Goal: Task Accomplishment & Management: Manage account settings

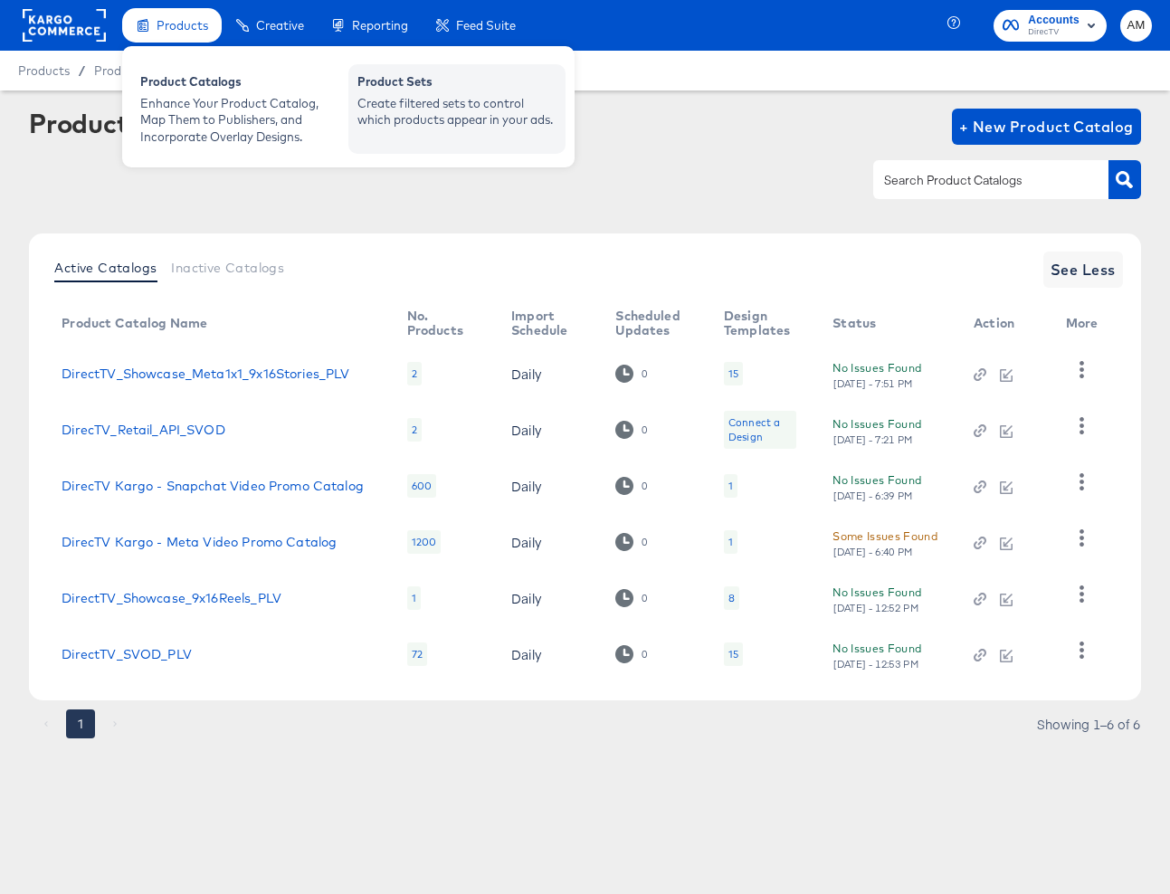
click at [385, 93] on div "Product Sets" at bounding box center [456, 84] width 199 height 22
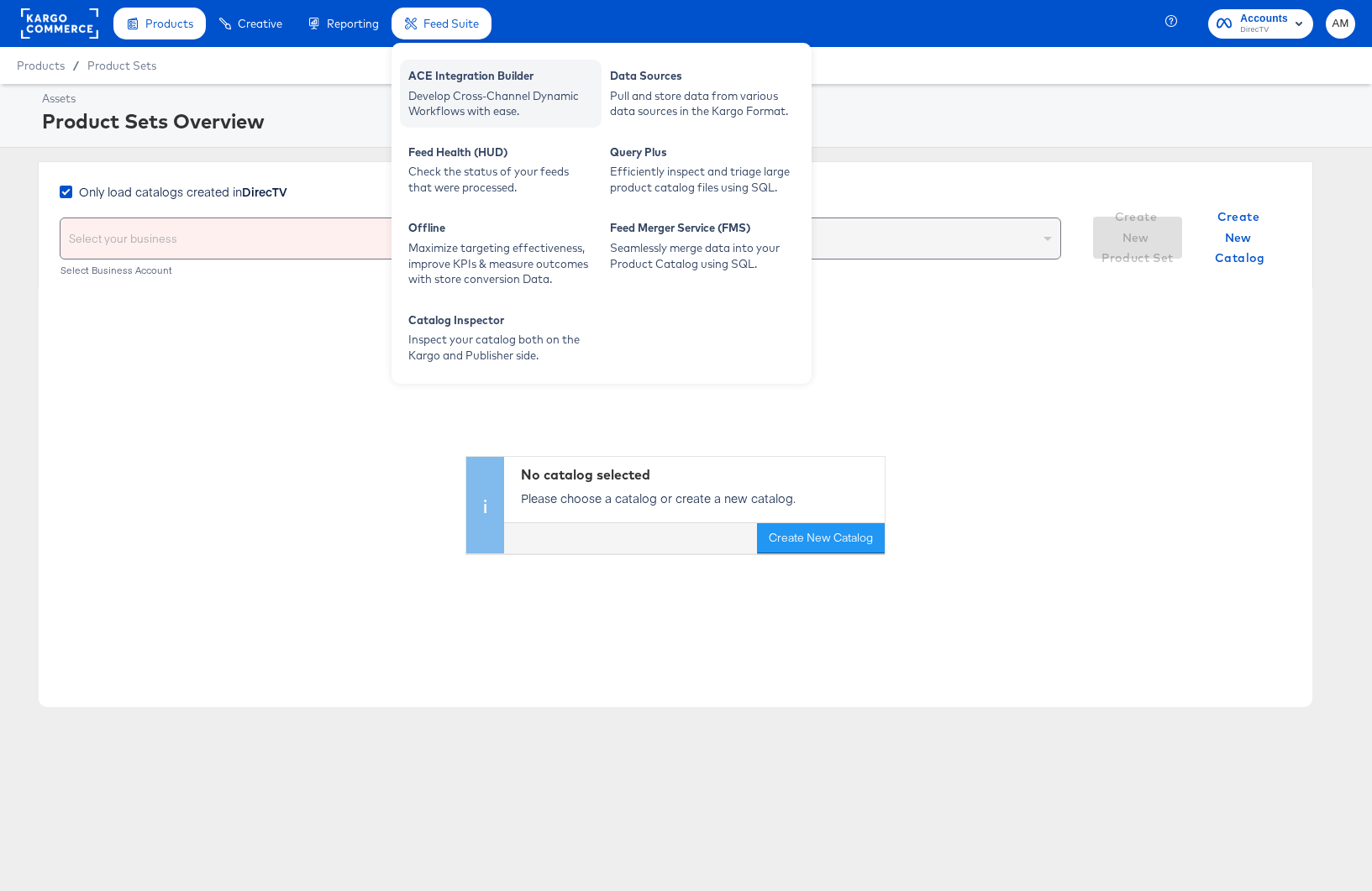
click at [436, 80] on div "ACE Integration Builder" at bounding box center [500, 78] width 185 height 20
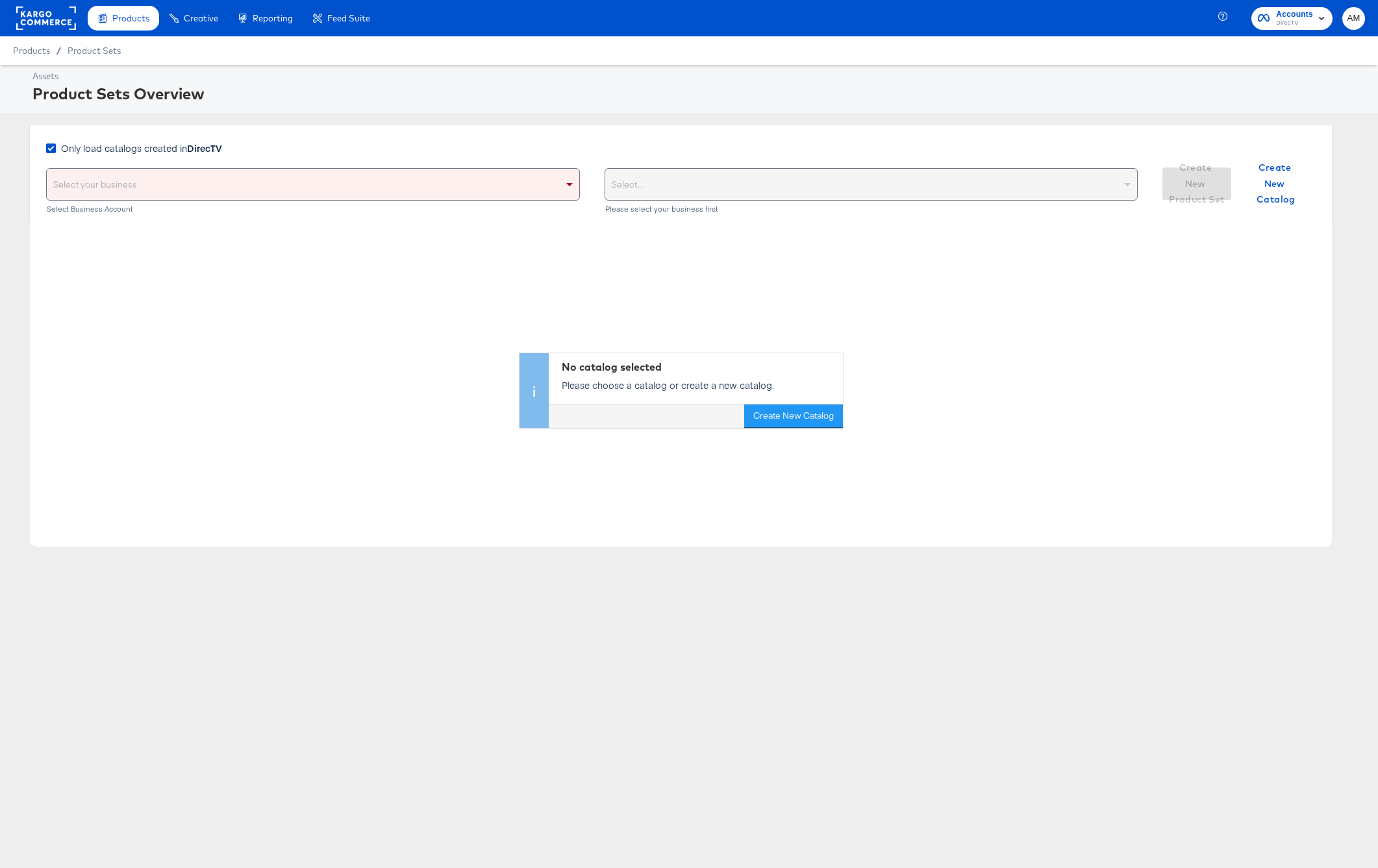
click at [228, 276] on div "No catalog selected Please choose a catalog or create a new catalog. Create New…" at bounding box center [681, 324] width 1302 height 206
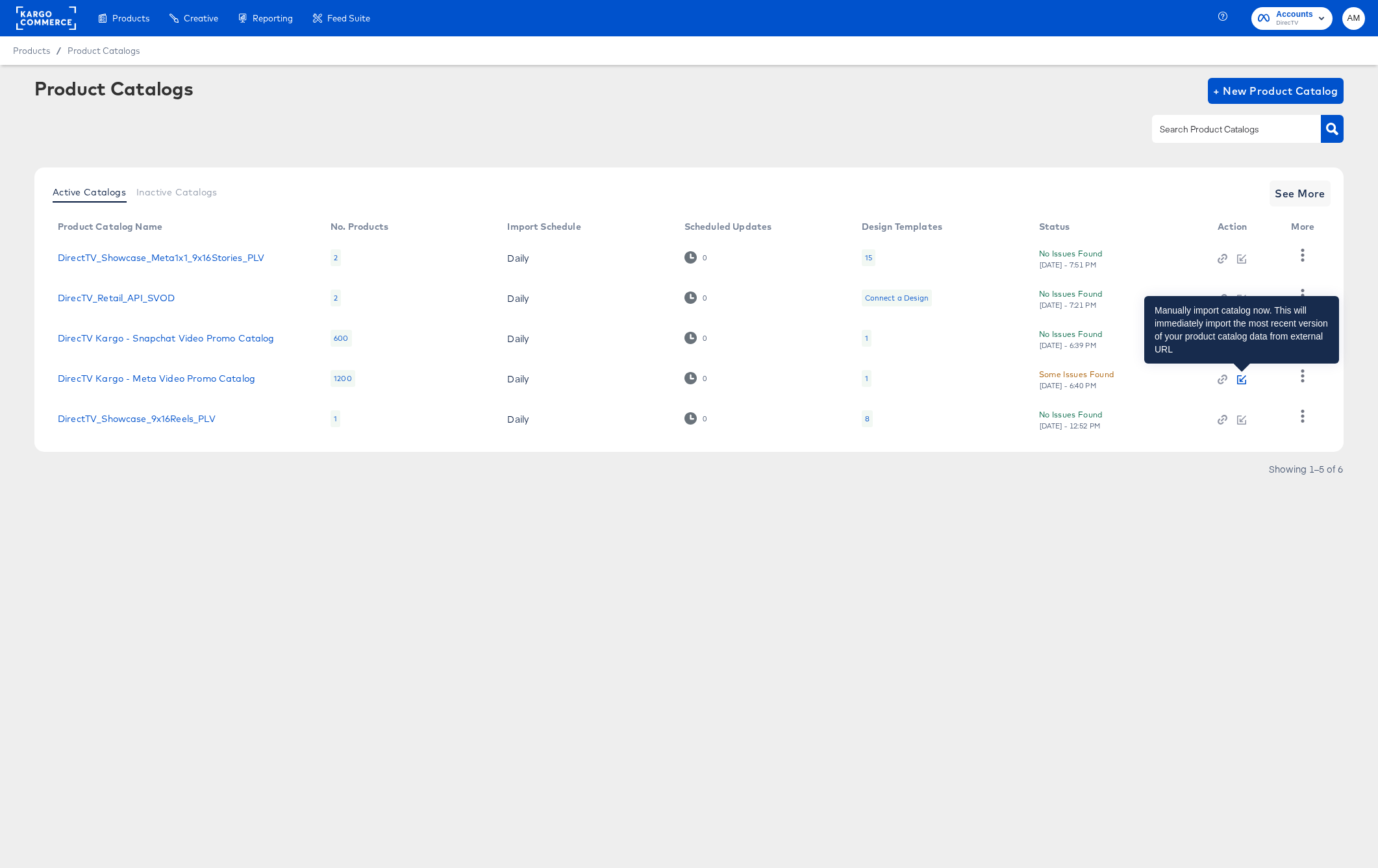
click at [1241, 379] on icon "button" at bounding box center [1242, 378] width 6 height 6
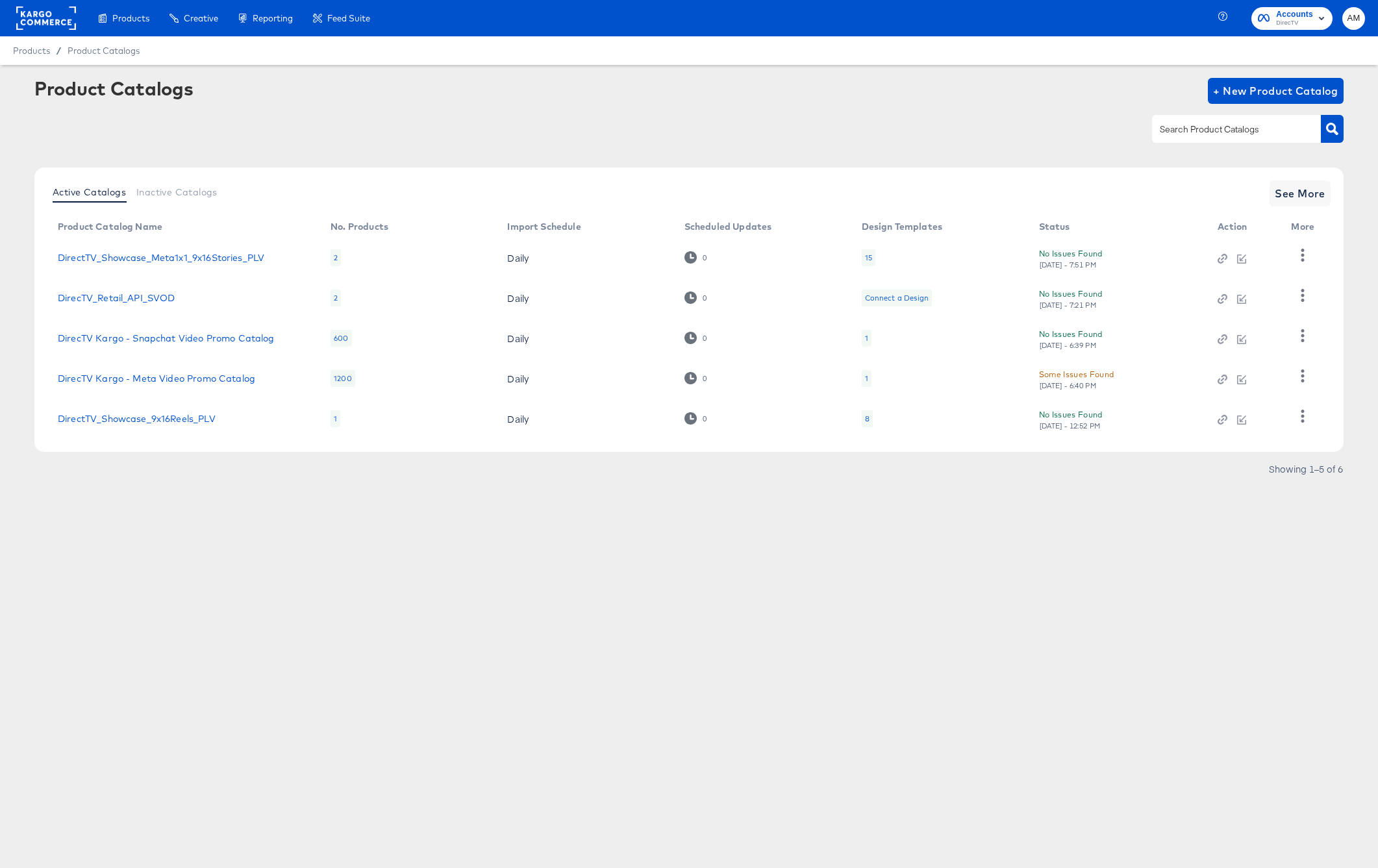
click at [1056, 376] on div "Some Issues Found" at bounding box center [1077, 374] width 75 height 14
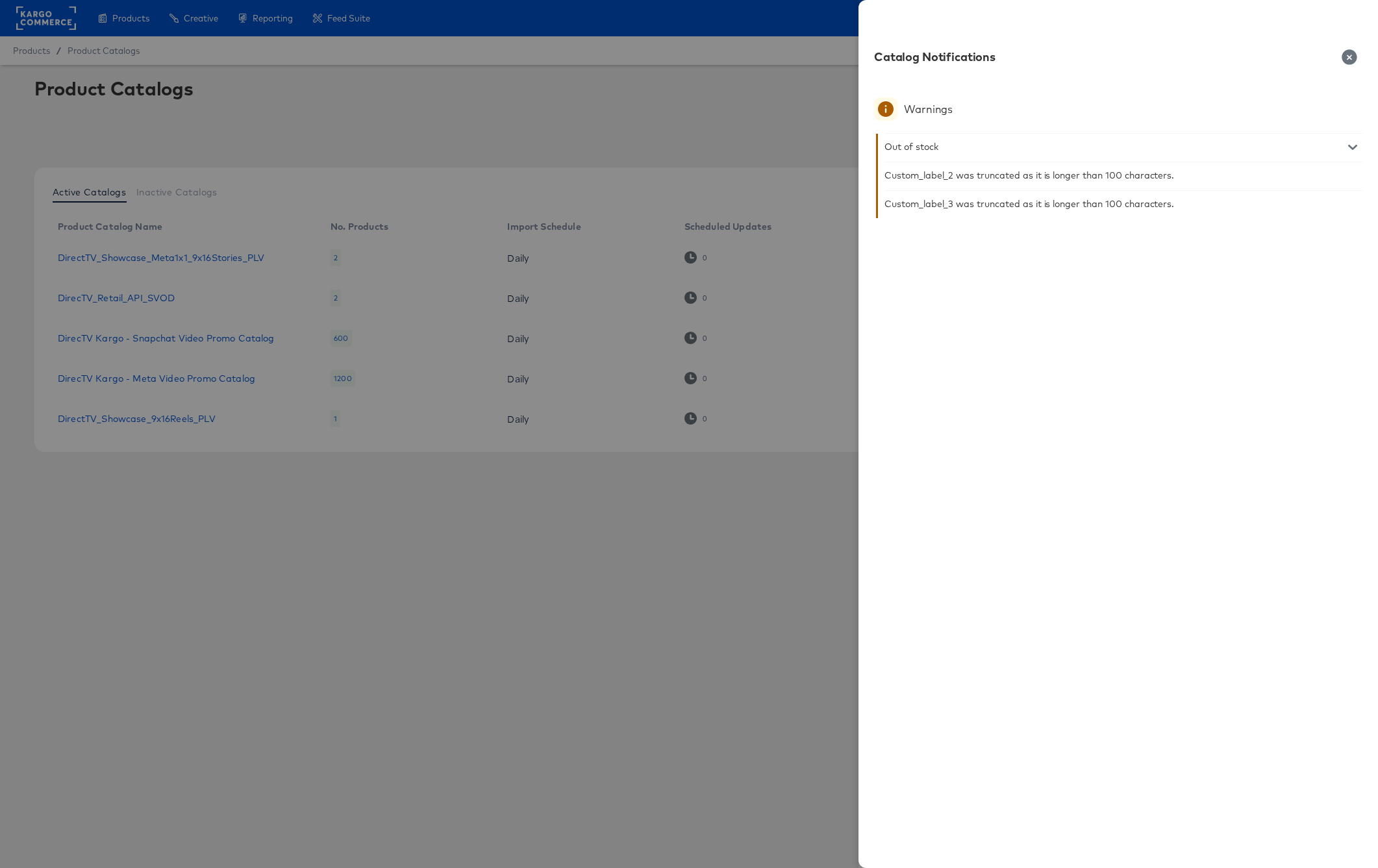
click at [1349, 59] on icon "button" at bounding box center [1349, 57] width 16 height 16
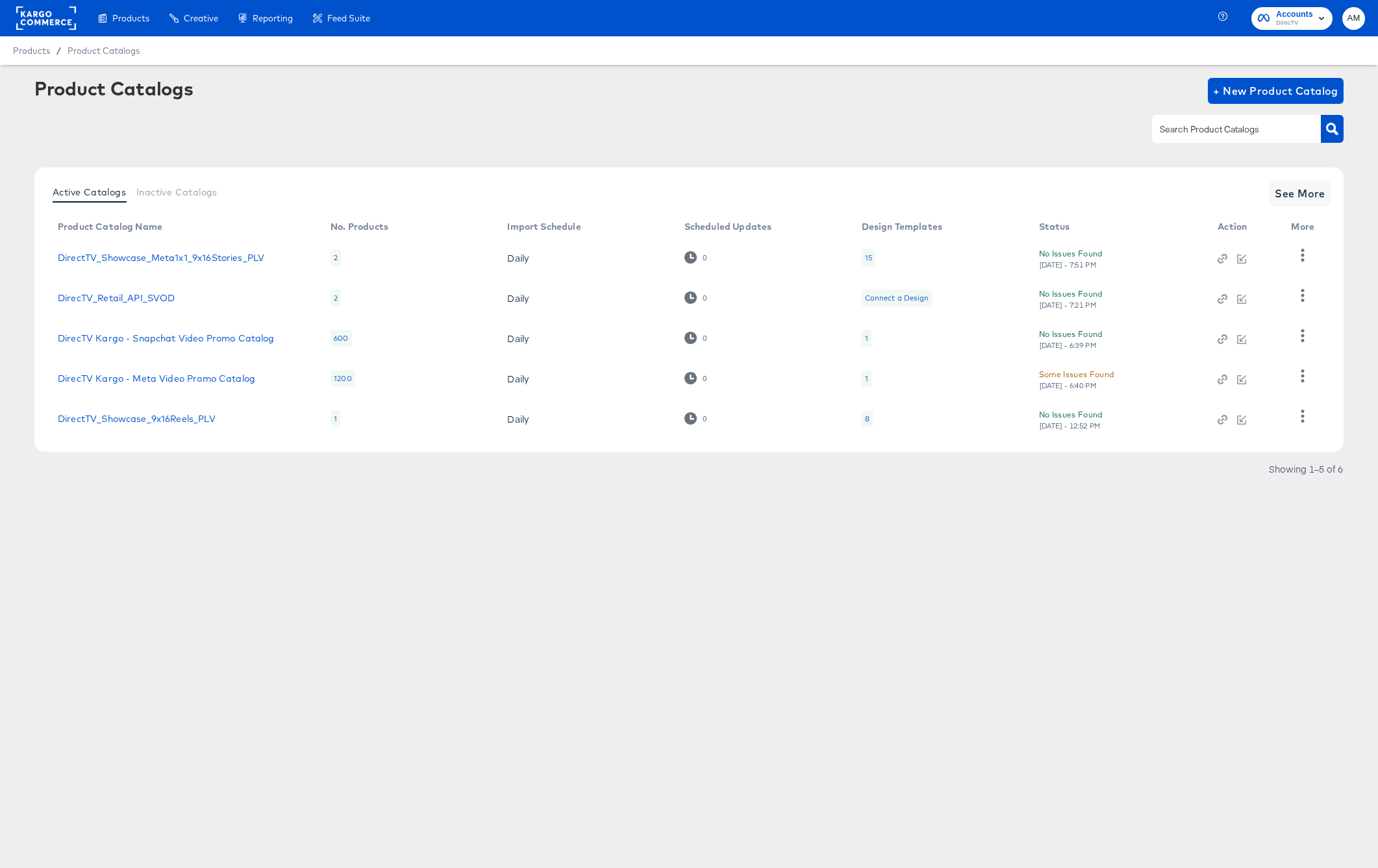
drag, startPoint x: 22, startPoint y: 19, endPoint x: 56, endPoint y: 25, distance: 34.5
click at [22, 19] on rect at bounding box center [46, 18] width 60 height 24
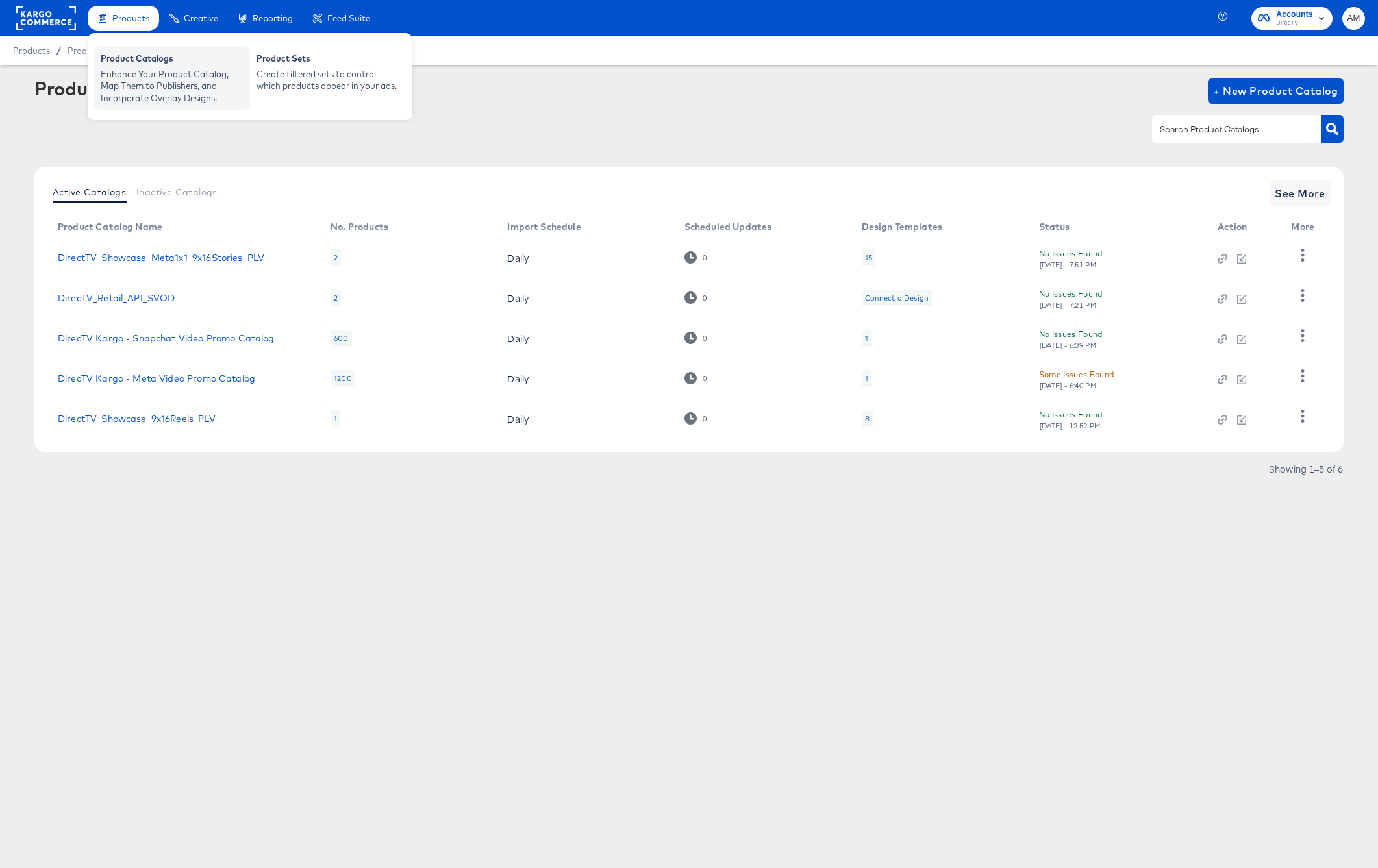
click at [130, 68] on div "Enhance Your Product Catalog, Map Them to Publishers, and Incorporate Overlay D…" at bounding box center [172, 86] width 143 height 37
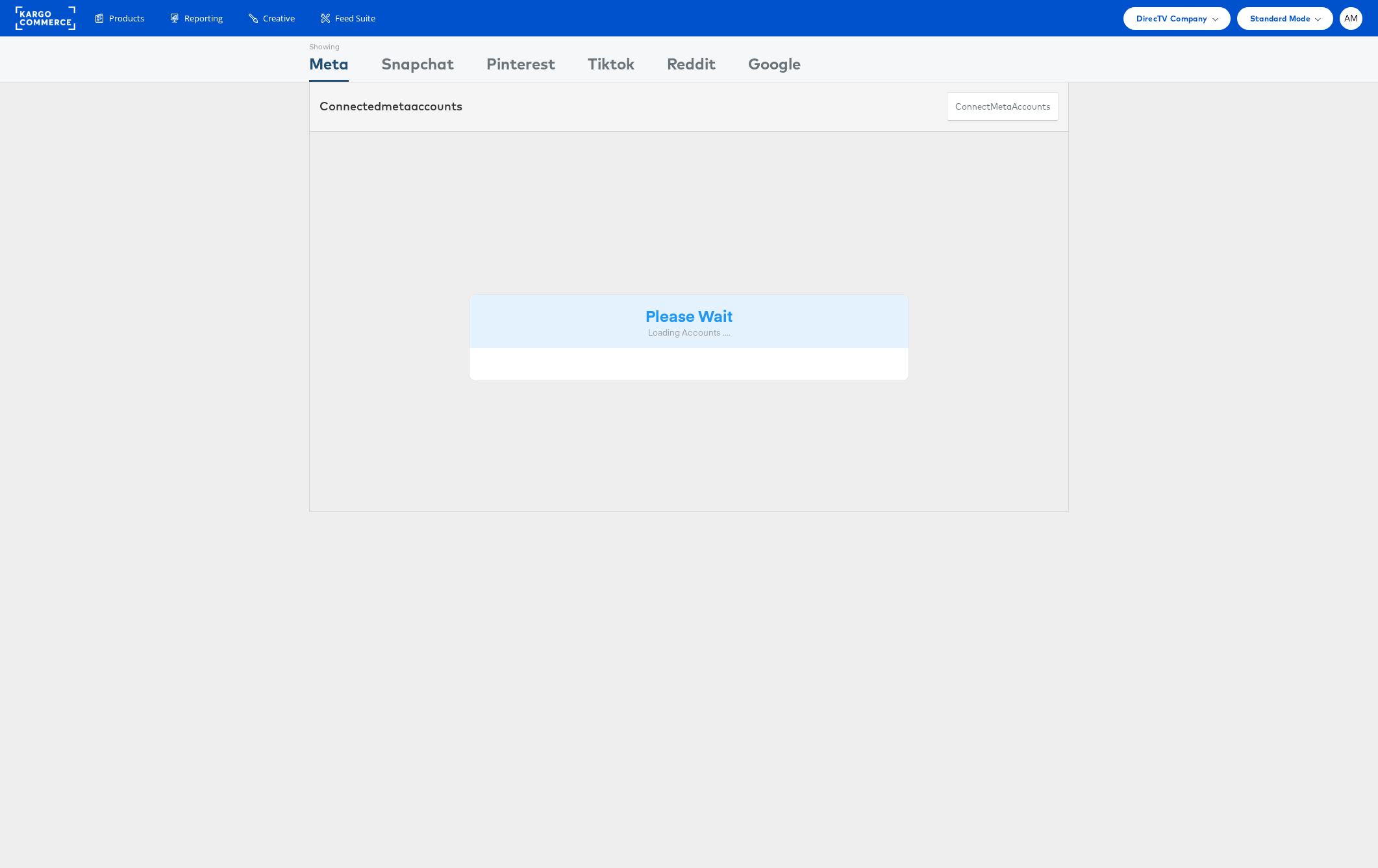
click at [44, 18] on rect at bounding box center [45, 18] width 60 height 24
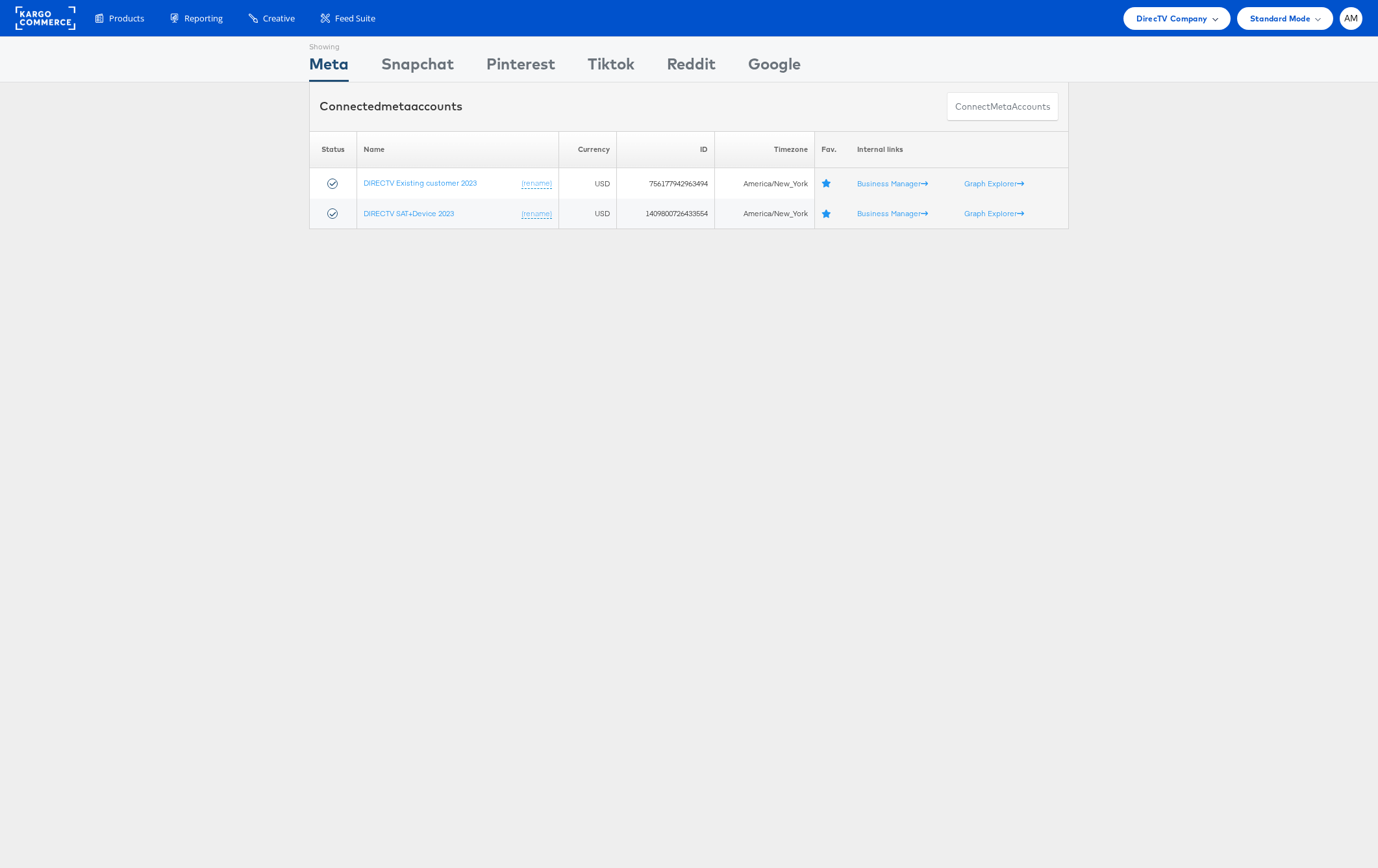
click at [1156, 11] on span "DirecTV Company" at bounding box center [1172, 18] width 71 height 14
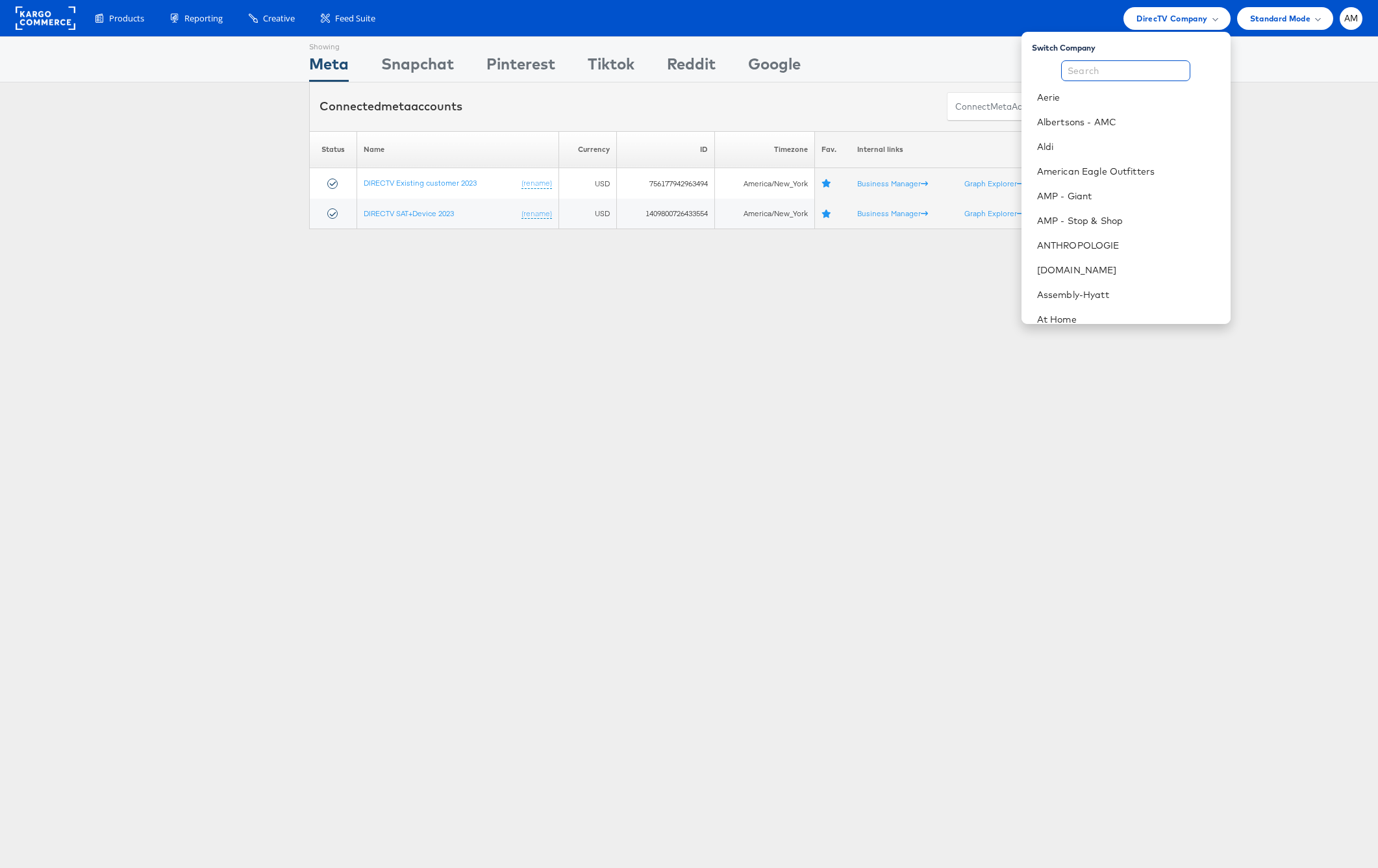
click at [1138, 77] on input "text" at bounding box center [1126, 70] width 129 height 21
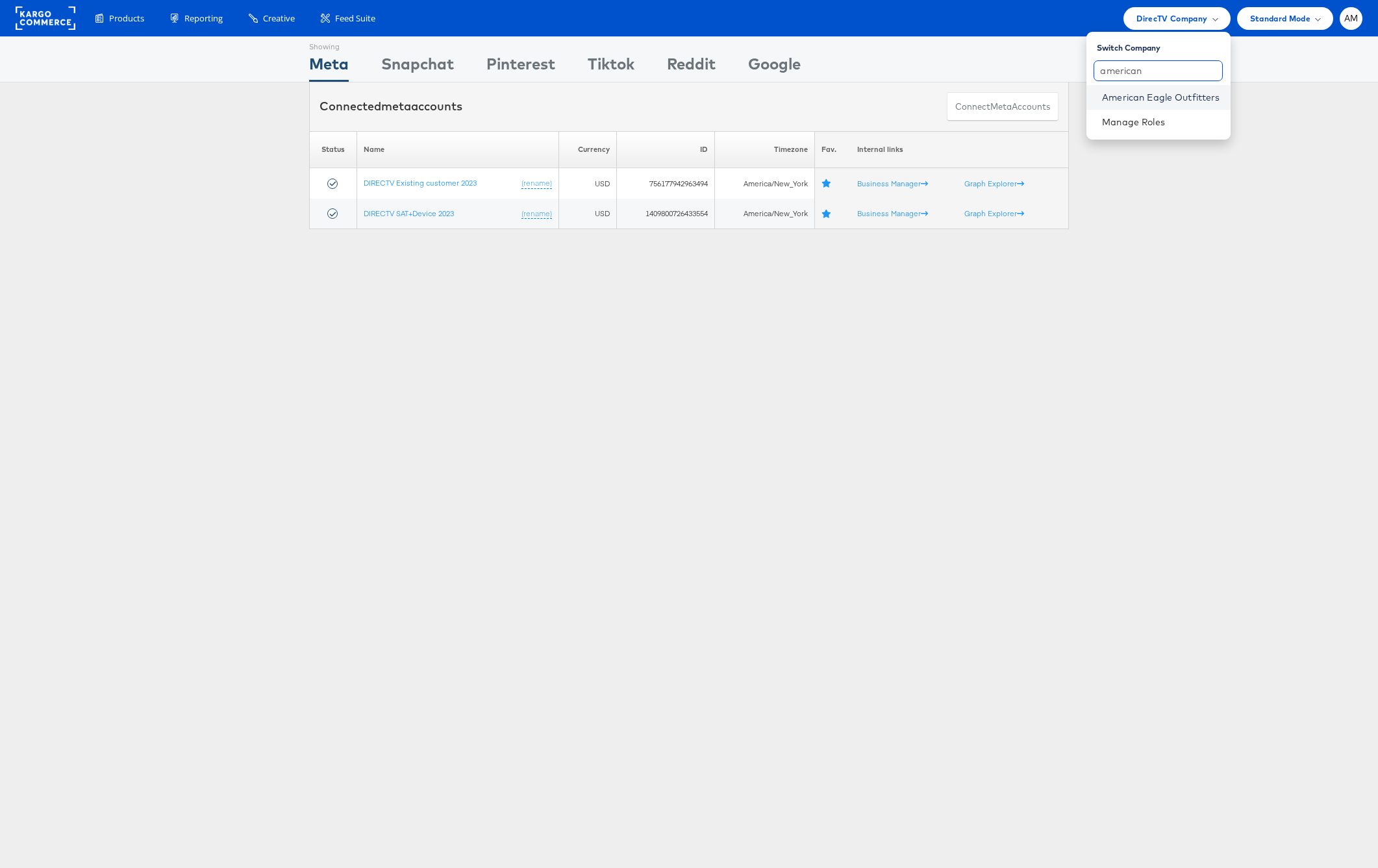
type input "american"
click at [1138, 99] on link "American Eagle Outfitters" at bounding box center [1161, 98] width 118 height 13
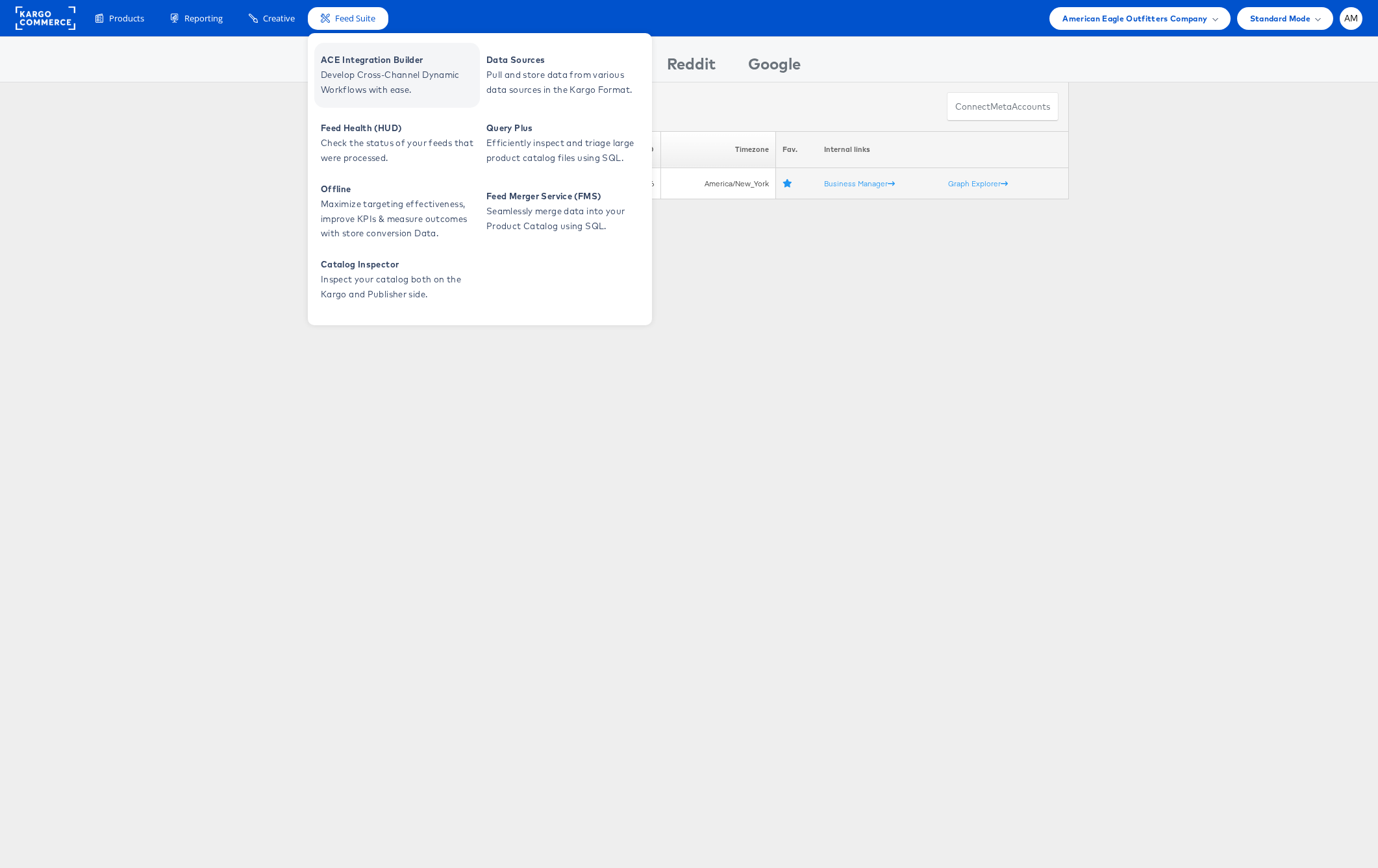
click at [344, 66] on span "ACE Integration Builder" at bounding box center [398, 60] width 156 height 15
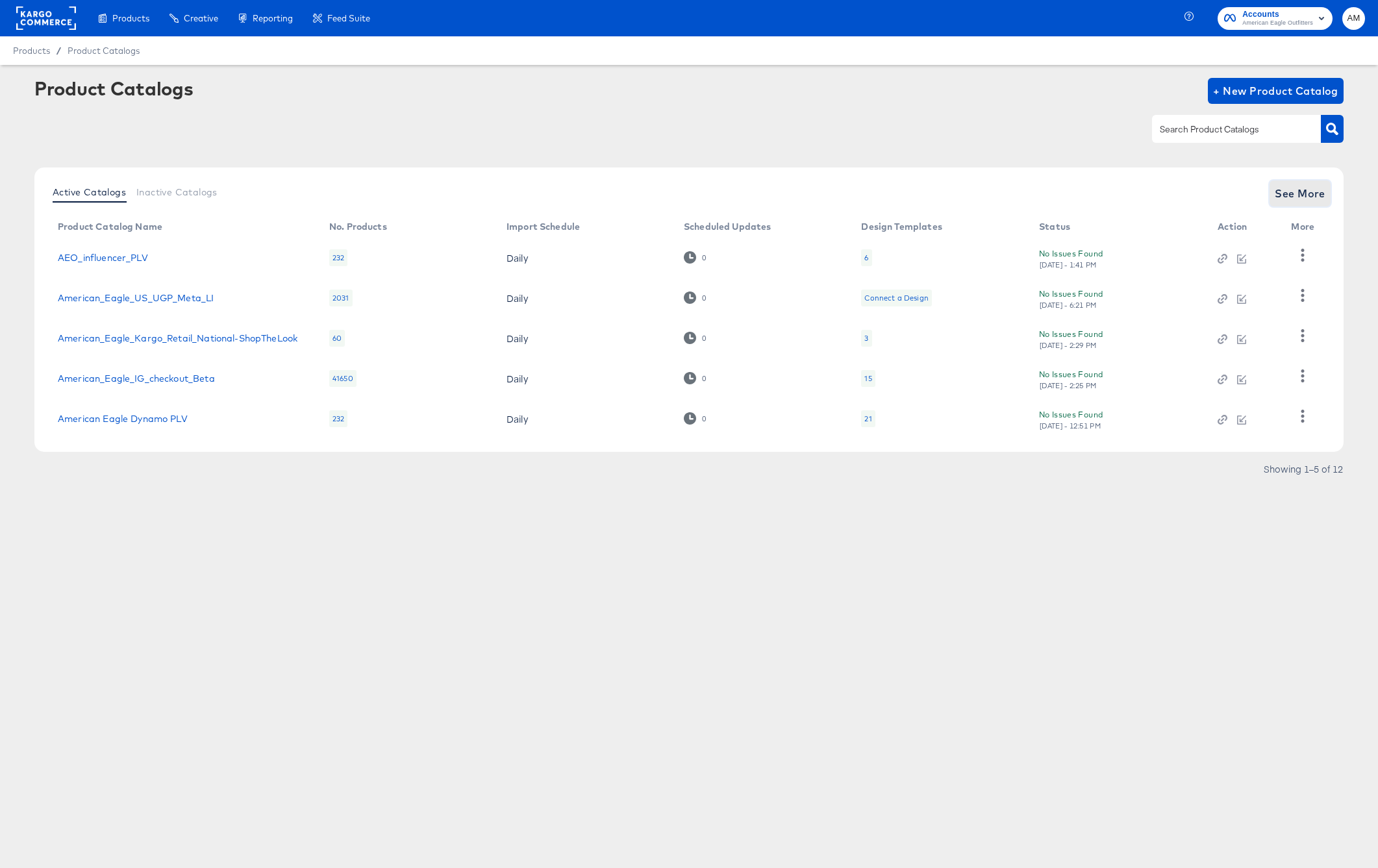
click at [1316, 193] on span "See More" at bounding box center [1300, 193] width 51 height 18
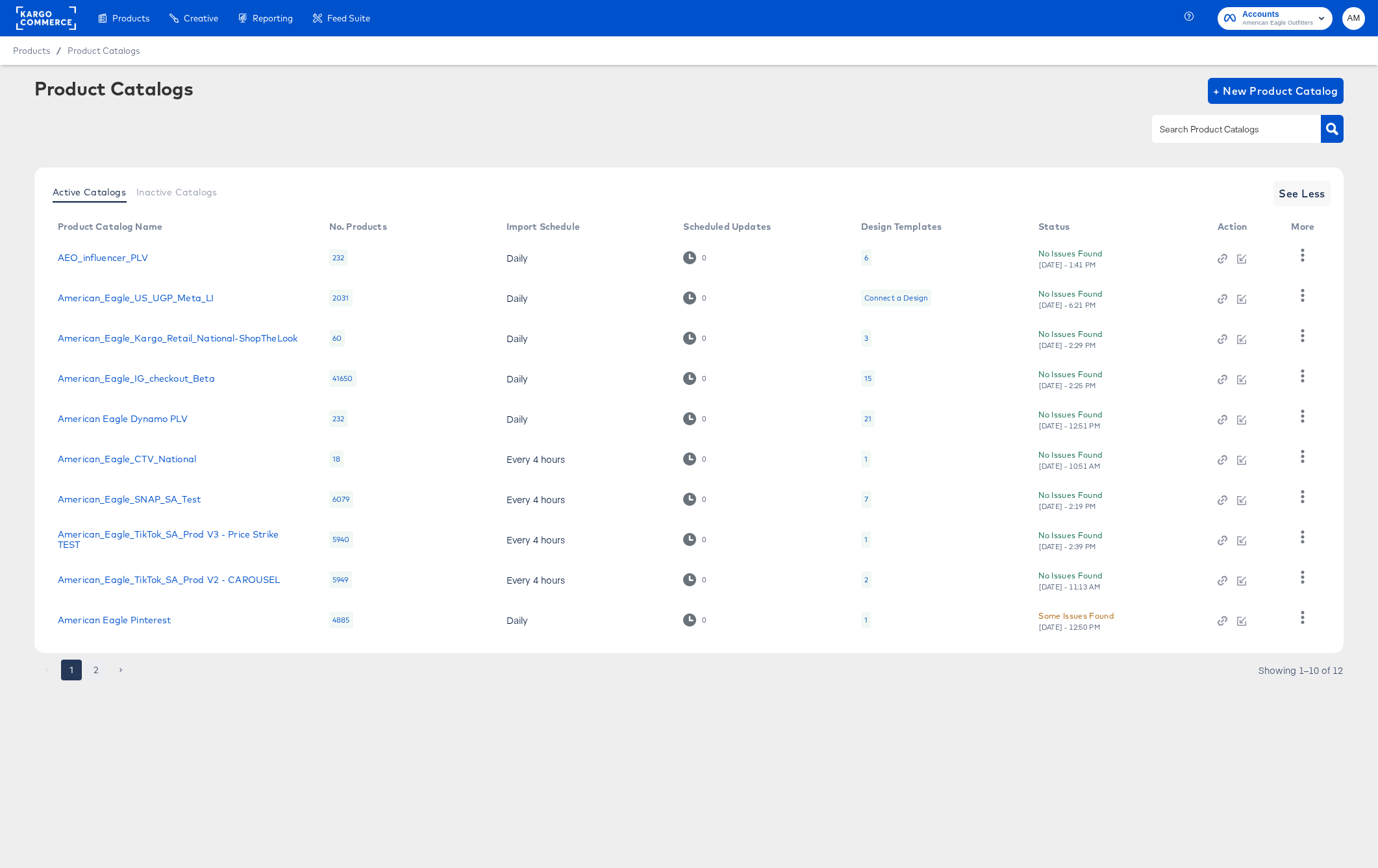
click at [98, 669] on button "2" at bounding box center [95, 669] width 21 height 21
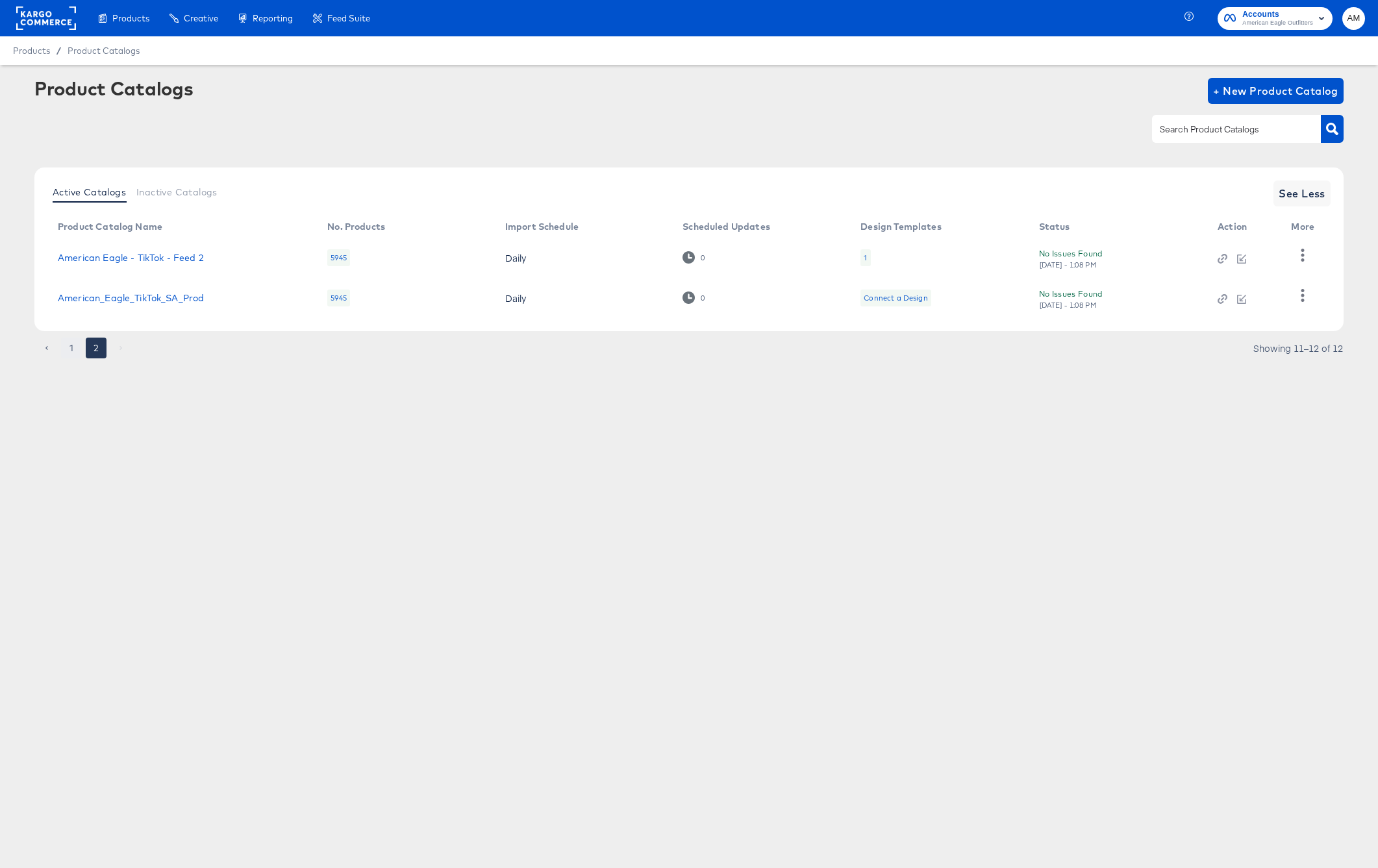
click at [70, 347] on button "1" at bounding box center [71, 348] width 21 height 21
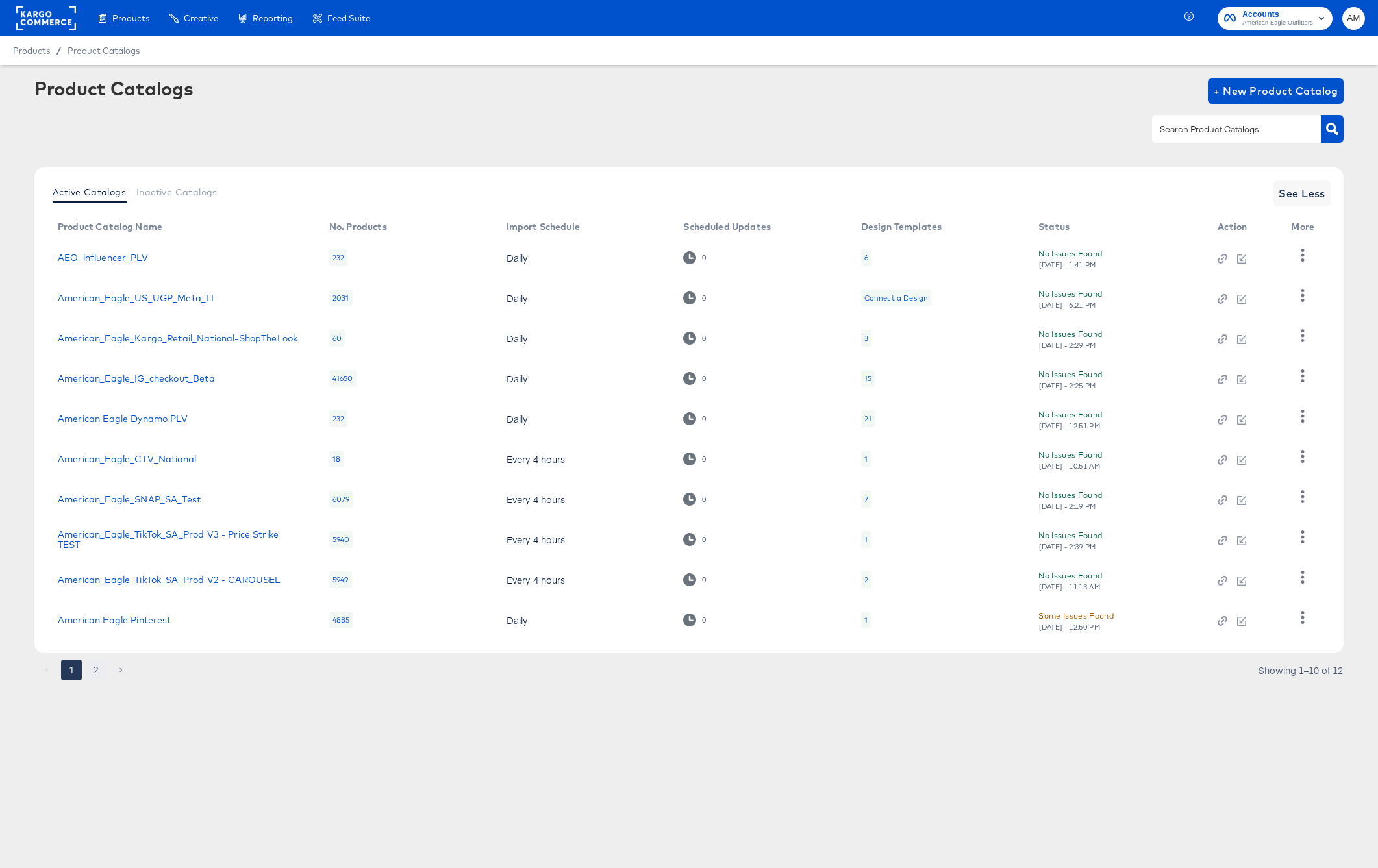
click at [95, 669] on button "2" at bounding box center [95, 669] width 21 height 21
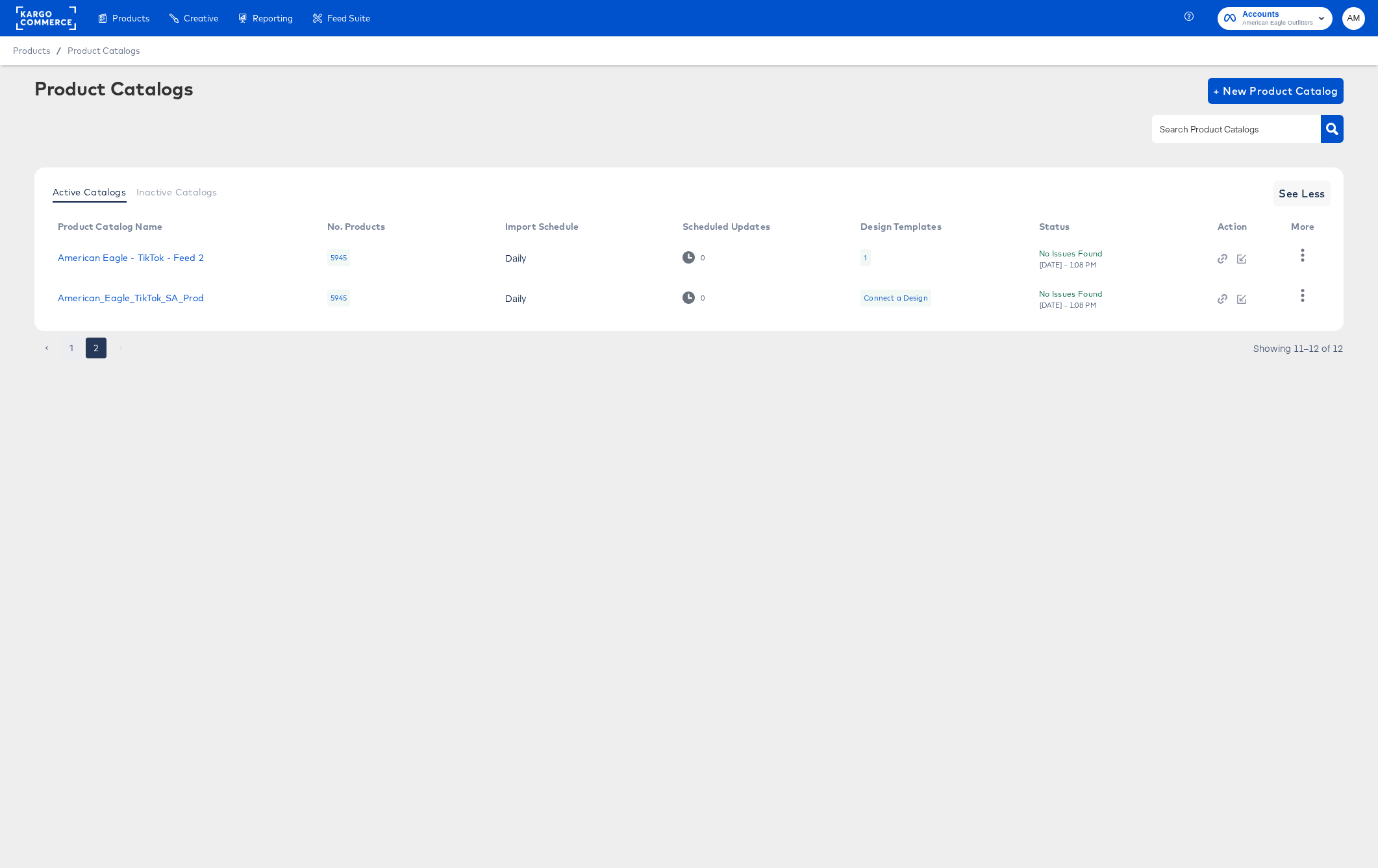
click at [74, 346] on button "1" at bounding box center [71, 348] width 21 height 21
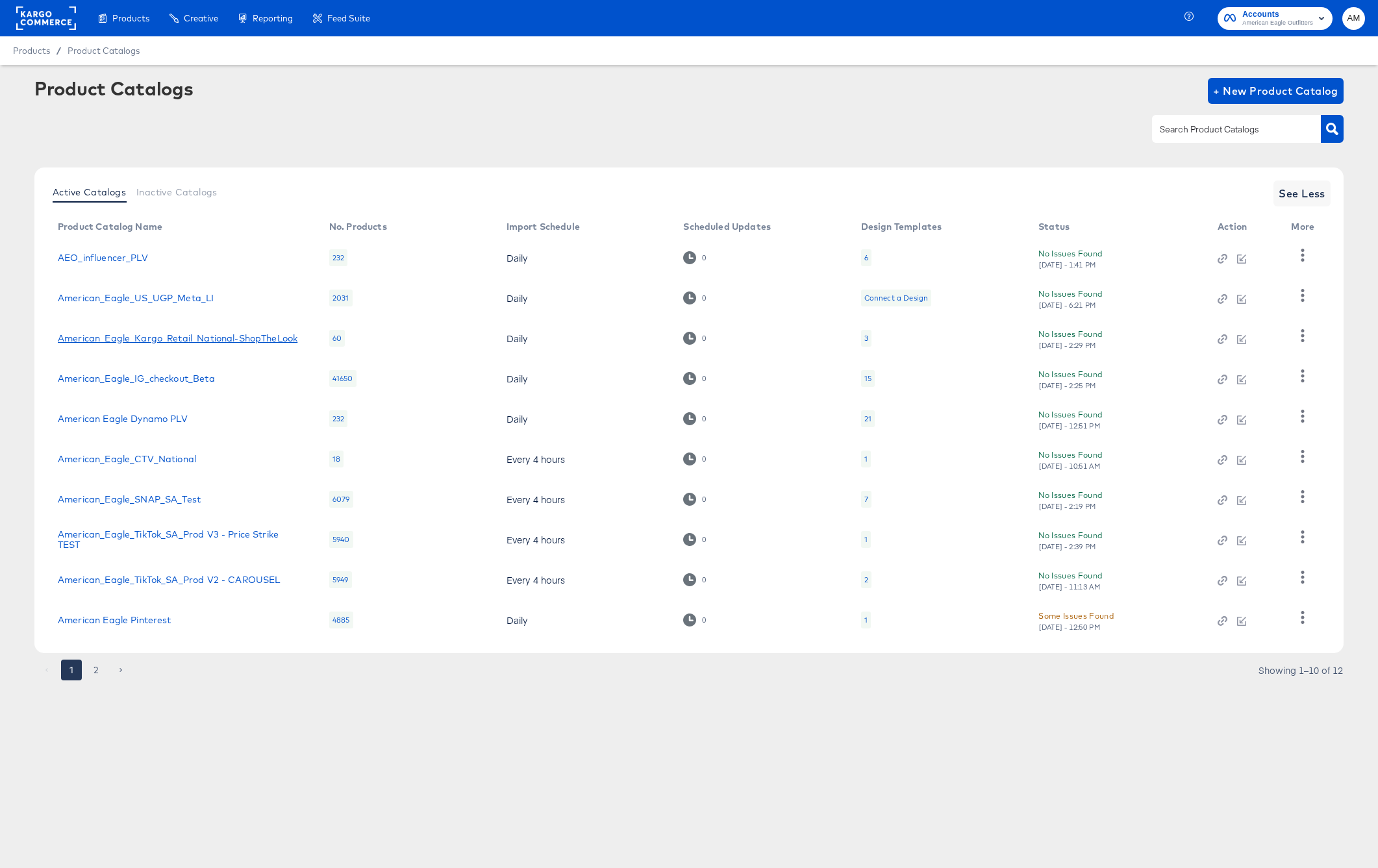
click at [207, 339] on link "American_Eagle_Kargo_Retail_National-ShopTheLook" at bounding box center [178, 338] width 240 height 10
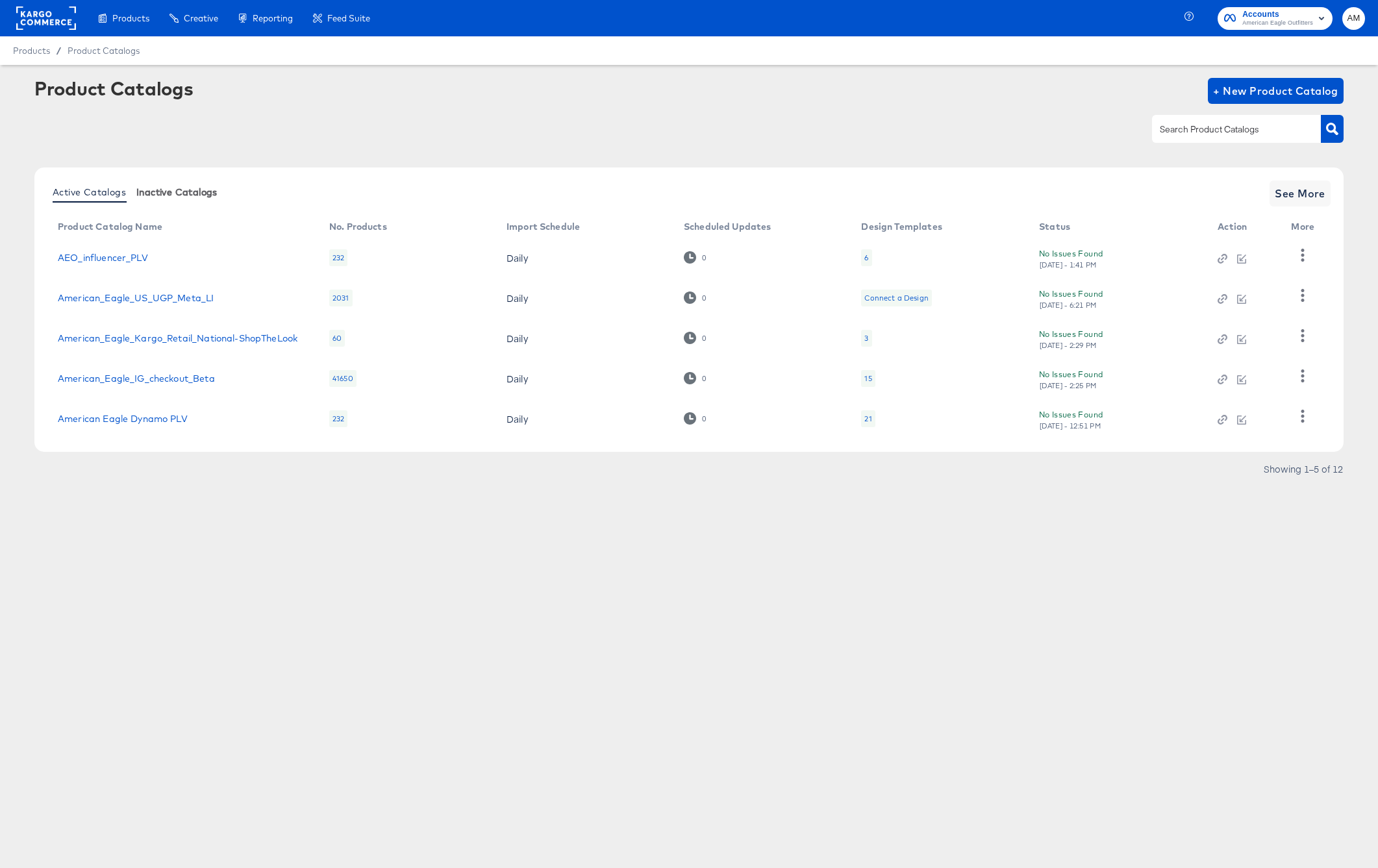
click at [181, 191] on span "Inactive Catalogs" at bounding box center [177, 192] width 81 height 10
click at [212, 253] on link "American_Eagle_Kargo_Retail_National" at bounding box center [146, 258] width 177 height 10
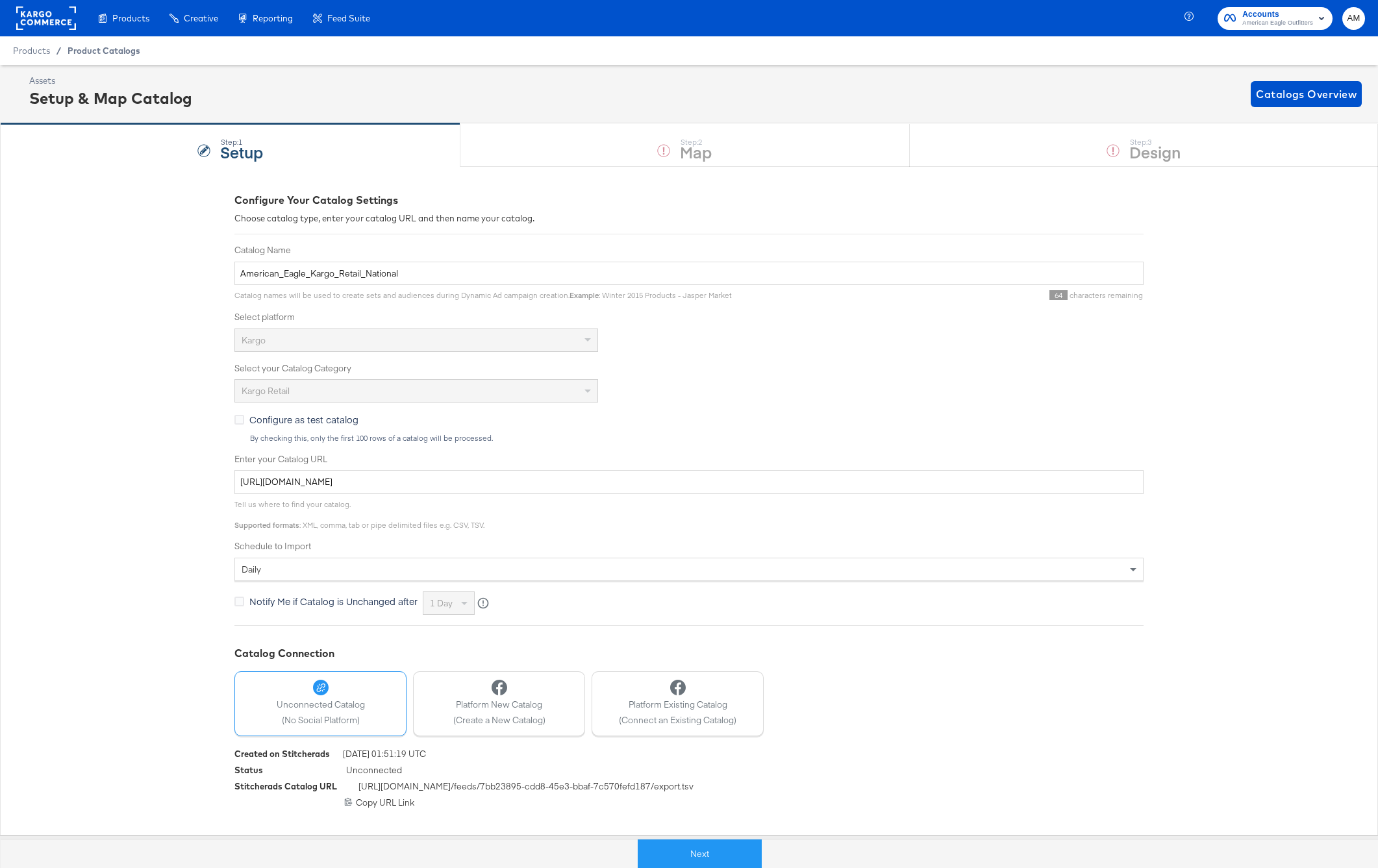
click at [95, 52] on span "Product Catalogs" at bounding box center [103, 50] width 72 height 10
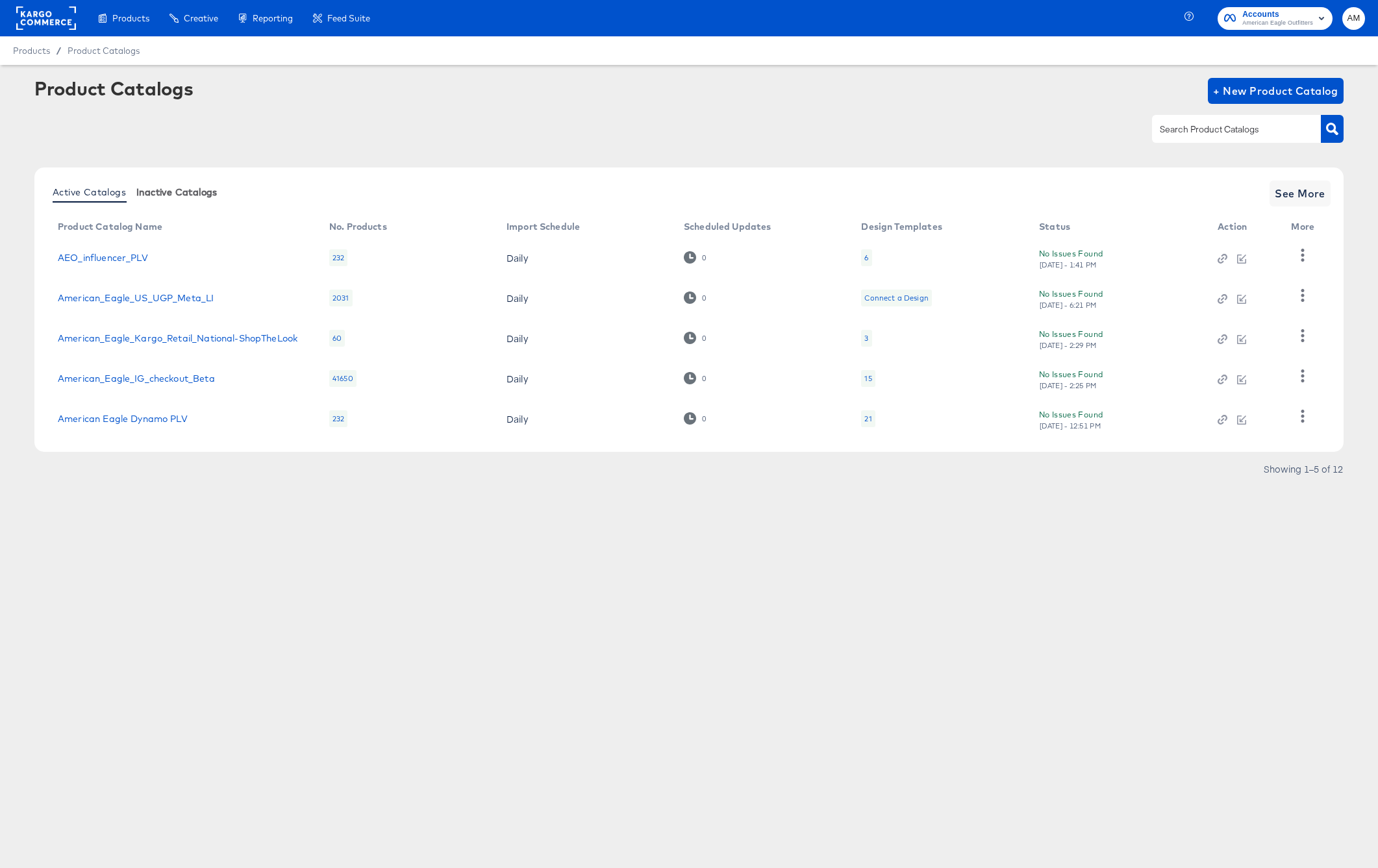
click at [187, 193] on span "Inactive Catalogs" at bounding box center [177, 192] width 81 height 10
click at [1307, 257] on icon "button" at bounding box center [1302, 255] width 12 height 12
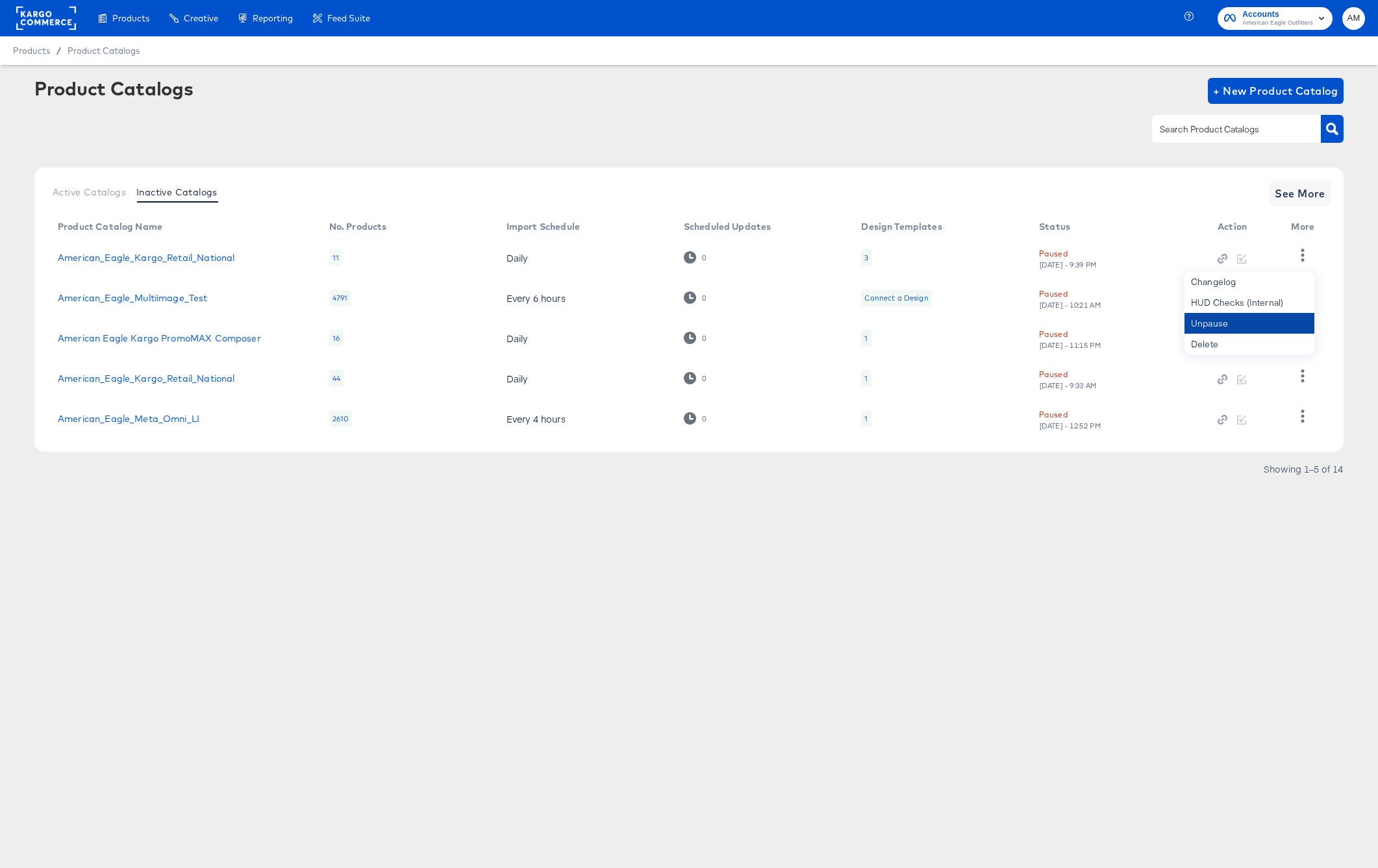
click at [1219, 326] on div "Unpause" at bounding box center [1249, 323] width 130 height 21
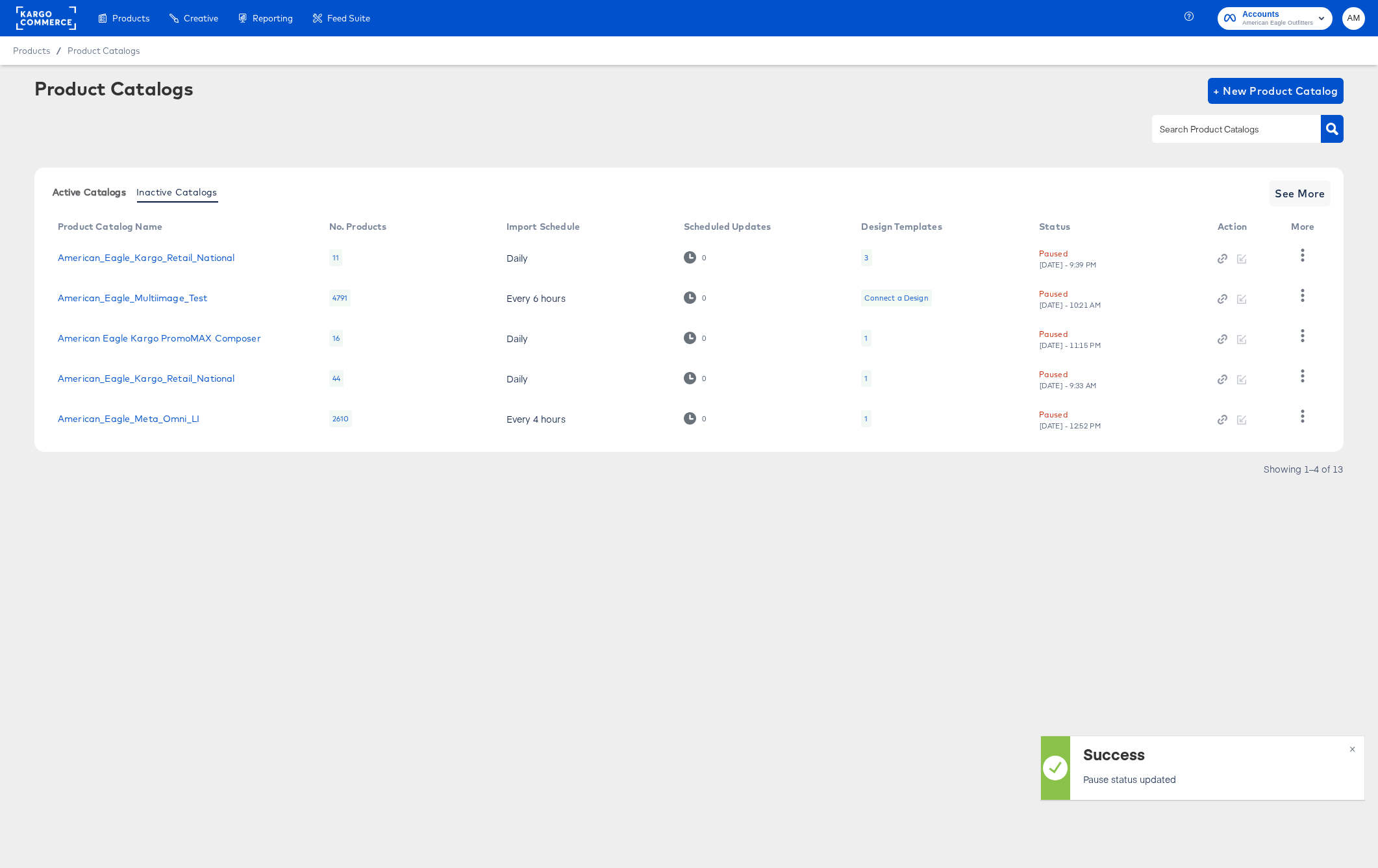
click at [87, 190] on span "Active Catalogs" at bounding box center [89, 192] width 73 height 10
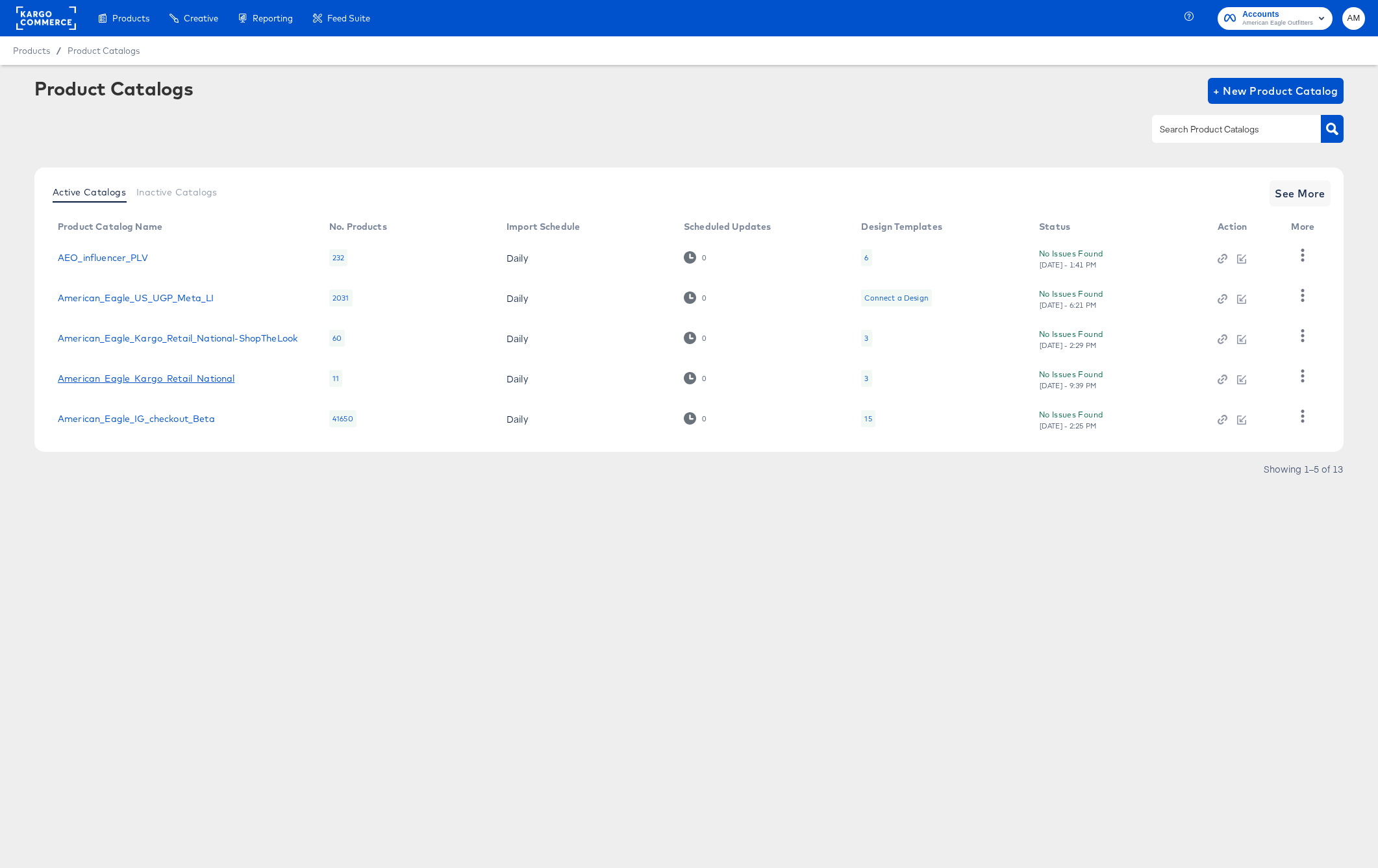
click at [225, 379] on link "American_Eagle_Kargo_Retail_National" at bounding box center [146, 378] width 177 height 10
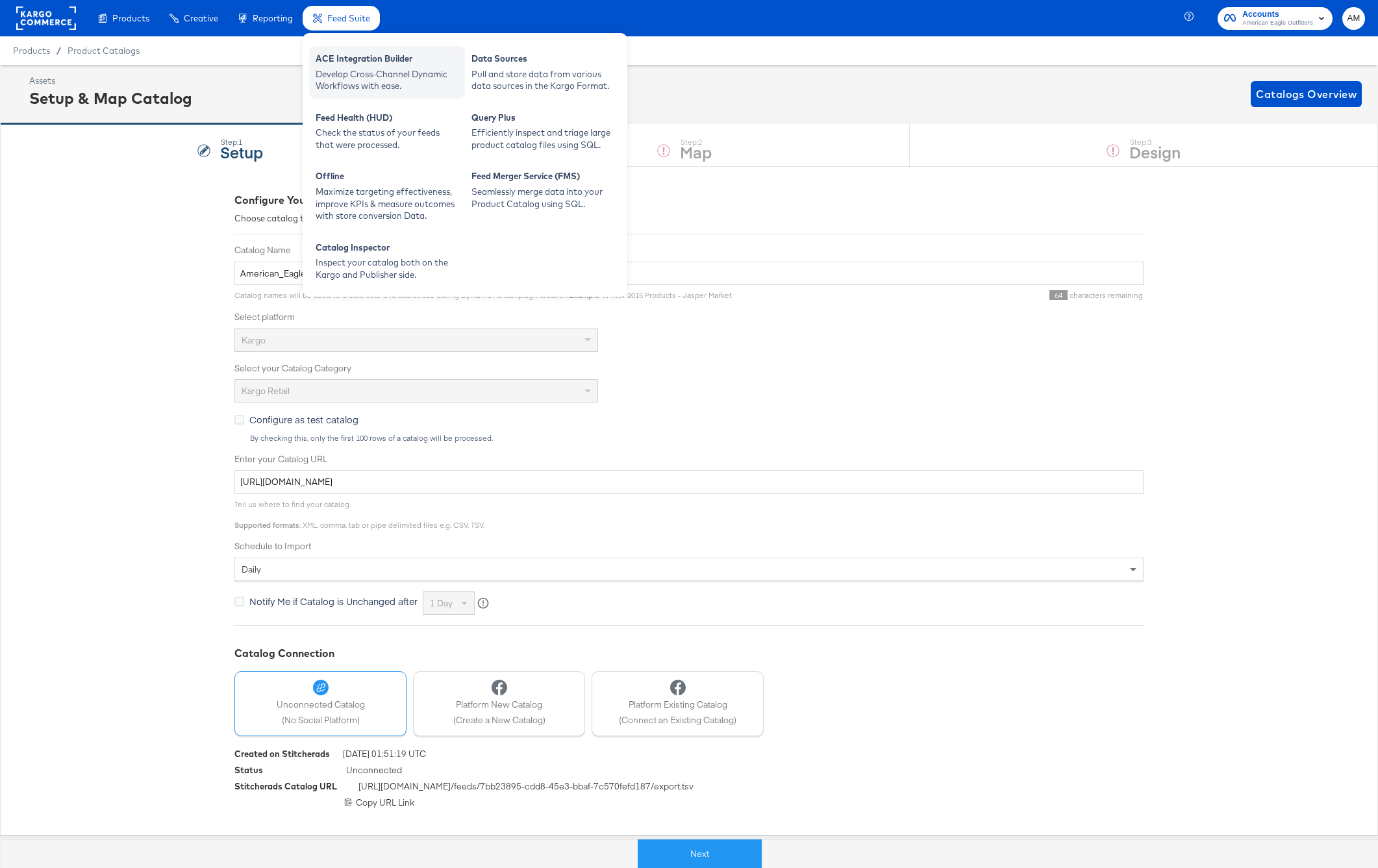
click at [367, 62] on div "ACE Integration Builder" at bounding box center [387, 60] width 143 height 16
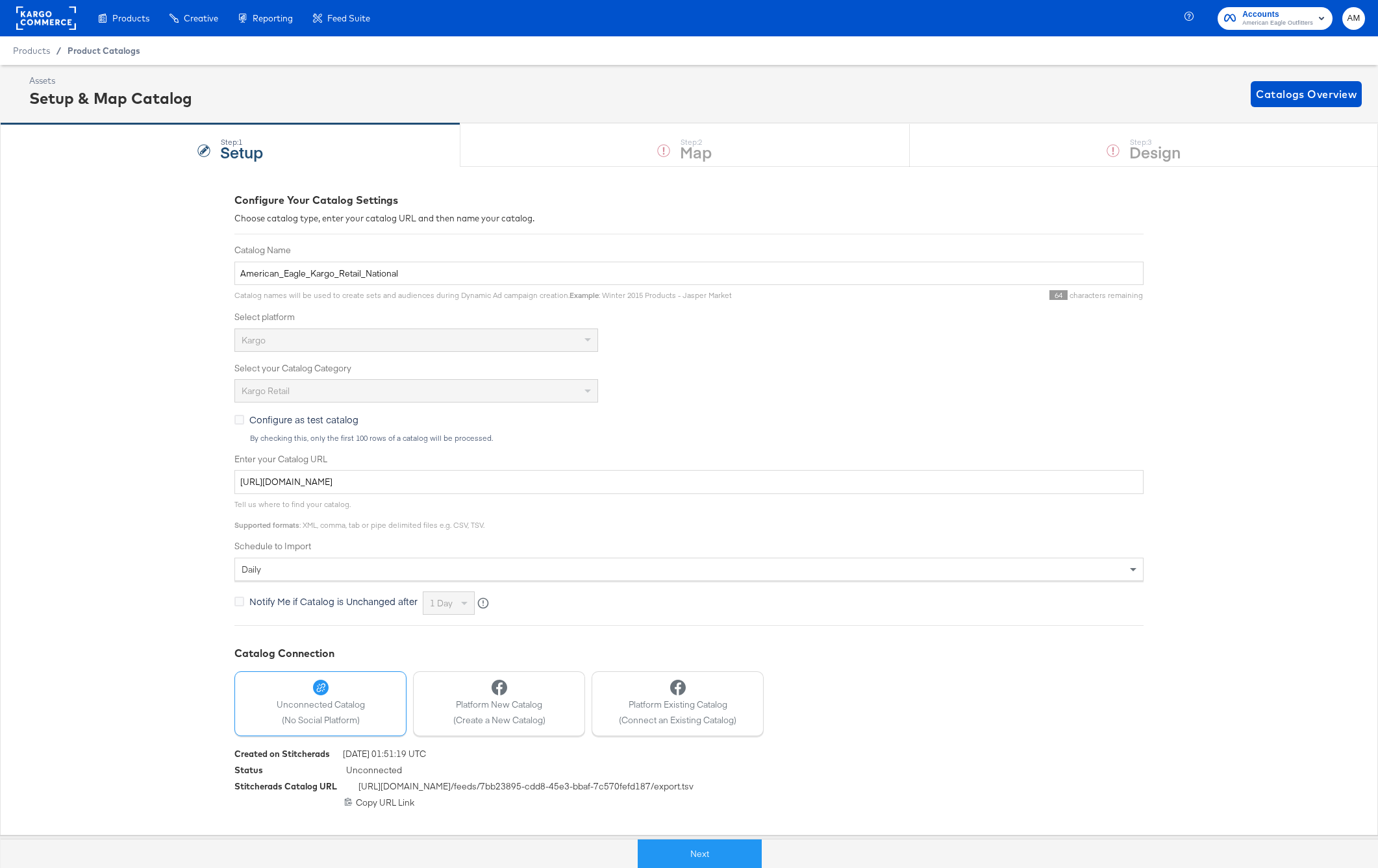
click at [100, 51] on span "Product Catalogs" at bounding box center [103, 50] width 72 height 10
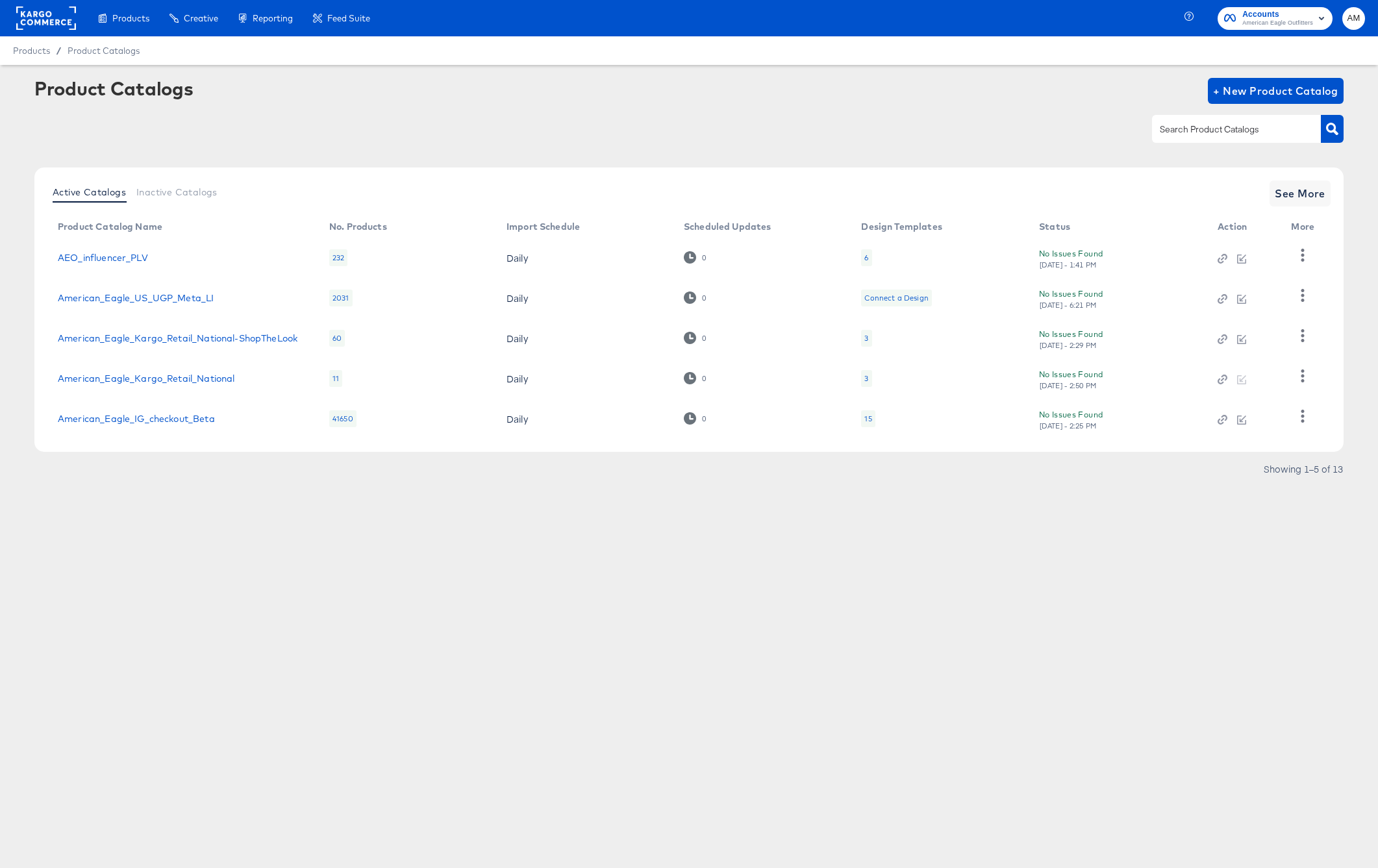
click at [1109, 385] on div "No Issues Found Mon, Oct 13th - 2:50 PM" at bounding box center [1115, 379] width 153 height 23
click at [1088, 384] on div "No Issues Found Mon, Oct 13th - 2:50 PM" at bounding box center [1115, 379] width 153 height 23
click at [1308, 374] on icon "button" at bounding box center [1302, 375] width 12 height 12
click at [1214, 311] on div "HUD Checks (Internal)" at bounding box center [1249, 311] width 130 height 21
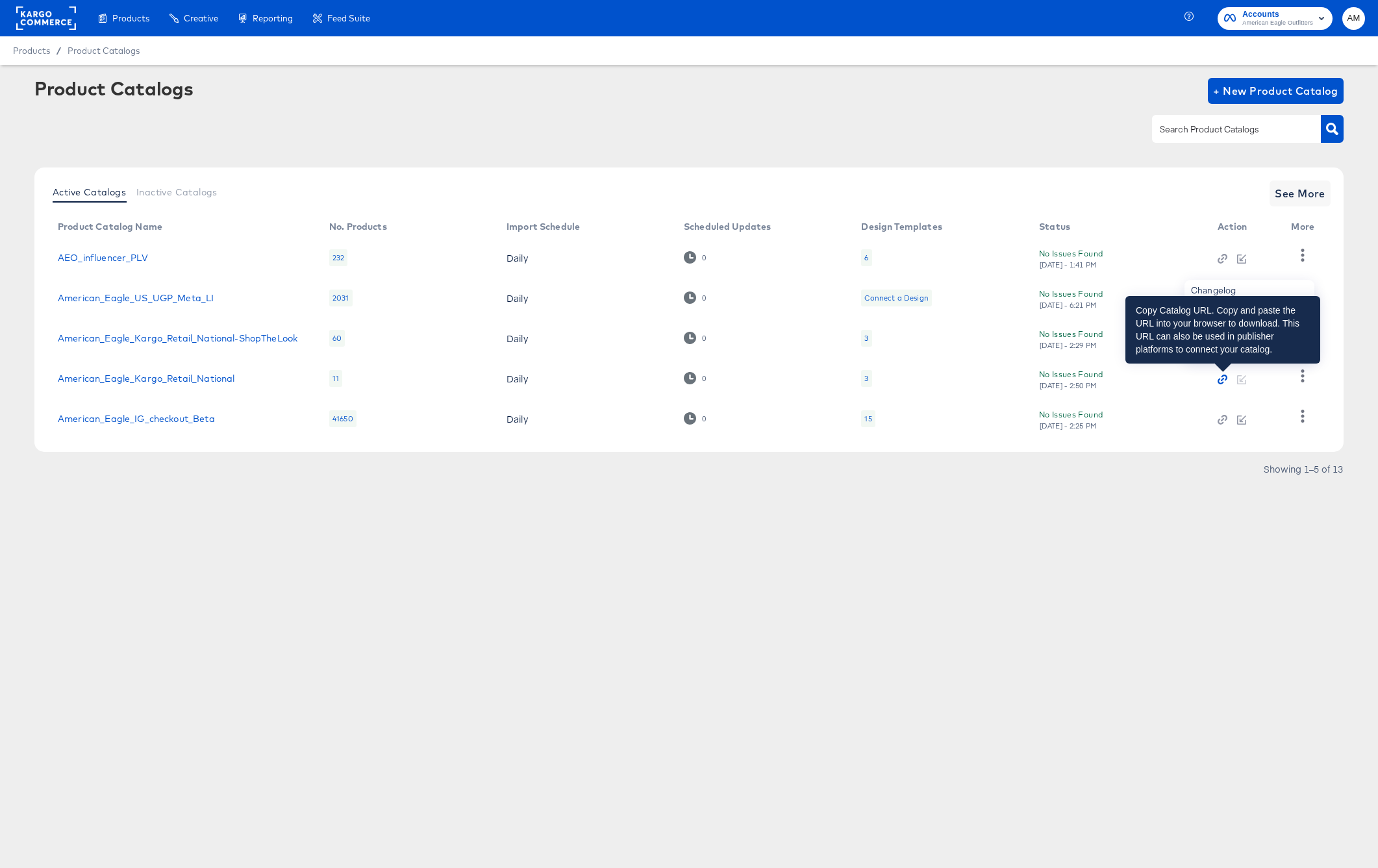
click at [1220, 381] on icon "button" at bounding box center [1222, 379] width 9 height 9
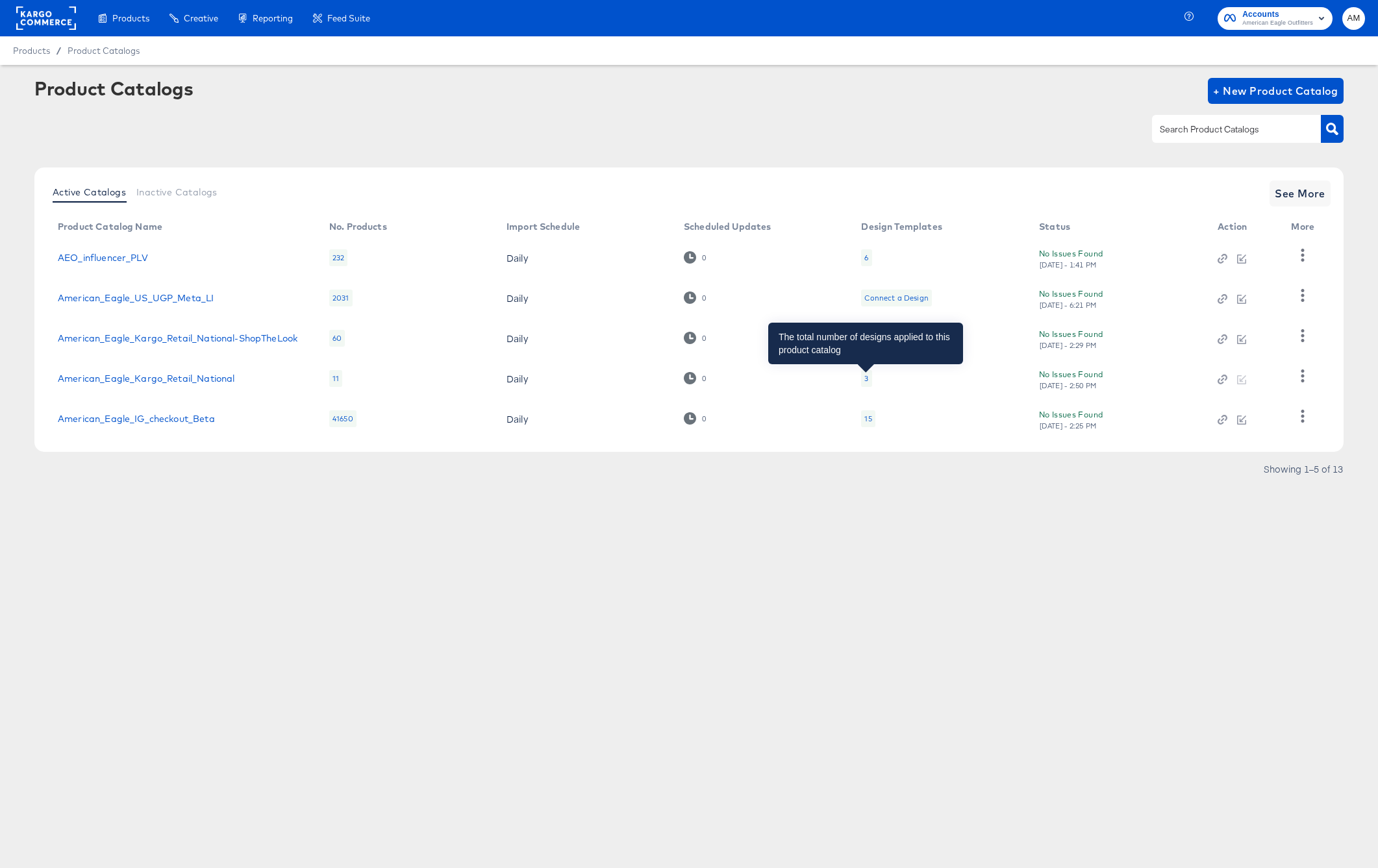
click at [865, 379] on div "3" at bounding box center [866, 378] width 4 height 10
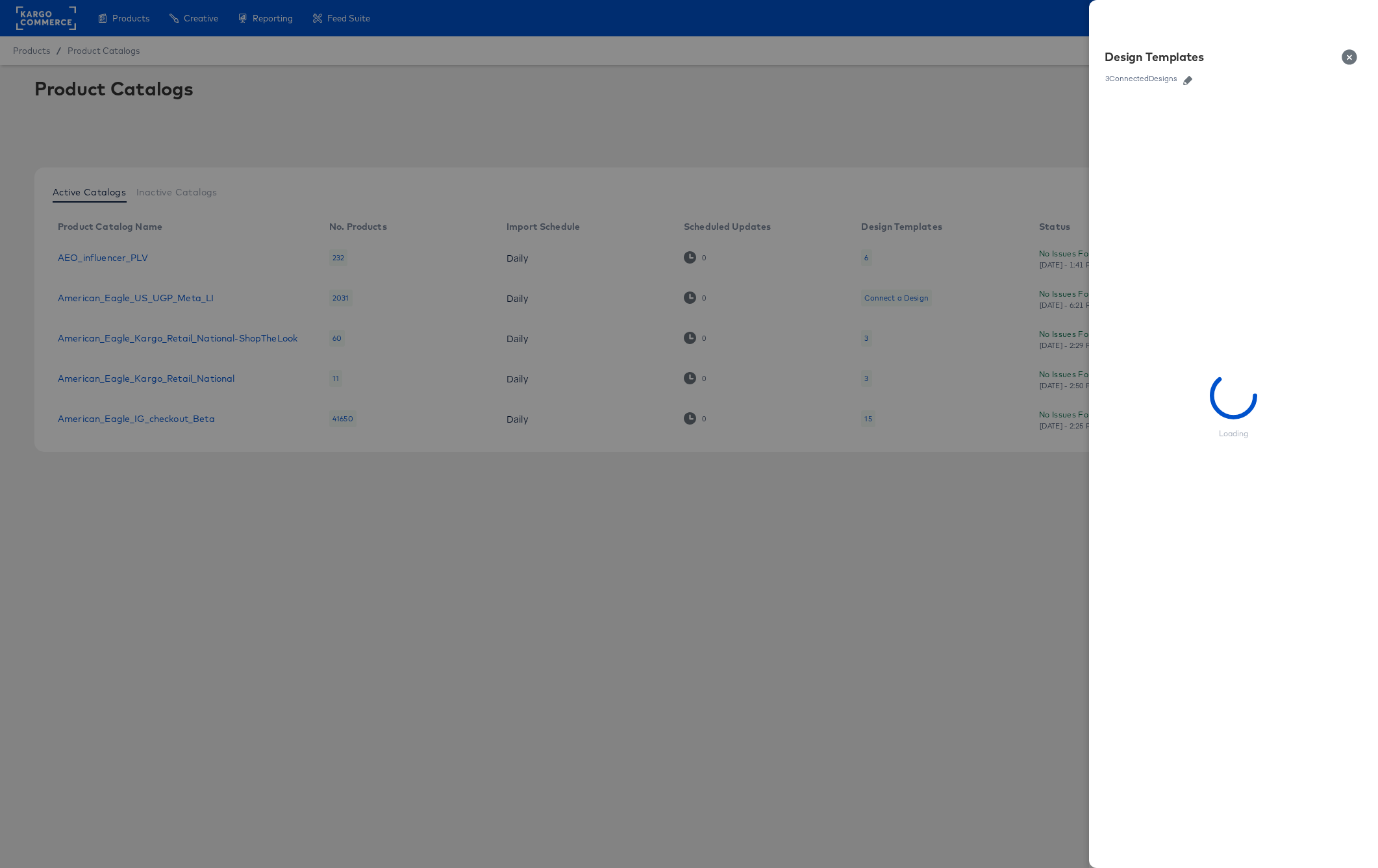
click at [1191, 77] on icon "button" at bounding box center [1188, 80] width 9 height 9
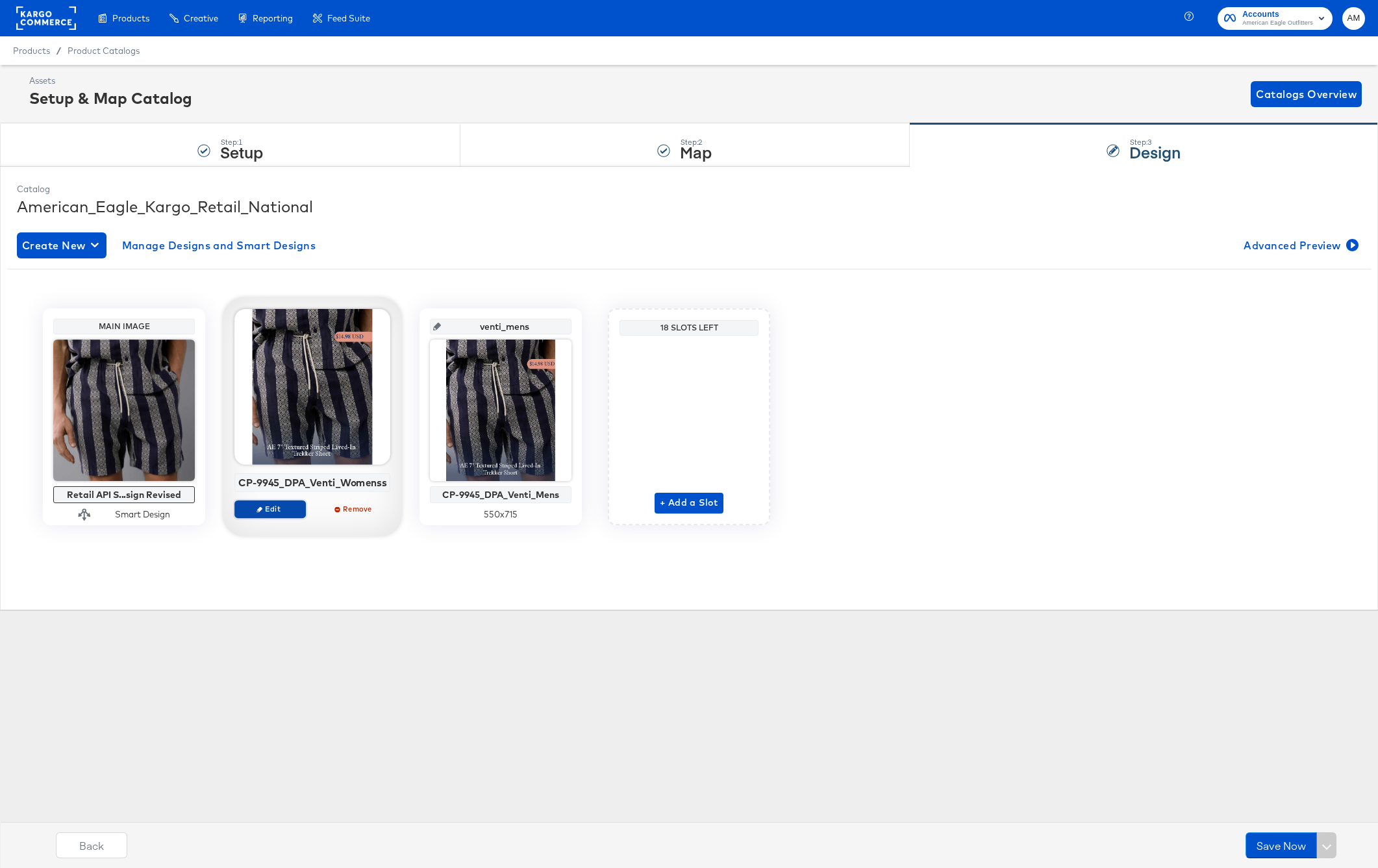
click at [290, 509] on span "Edit" at bounding box center [270, 509] width 60 height 10
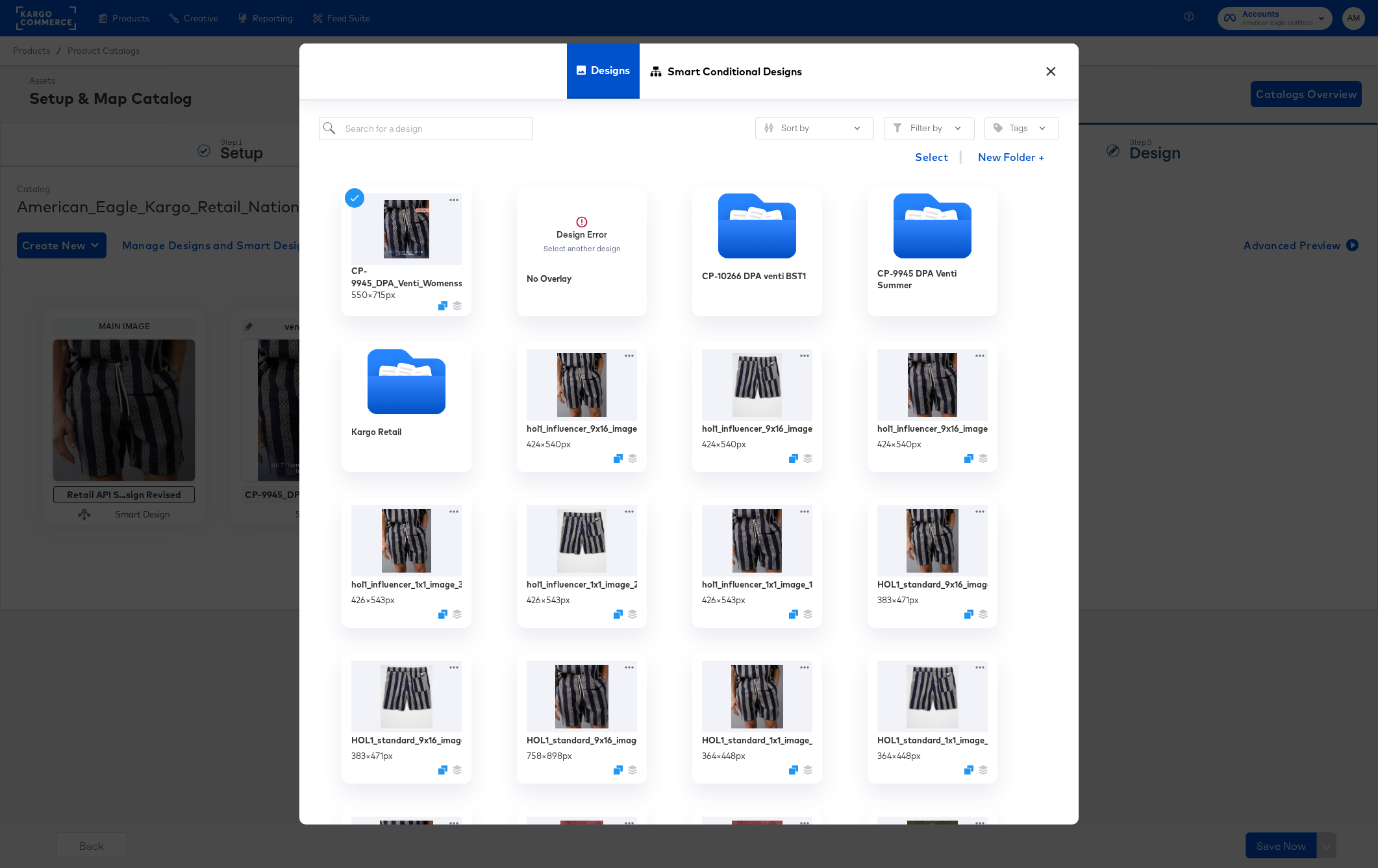
click at [165, 585] on div "× Designs Smart Conditional Designs Sort by Filter by Tags Select New Folder + …" at bounding box center [689, 434] width 1378 height 868
click at [95, 638] on div "× Designs Smart Conditional Designs Sort by Filter by Tags Select New Folder + …" at bounding box center [689, 434] width 1378 height 868
click at [161, 637] on div "× Designs Smart Conditional Designs Sort by Filter by Tags Select New Folder + …" at bounding box center [689, 434] width 1378 height 868
click at [1052, 72] on button "×" at bounding box center [1051, 68] width 24 height 24
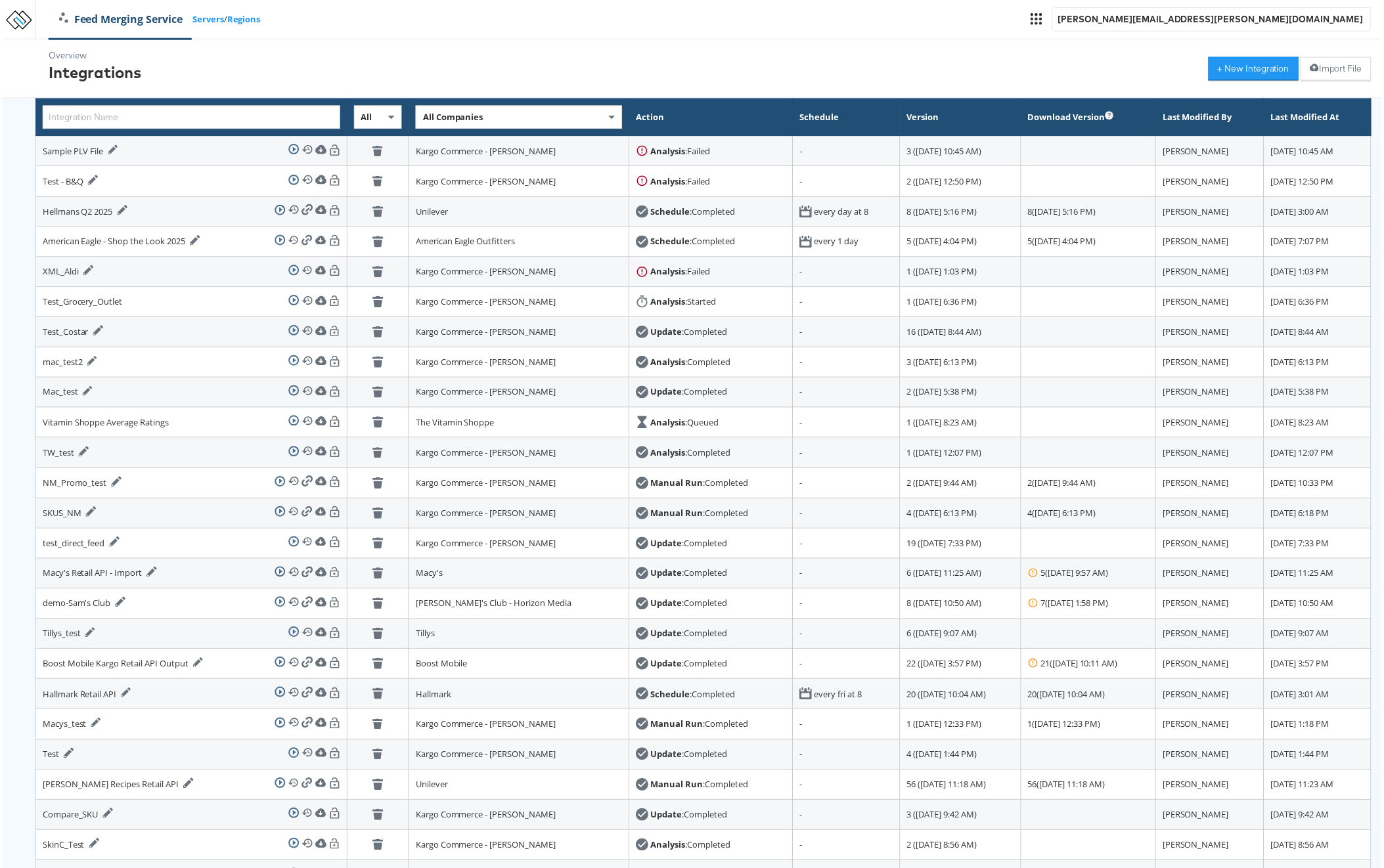
click at [422, 118] on span "All Companies" at bounding box center [451, 118] width 60 height 12
type input "american"
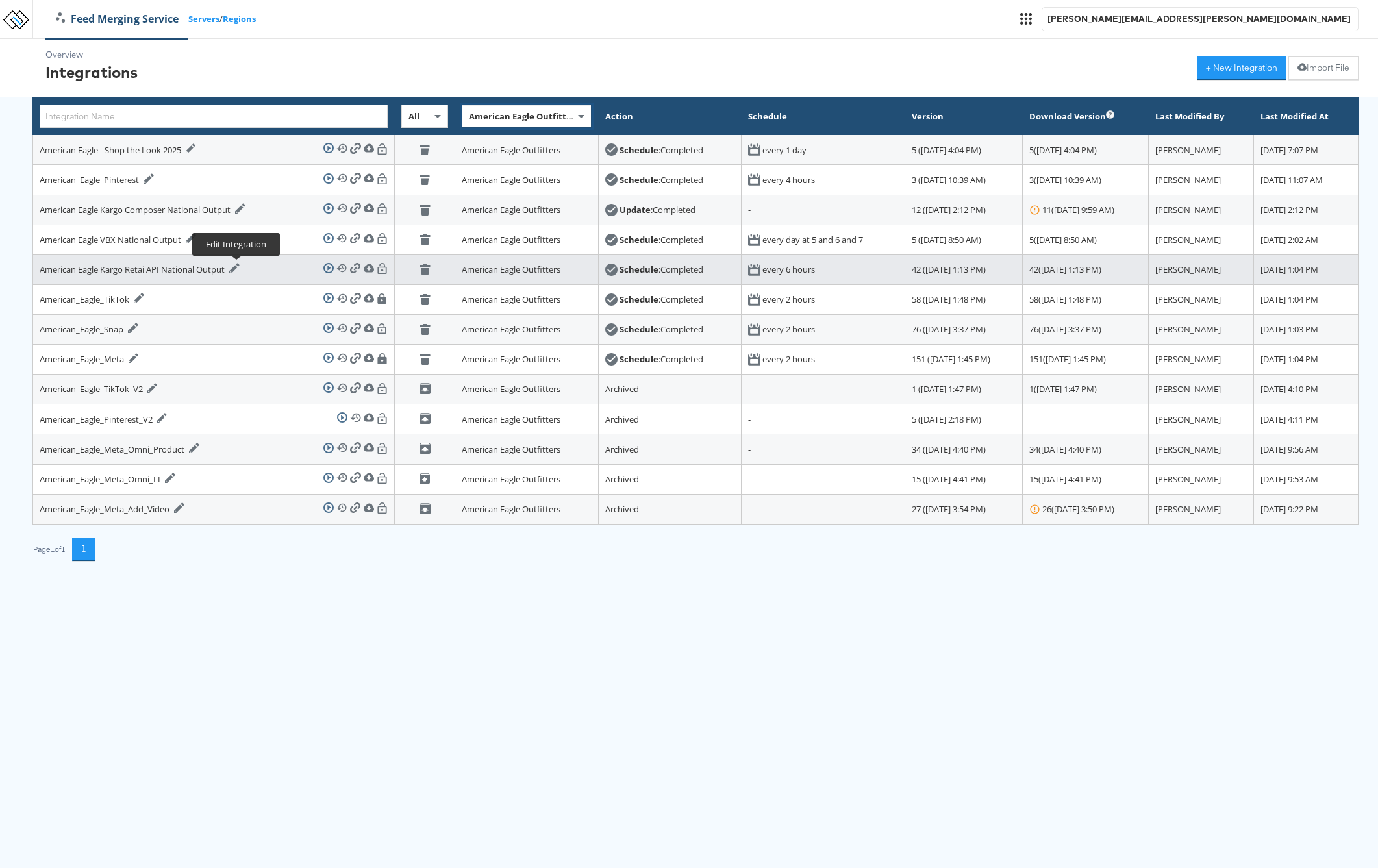
click at [237, 269] on icon at bounding box center [234, 268] width 10 height 10
click at [238, 268] on icon at bounding box center [234, 268] width 10 height 10
click at [324, 269] on icon at bounding box center [329, 268] width 10 height 10
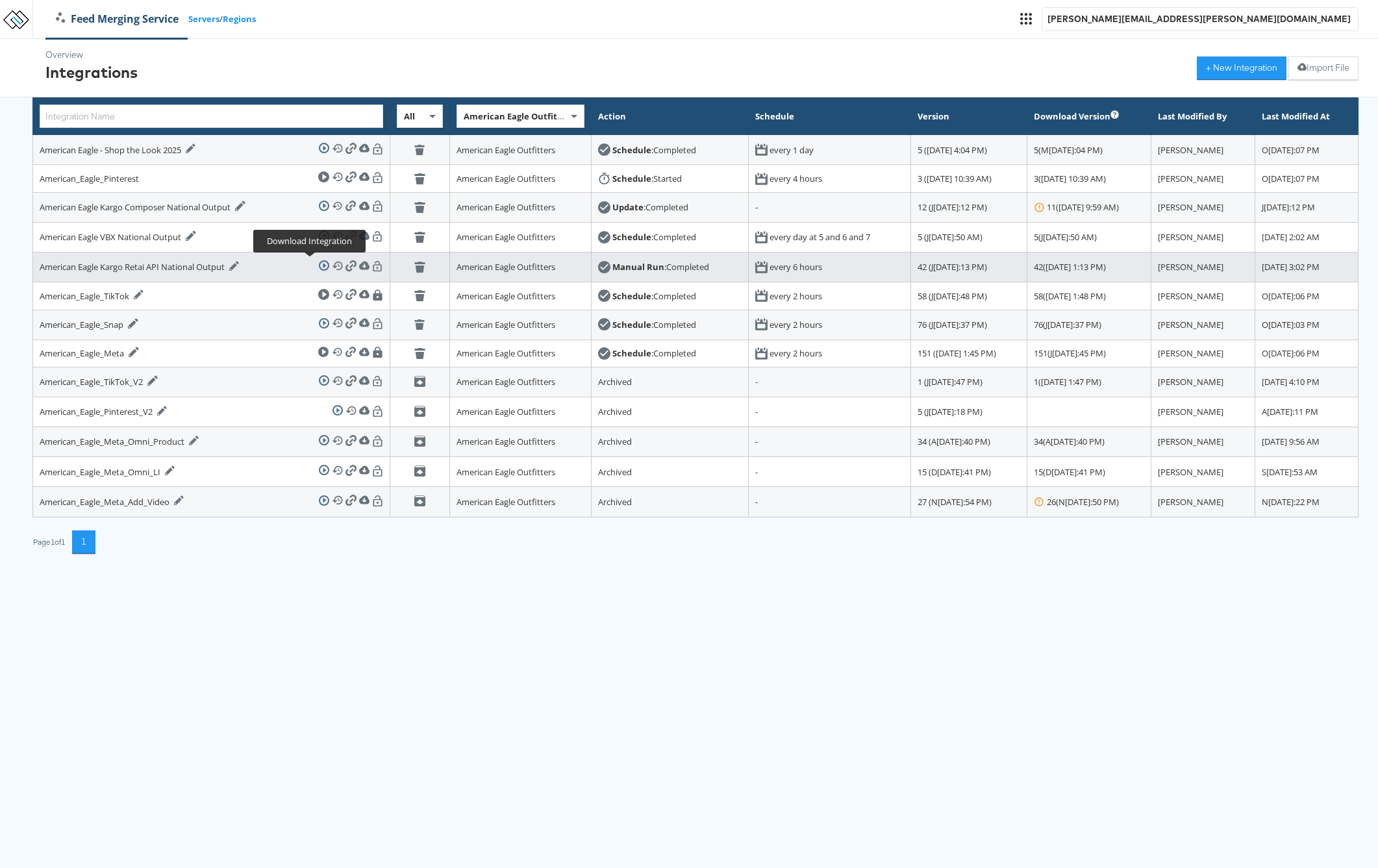
click at [345, 268] on icon at bounding box center [350, 265] width 11 height 11
click at [238, 263] on icon at bounding box center [234, 266] width 10 height 10
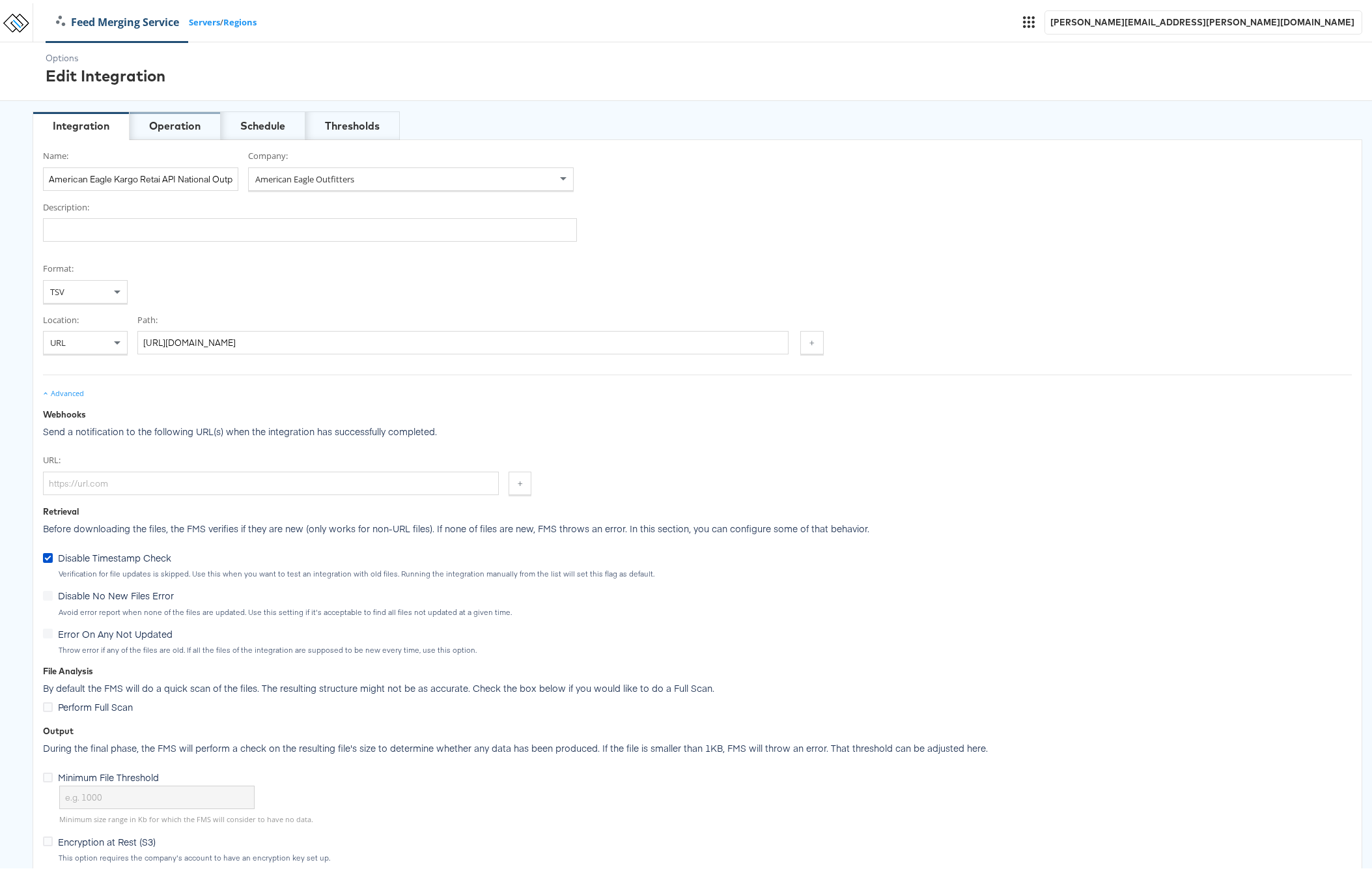
click at [176, 129] on div "Operation" at bounding box center [174, 122] width 51 height 15
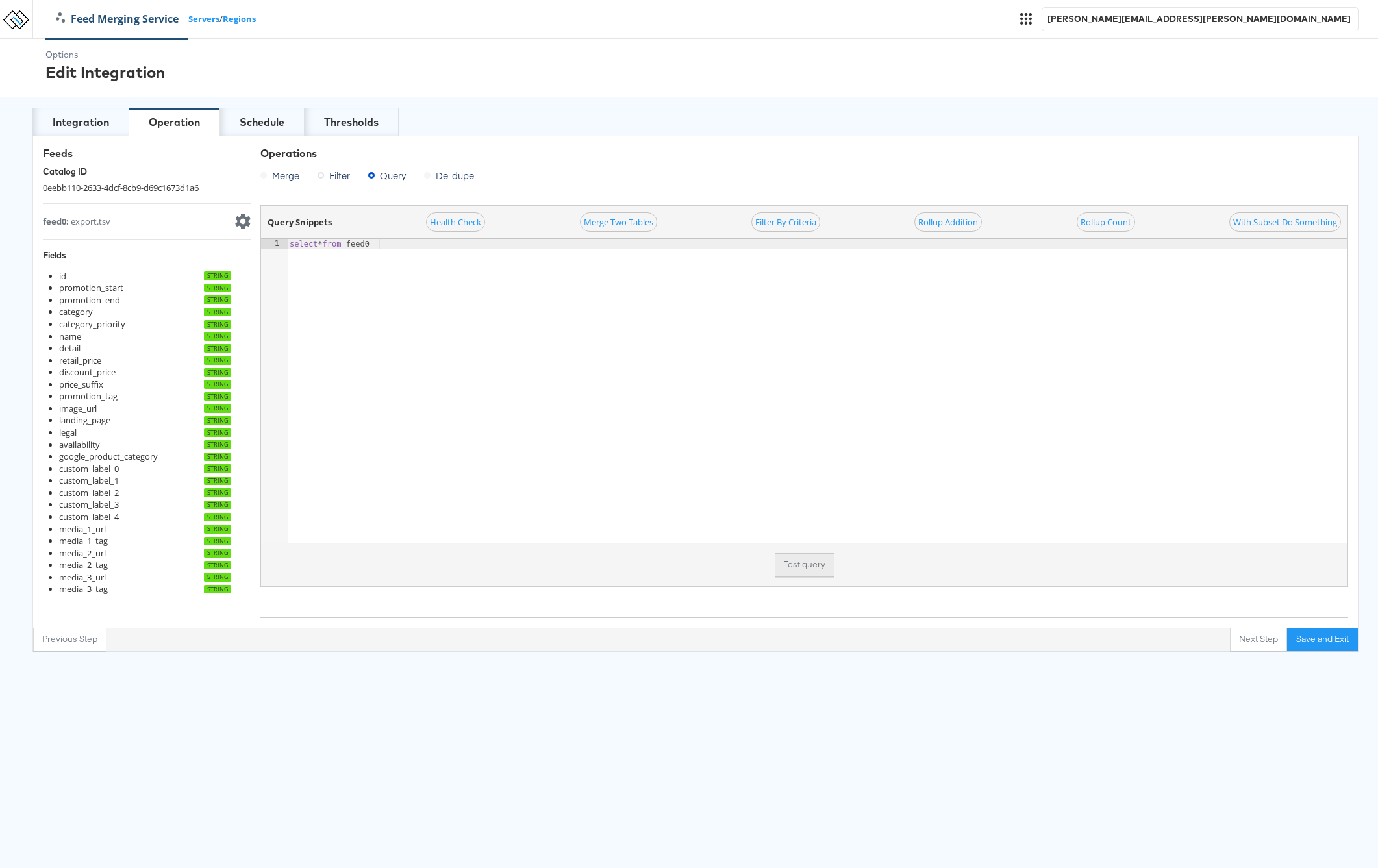
click at [784, 562] on button "Test query" at bounding box center [805, 565] width 60 height 24
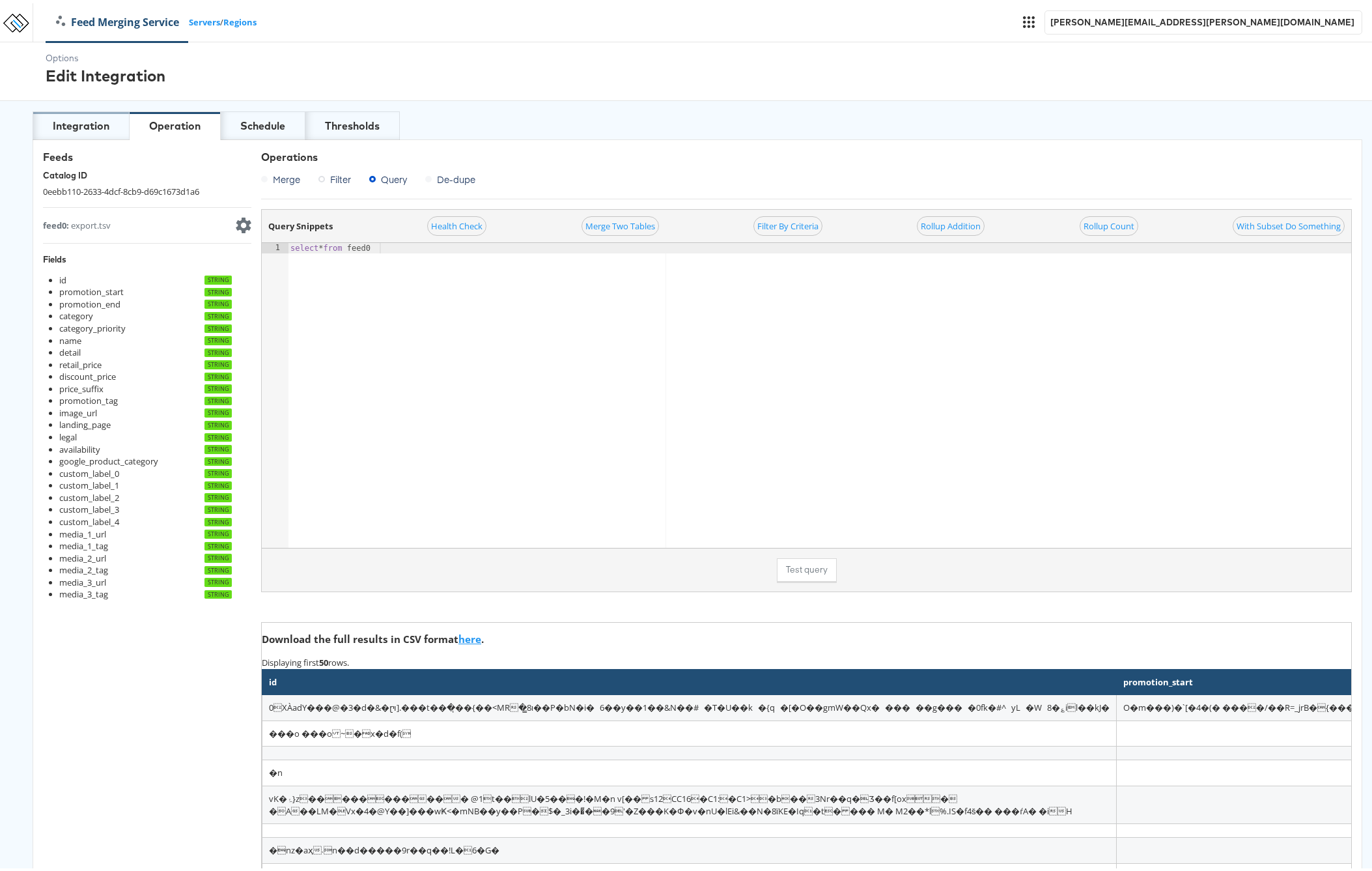
click at [88, 127] on div "Integration" at bounding box center [81, 122] width 57 height 15
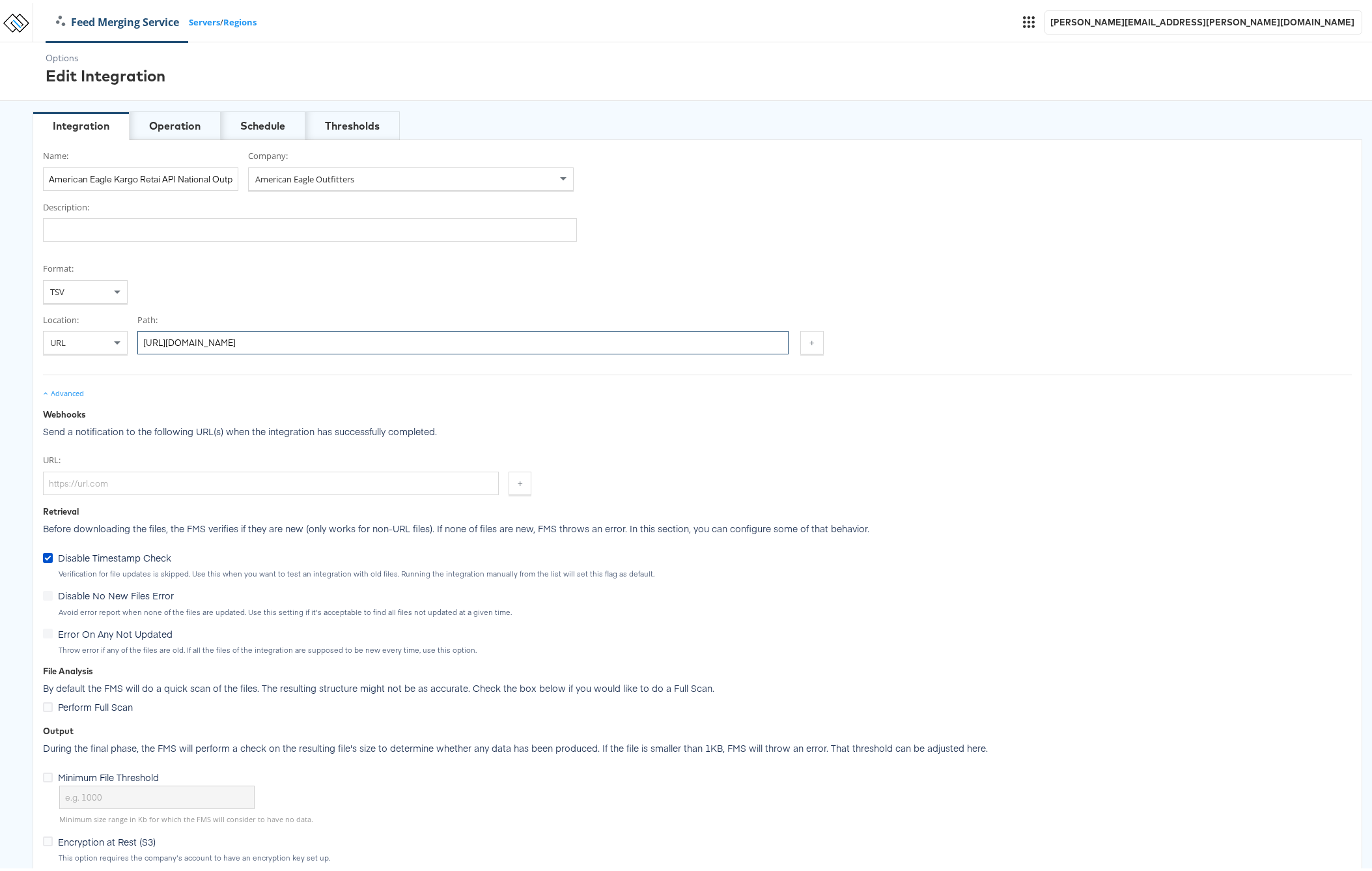
click at [521, 340] on input "[URL][DOMAIN_NAME]" at bounding box center [463, 339] width 651 height 24
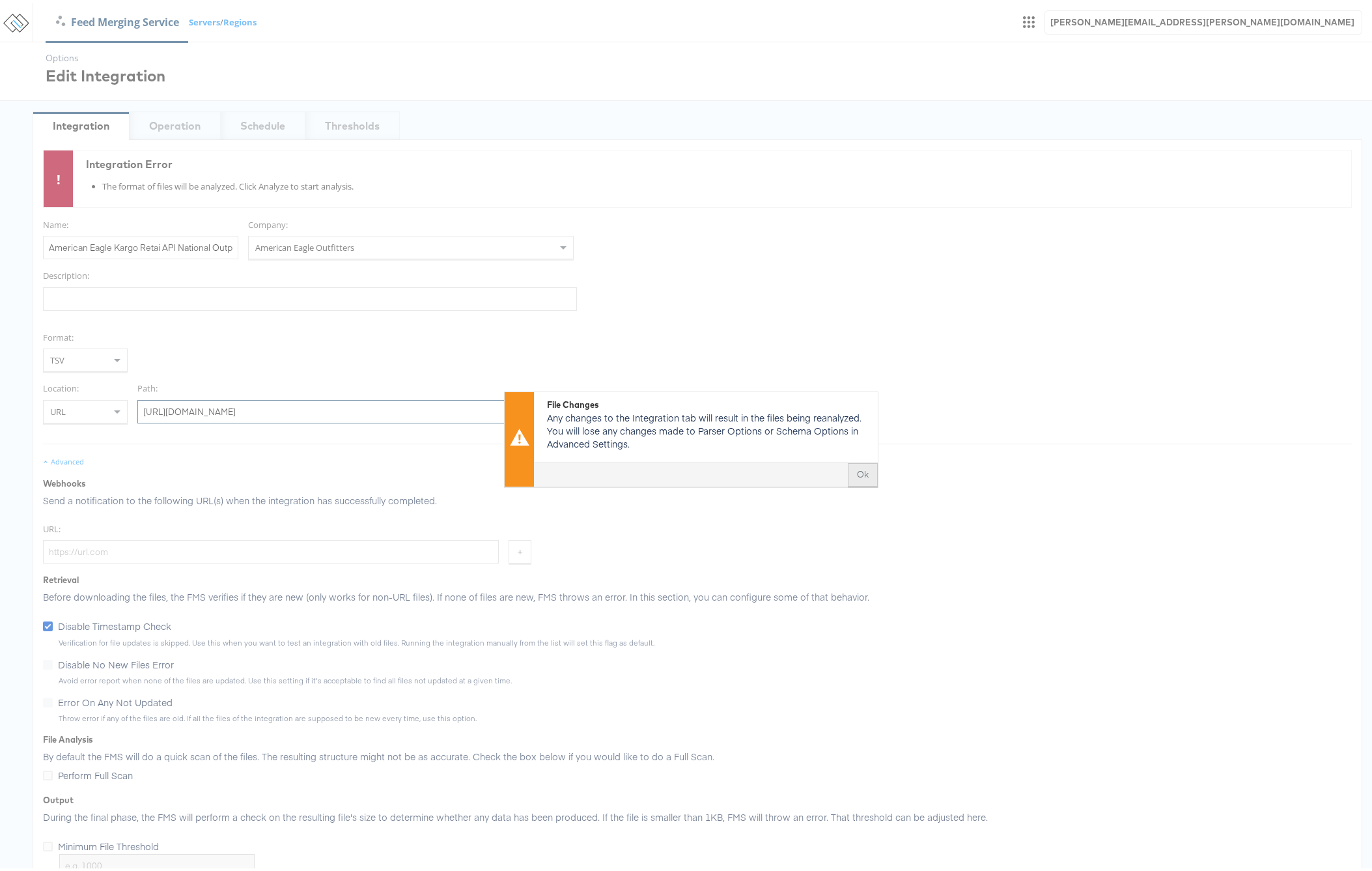
type input "[URL][DOMAIN_NAME]"
click at [858, 469] on button "Ok" at bounding box center [863, 471] width 30 height 24
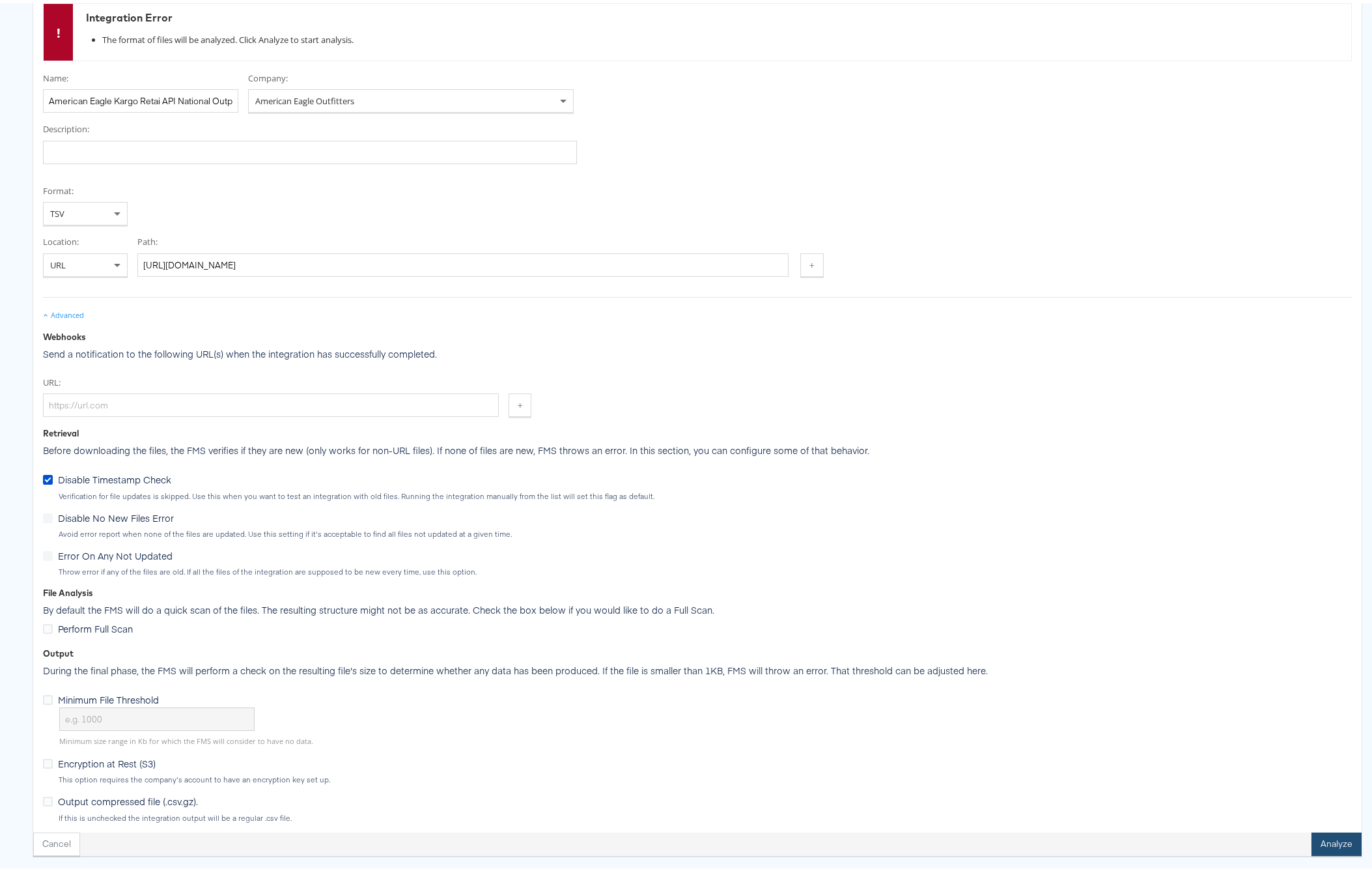
click at [1316, 844] on button "Analyze" at bounding box center [1336, 841] width 50 height 24
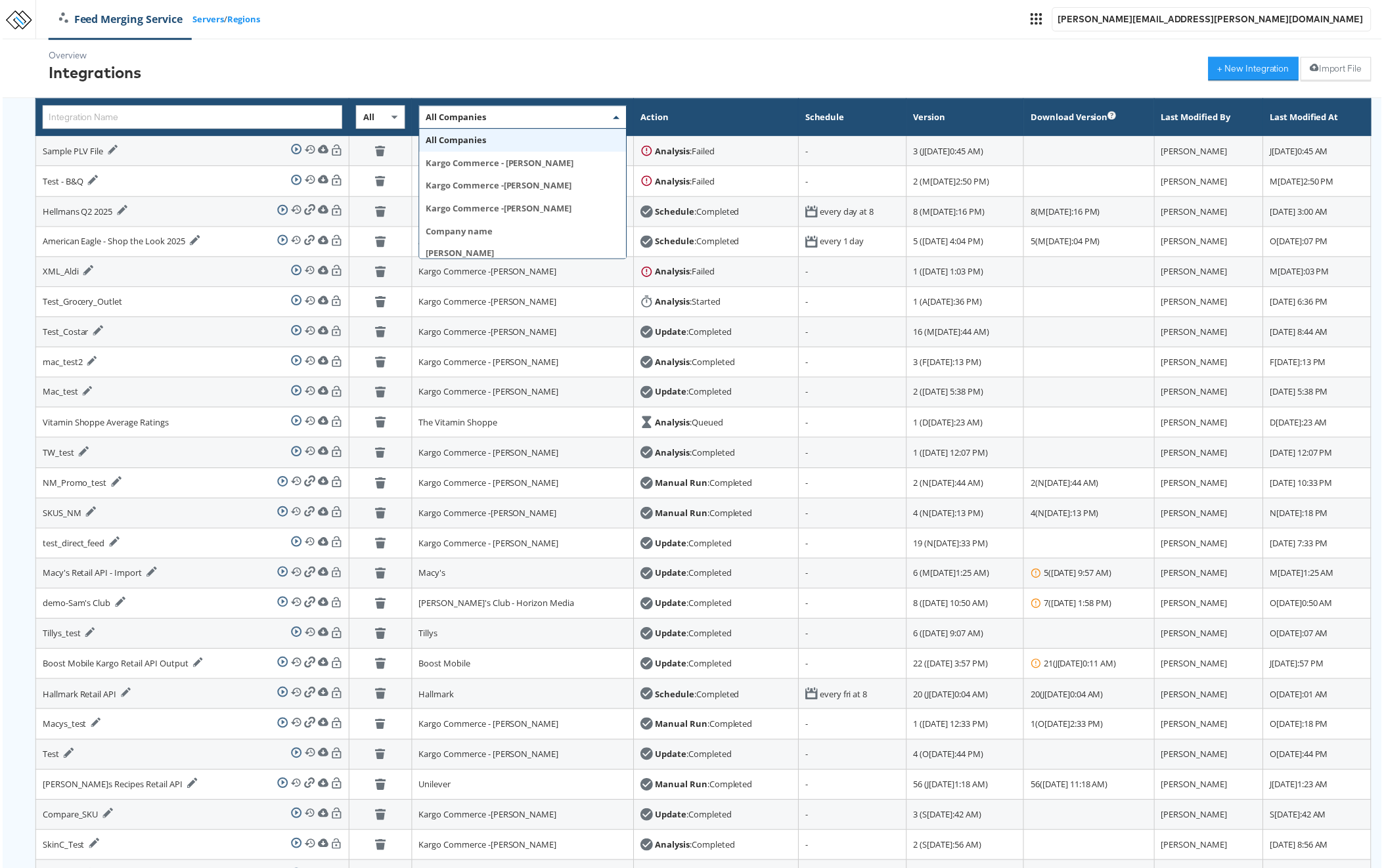
click at [435, 122] on span "All Companies" at bounding box center [454, 118] width 60 height 12
type input "american"
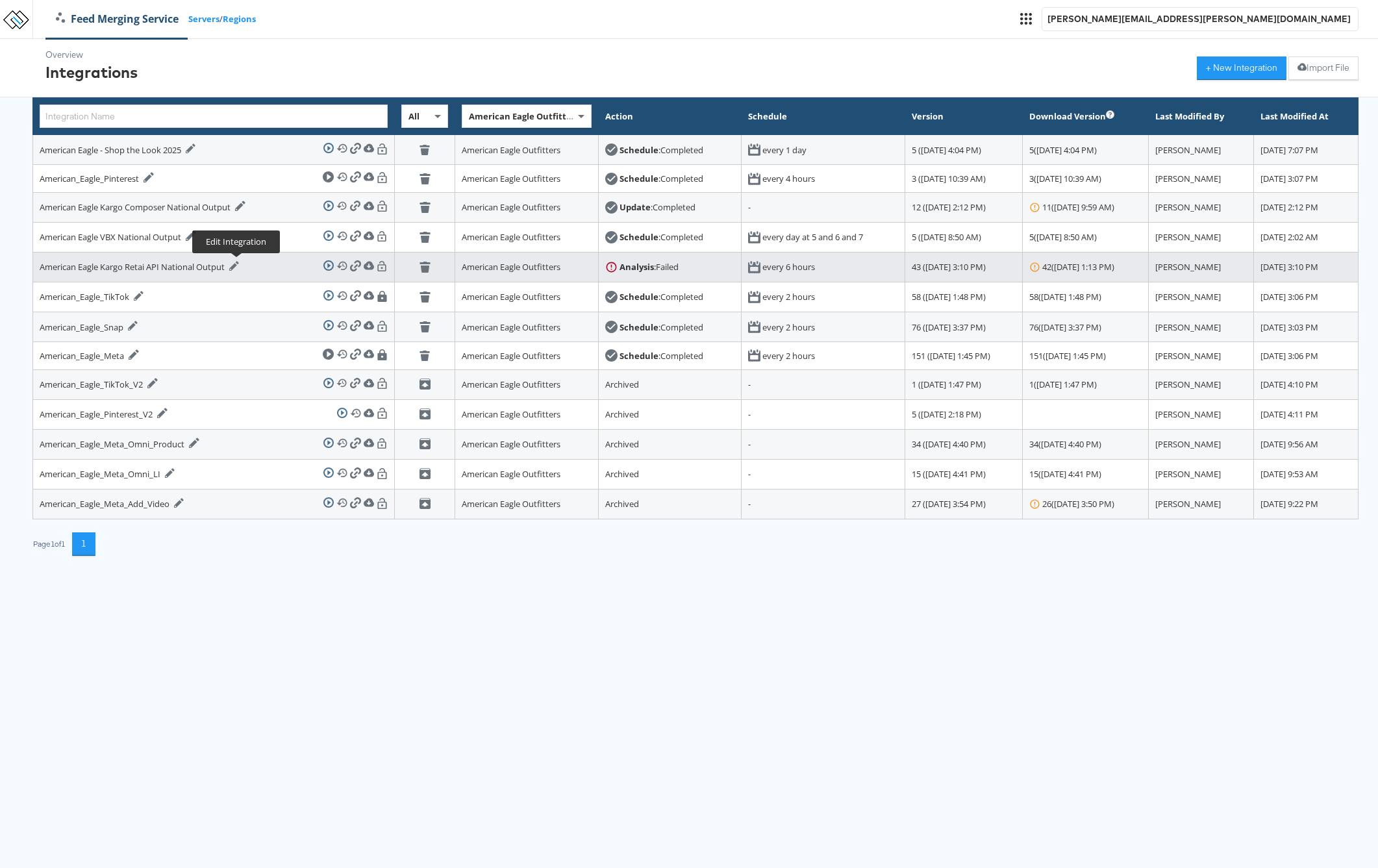
click at [239, 266] on icon at bounding box center [234, 266] width 10 height 10
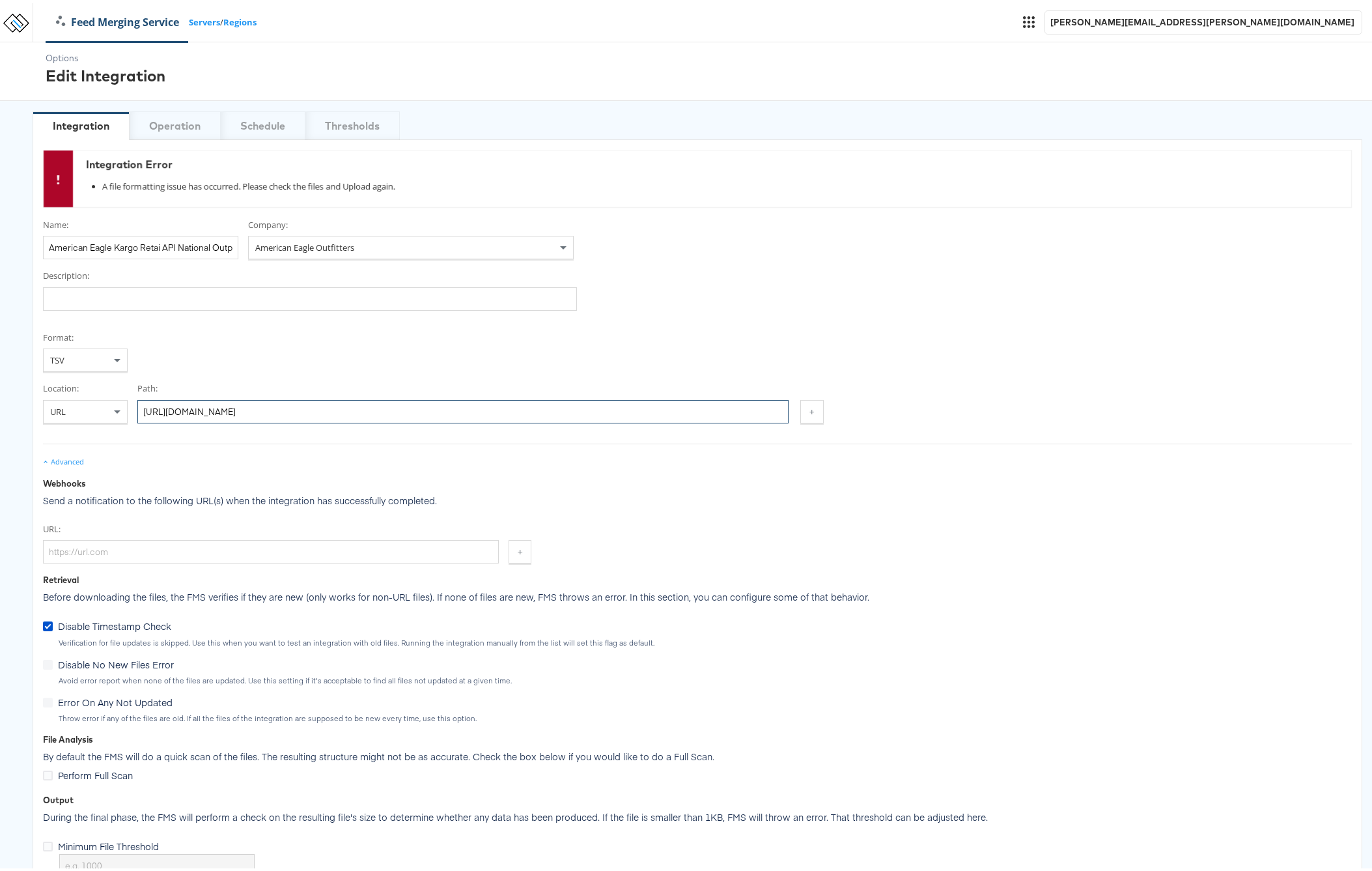
drag, startPoint x: 544, startPoint y: 407, endPoint x: -118, endPoint y: 391, distance: 662.2
click at [0, 391] on html "Feed Merging Service Servers / Regions [PERSON_NAME][EMAIL_ADDRESS][PERSON_NAME…" at bounding box center [691, 509] width 1381 height 1019
paste input "text"
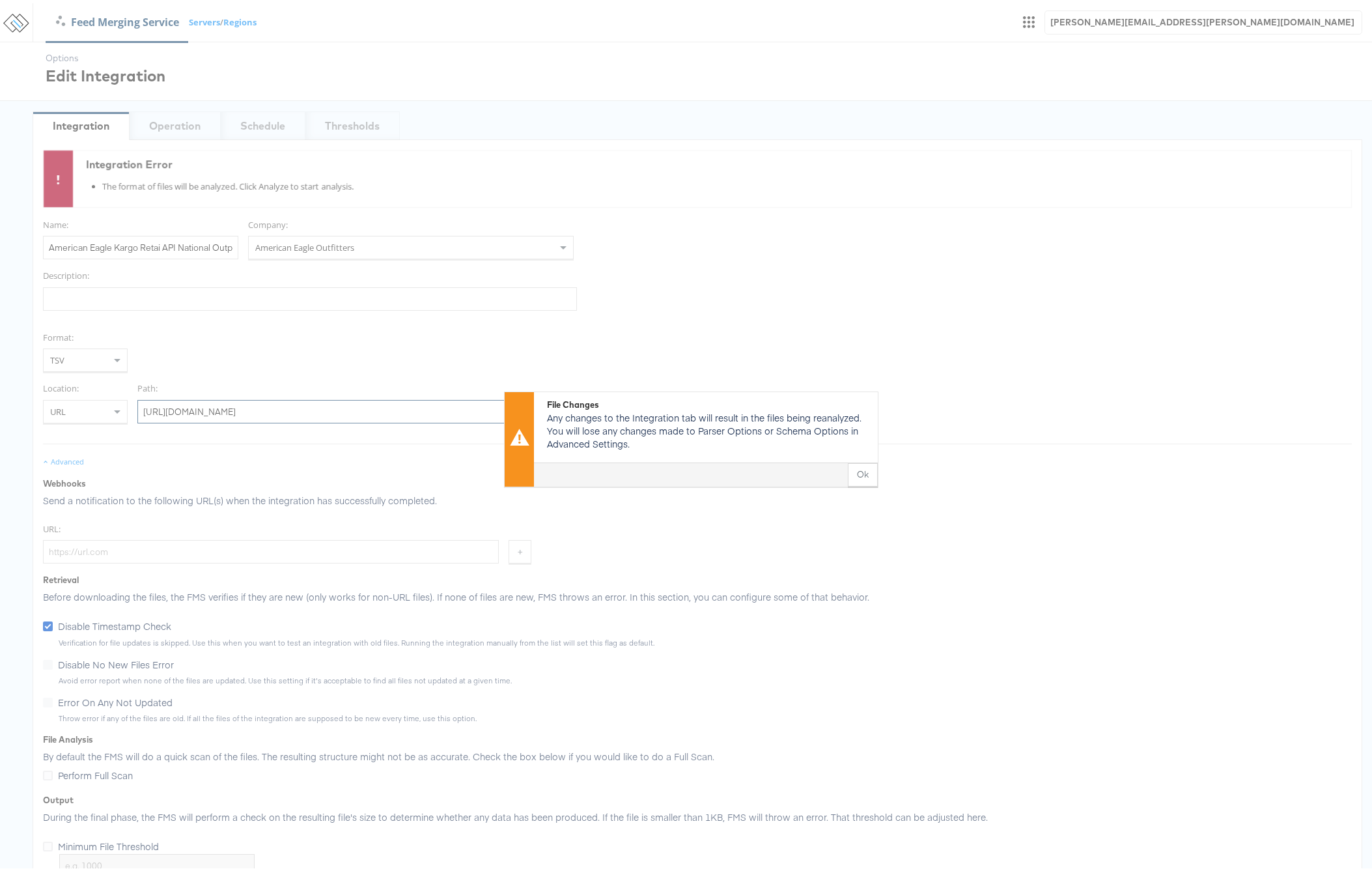
type input "[URL][DOMAIN_NAME]"
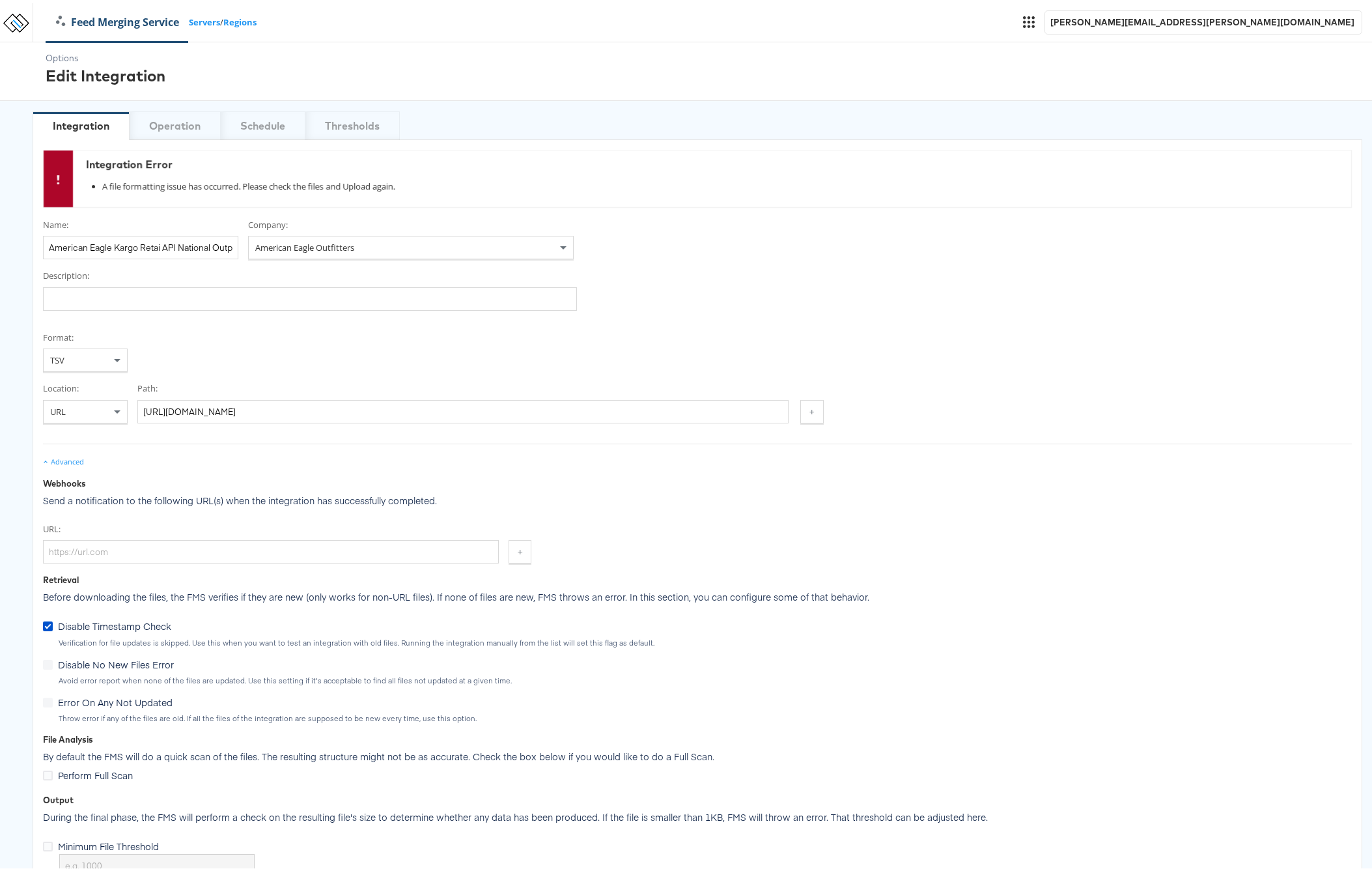
click at [576, 359] on div "Format: TSV" at bounding box center [697, 348] width 1309 height 41
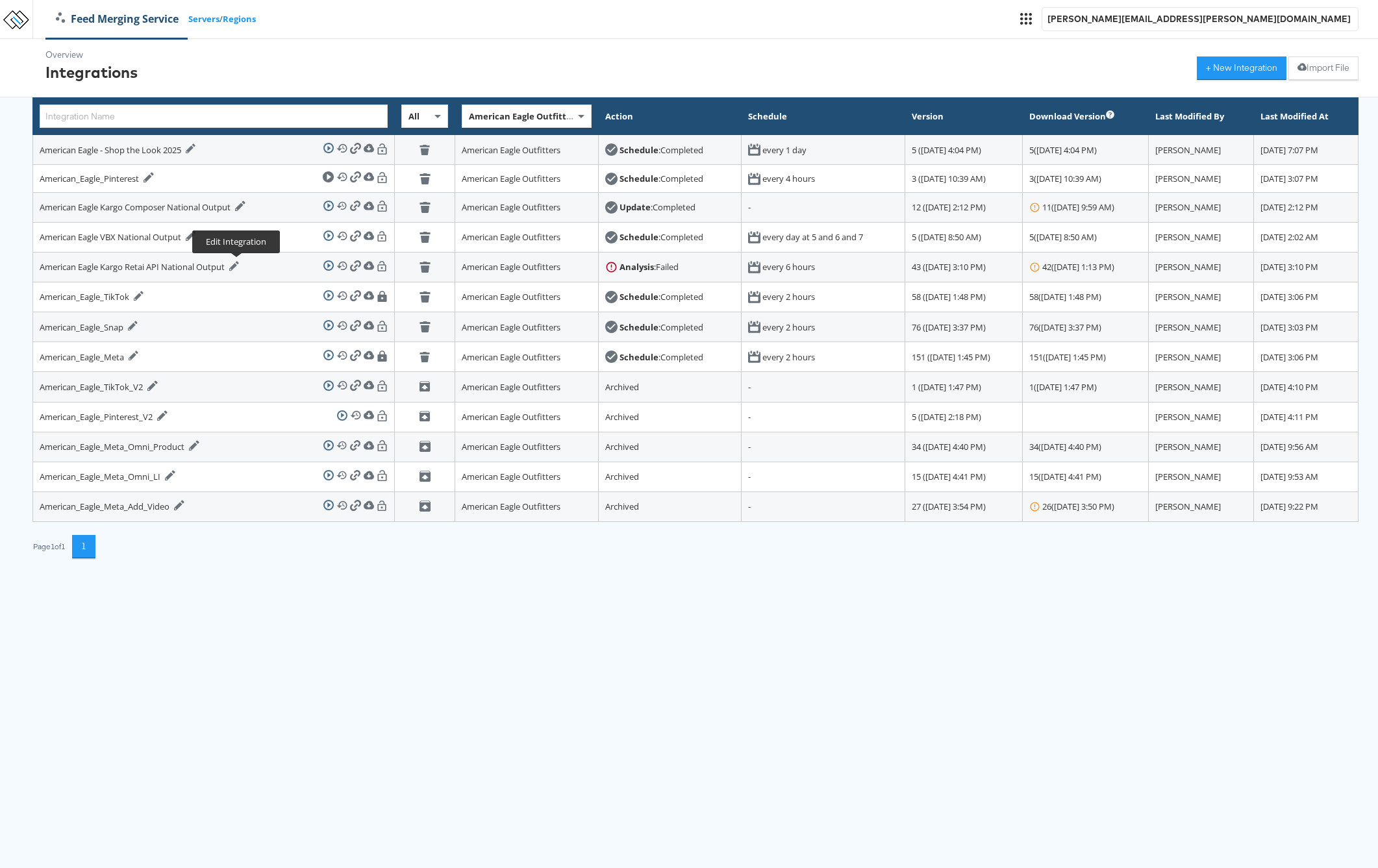
click at [238, 263] on icon at bounding box center [234, 266] width 10 height 10
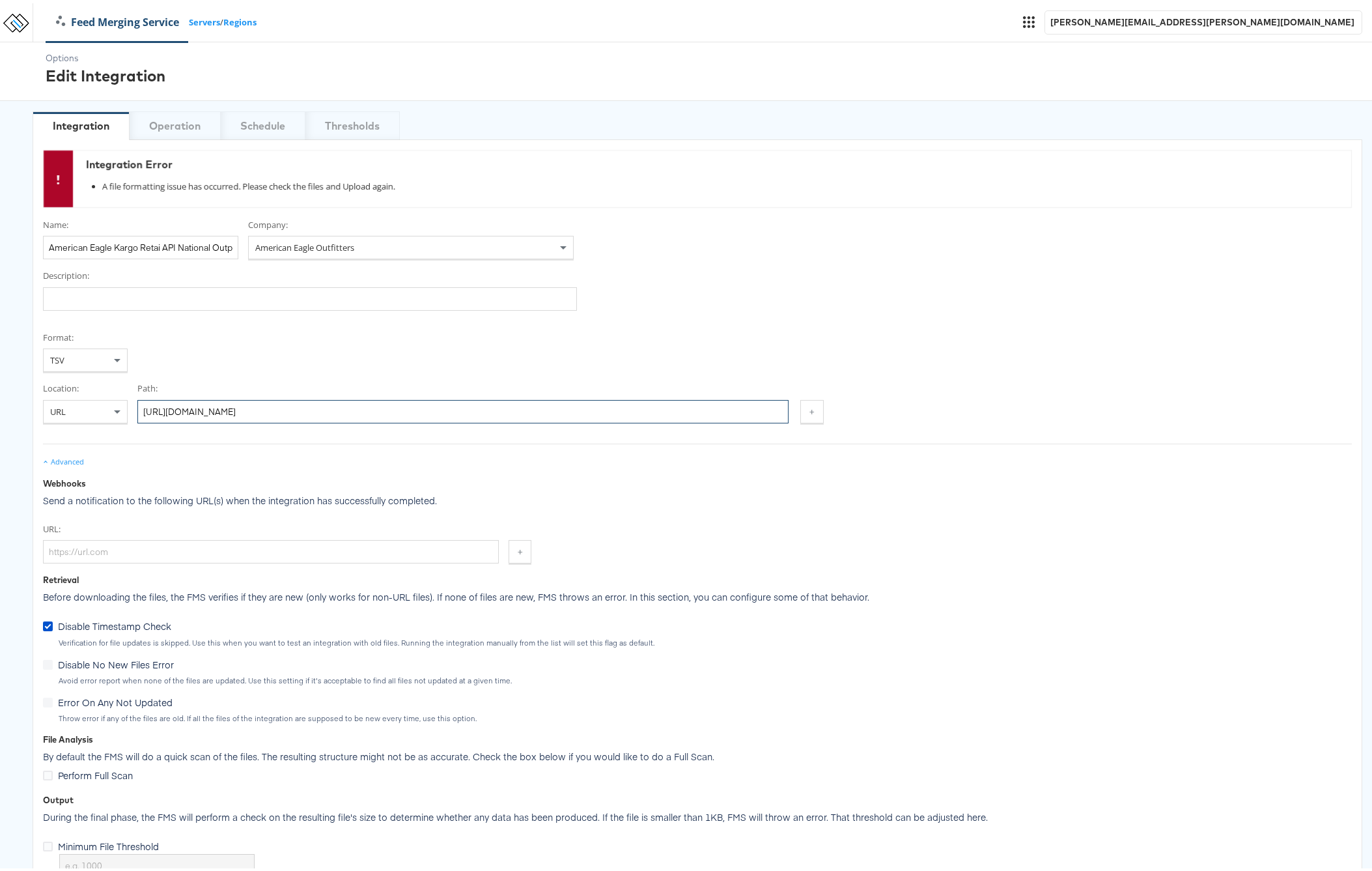
drag, startPoint x: 599, startPoint y: 412, endPoint x: -112, endPoint y: 393, distance: 711.3
click at [0, 393] on html "Feed Merging Service Servers / Regions [PERSON_NAME][EMAIL_ADDRESS][PERSON_NAME…" at bounding box center [691, 509] width 1381 height 1019
click at [78, 351] on div "TSV" at bounding box center [86, 356] width 83 height 22
click at [766, 542] on div "URL: +" at bounding box center [697, 540] width 1309 height 41
click at [85, 366] on div "TSV" at bounding box center [86, 356] width 83 height 22
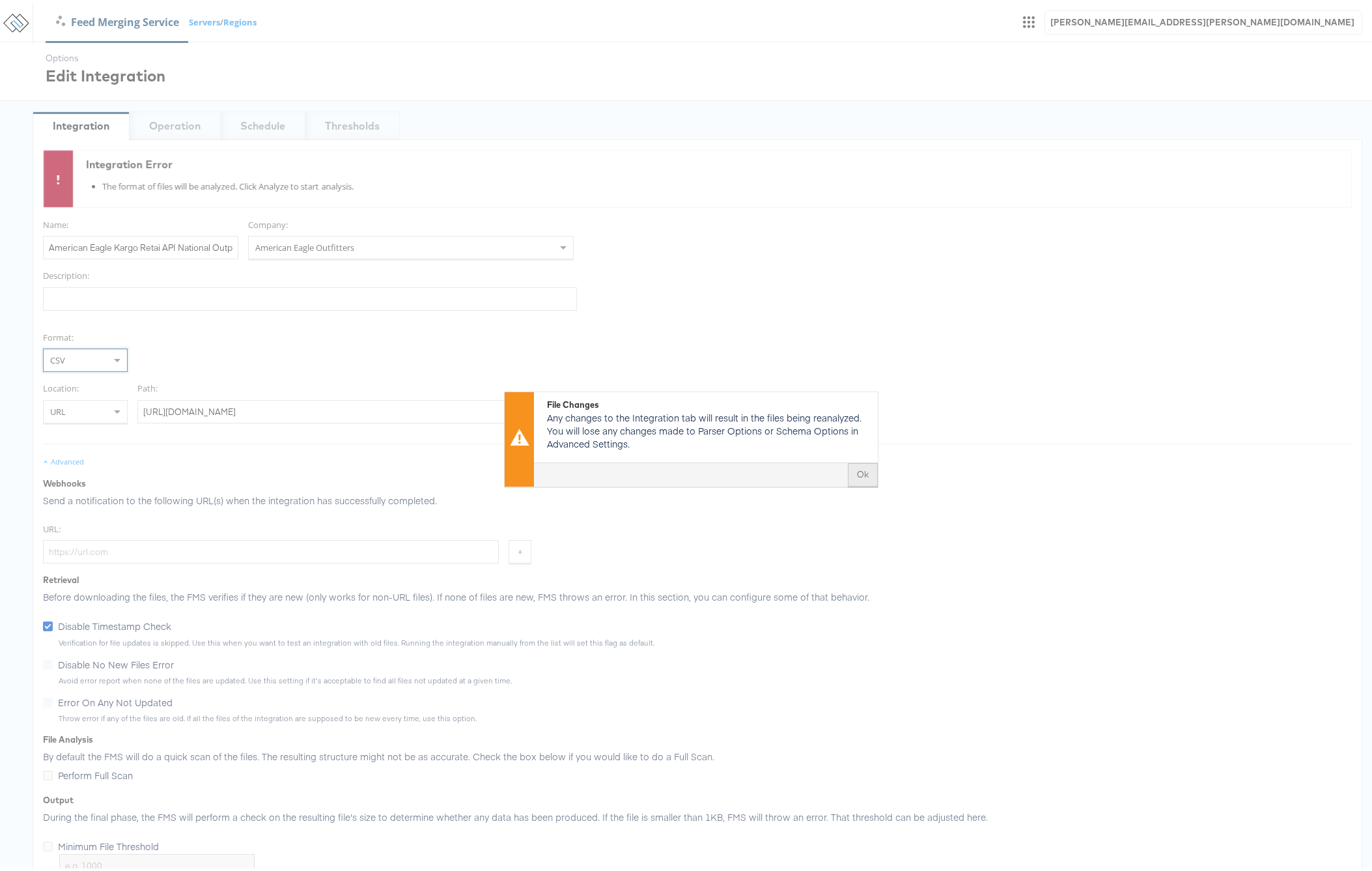
click at [858, 474] on button "Ok" at bounding box center [863, 471] width 30 height 24
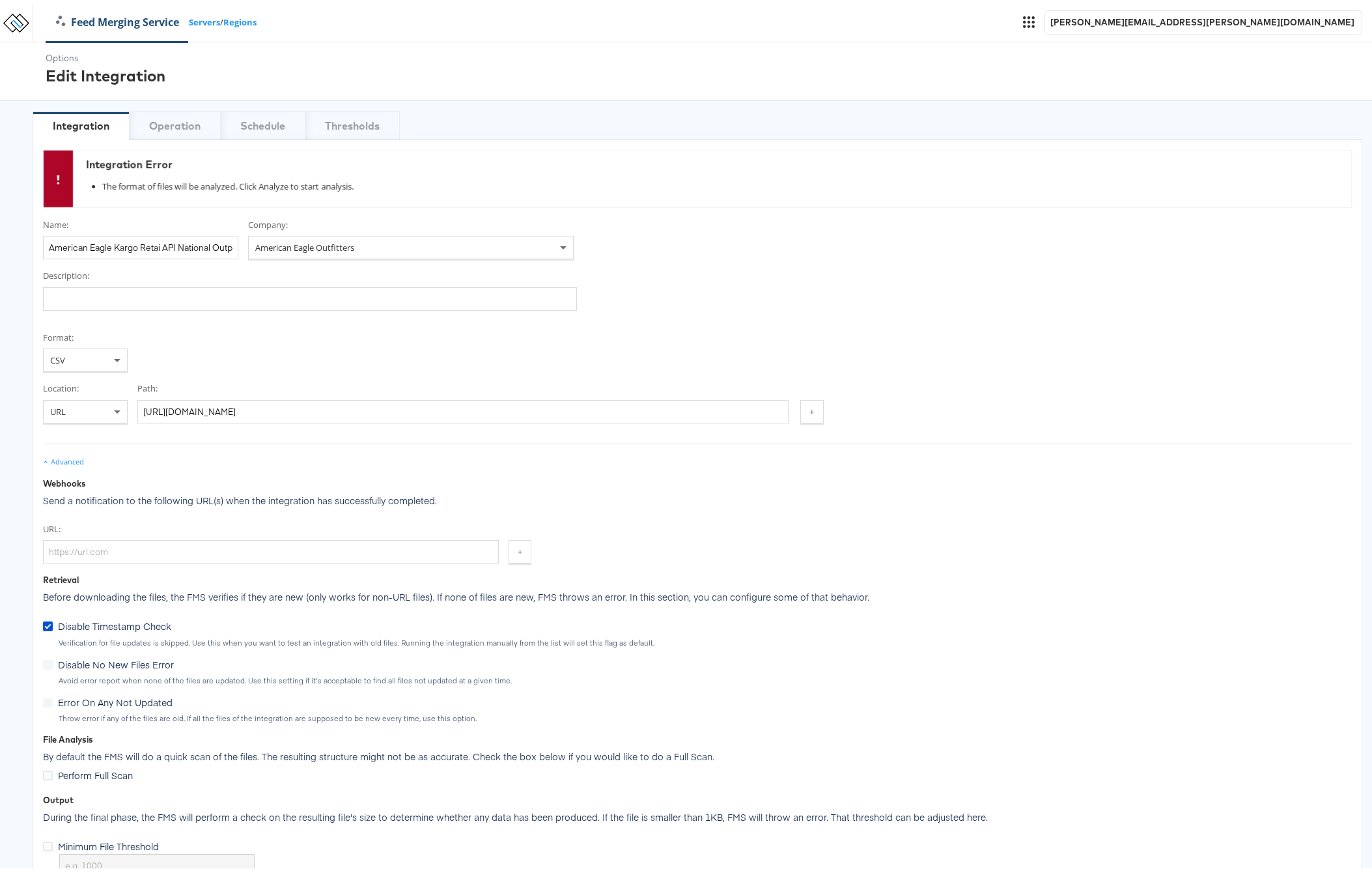
scroll to position [147, 0]
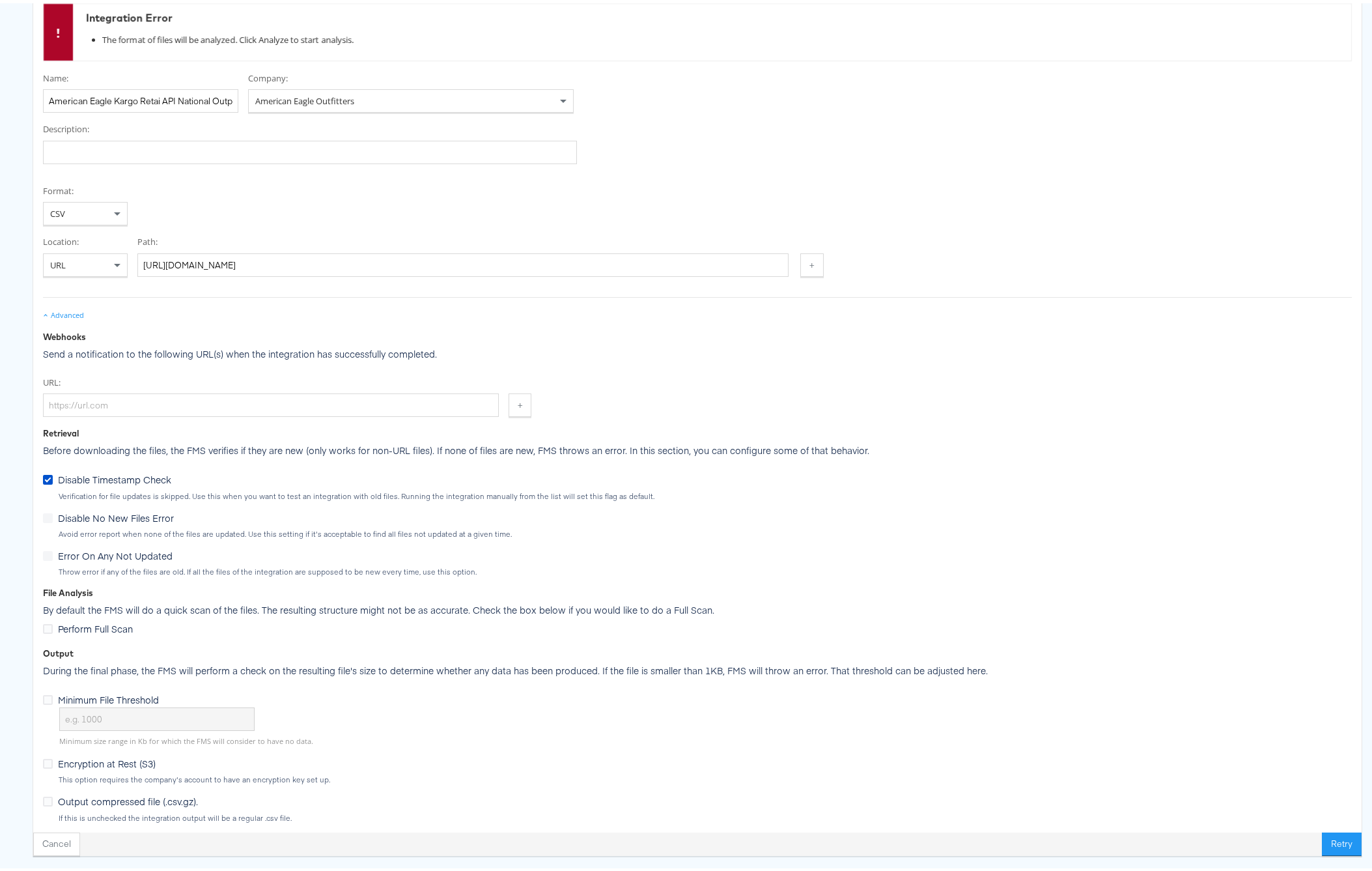
click at [1331, 836] on button "Retry" at bounding box center [1341, 841] width 40 height 24
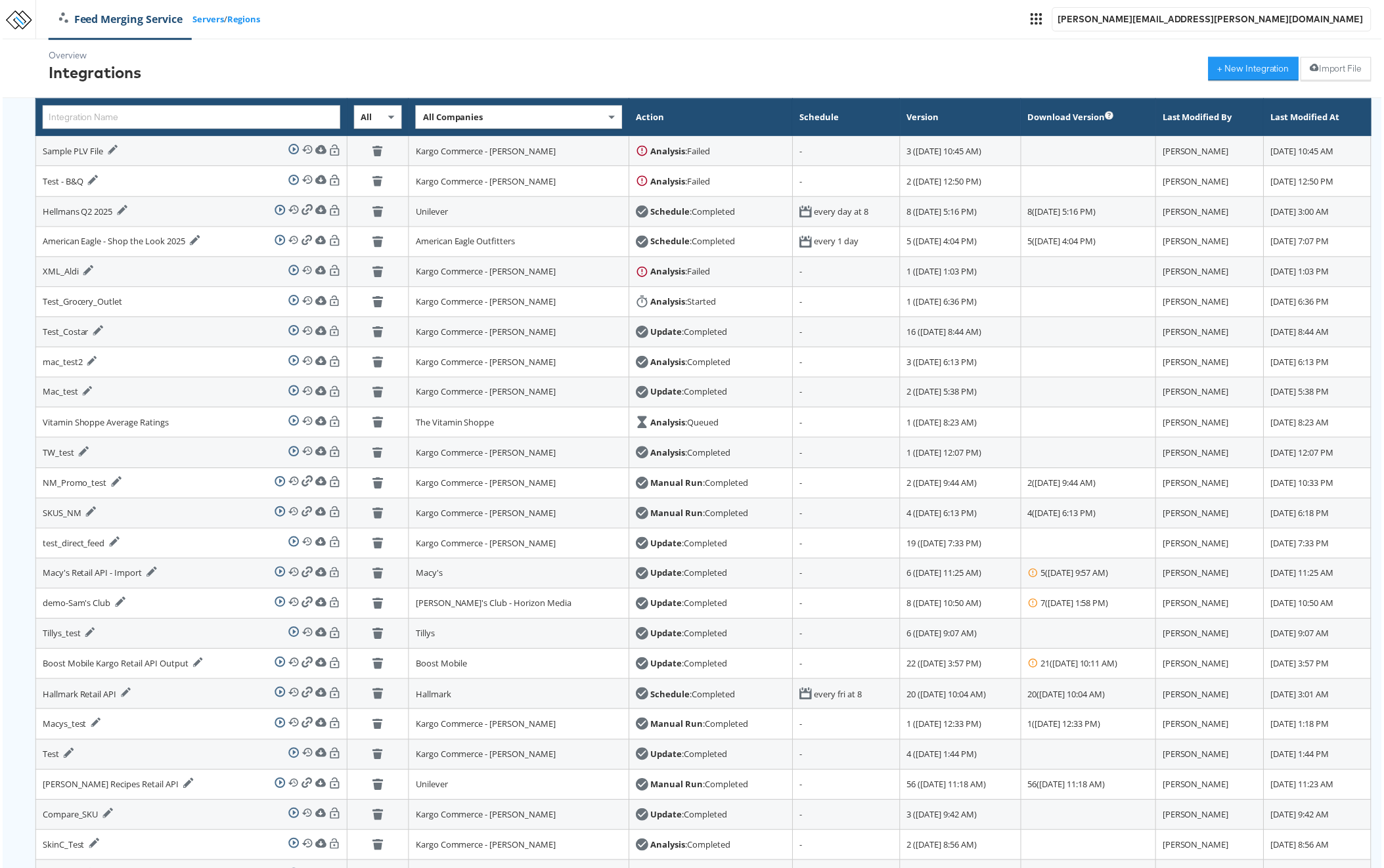
click at [454, 124] on div "All Companies" at bounding box center [518, 118] width 206 height 22
type input "american"
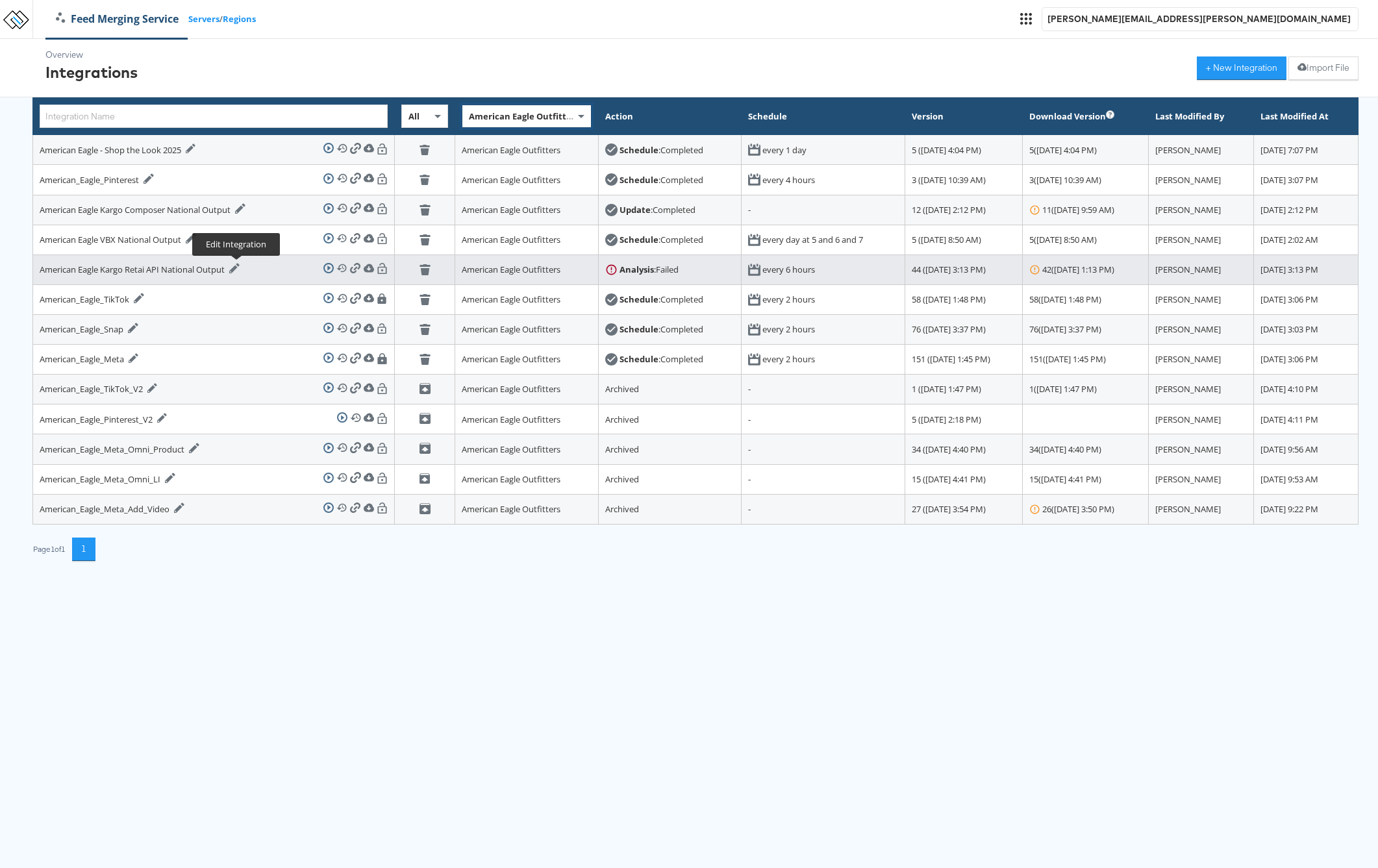
click at [237, 269] on icon at bounding box center [234, 268] width 10 height 10
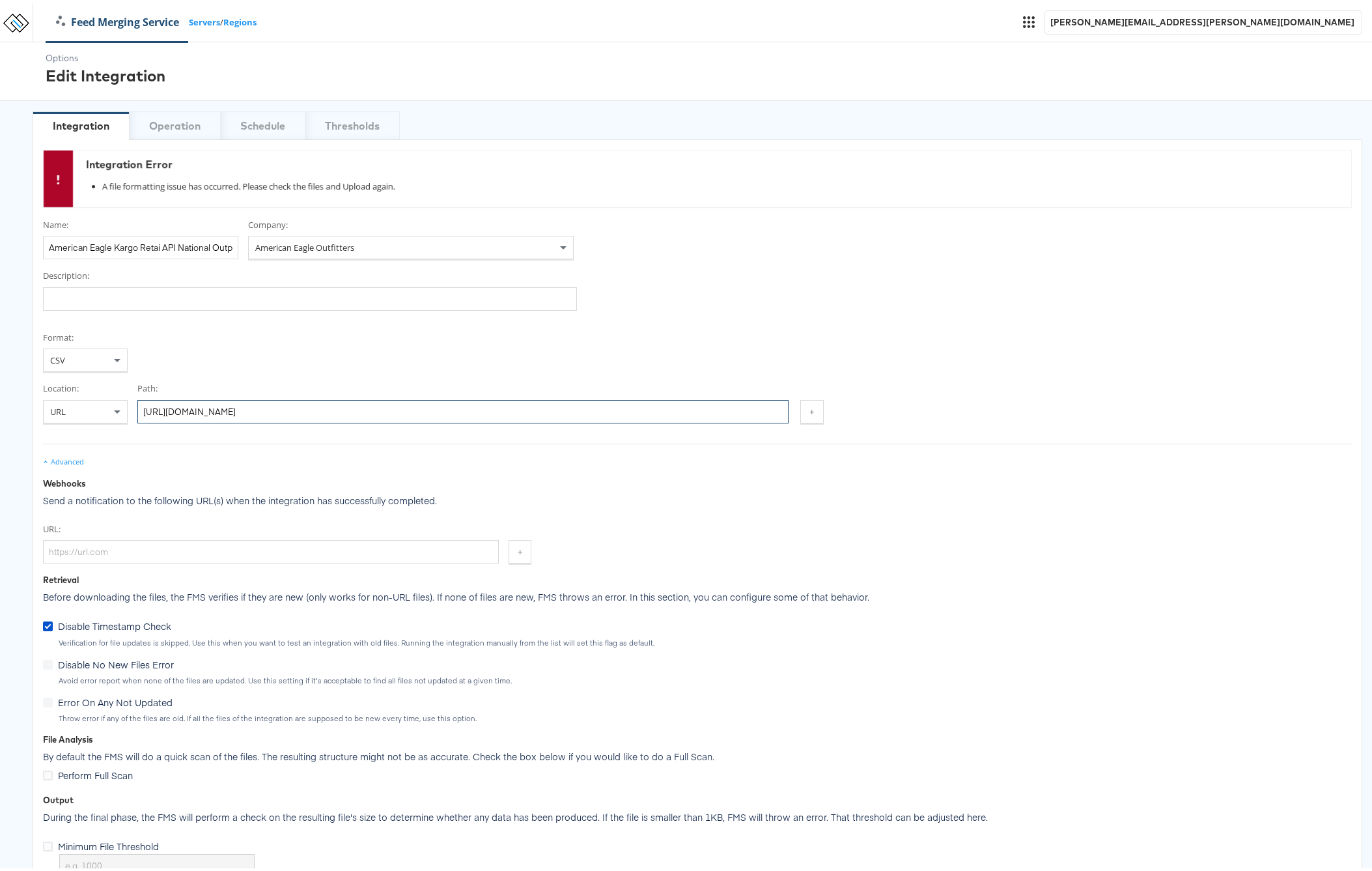
drag, startPoint x: 547, startPoint y: 413, endPoint x: -79, endPoint y: 408, distance: 626.0
click at [0, 408] on html "Feed Merging Service Servers / Regions adam.mcgilvray@kargo.com Options Edit In…" at bounding box center [691, 509] width 1381 height 1019
click at [612, 405] on input "https://feeds.stitcherads.com/feeds/7bb23895-cdd8-45e3-bbaf-7c570fefd187/export…" at bounding box center [463, 408] width 651 height 24
click at [99, 355] on div "CSV" at bounding box center [86, 356] width 83 height 22
drag, startPoint x: 173, startPoint y: 409, endPoint x: 514, endPoint y: 421, distance: 341.2
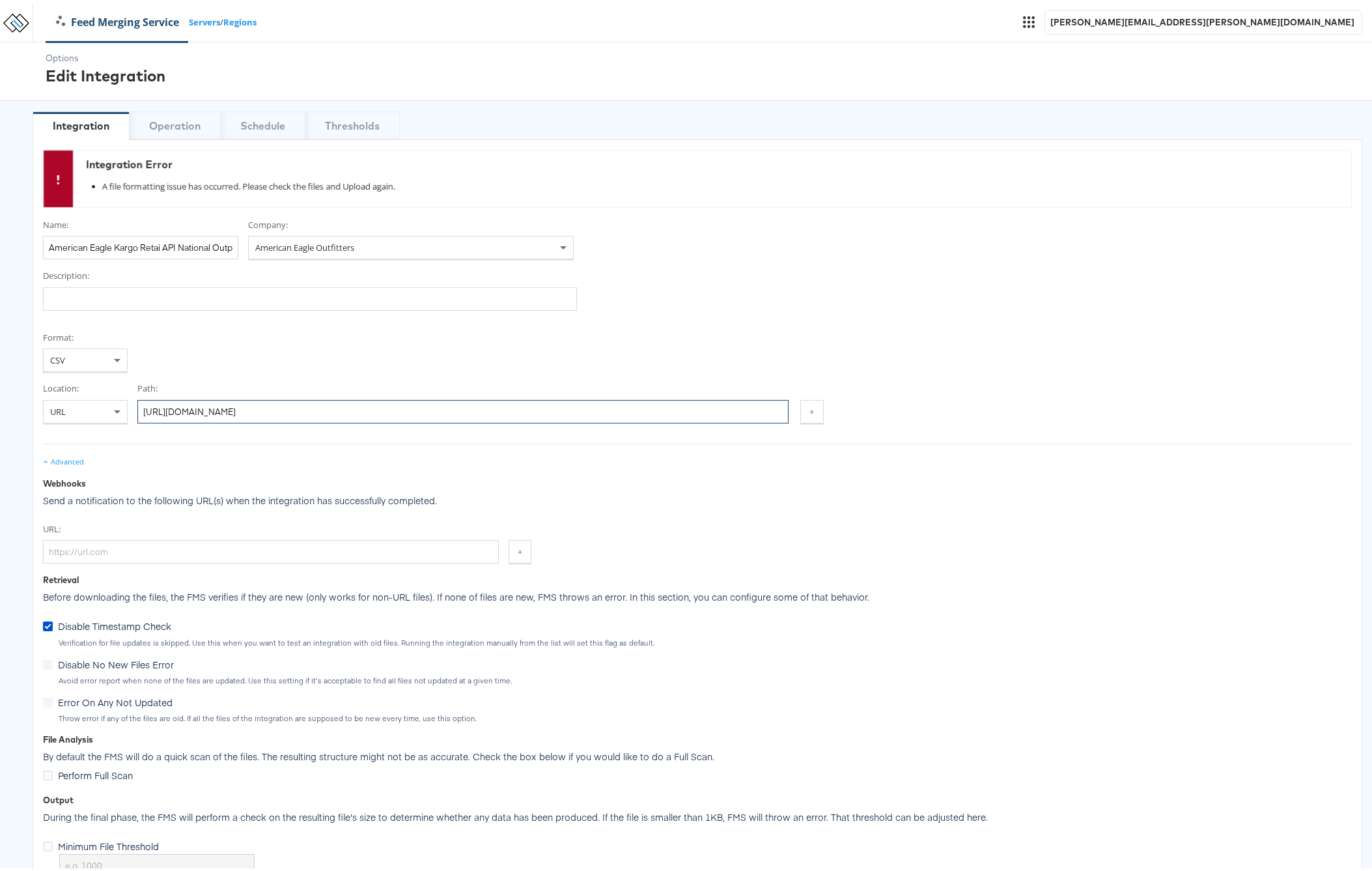
click at [514, 421] on div "Format: CSV Location: URL Path: https://feeds.stitcherads.com/feeds/7bb23895-cd…" at bounding box center [697, 384] width 1309 height 113
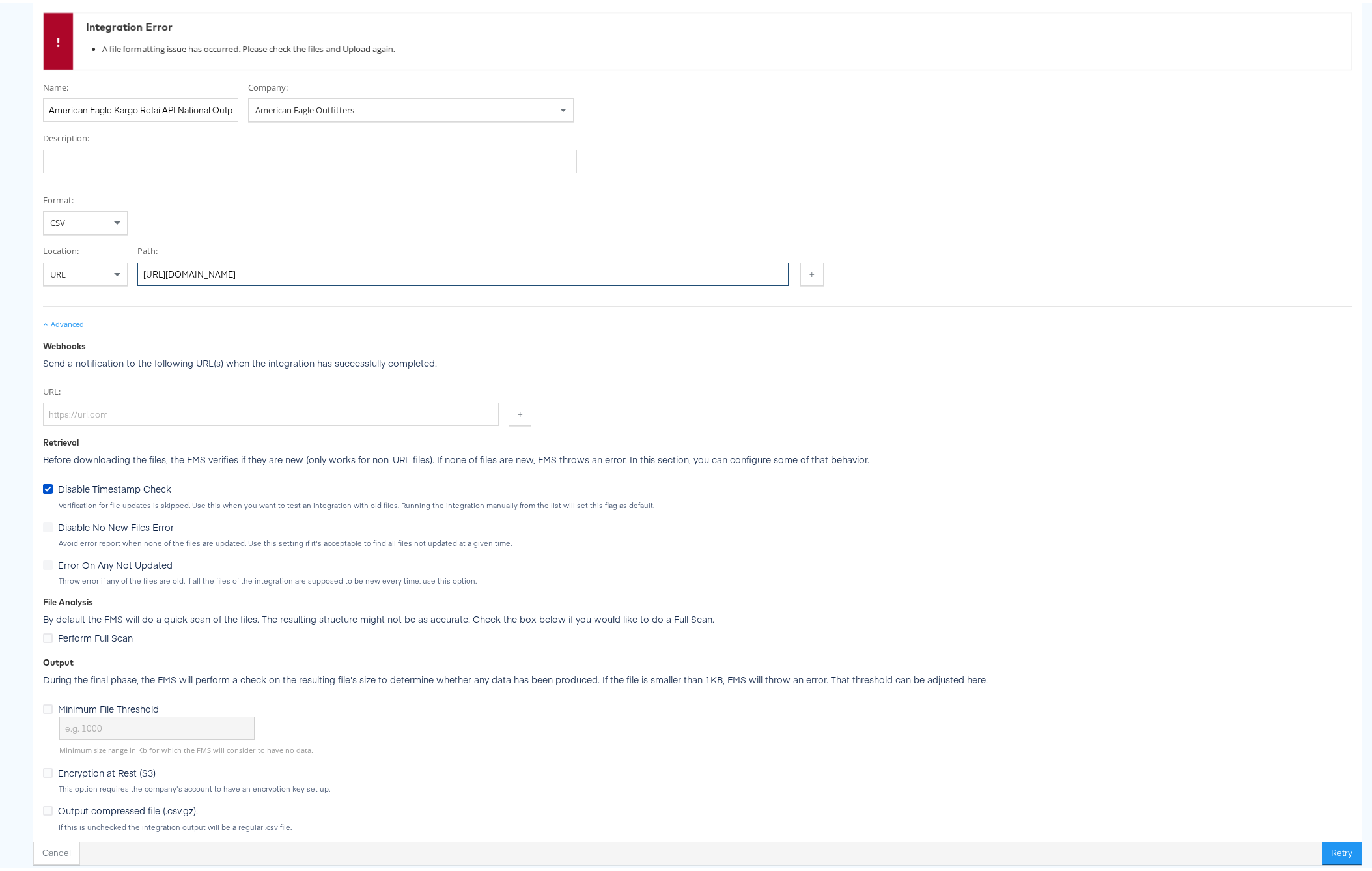
scroll to position [147, 0]
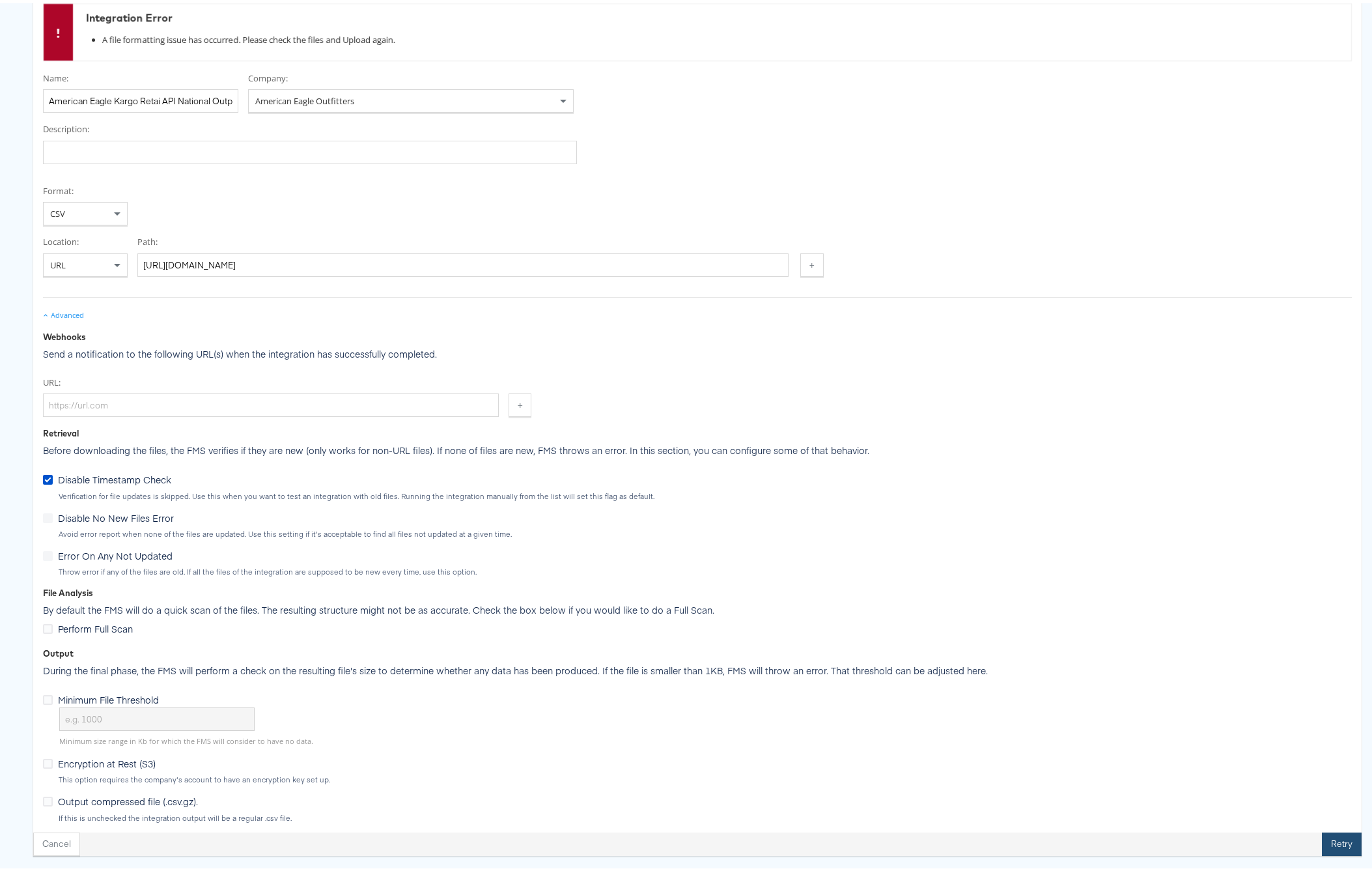
click at [1324, 839] on button "Retry" at bounding box center [1341, 841] width 40 height 24
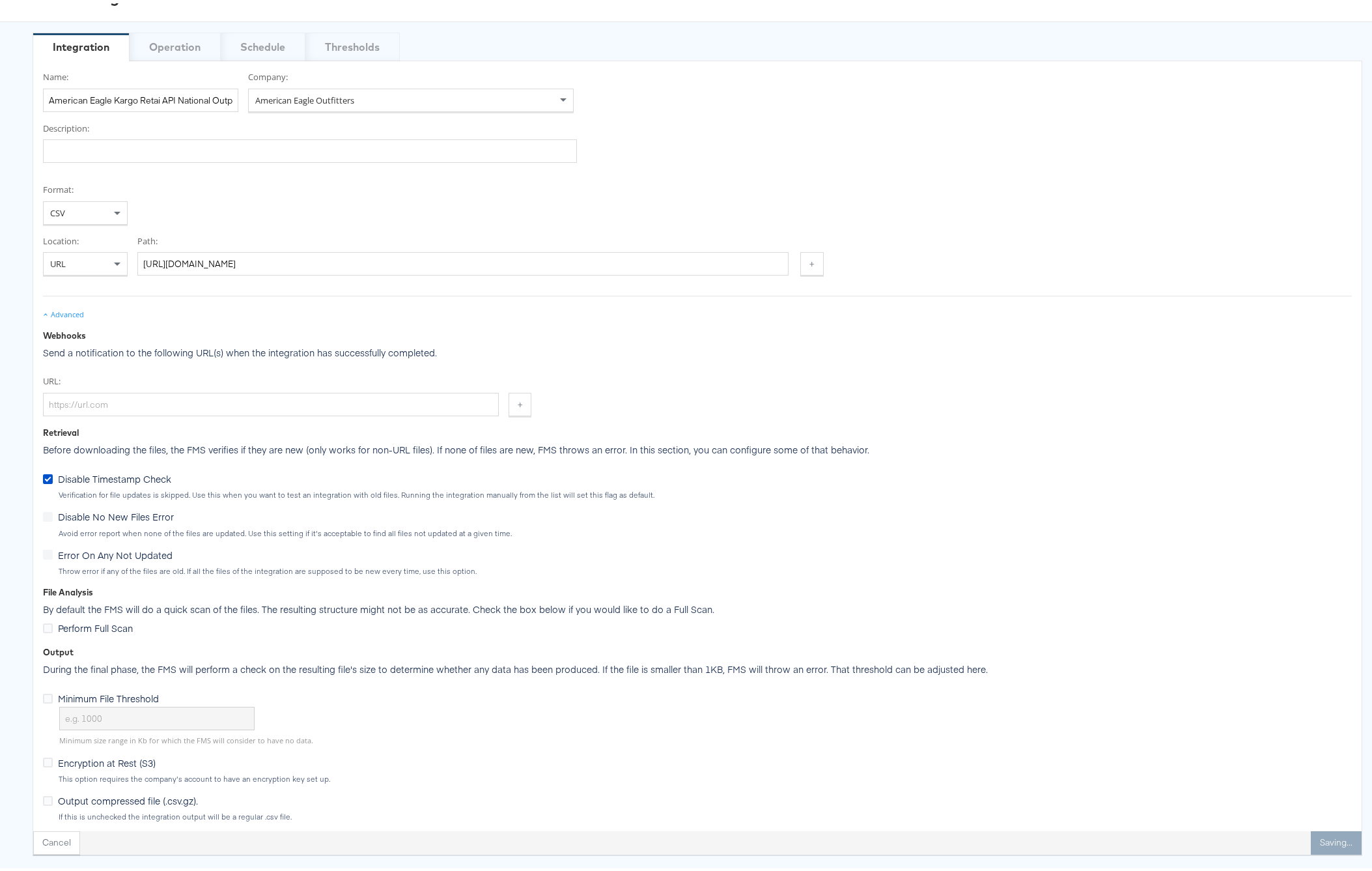
scroll to position [78, 0]
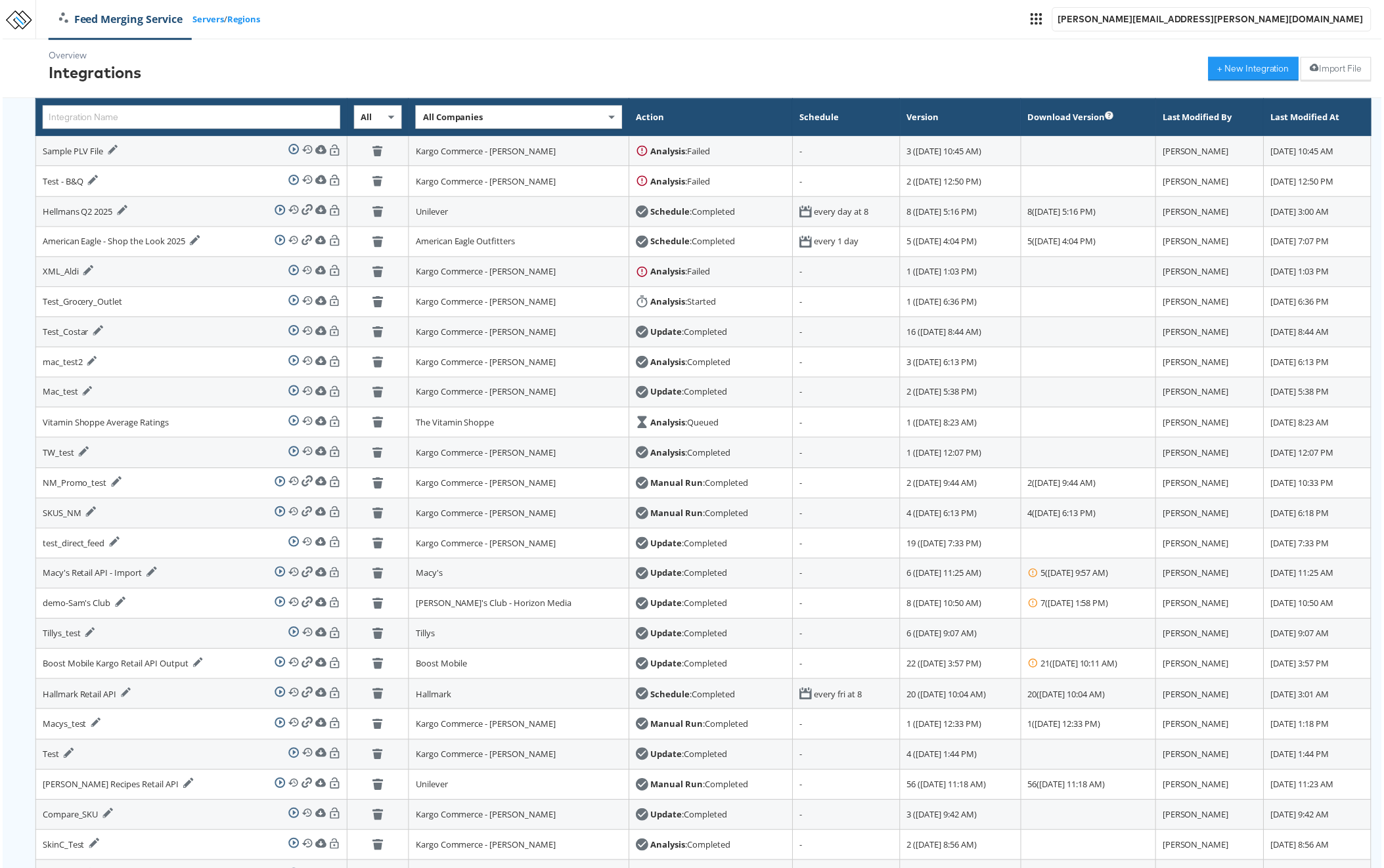
click at [422, 120] on span "All Companies" at bounding box center [451, 118] width 60 height 12
type input "american"
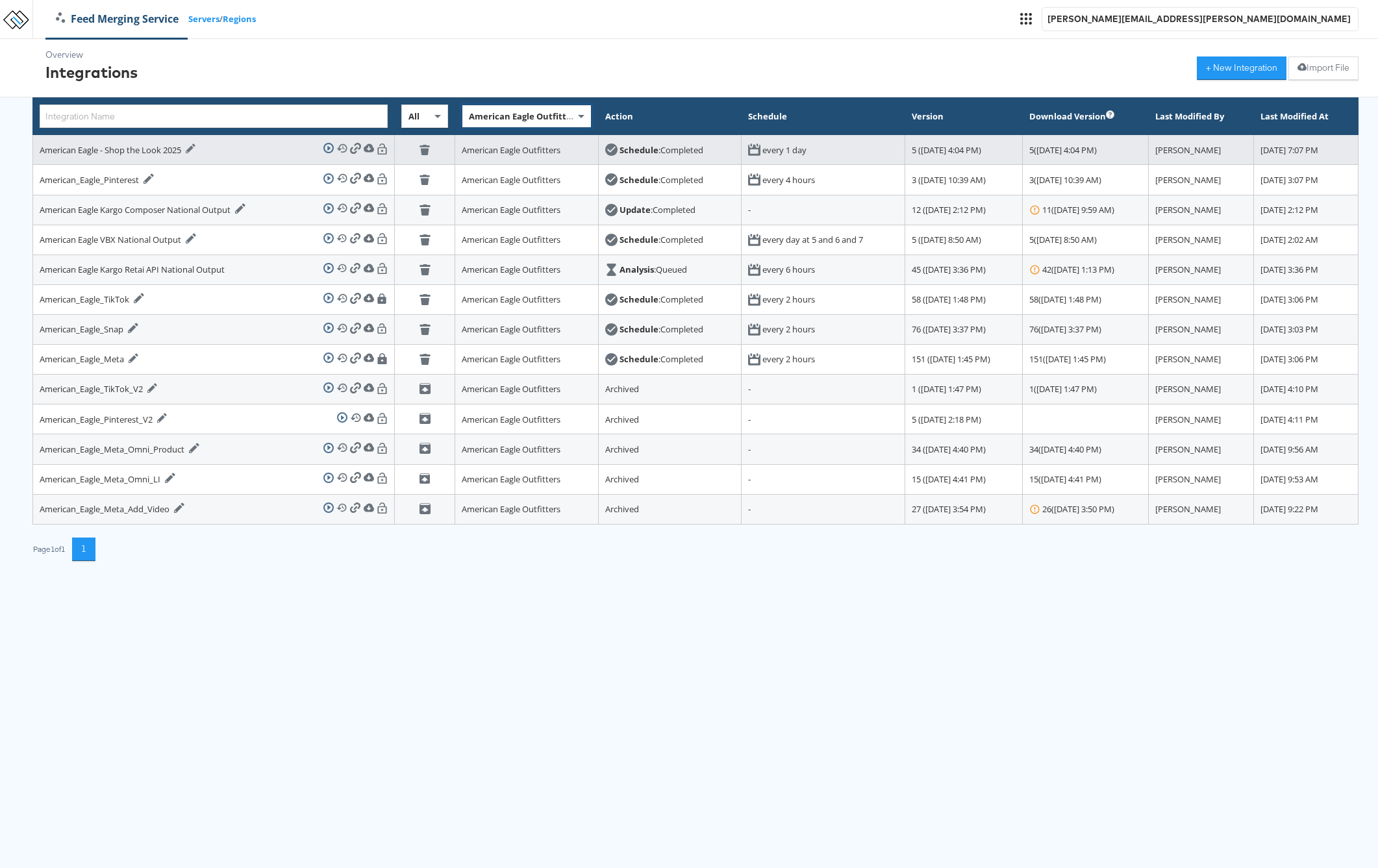
click at [194, 147] on icon at bounding box center [191, 148] width 10 height 10
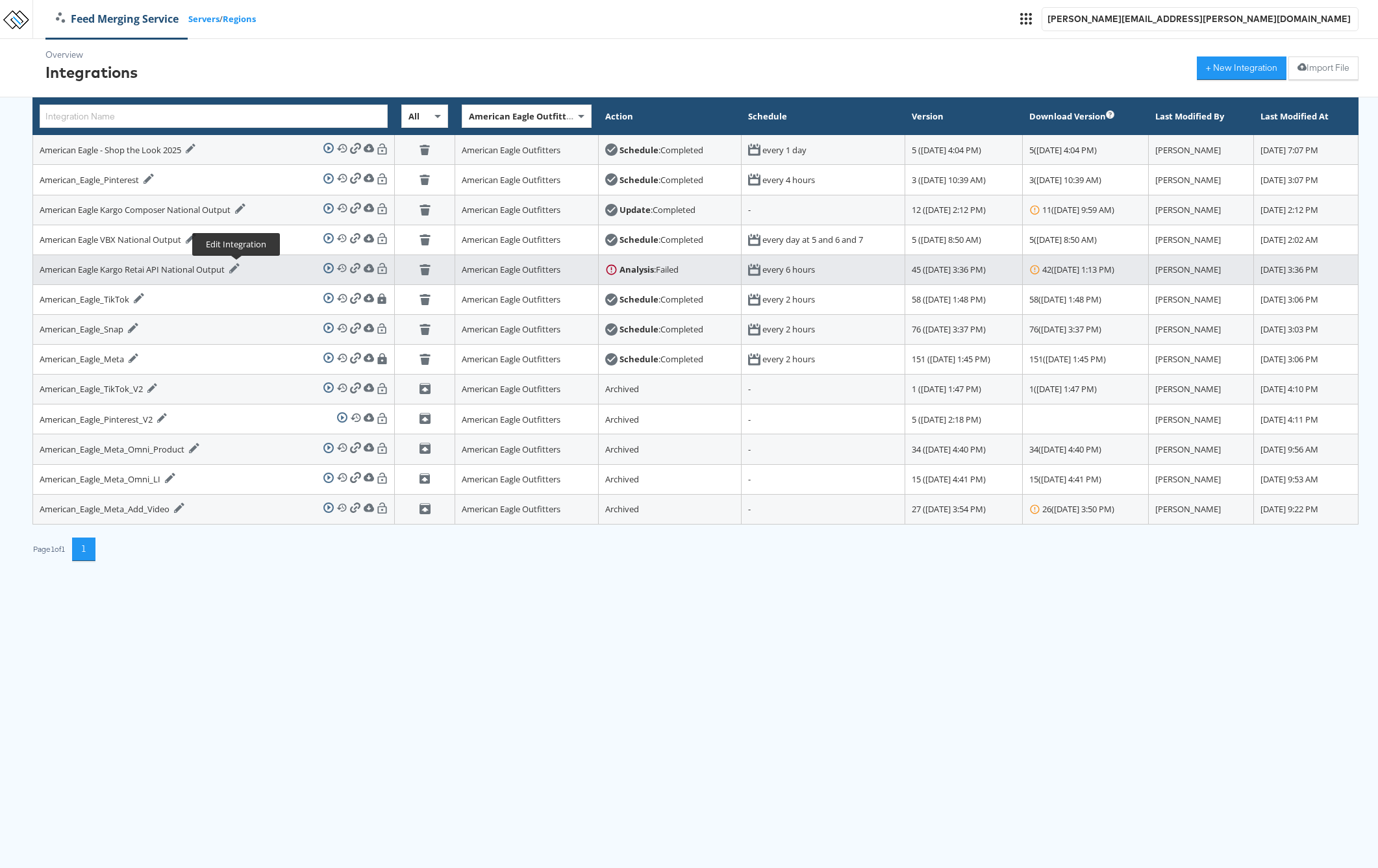
click at [240, 267] on icon at bounding box center [234, 268] width 10 height 10
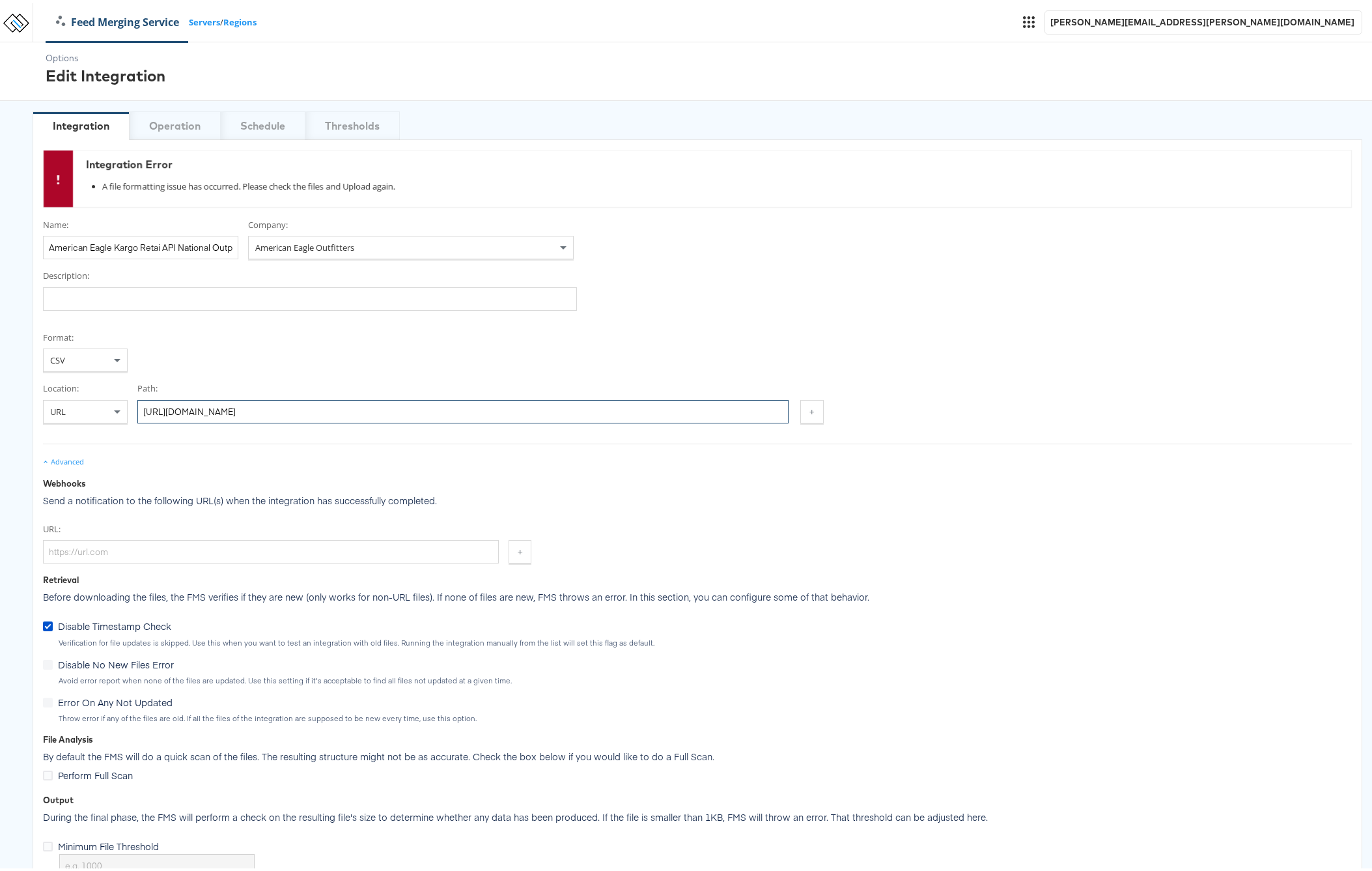
click at [535, 409] on input "https://feeds.stitcherads.com/feeds/7bb23895-cdd8-45e3-bbaf-7c570fefd187/export…" at bounding box center [463, 408] width 651 height 24
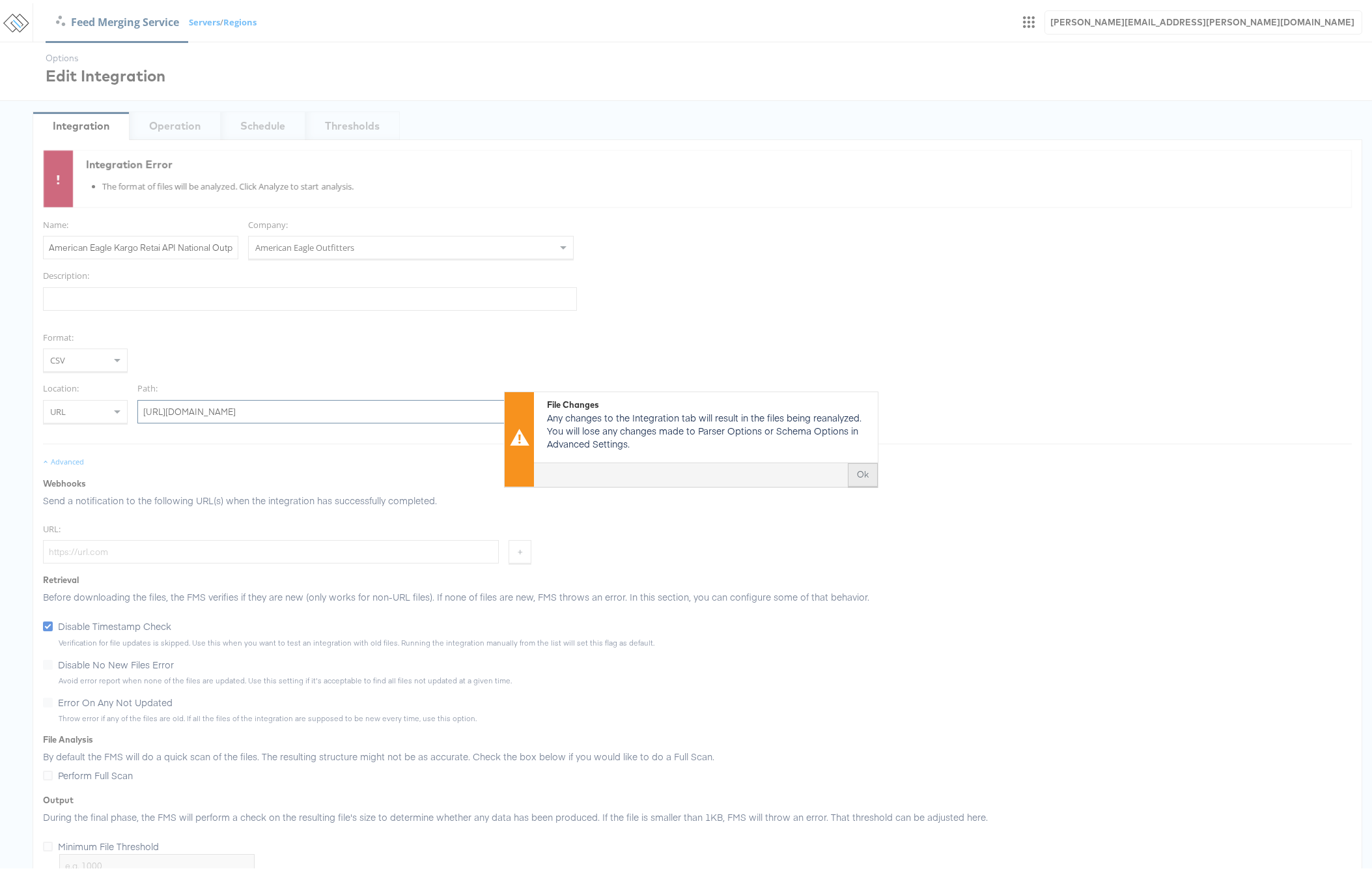
type input "https://feeds.stitcherads.com/feeds/7bb23895-cdd8-45e3-bbaf-7c570fefd187/export…"
click at [853, 472] on button "Ok" at bounding box center [863, 471] width 30 height 24
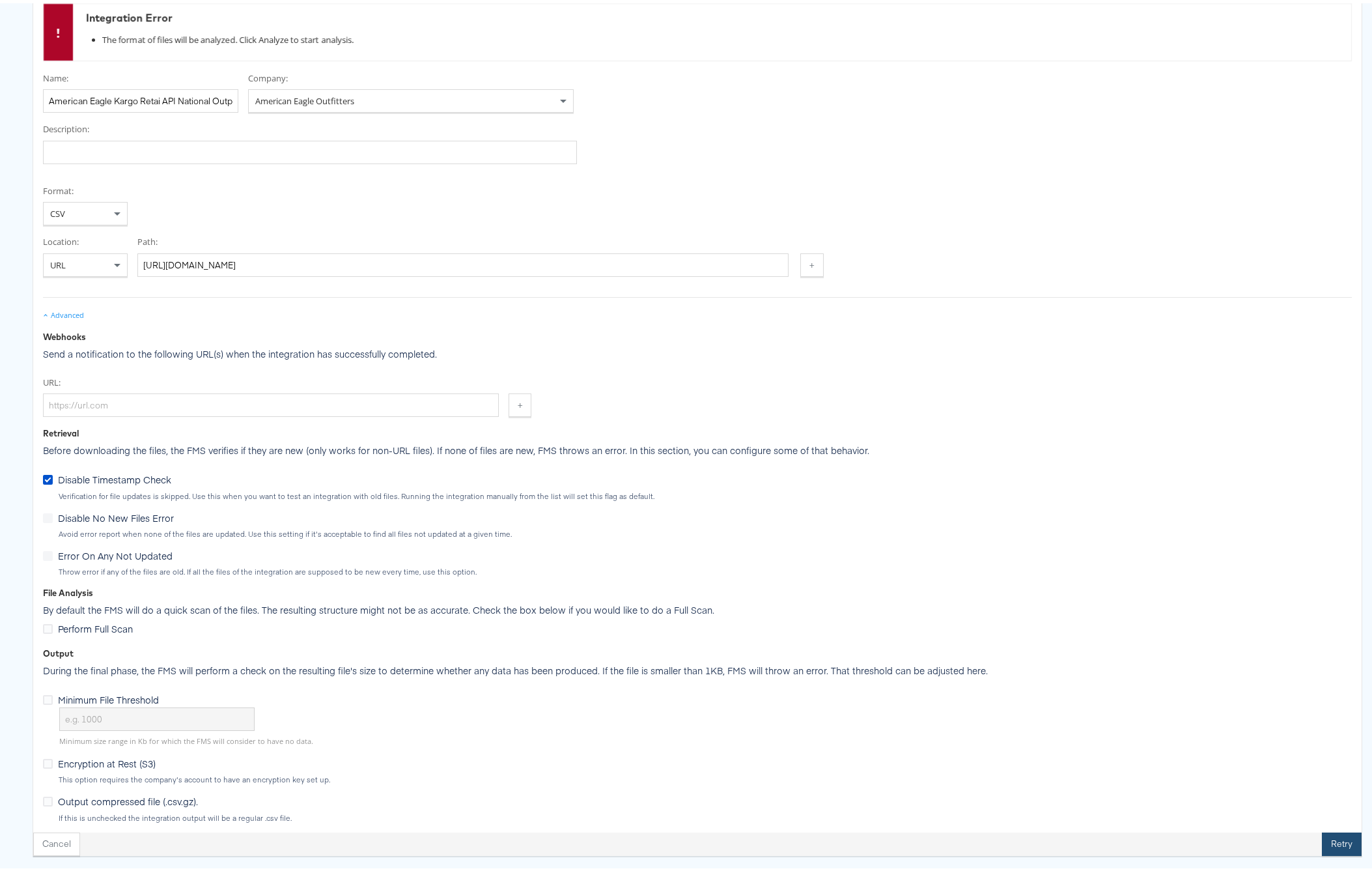
click at [1329, 836] on button "Retry" at bounding box center [1341, 841] width 40 height 24
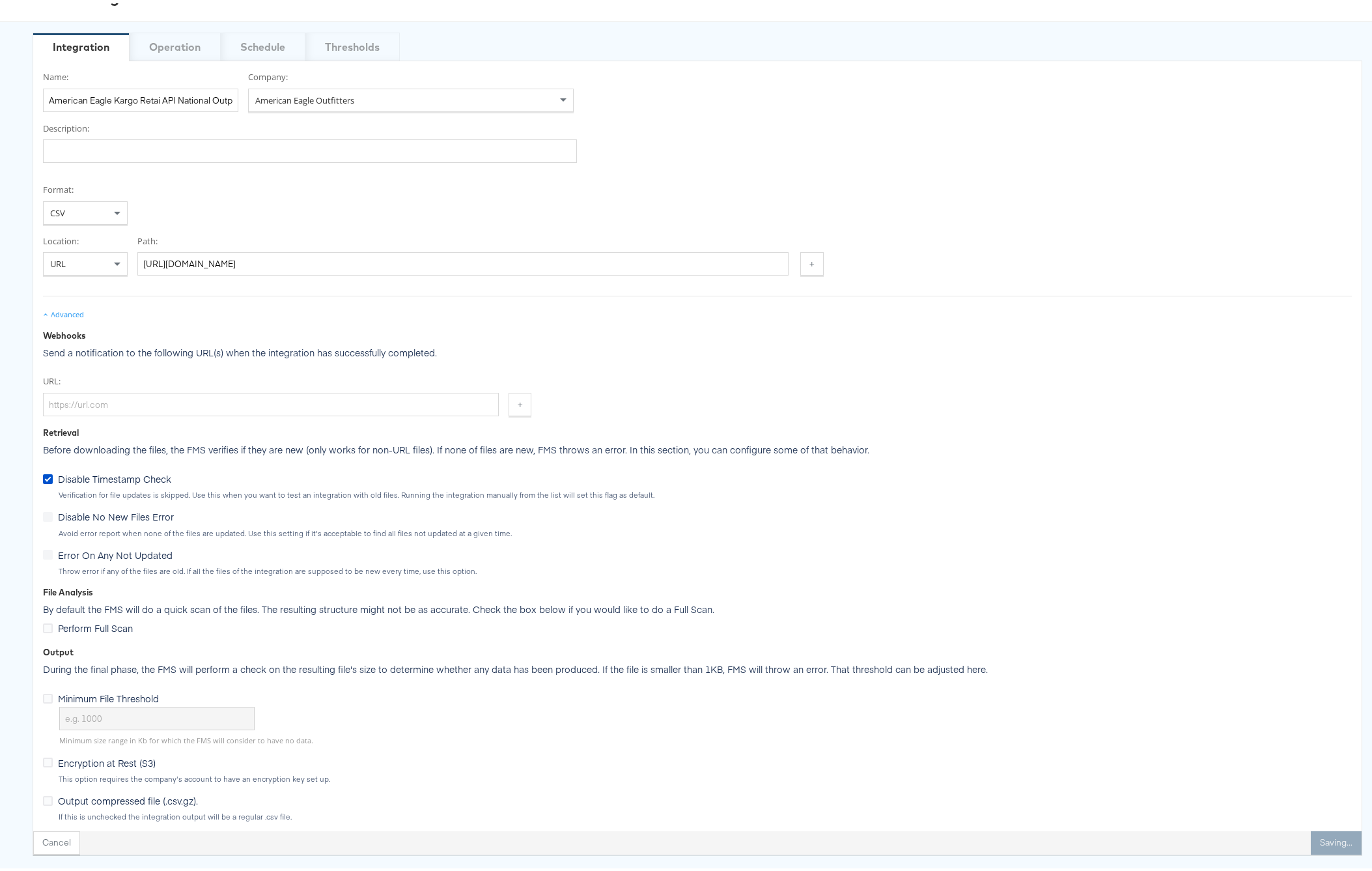
scroll to position [78, 0]
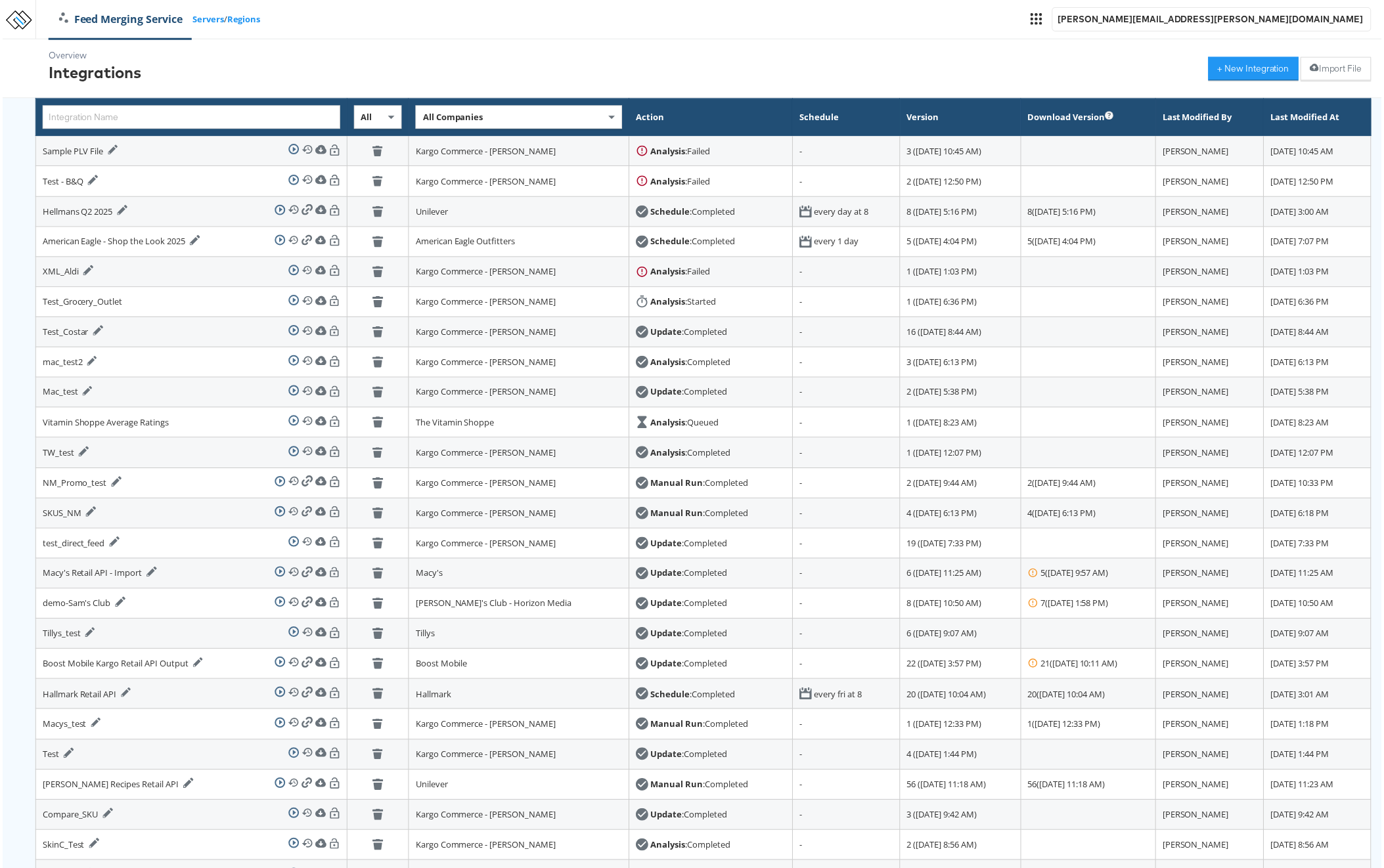
click at [422, 115] on span "All Companies" at bounding box center [451, 118] width 60 height 12
type input "american"
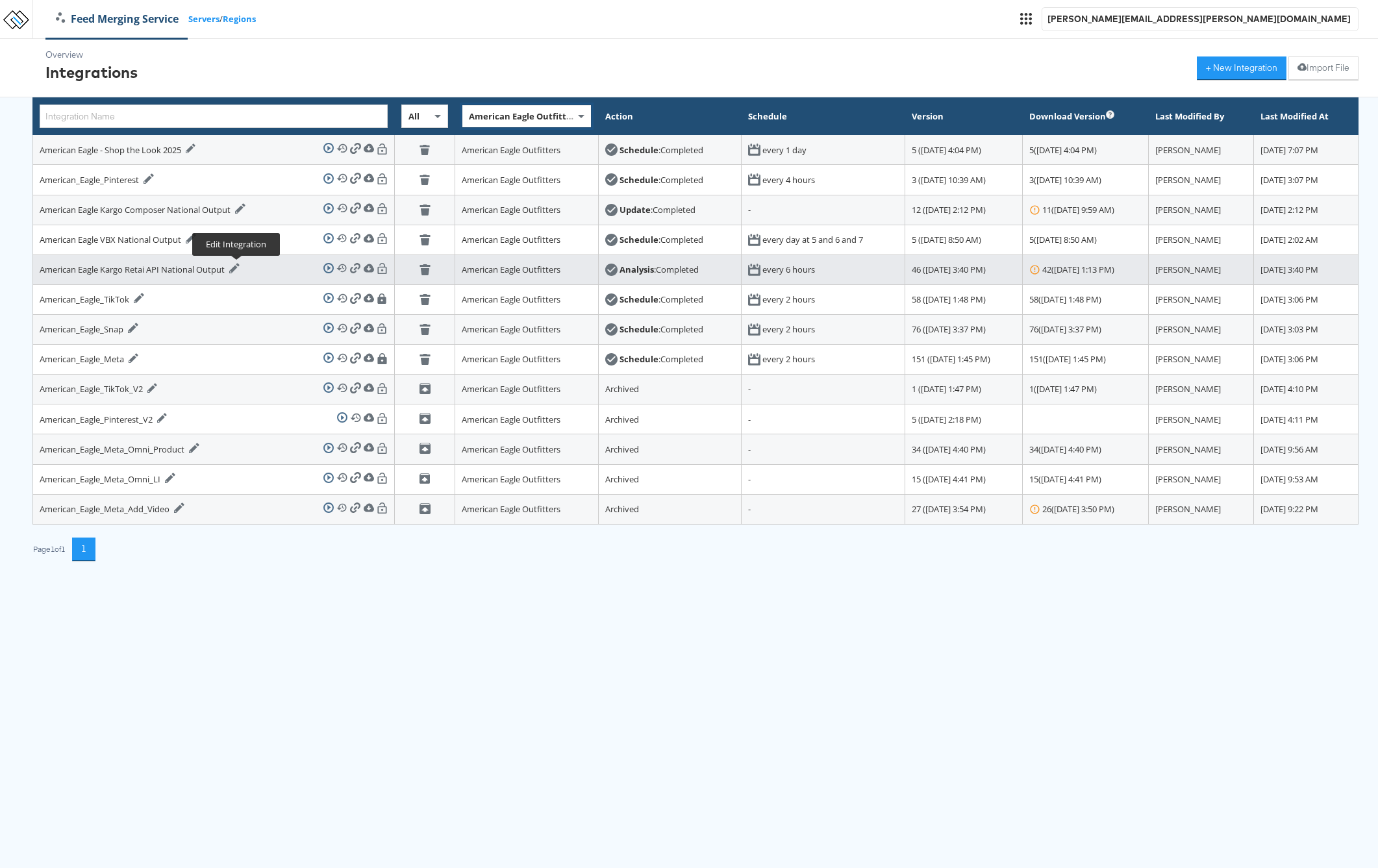
click at [237, 268] on icon at bounding box center [234, 268] width 10 height 10
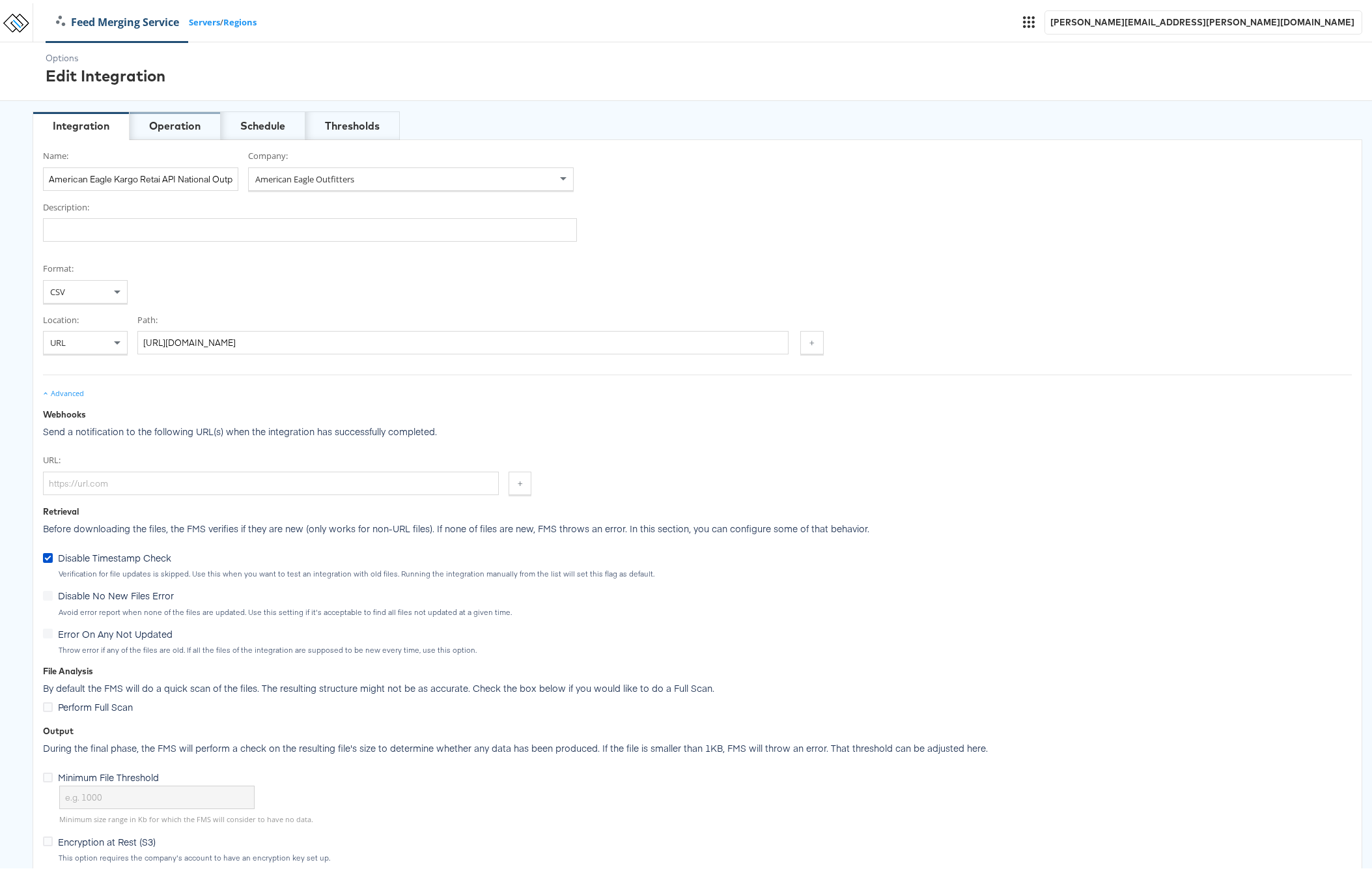
click at [155, 127] on div "Operation" at bounding box center [174, 122] width 51 height 15
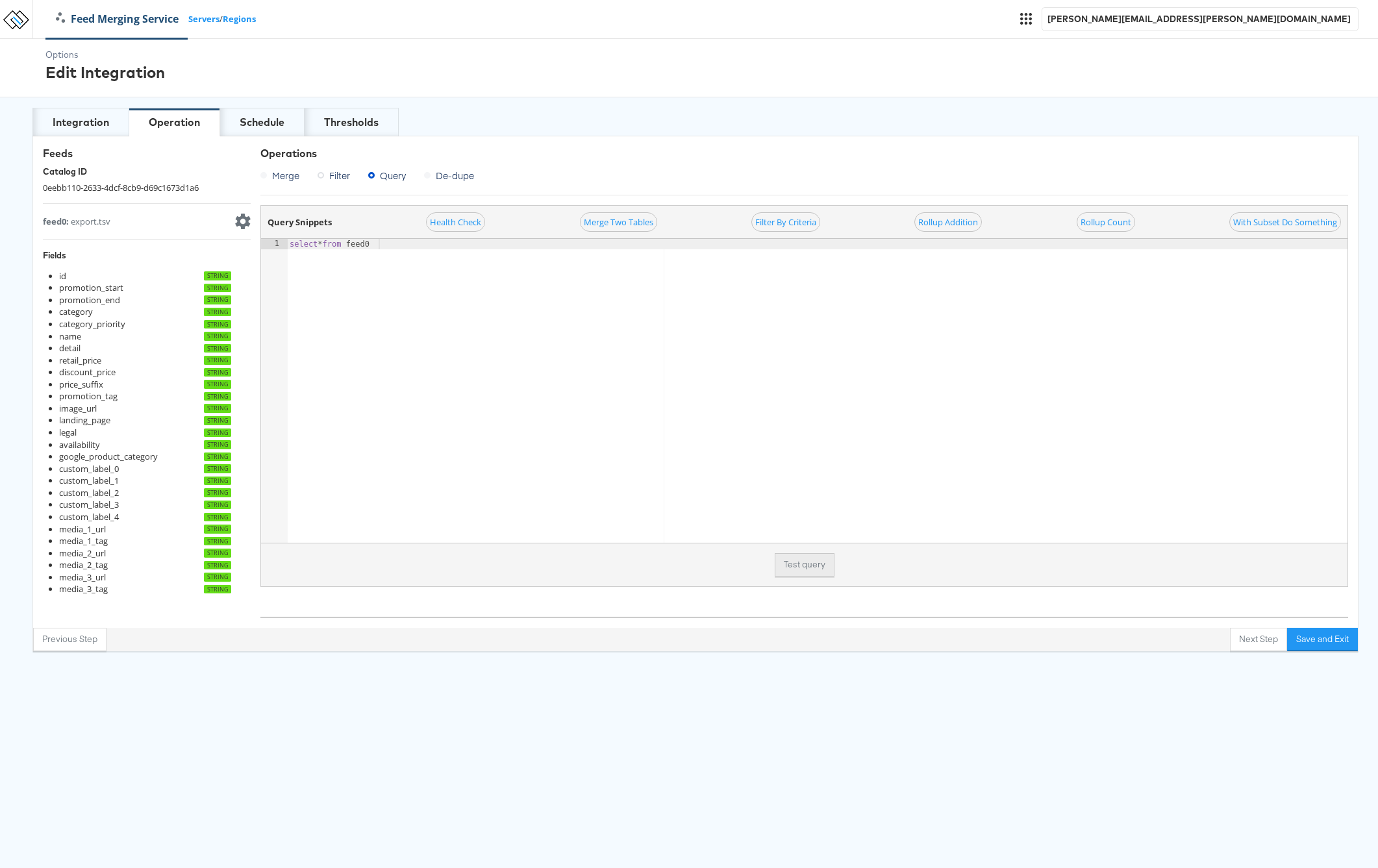
click at [804, 564] on button "Test query" at bounding box center [805, 565] width 60 height 24
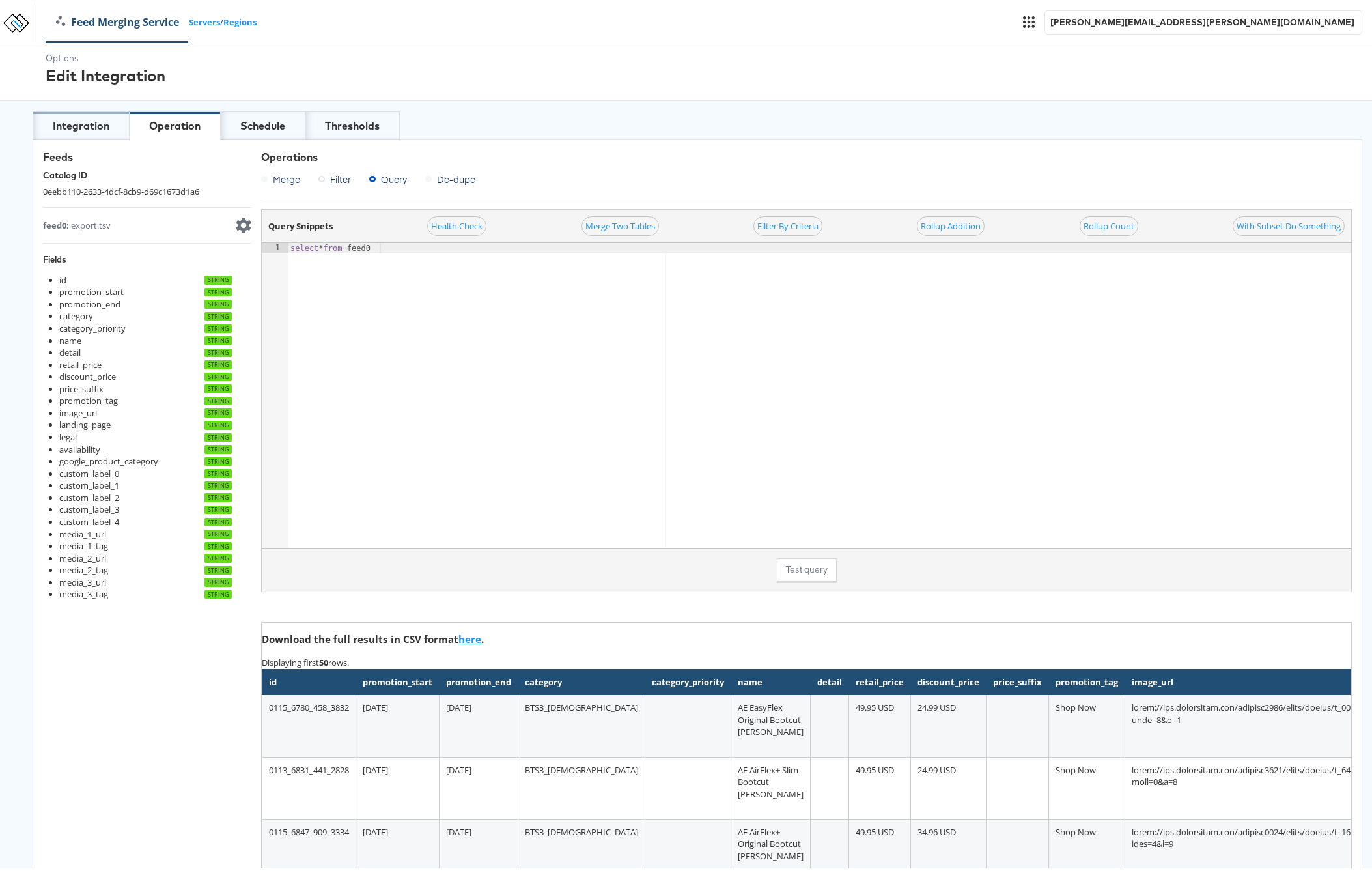
click at [65, 119] on div "Integration" at bounding box center [81, 122] width 57 height 15
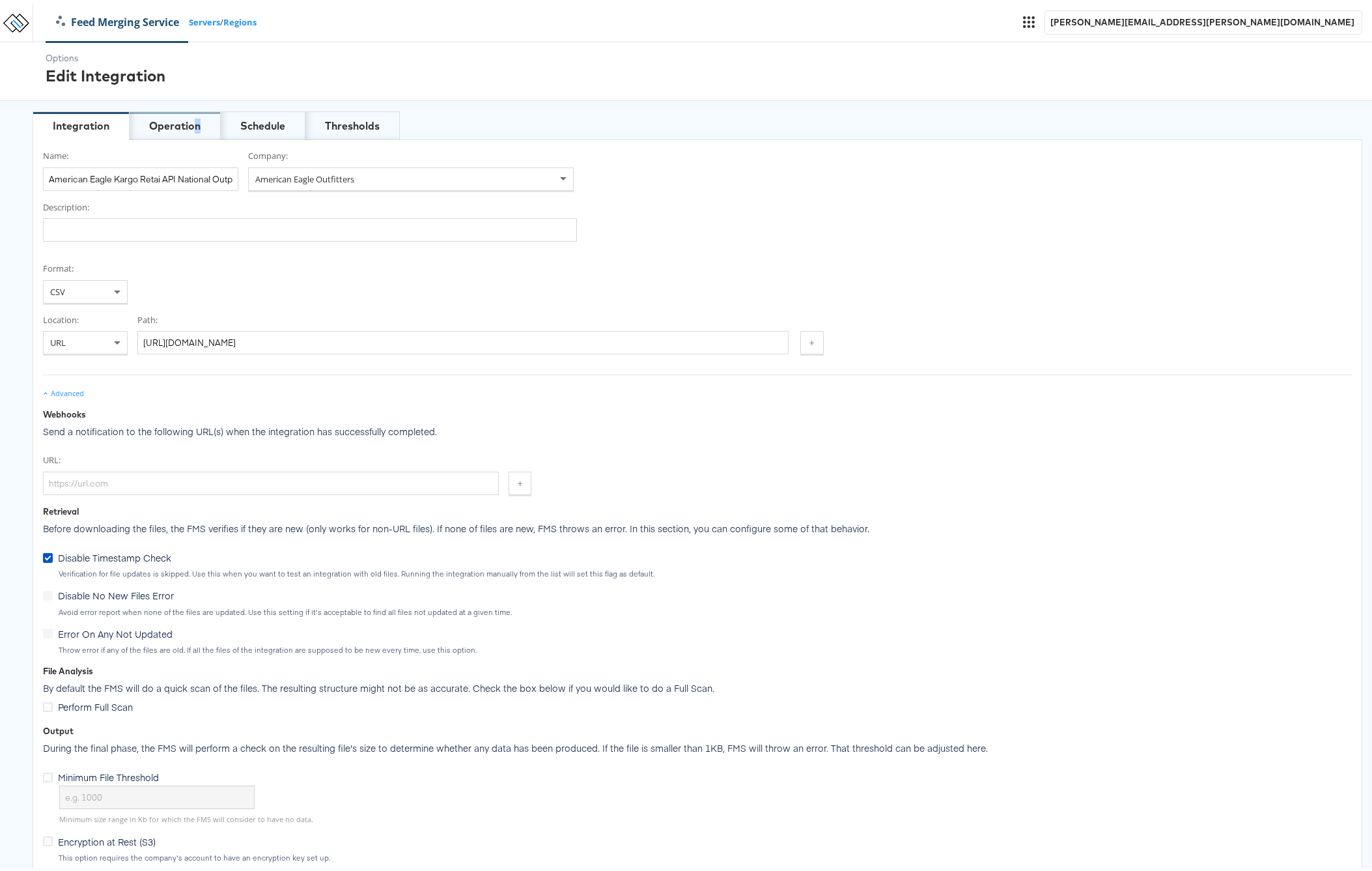
click at [197, 128] on div "Operation" at bounding box center [174, 122] width 51 height 15
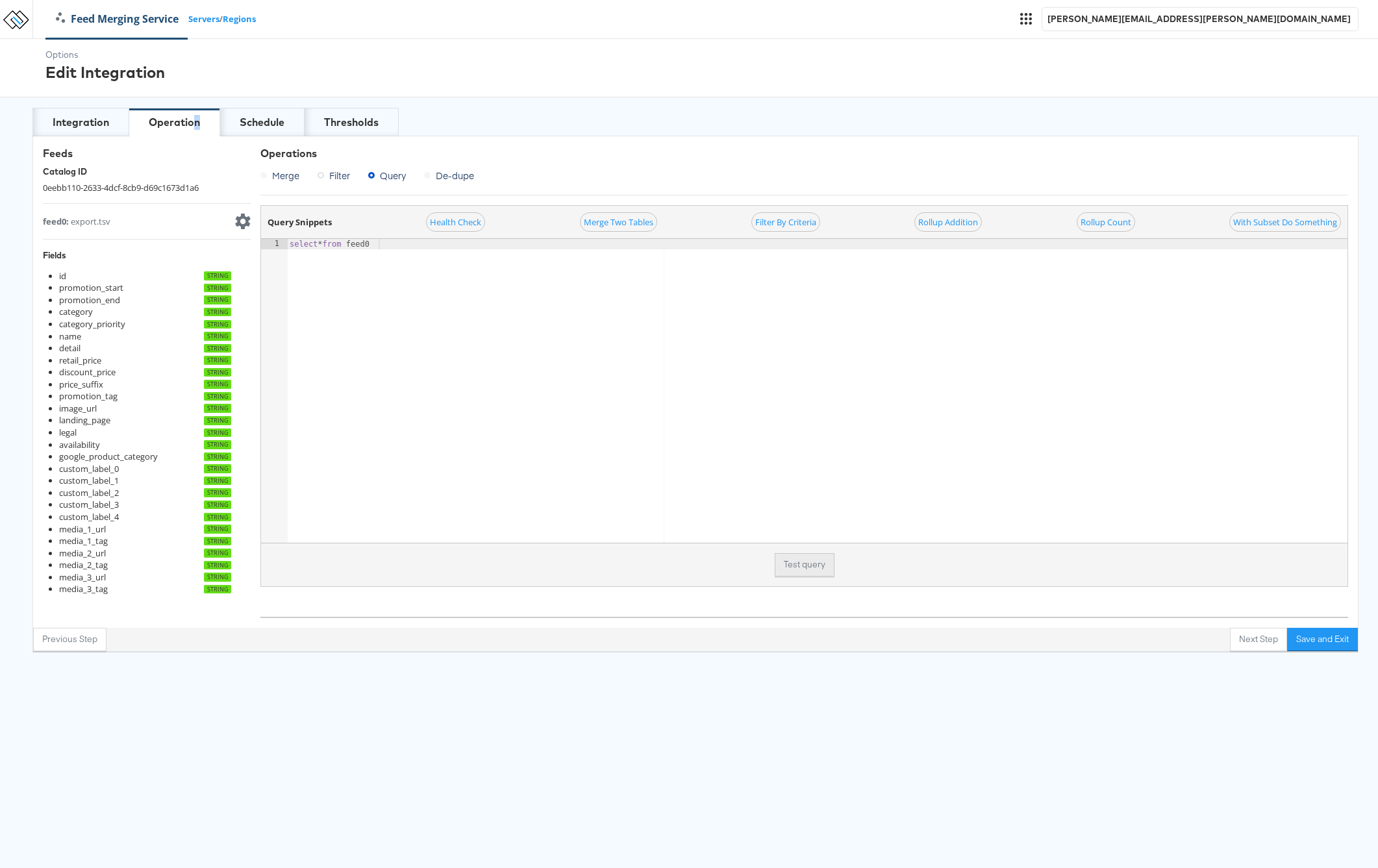
click at [795, 562] on button "Test query" at bounding box center [805, 565] width 60 height 24
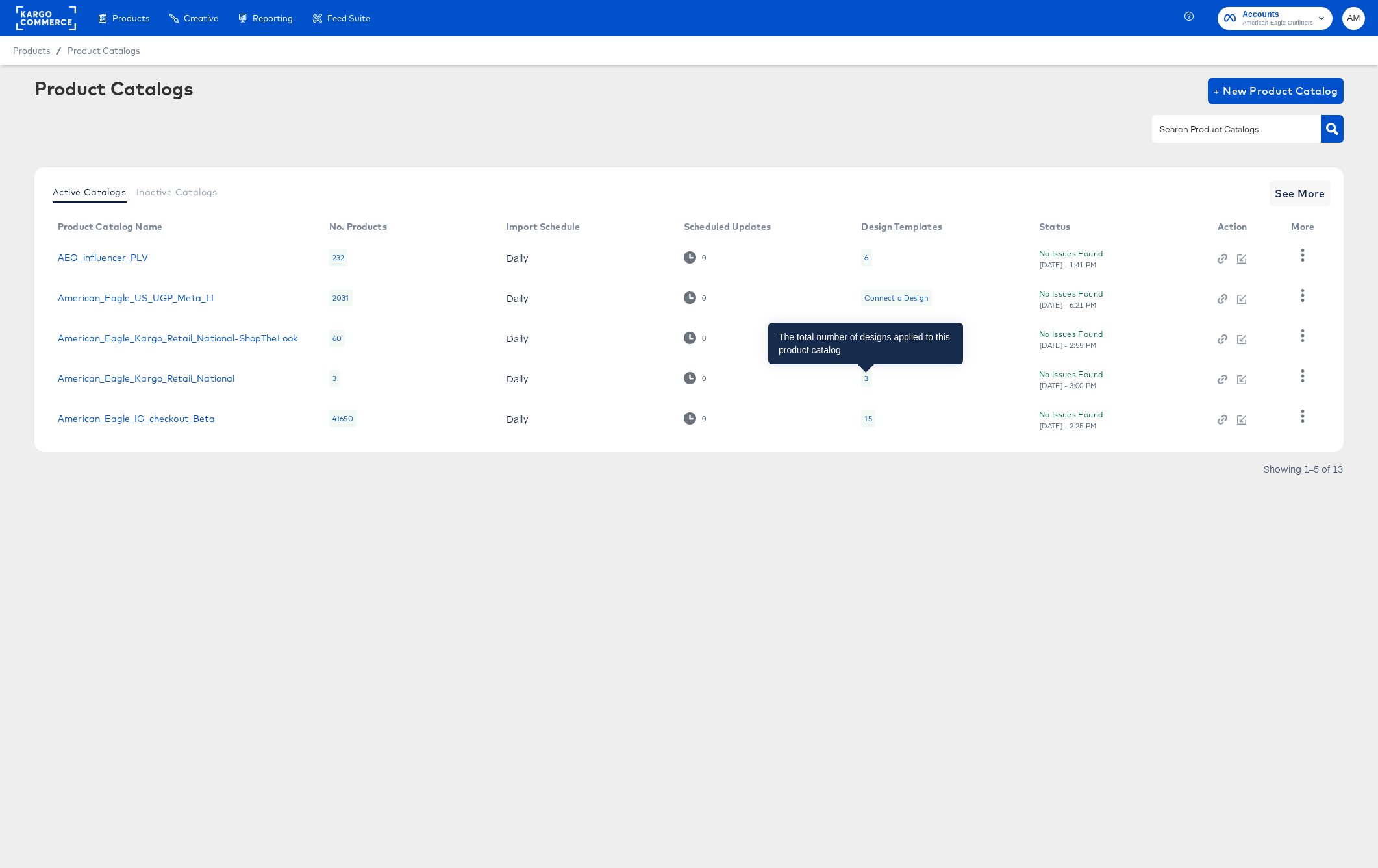
click at [864, 380] on div "3" at bounding box center [866, 378] width 4 height 10
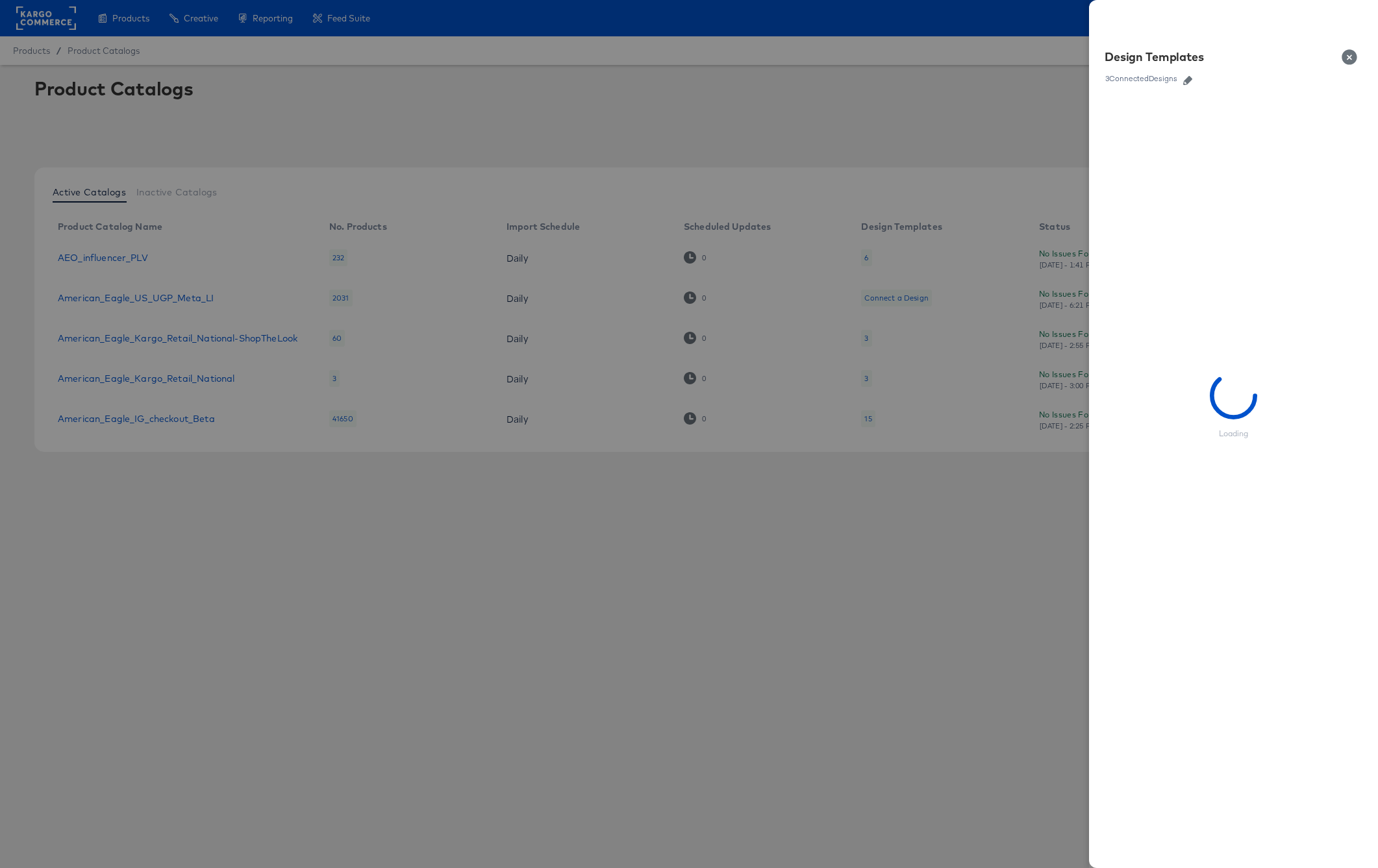
click at [1188, 78] on icon "button" at bounding box center [1188, 80] width 9 height 9
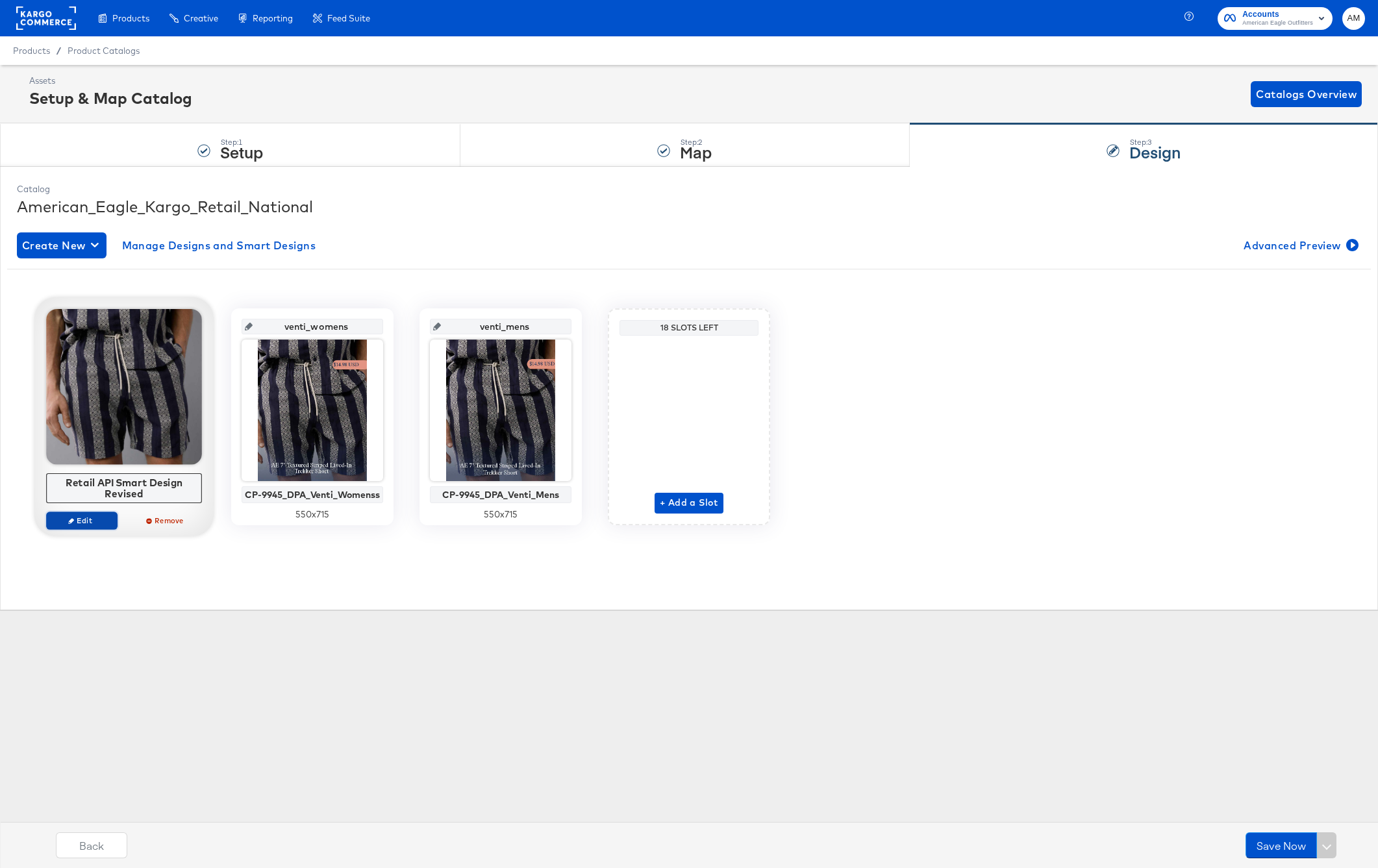
click at [96, 521] on span "Edit" at bounding box center [81, 520] width 60 height 10
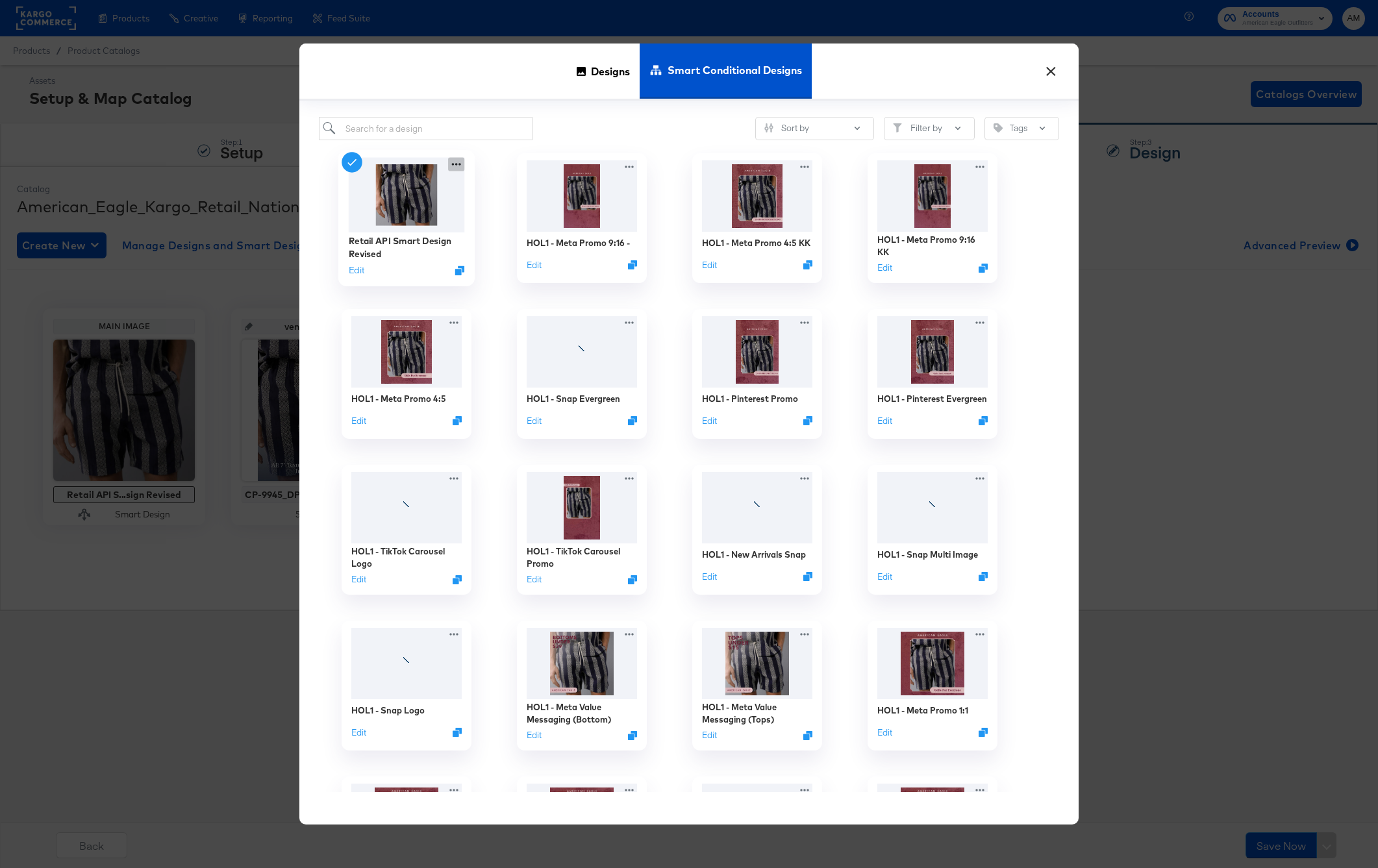
click at [453, 164] on icon at bounding box center [456, 164] width 17 height 14
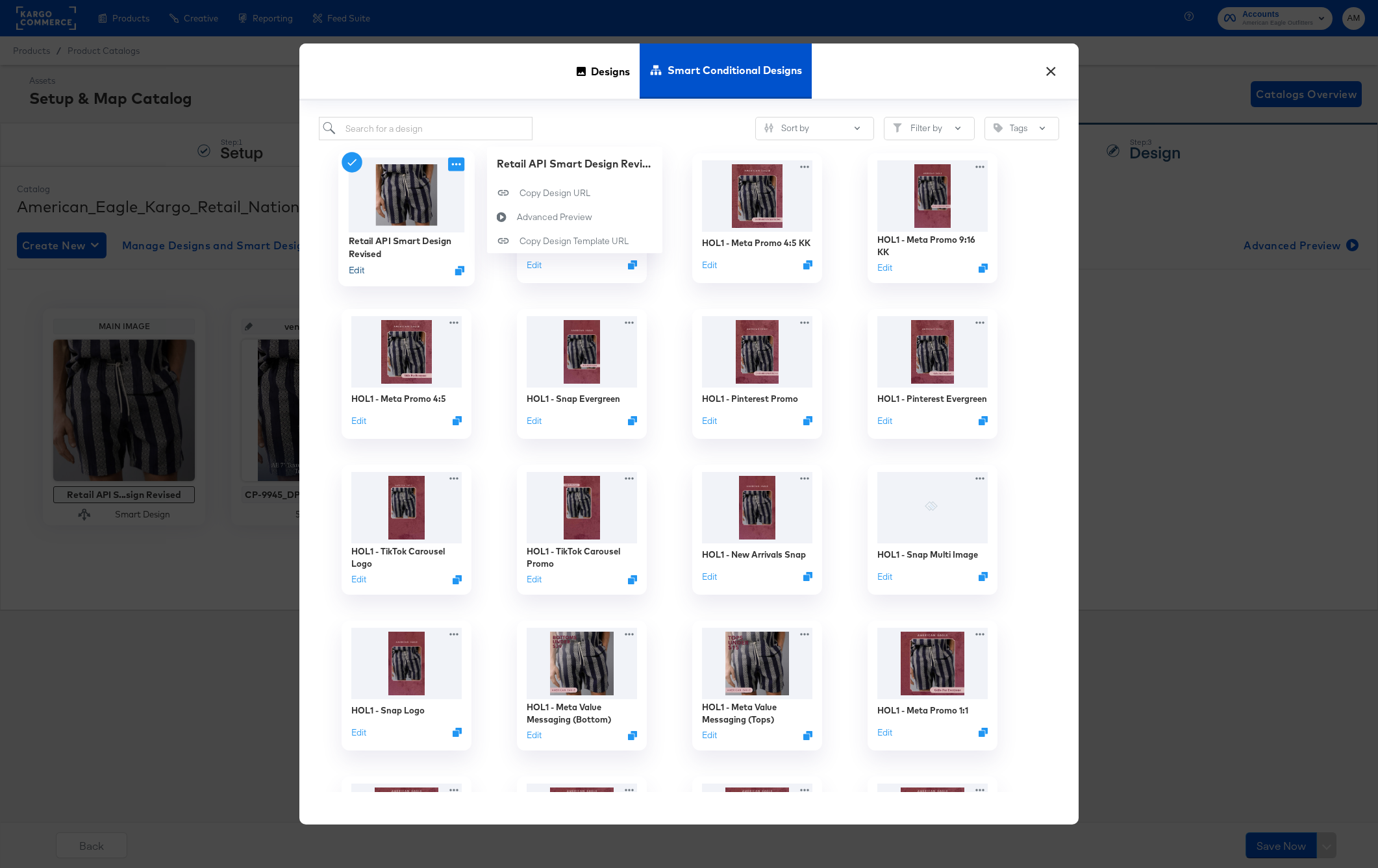
click at [357, 271] on button "Edit" at bounding box center [357, 270] width 16 height 12
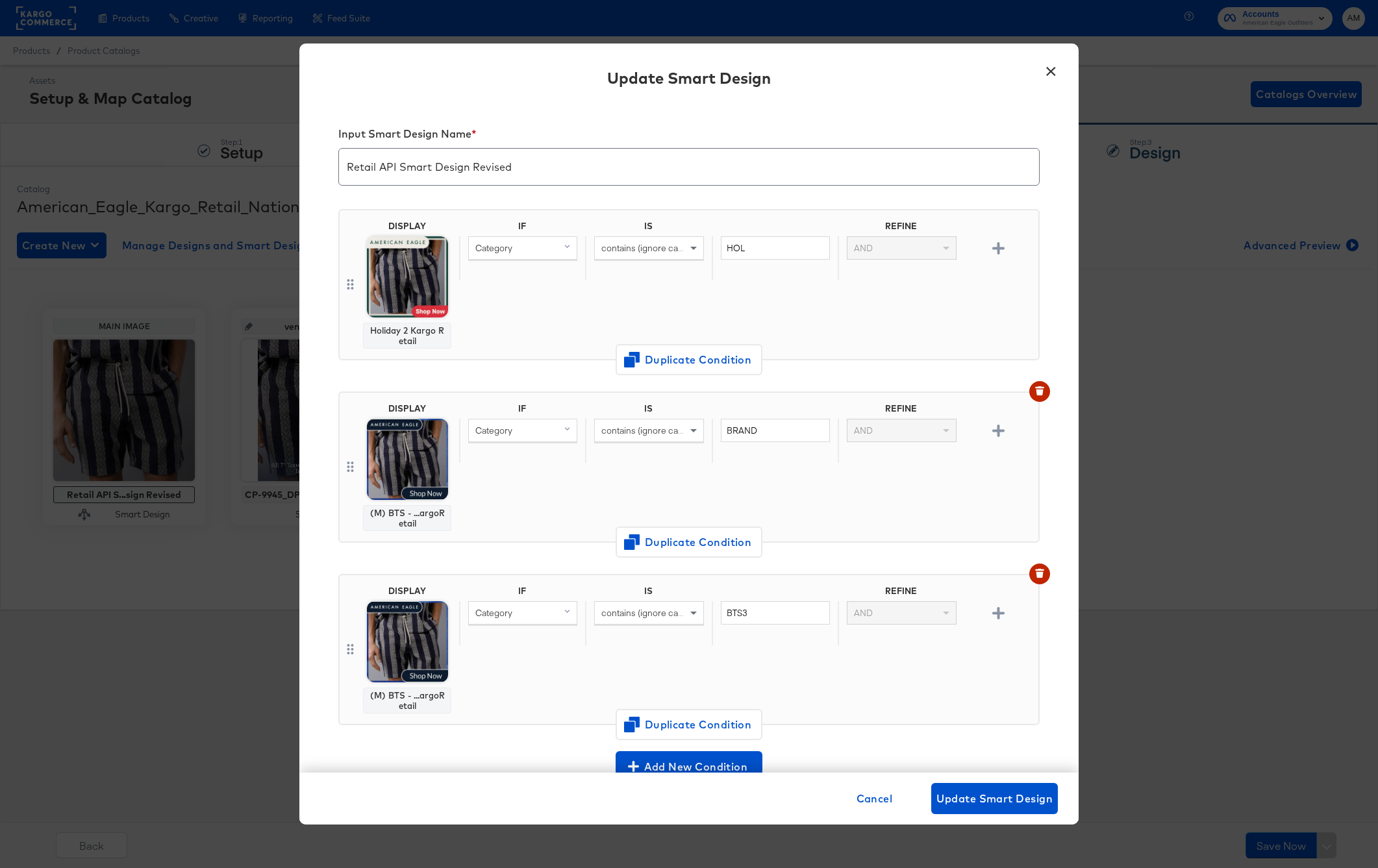
click at [1051, 67] on button "×" at bounding box center [1051, 68] width 24 height 24
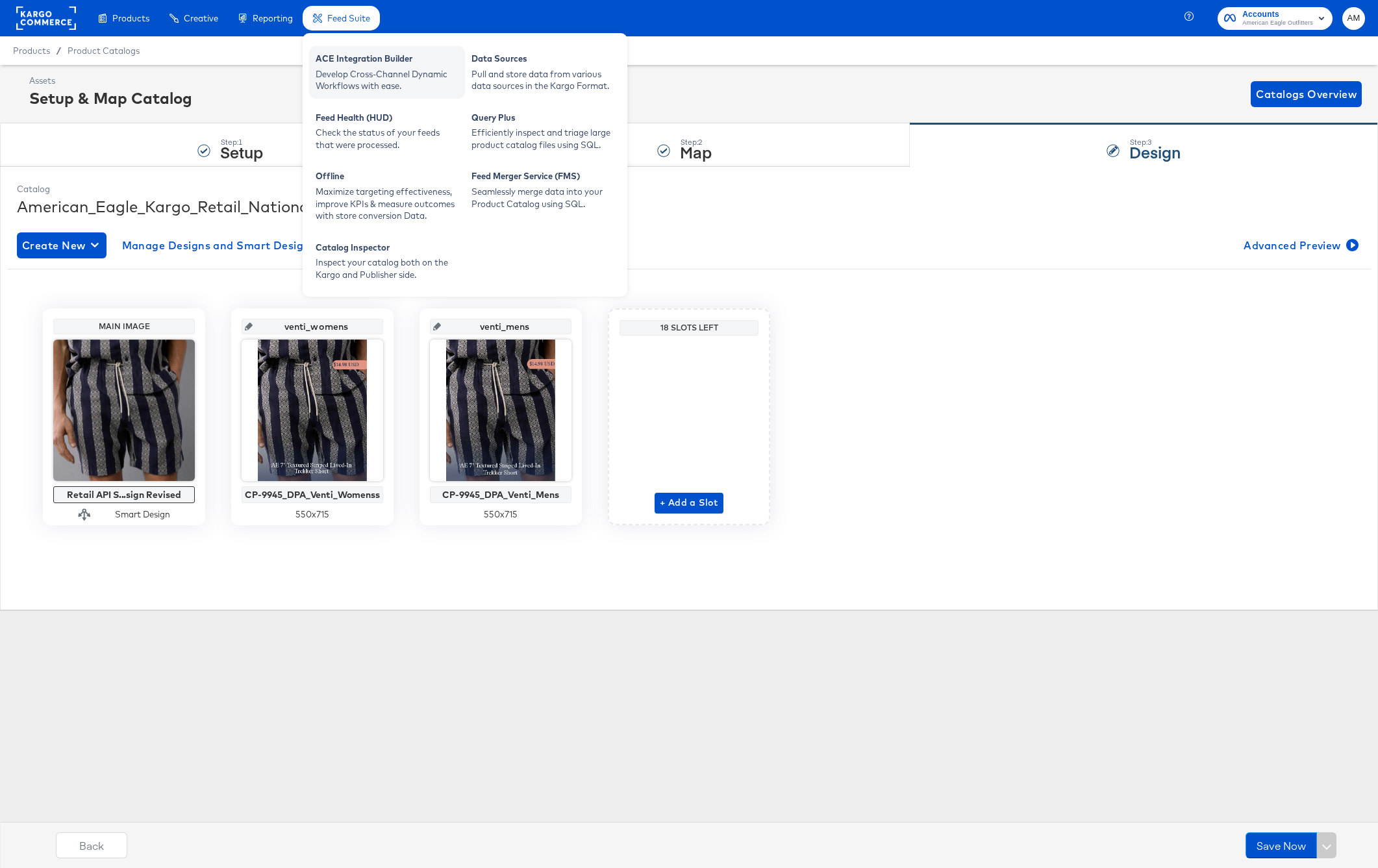
click at [366, 65] on div "ACE Integration Builder" at bounding box center [387, 60] width 143 height 16
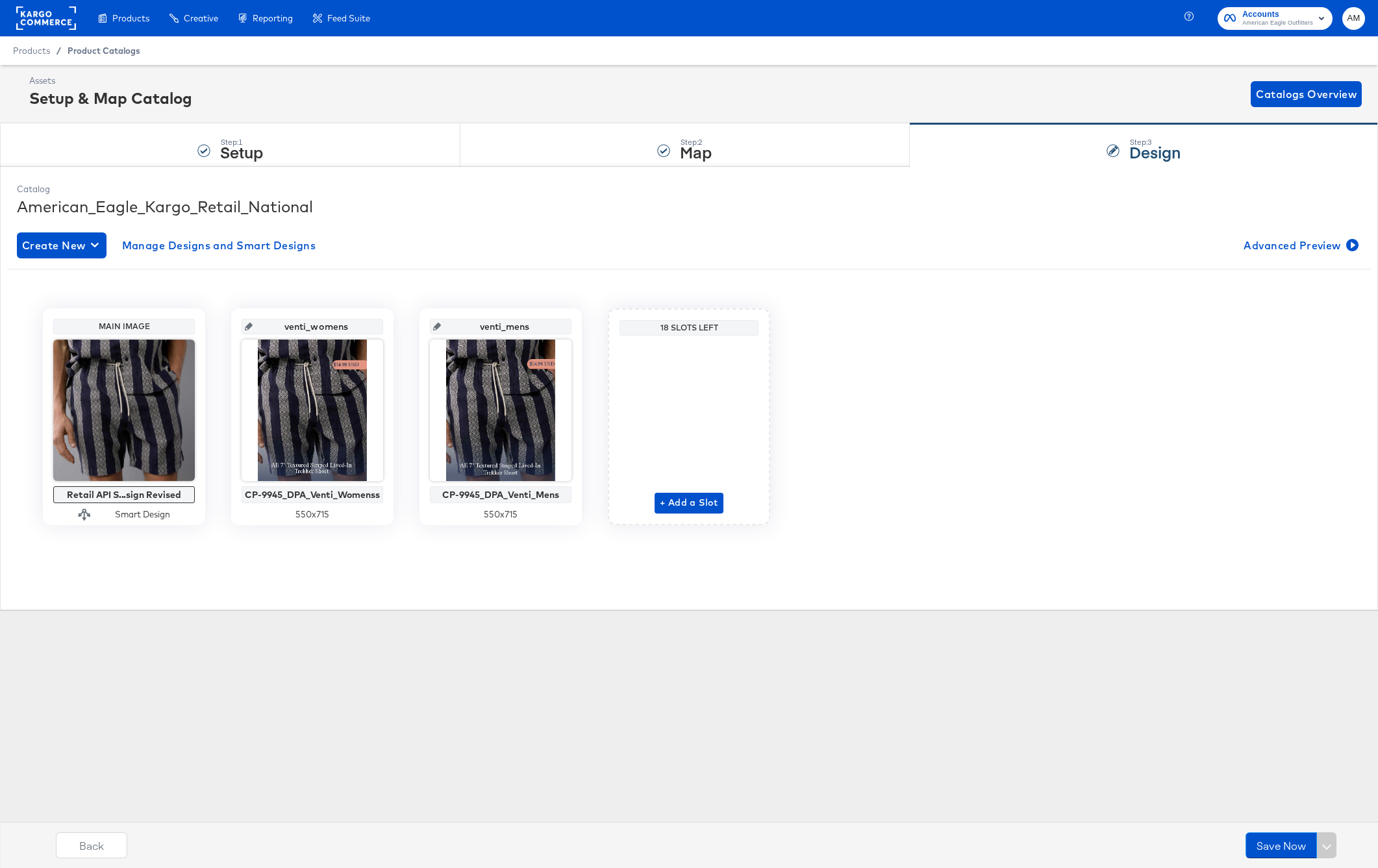
click at [91, 50] on span "Product Catalogs" at bounding box center [103, 50] width 72 height 10
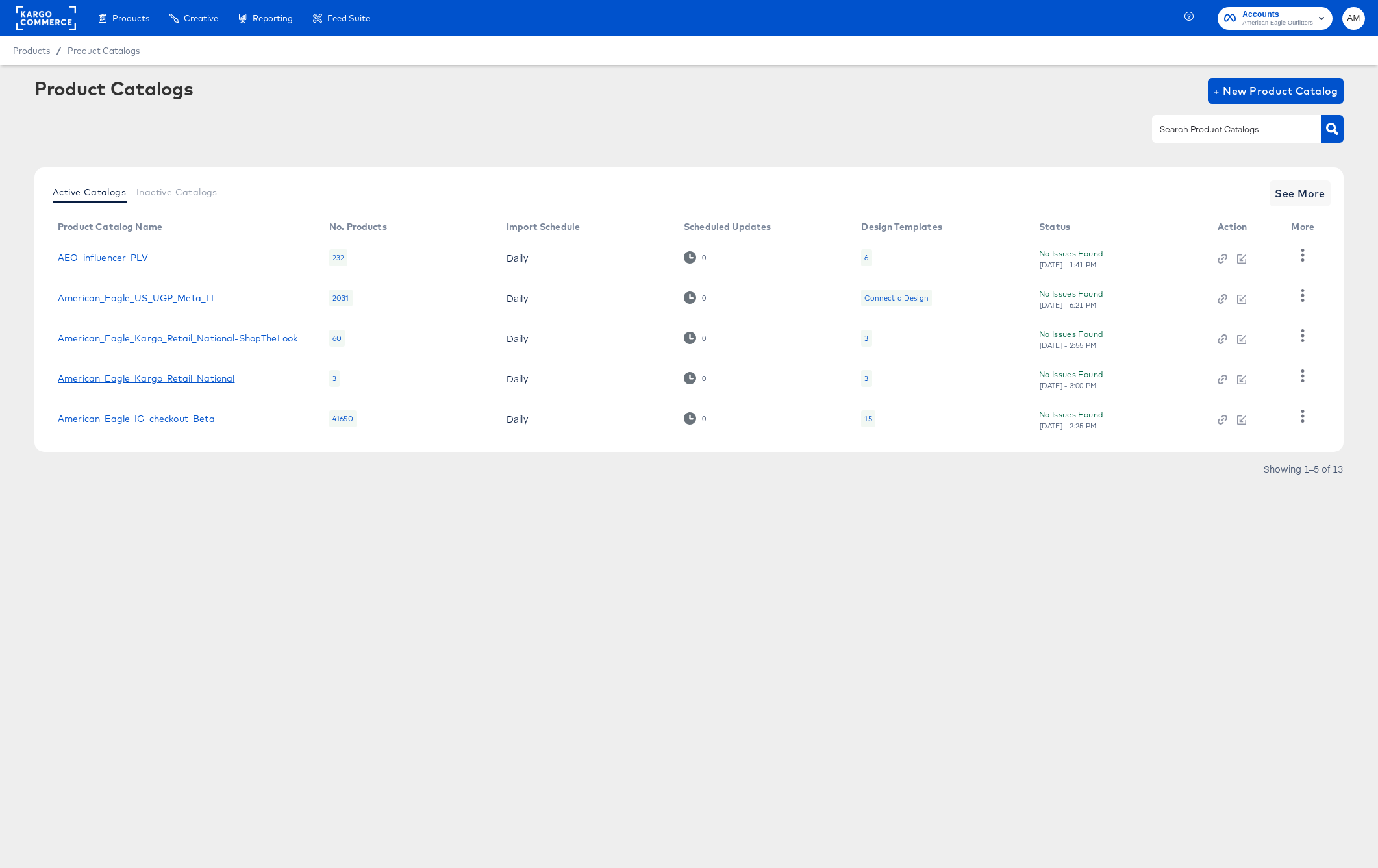
click at [166, 377] on link "American_Eagle_Kargo_Retail_National" at bounding box center [146, 378] width 177 height 10
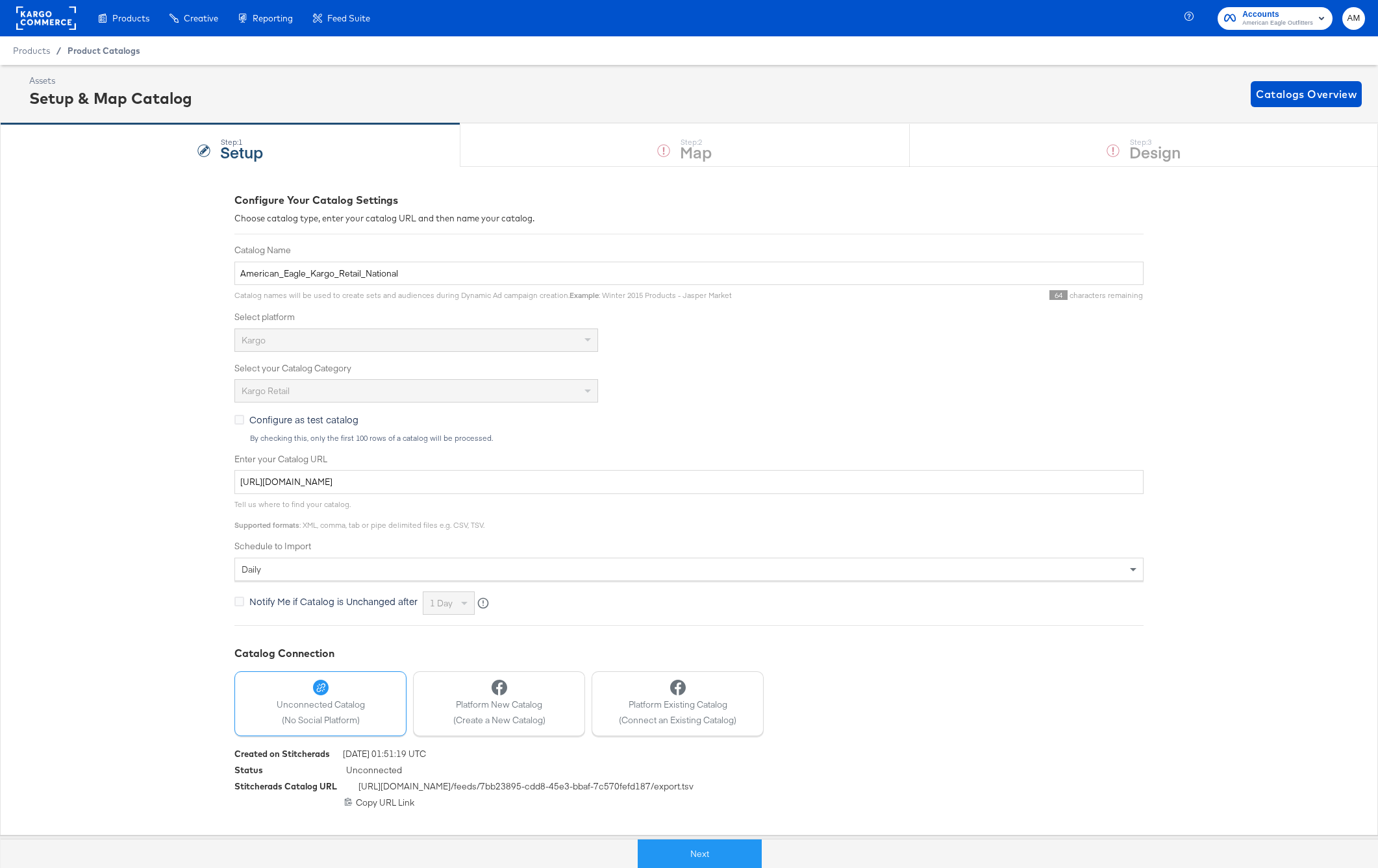
click at [108, 53] on span "Product Catalogs" at bounding box center [103, 50] width 72 height 10
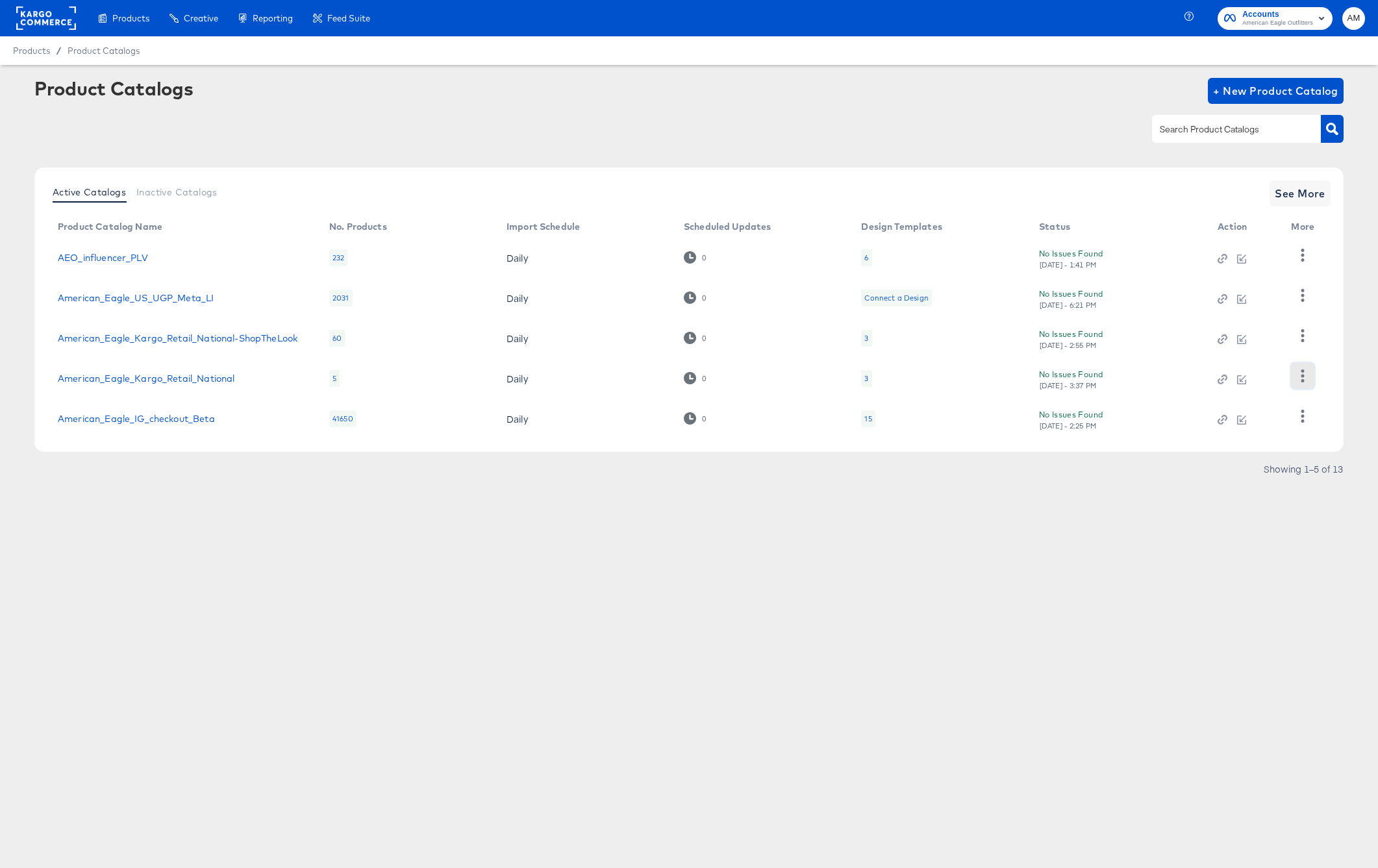
click at [1301, 379] on icon "button" at bounding box center [1302, 375] width 12 height 12
click at [1226, 312] on div "HUD Checks (Internal)" at bounding box center [1249, 311] width 130 height 21
click at [189, 380] on link "American_Eagle_Kargo_Retail_National" at bounding box center [146, 378] width 177 height 10
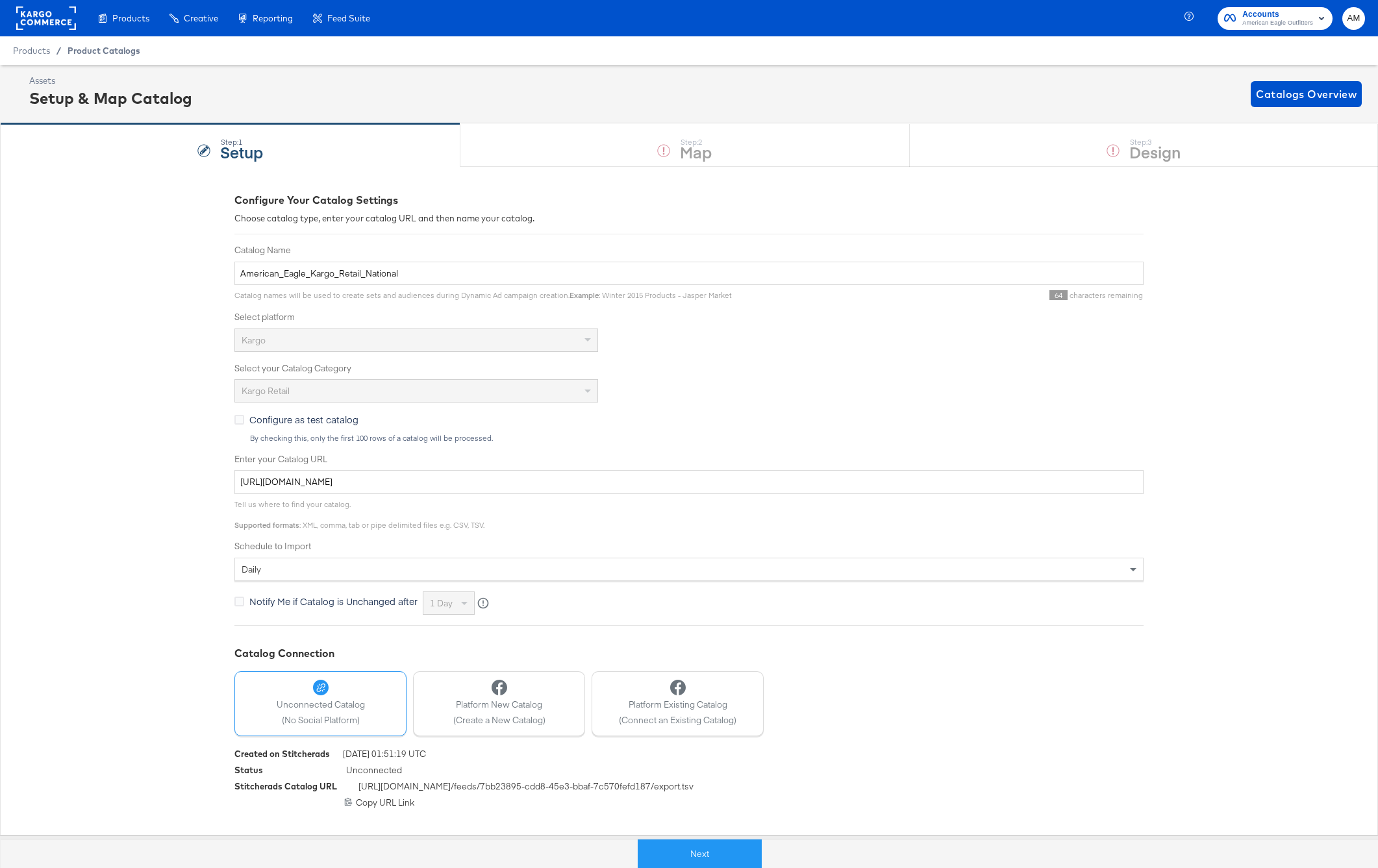
click at [114, 49] on span "Product Catalogs" at bounding box center [103, 50] width 72 height 10
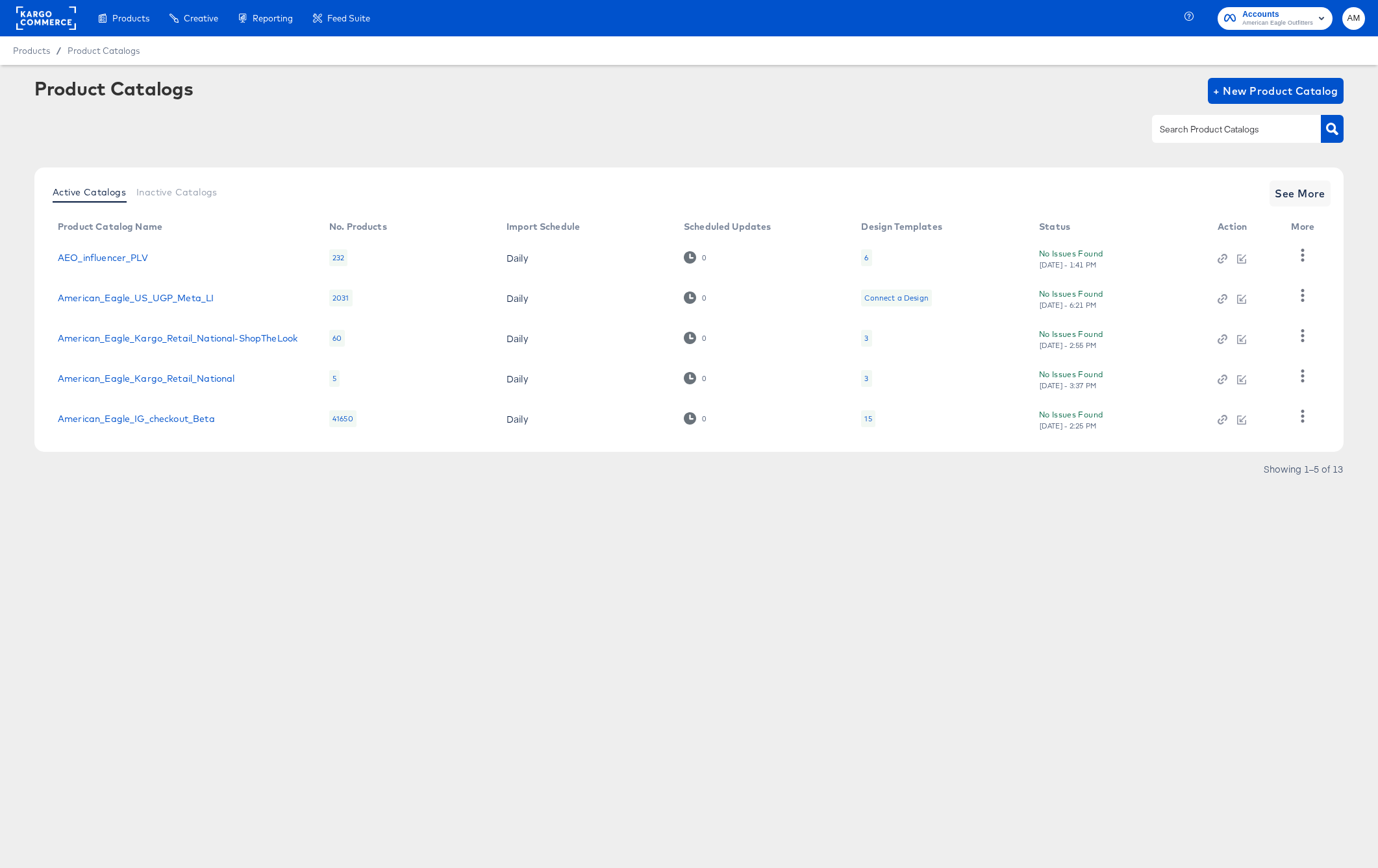
click at [1255, 380] on div at bounding box center [1242, 378] width 47 height 11
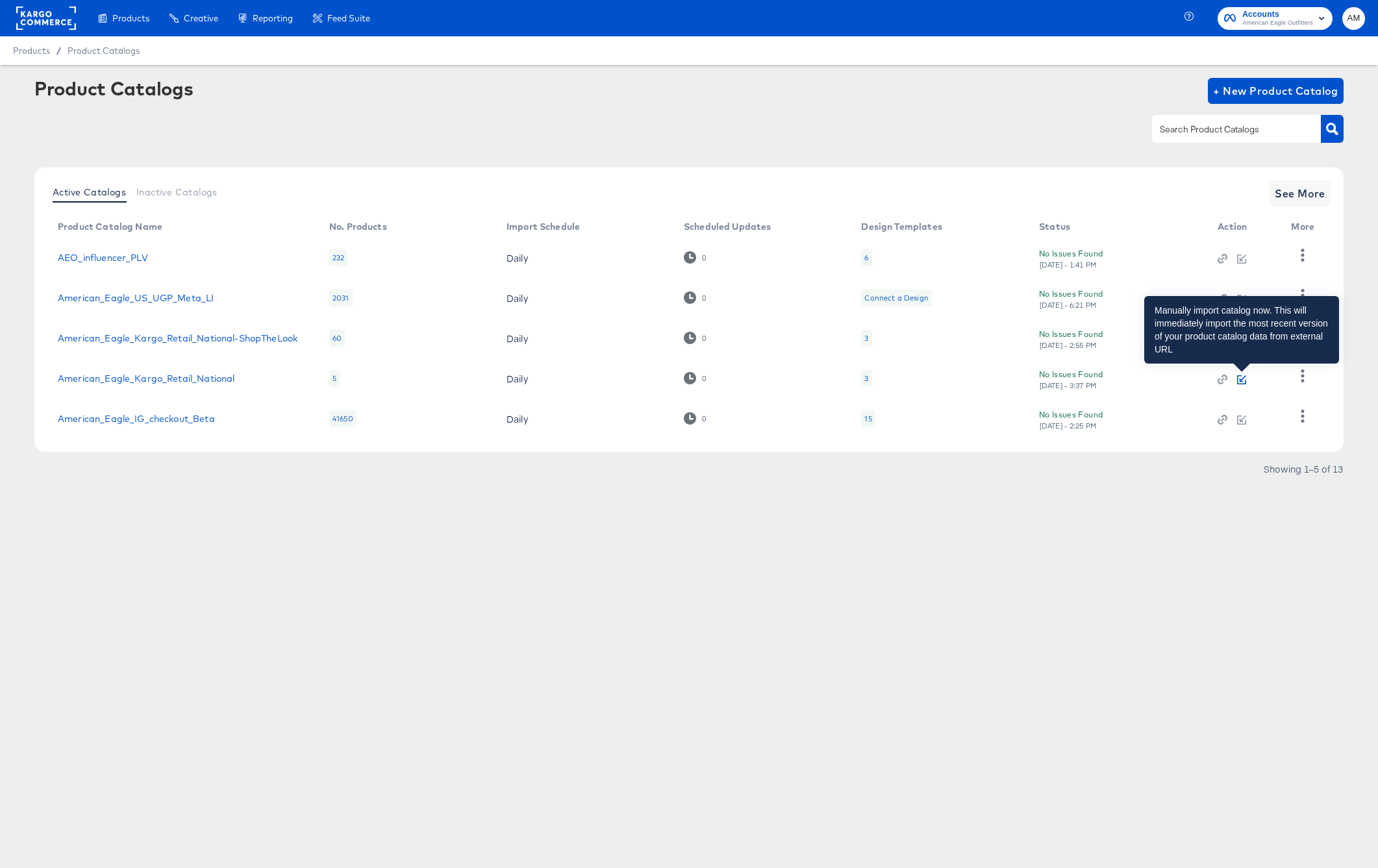
click at [1241, 380] on icon "button" at bounding box center [1242, 378] width 6 height 6
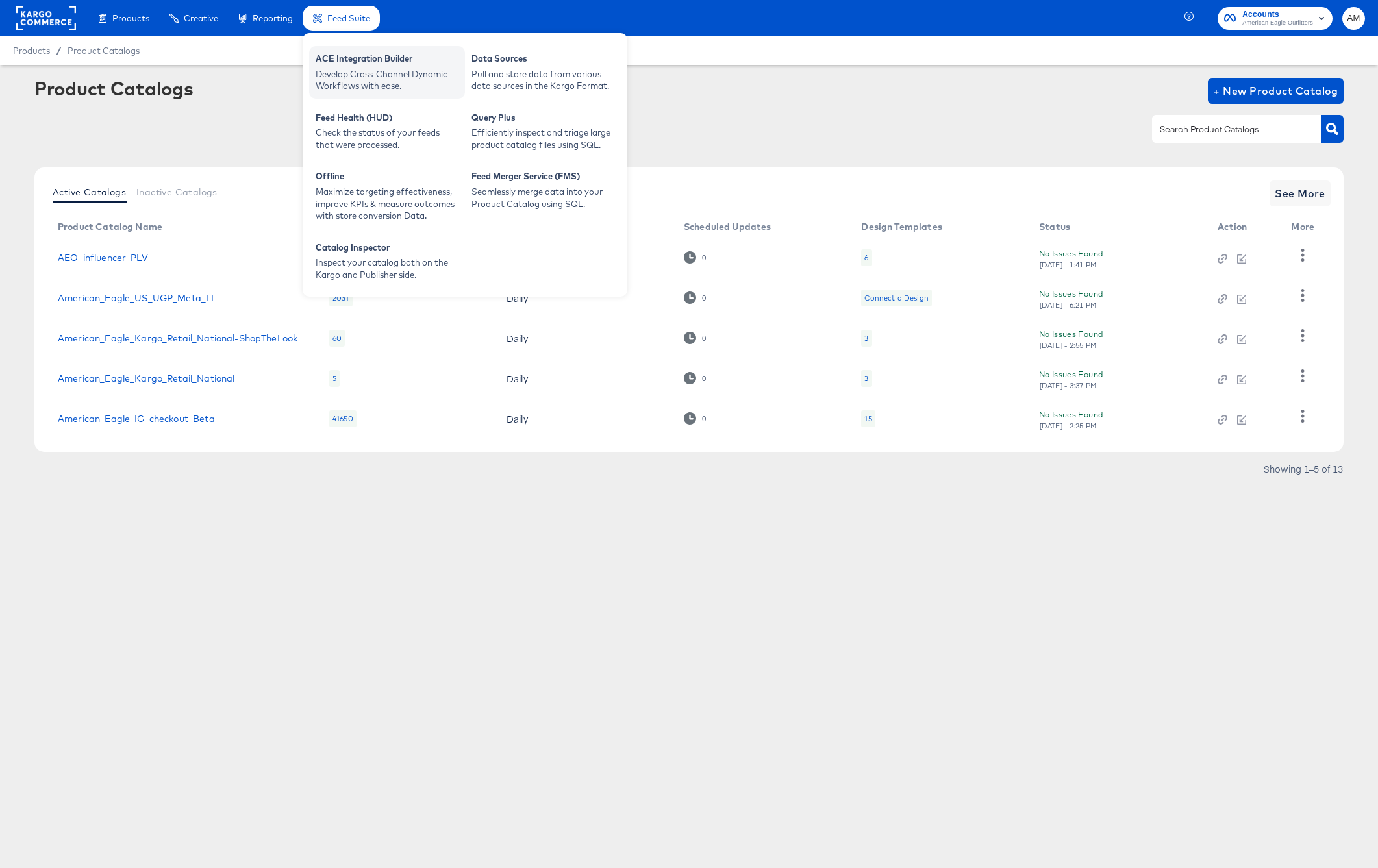
click at [341, 62] on div "ACE Integration Builder" at bounding box center [387, 60] width 143 height 16
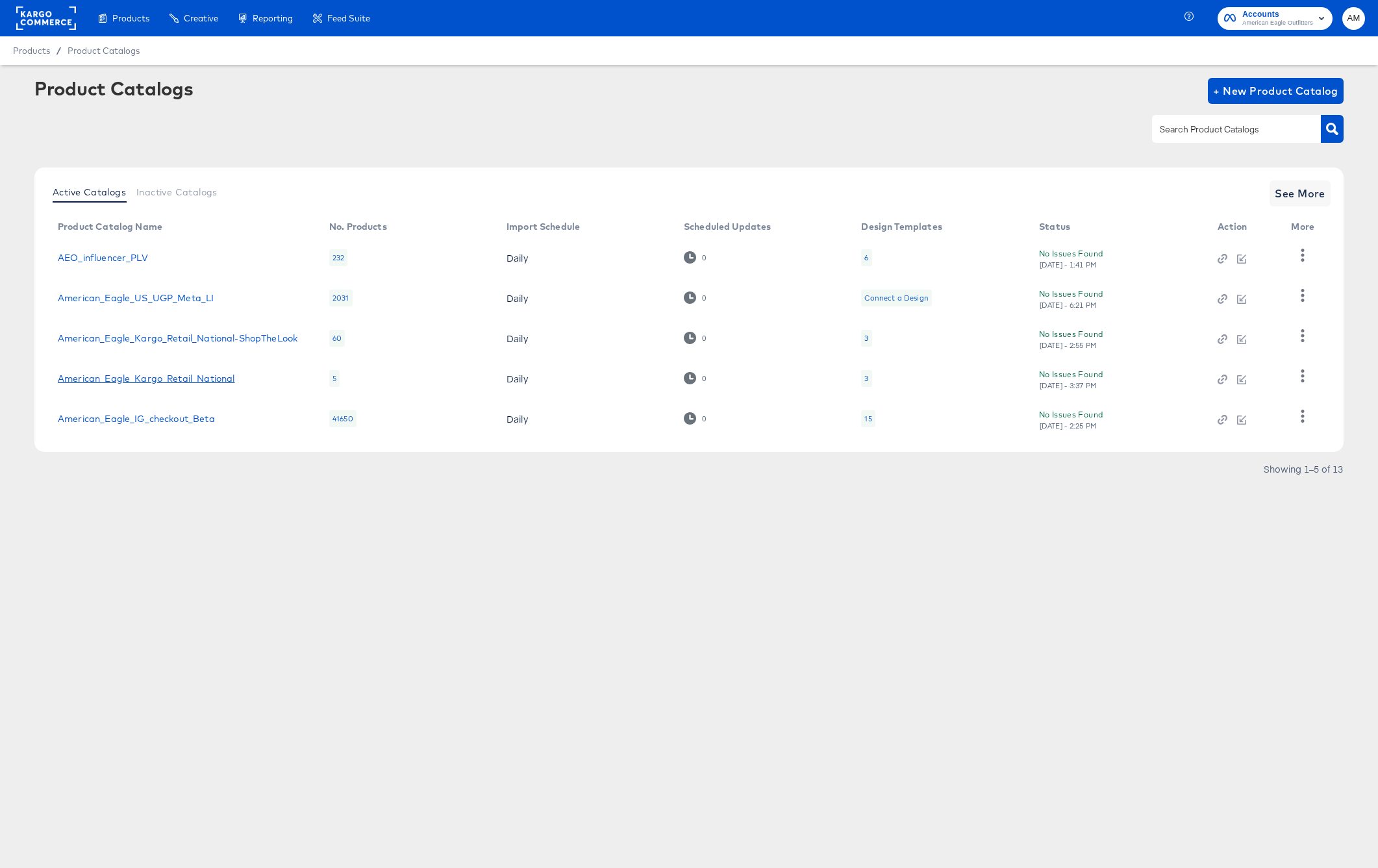
click at [190, 382] on link "American_Eagle_Kargo_Retail_National" at bounding box center [146, 378] width 177 height 10
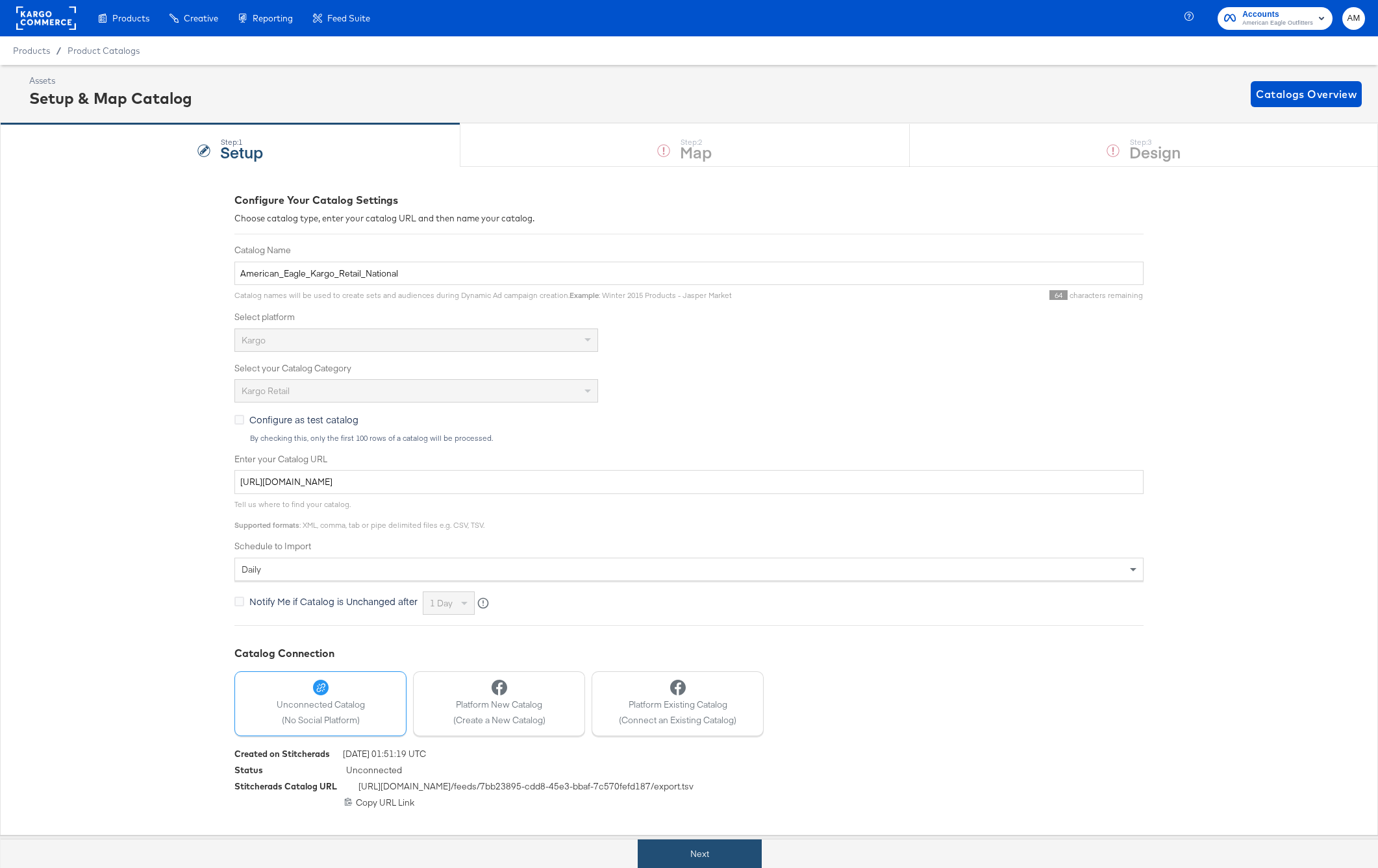
click at [665, 847] on button "Next" at bounding box center [700, 854] width 124 height 29
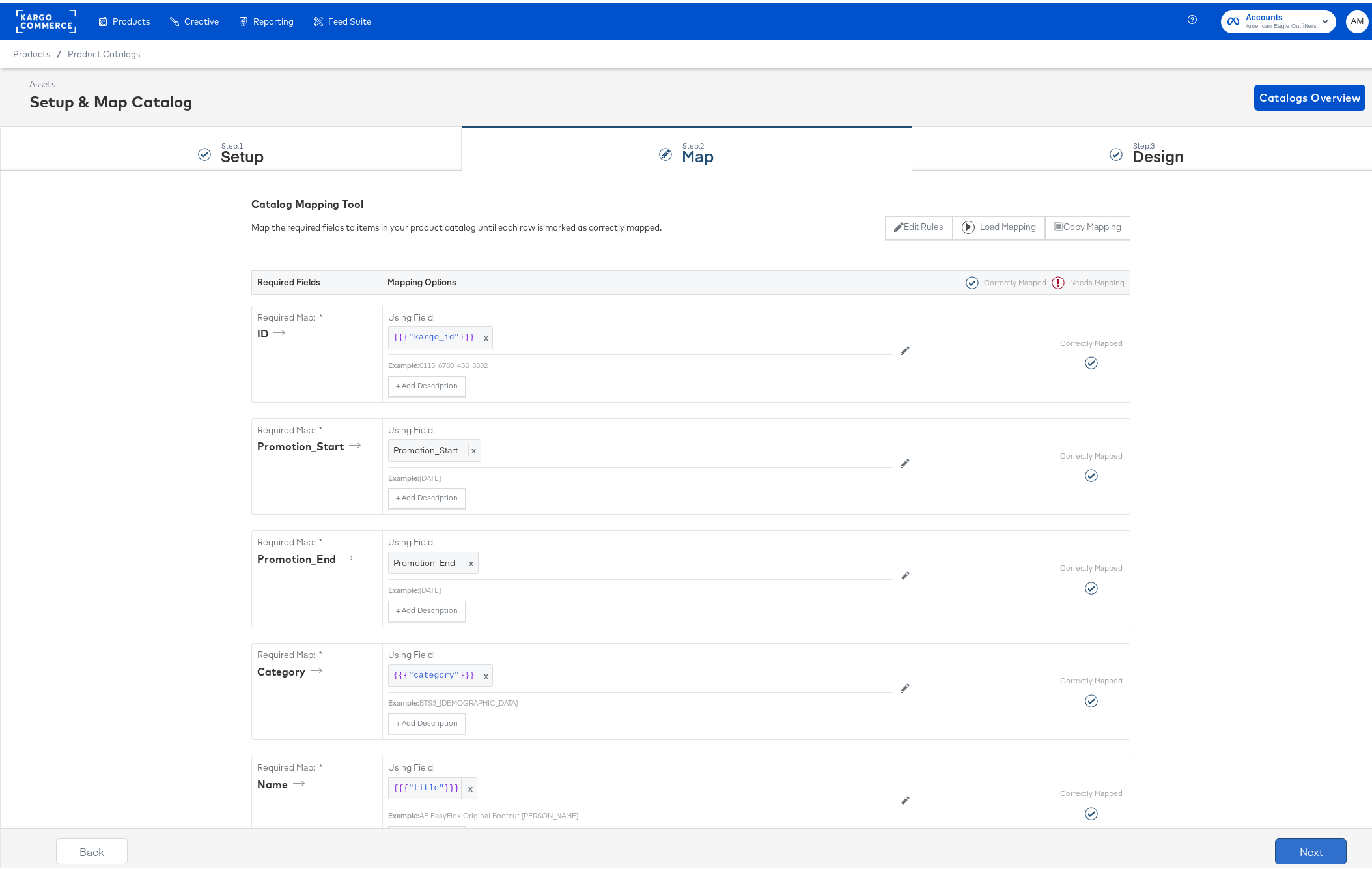
click at [1287, 845] on button "Next" at bounding box center [1311, 848] width 72 height 26
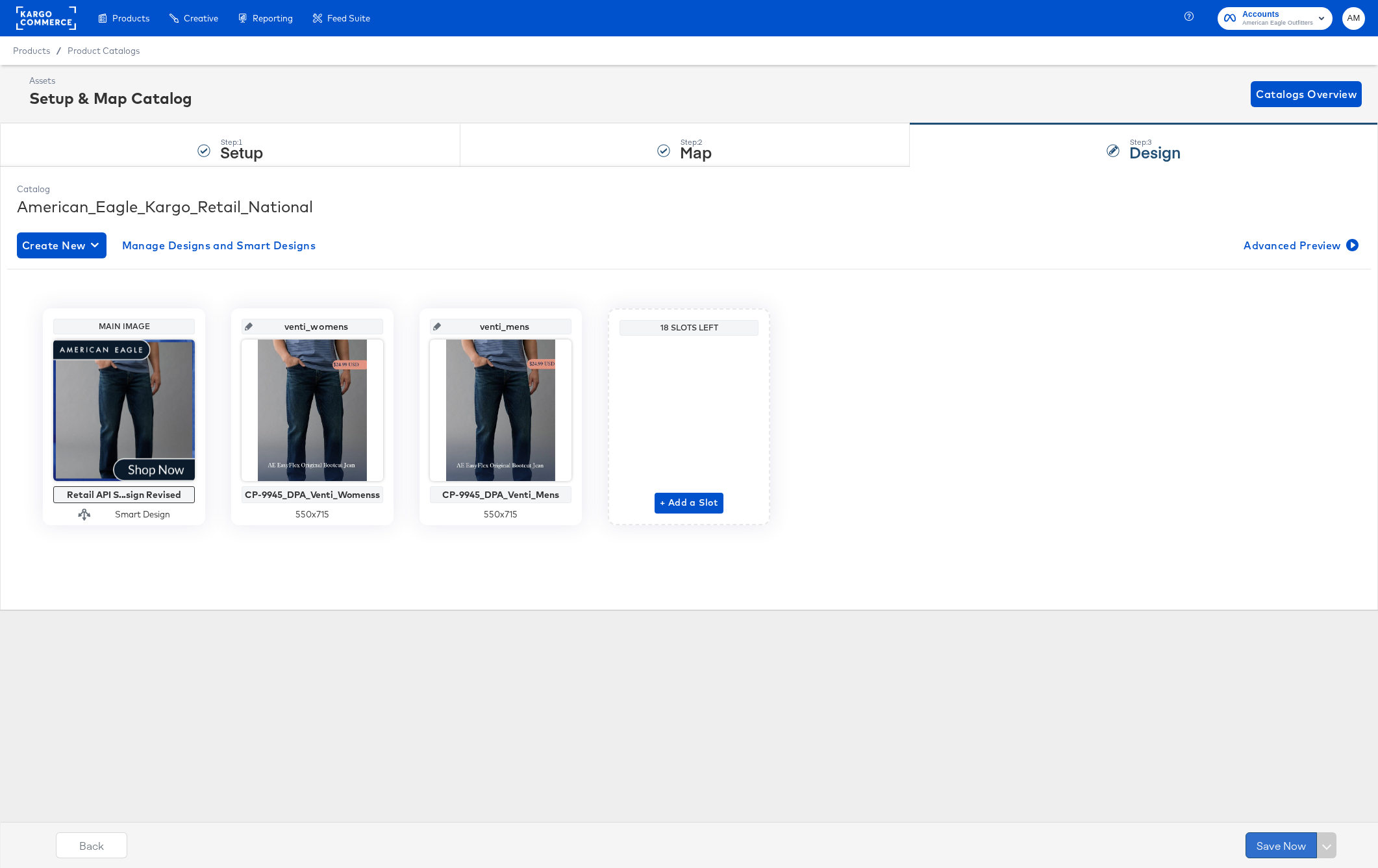
click at [1265, 844] on button "Save Now" at bounding box center [1282, 845] width 72 height 26
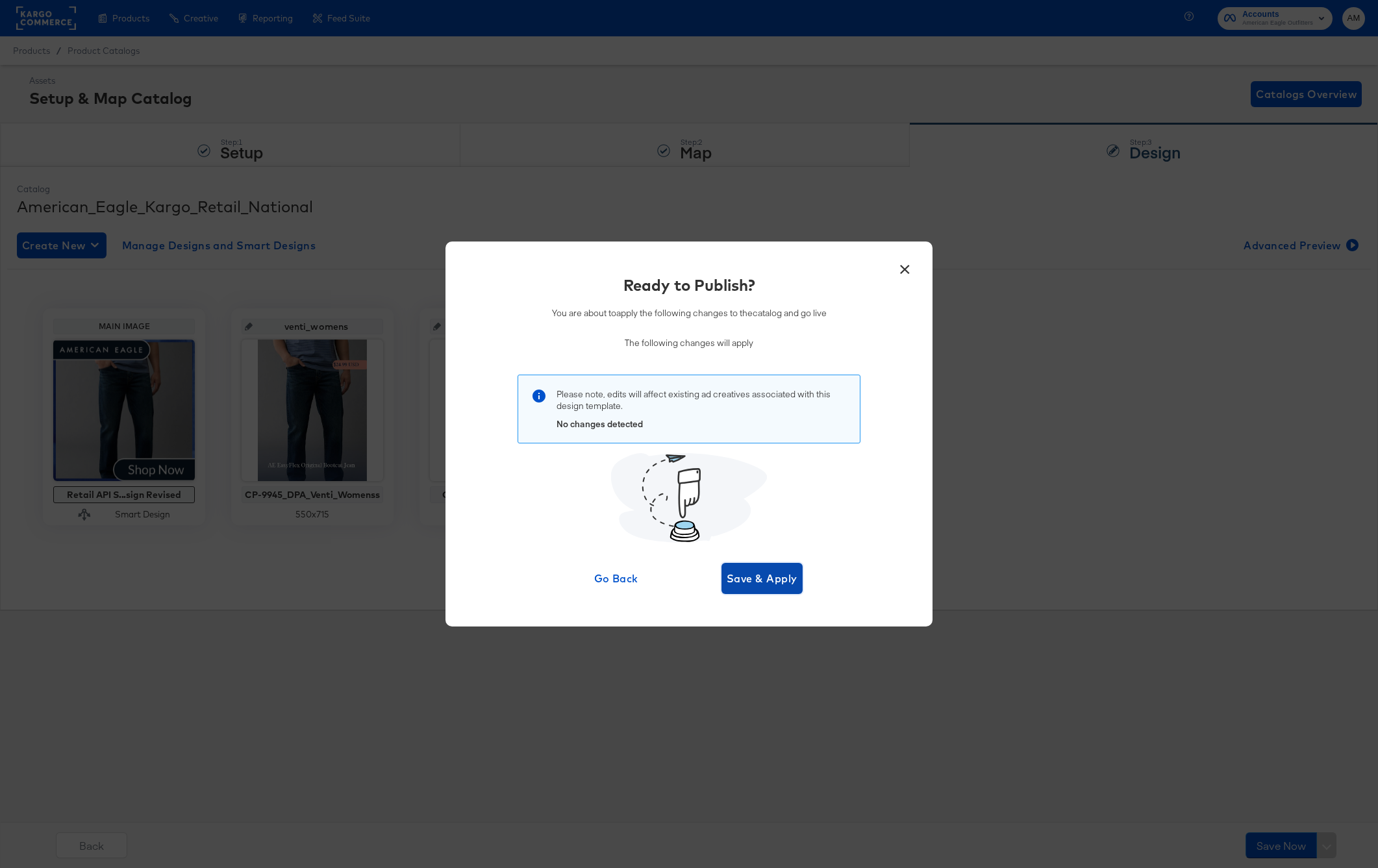
click at [734, 580] on span "Save & Apply" at bounding box center [762, 578] width 71 height 18
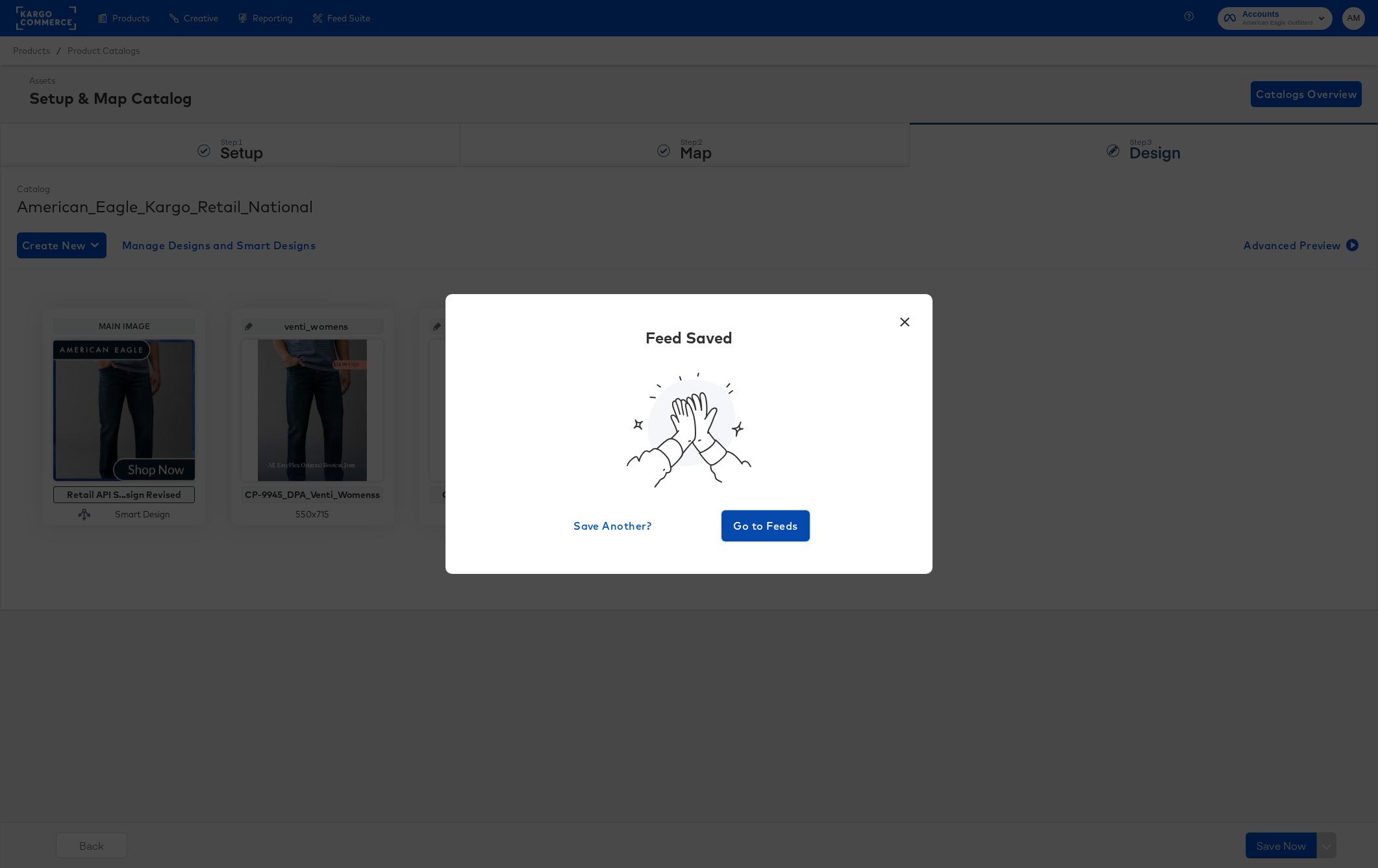
drag, startPoint x: 741, startPoint y: 528, endPoint x: 761, endPoint y: 581, distance: 56.6
click at [741, 528] on span "Go to Feeds" at bounding box center [766, 525] width 78 height 18
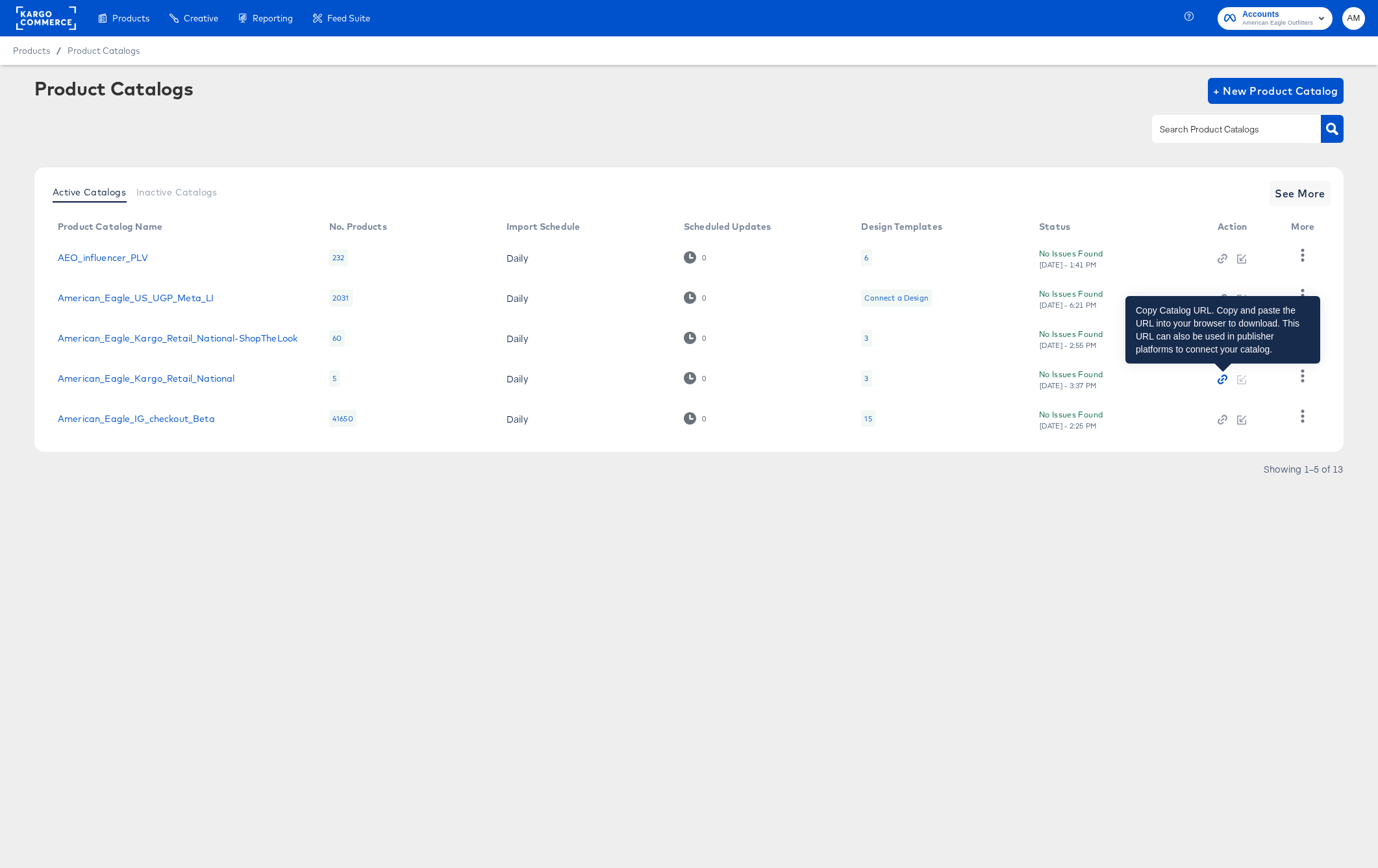
click at [1225, 379] on icon "button" at bounding box center [1222, 379] width 9 height 9
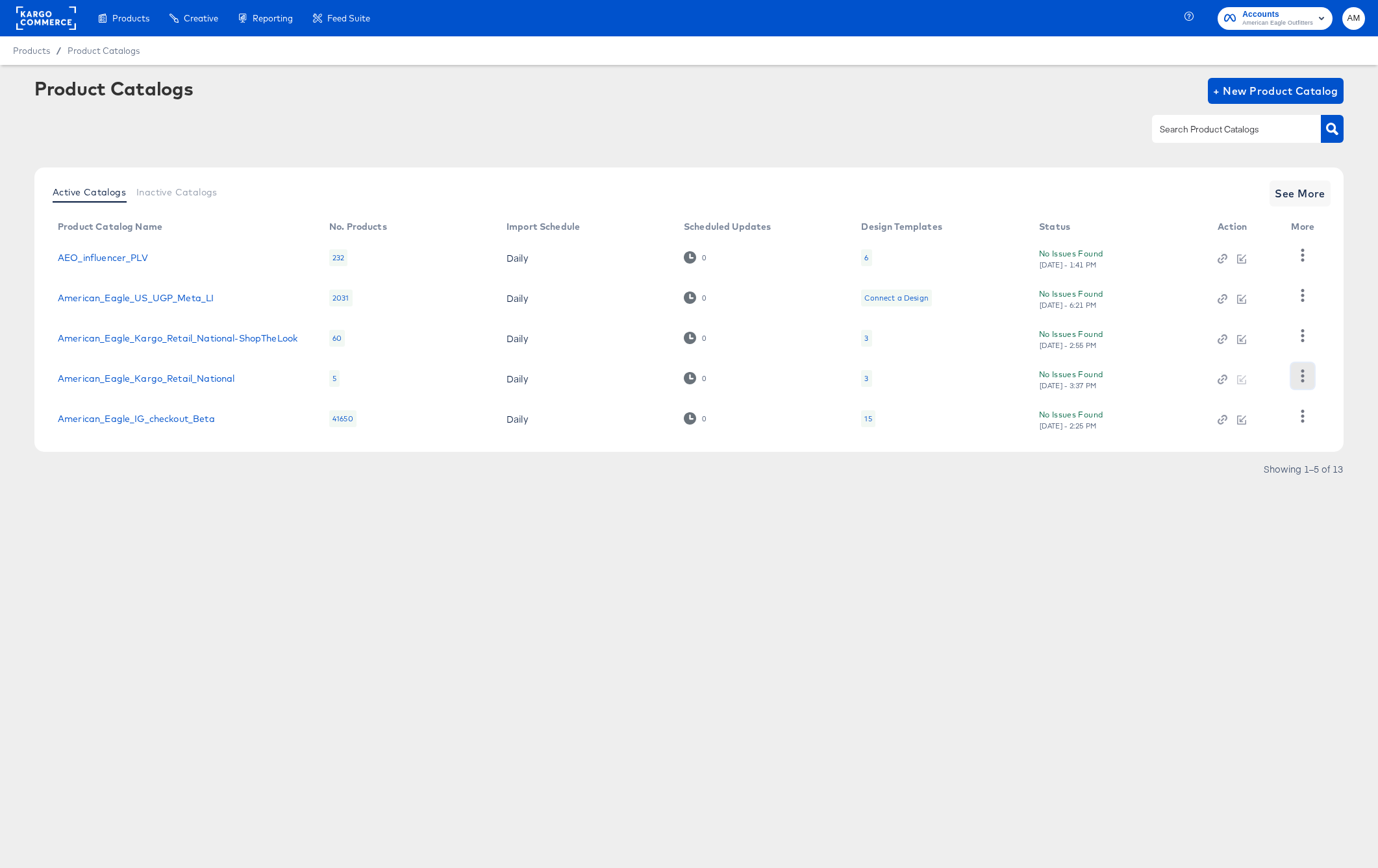
click at [1302, 378] on icon "button" at bounding box center [1302, 375] width 12 height 12
click at [1232, 311] on div "HUD Checks (Internal)" at bounding box center [1249, 311] width 130 height 21
click at [1302, 376] on icon "button" at bounding box center [1302, 375] width 12 height 12
click at [1300, 194] on span "See More" at bounding box center [1300, 193] width 51 height 18
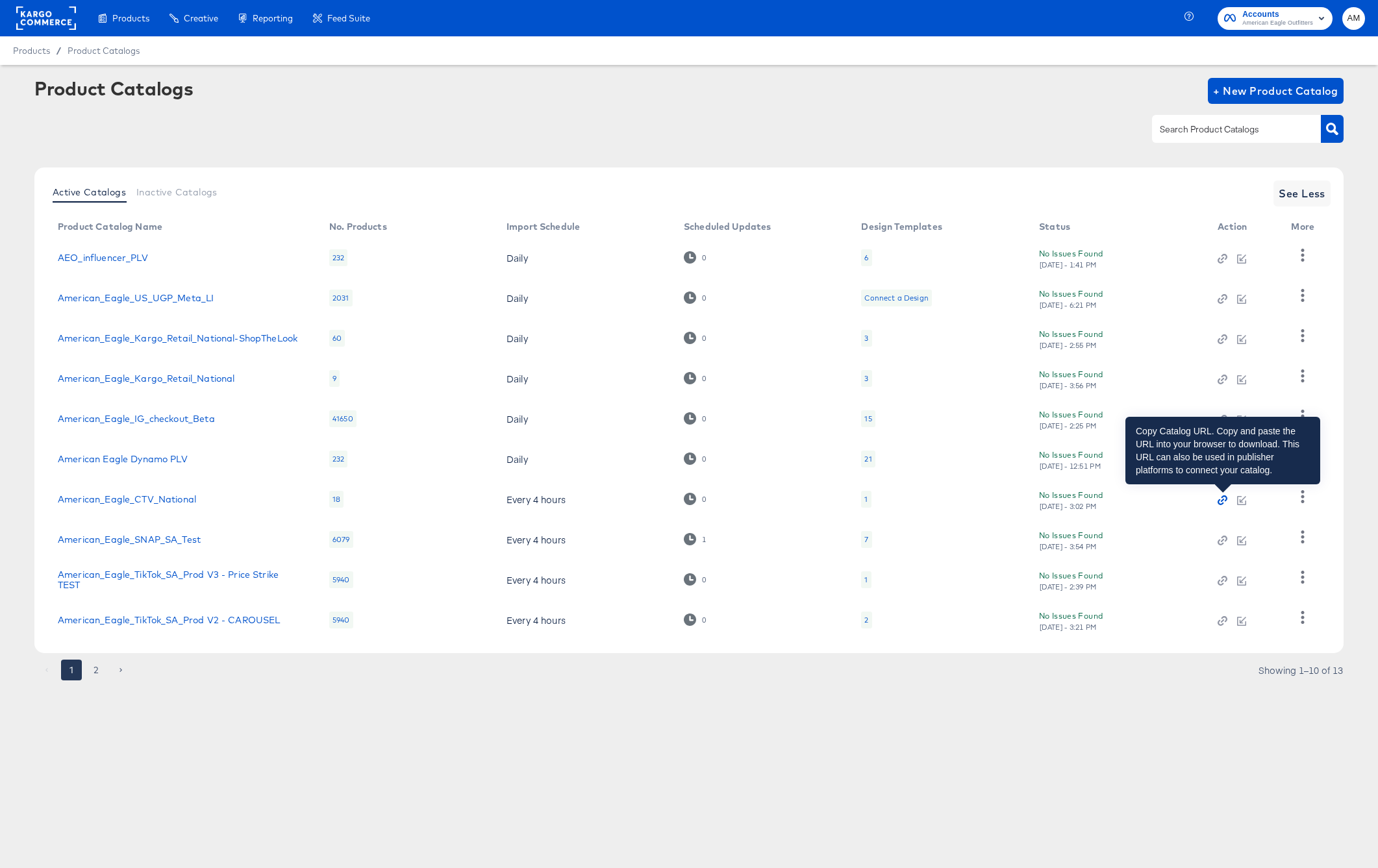
click at [1220, 501] on icon "button" at bounding box center [1222, 499] width 9 height 9
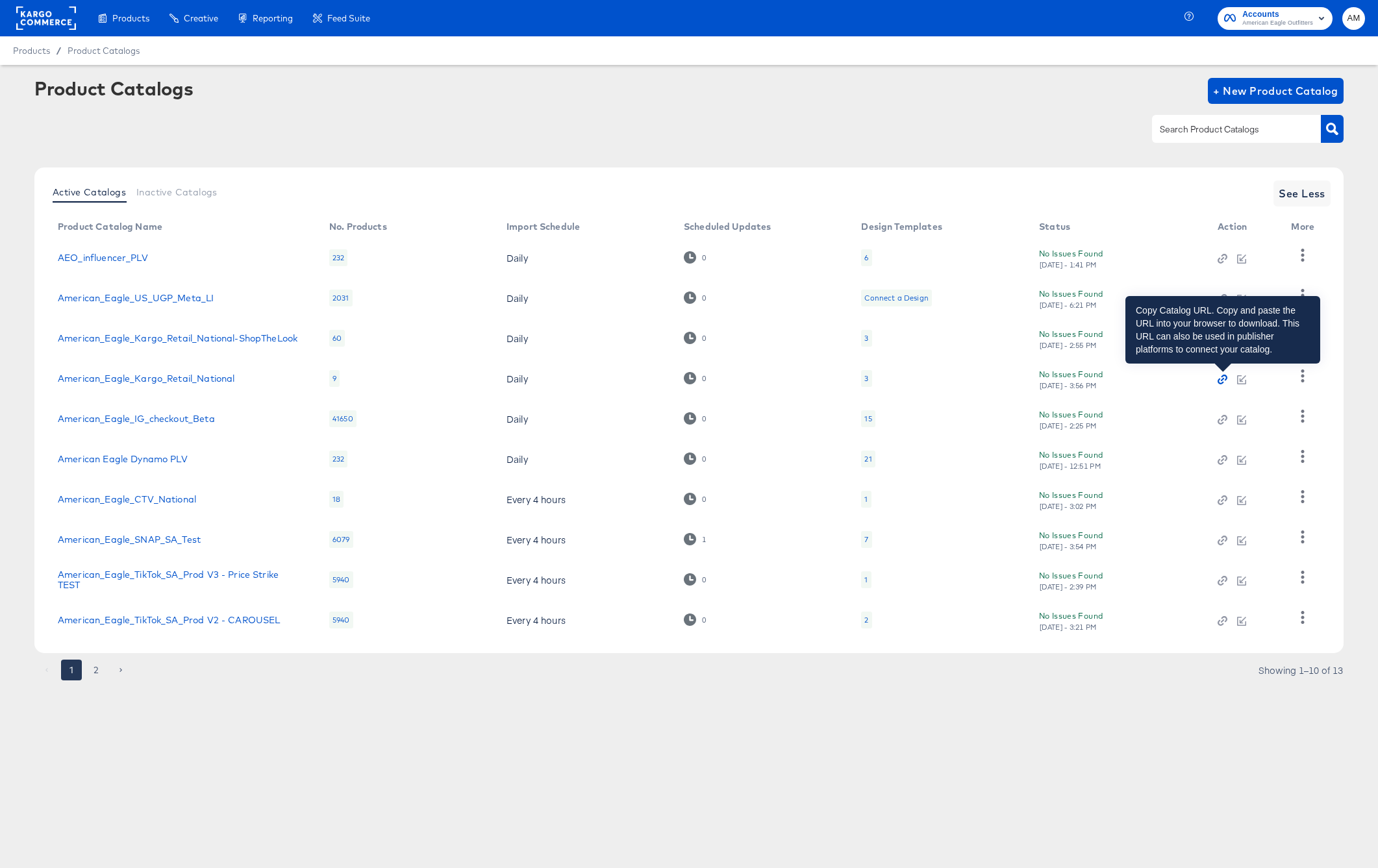
click at [1220, 379] on icon "button" at bounding box center [1222, 379] width 9 height 9
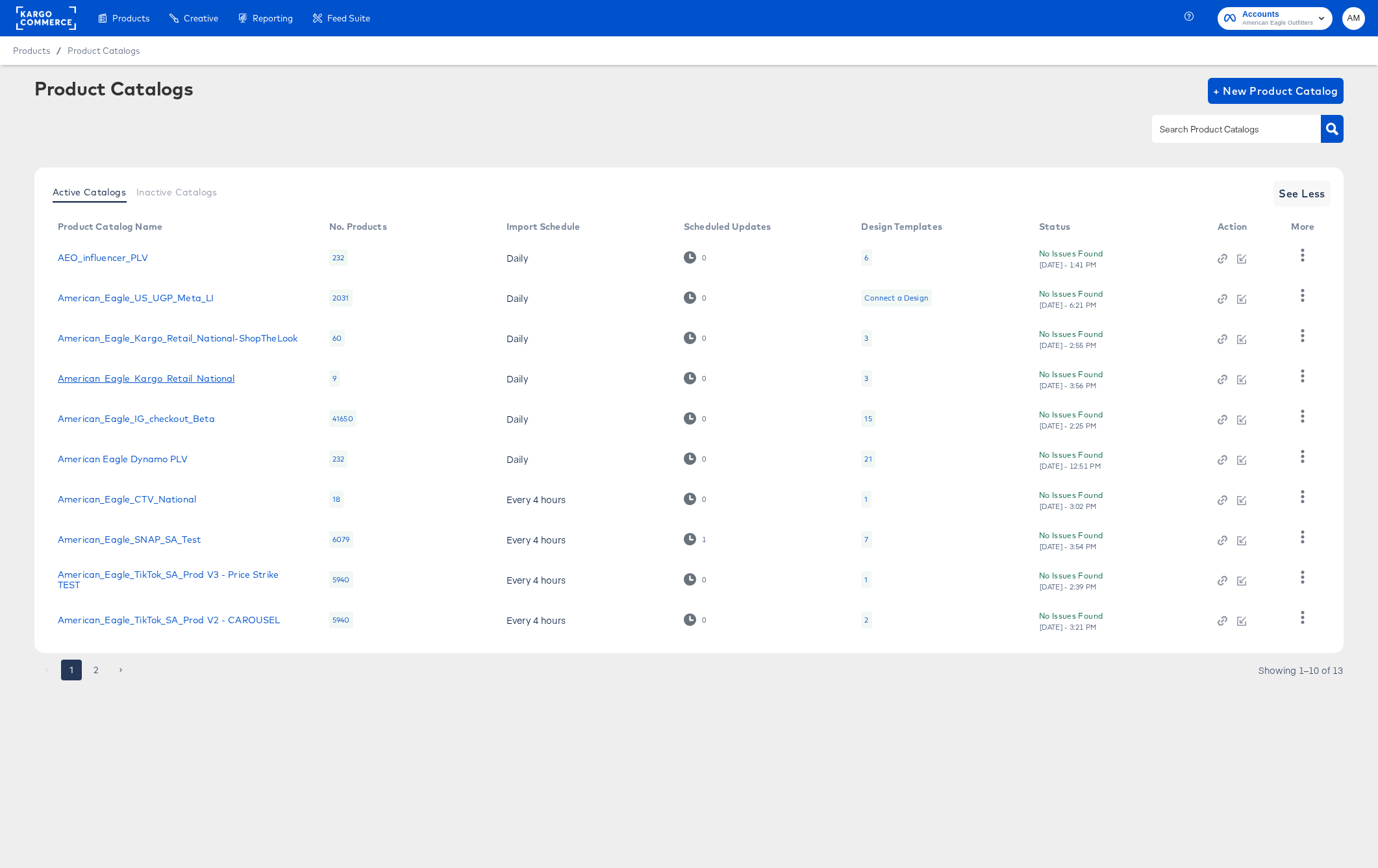
click at [221, 379] on link "American_Eagle_Kargo_Retail_National" at bounding box center [146, 378] width 177 height 10
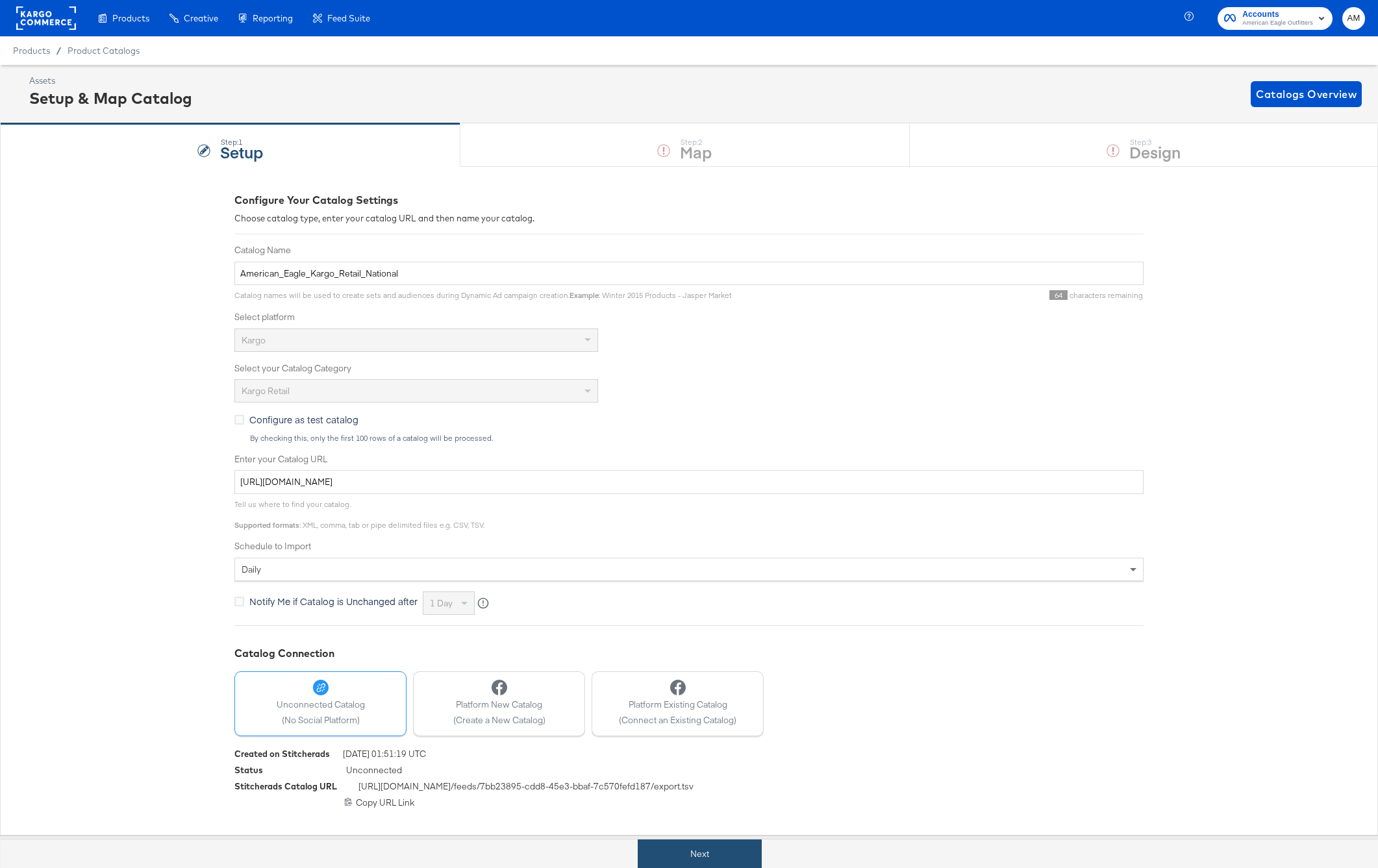
click at [710, 849] on button "Next" at bounding box center [700, 854] width 124 height 29
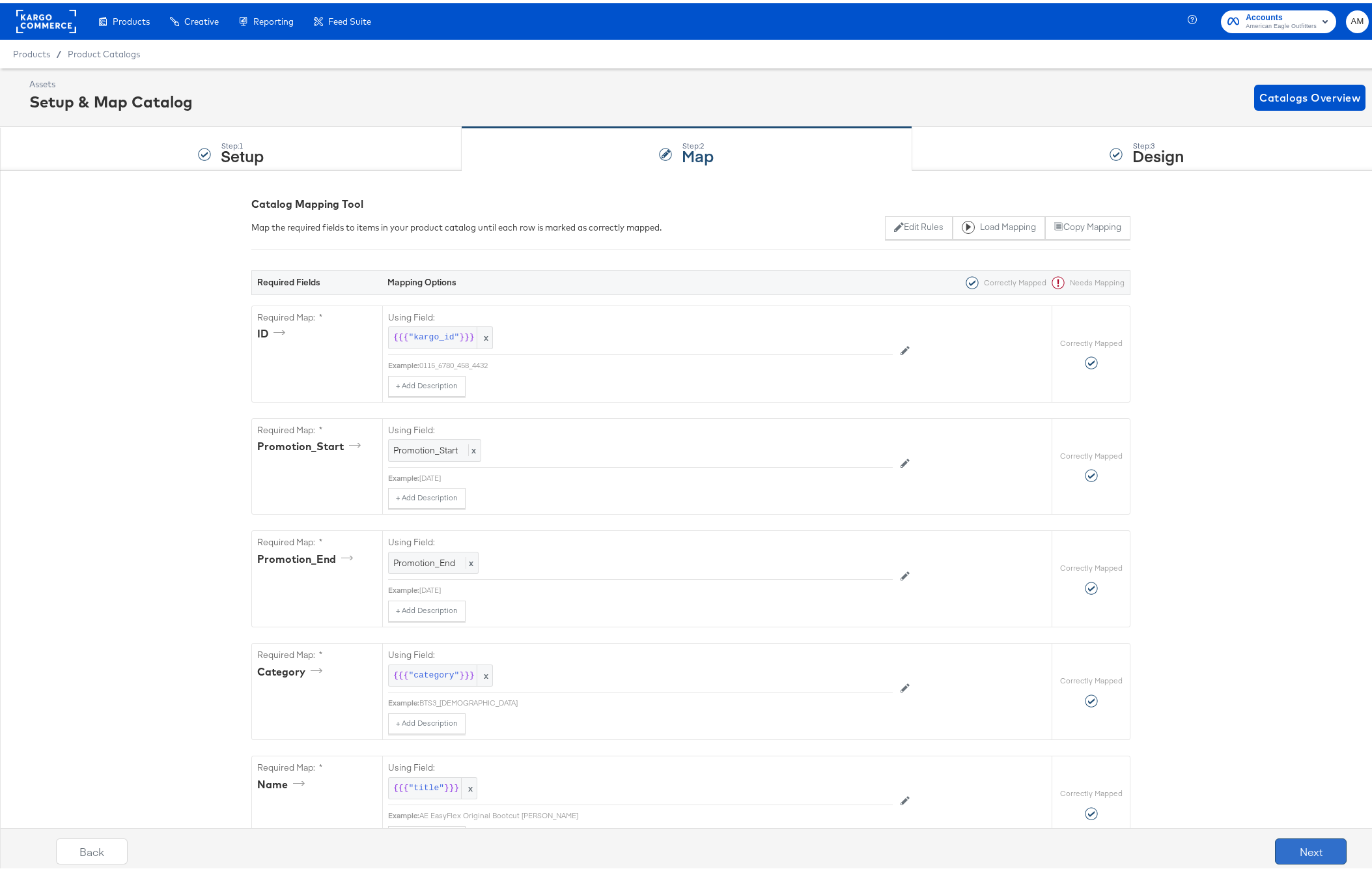
click at [1290, 847] on button "Next" at bounding box center [1311, 848] width 72 height 26
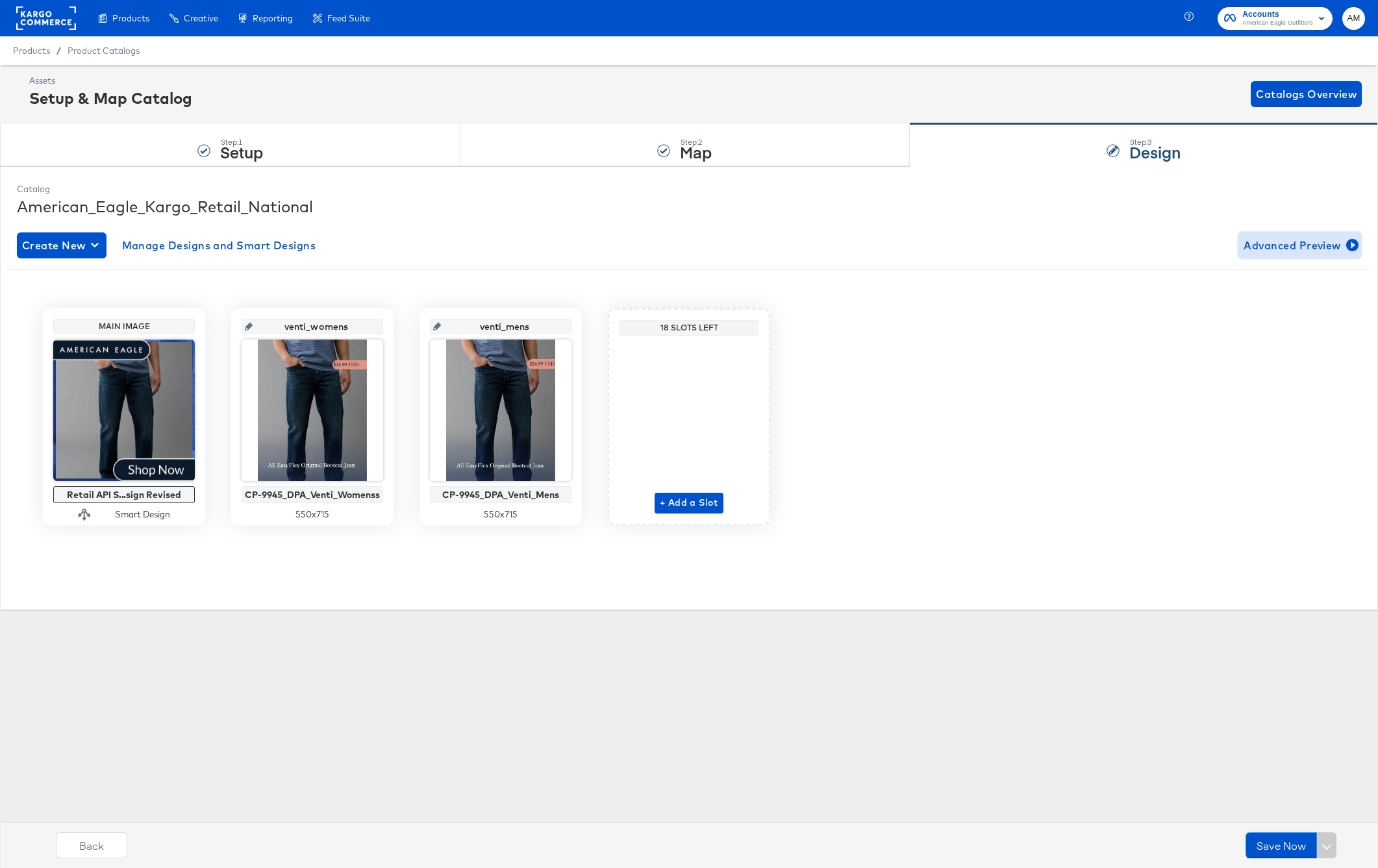
click at [1302, 246] on span "Advanced Preview" at bounding box center [1300, 245] width 113 height 18
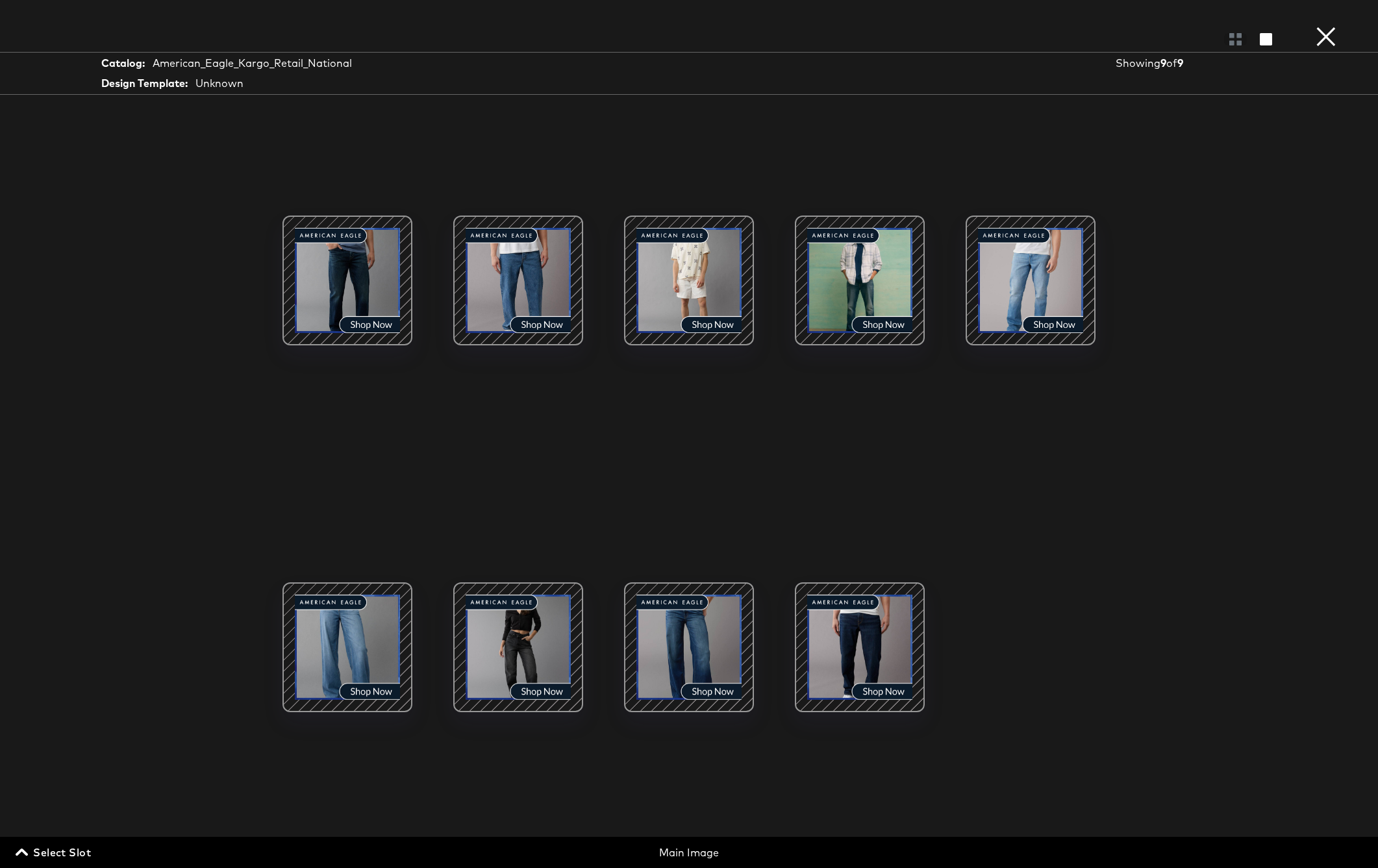
click at [1324, 26] on button "×" at bounding box center [1326, 13] width 26 height 26
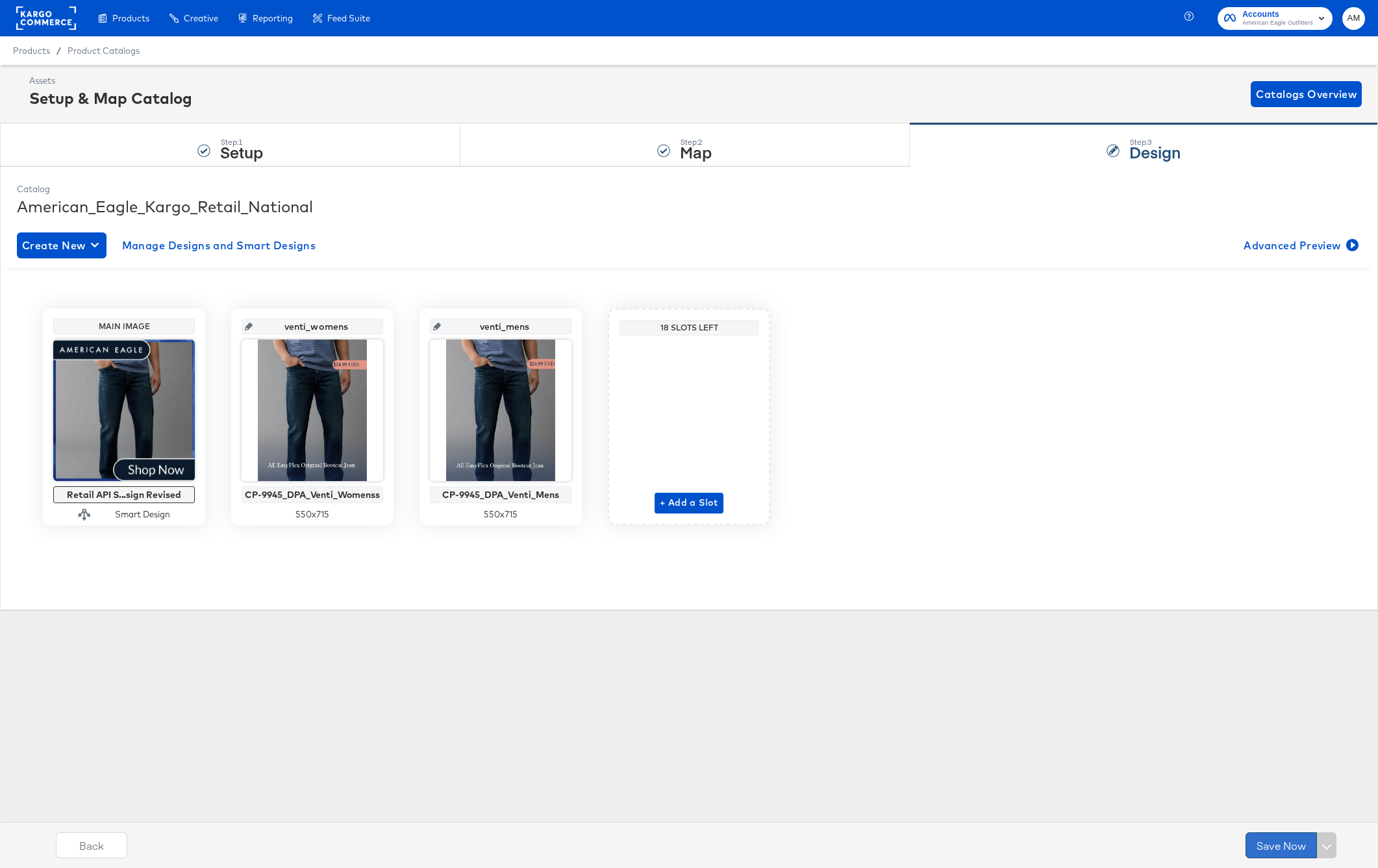
click at [1275, 844] on button "Save Now" at bounding box center [1282, 845] width 72 height 26
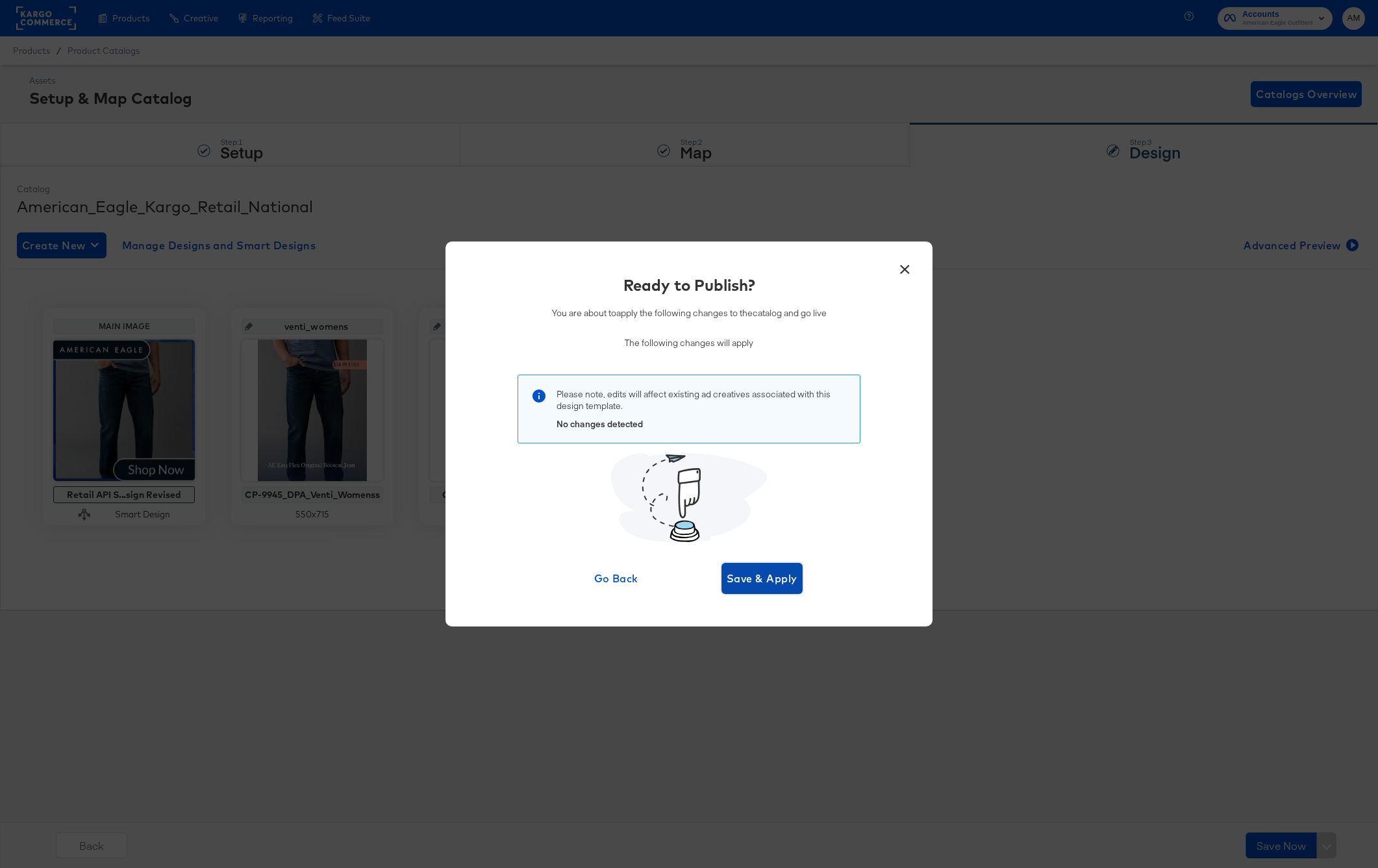
click at [768, 576] on span "Save & Apply" at bounding box center [762, 578] width 71 height 18
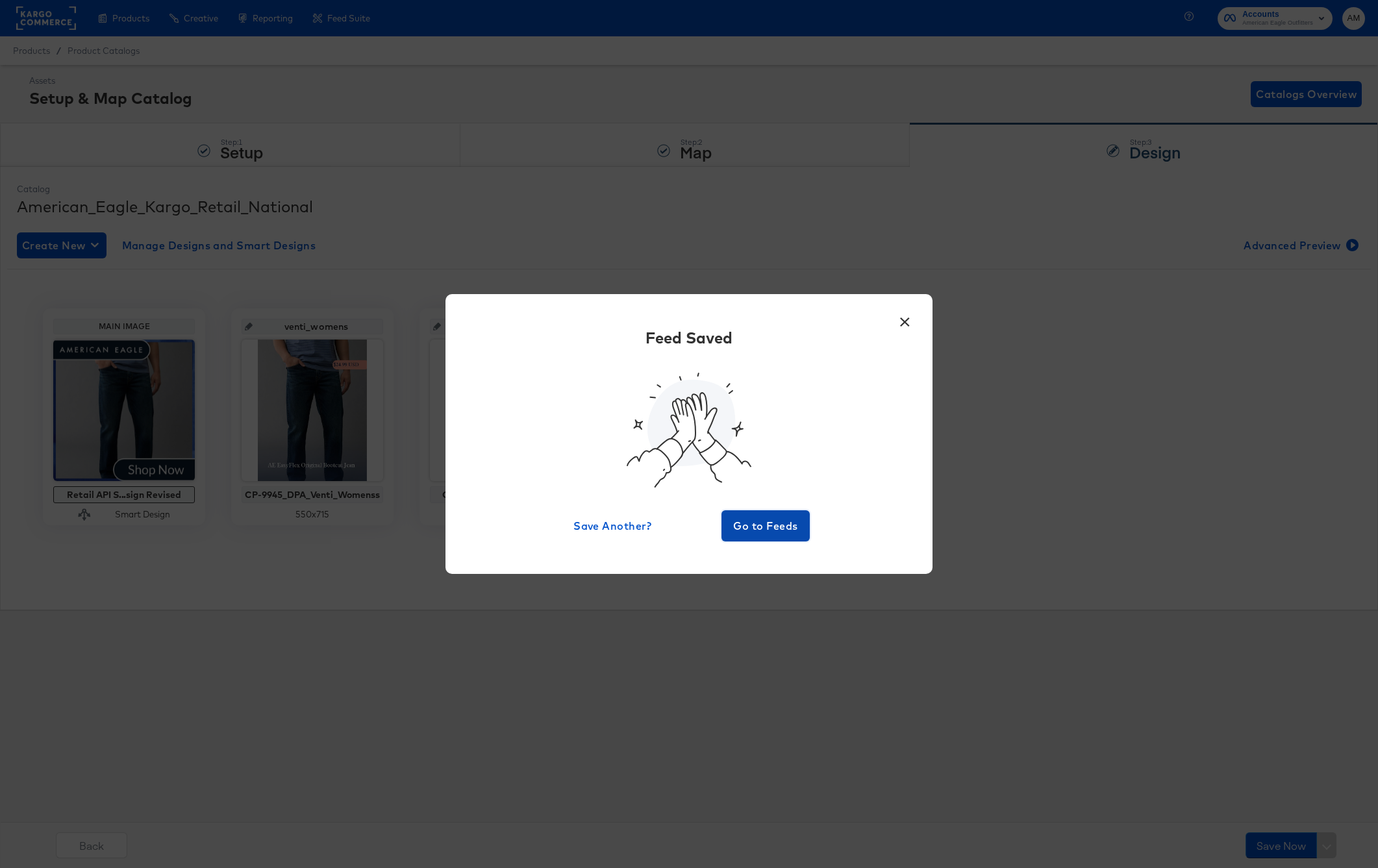
drag, startPoint x: 760, startPoint y: 520, endPoint x: 780, endPoint y: 528, distance: 21.5
click at [759, 522] on span "Go to Feeds" at bounding box center [766, 525] width 78 height 18
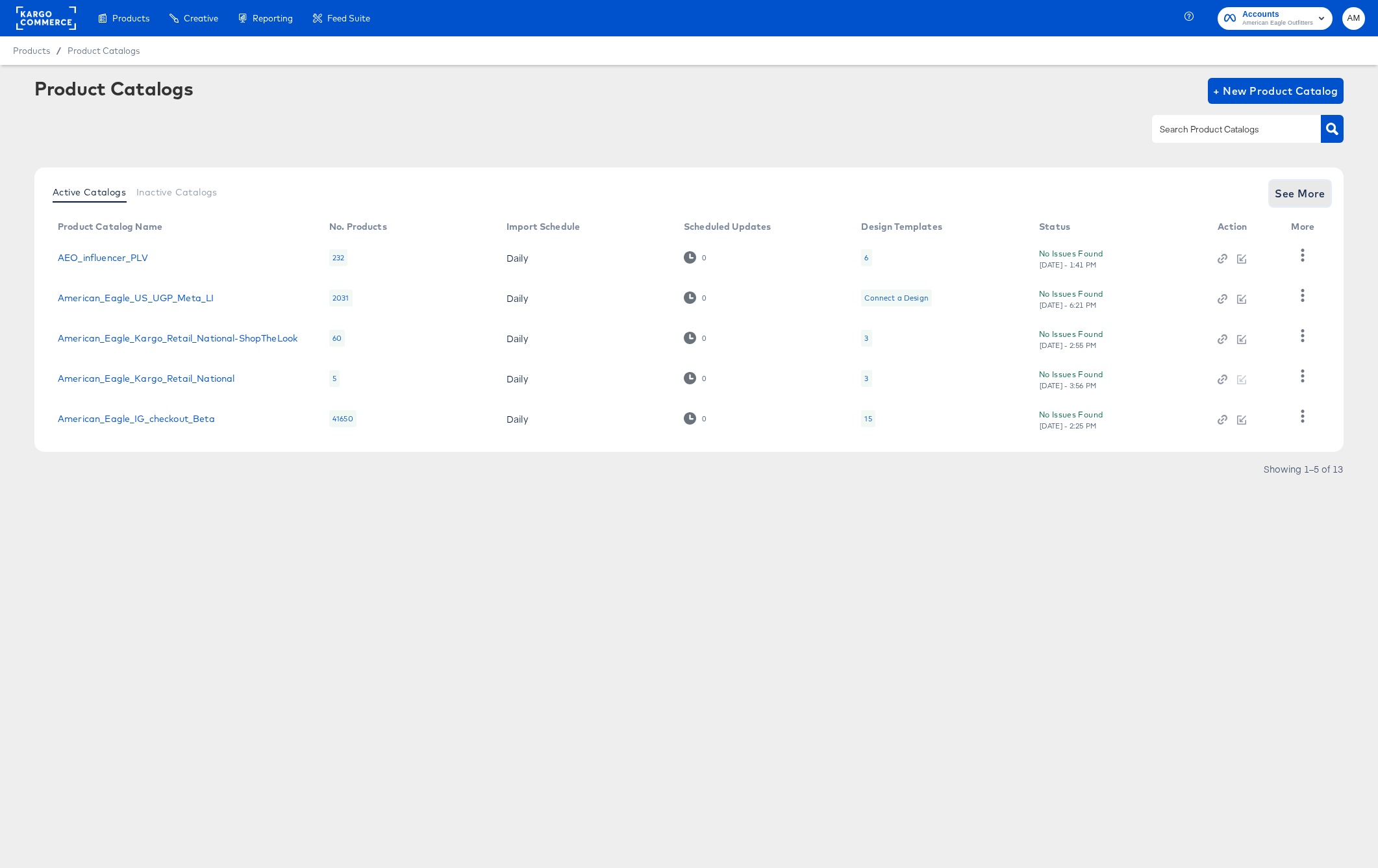
click at [1298, 192] on span "See More" at bounding box center [1300, 193] width 51 height 18
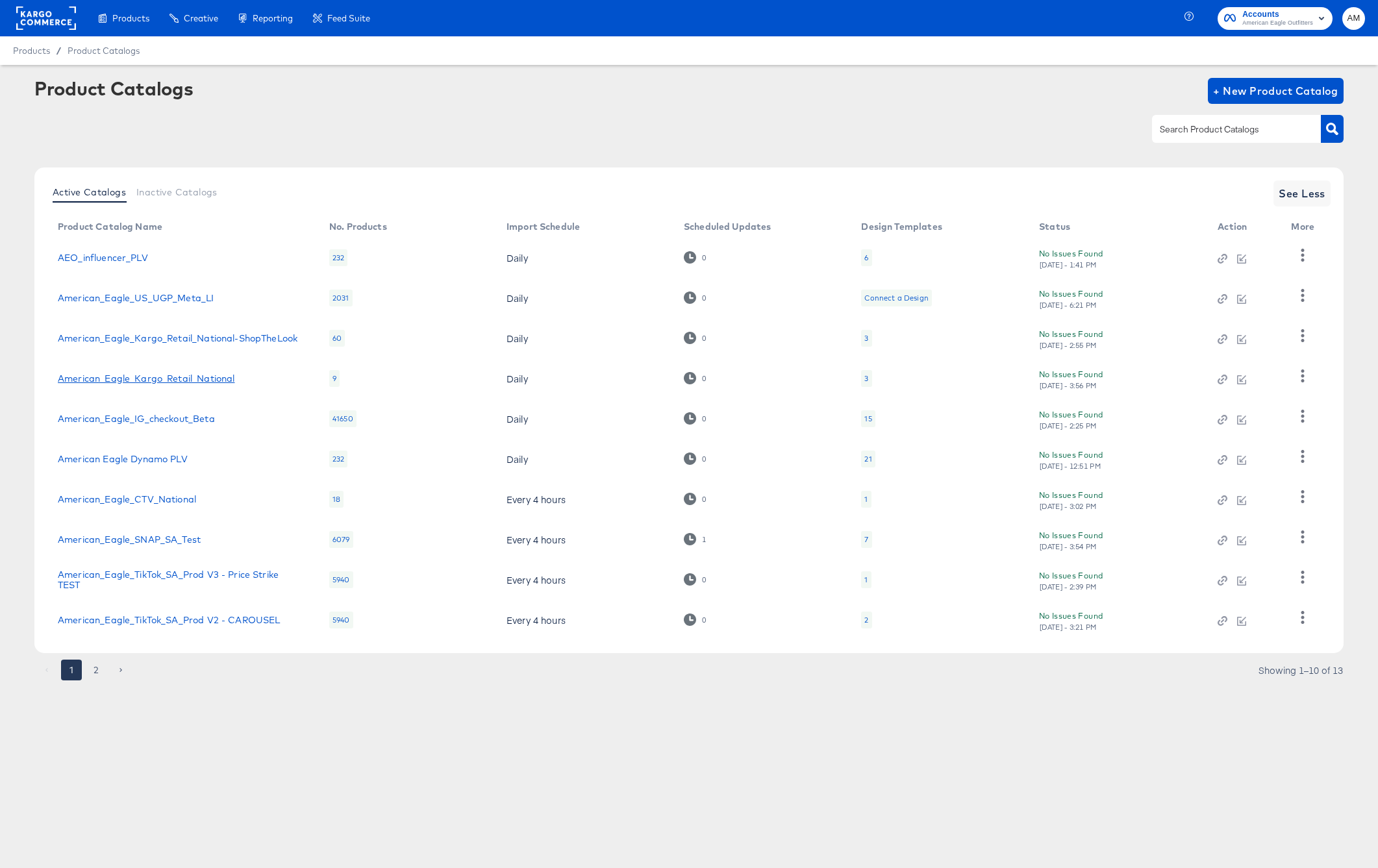
click at [234, 378] on link "American_Eagle_Kargo_Retail_National" at bounding box center [146, 378] width 177 height 10
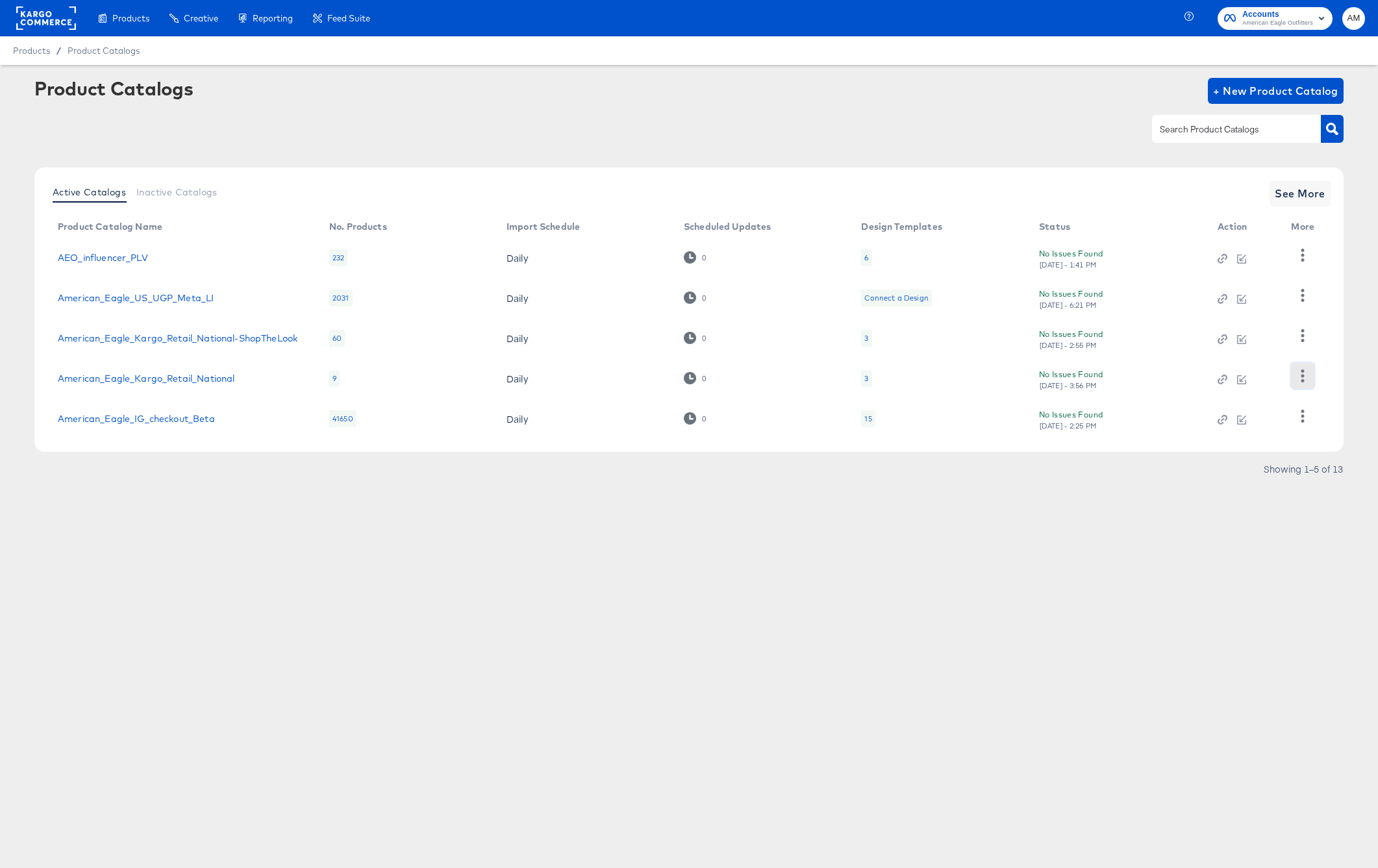
click at [1300, 377] on icon "button" at bounding box center [1302, 375] width 12 height 12
click at [1227, 315] on div "HUD Checks (Internal)" at bounding box center [1249, 311] width 130 height 21
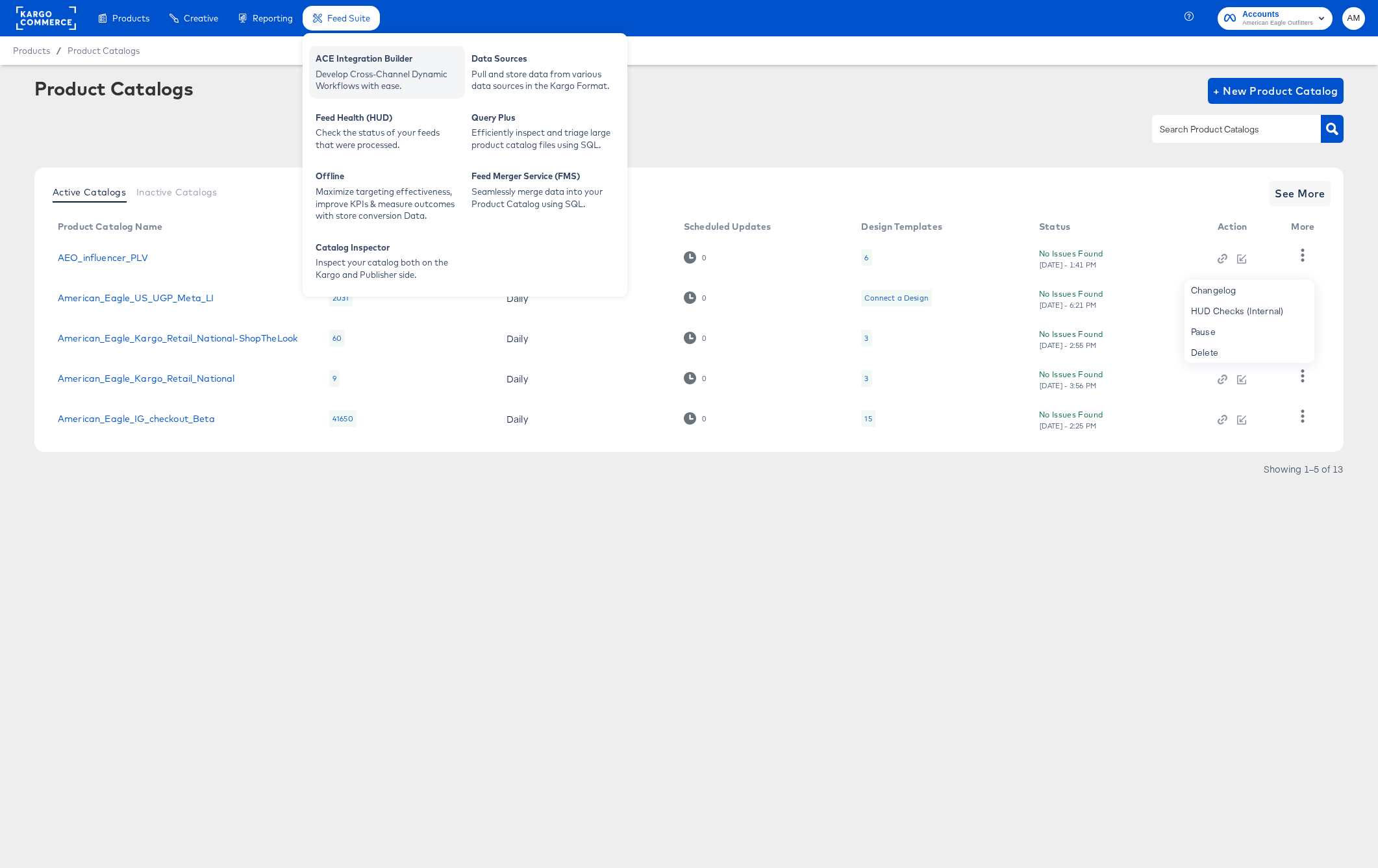
click at [370, 68] on div "Develop Cross-Channel Dynamic Workflows with ease." at bounding box center [387, 80] width 143 height 24
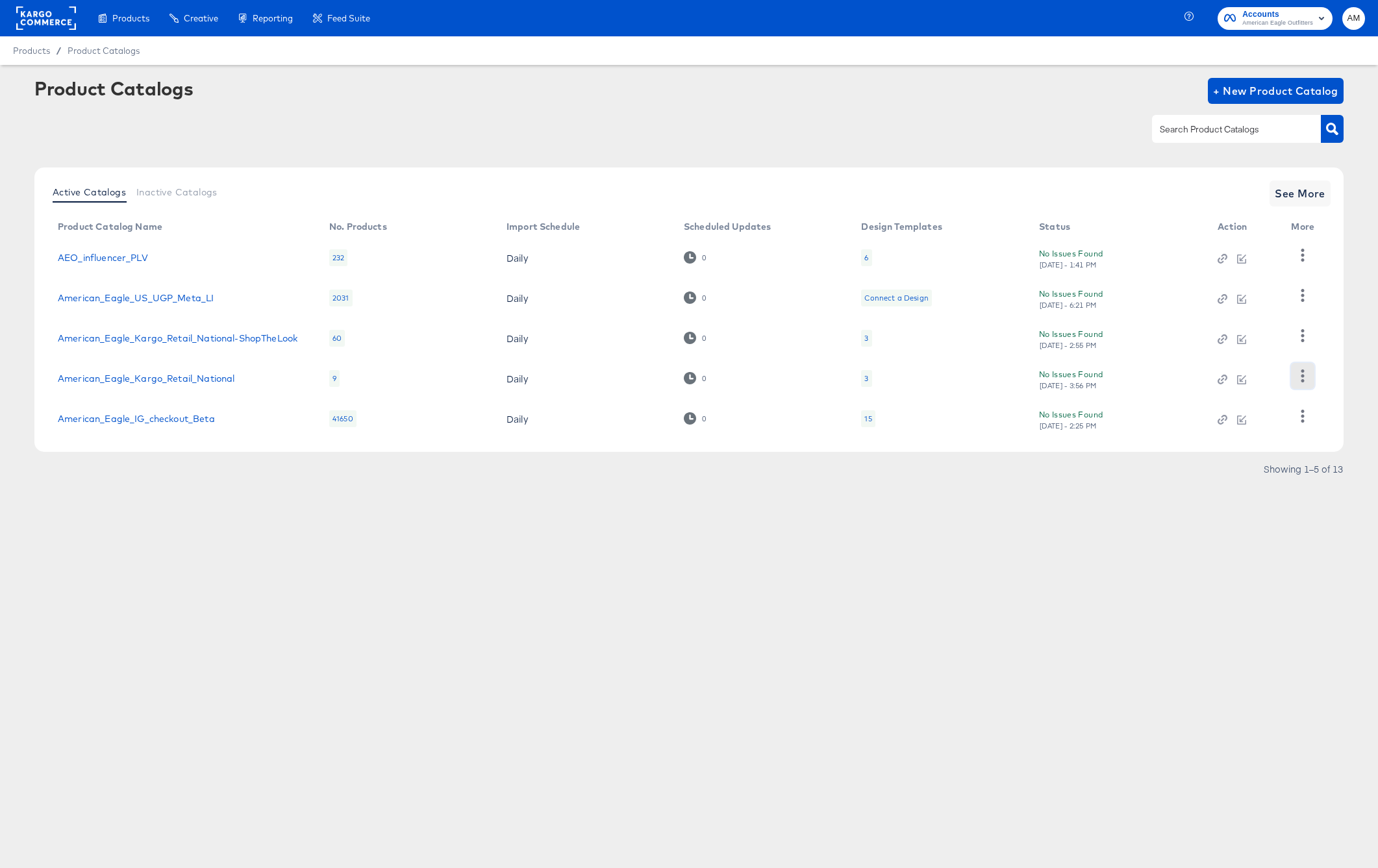
click at [1300, 382] on icon "button" at bounding box center [1302, 375] width 12 height 12
click at [1255, 316] on div "HUD Checks (Internal)" at bounding box center [1249, 311] width 130 height 21
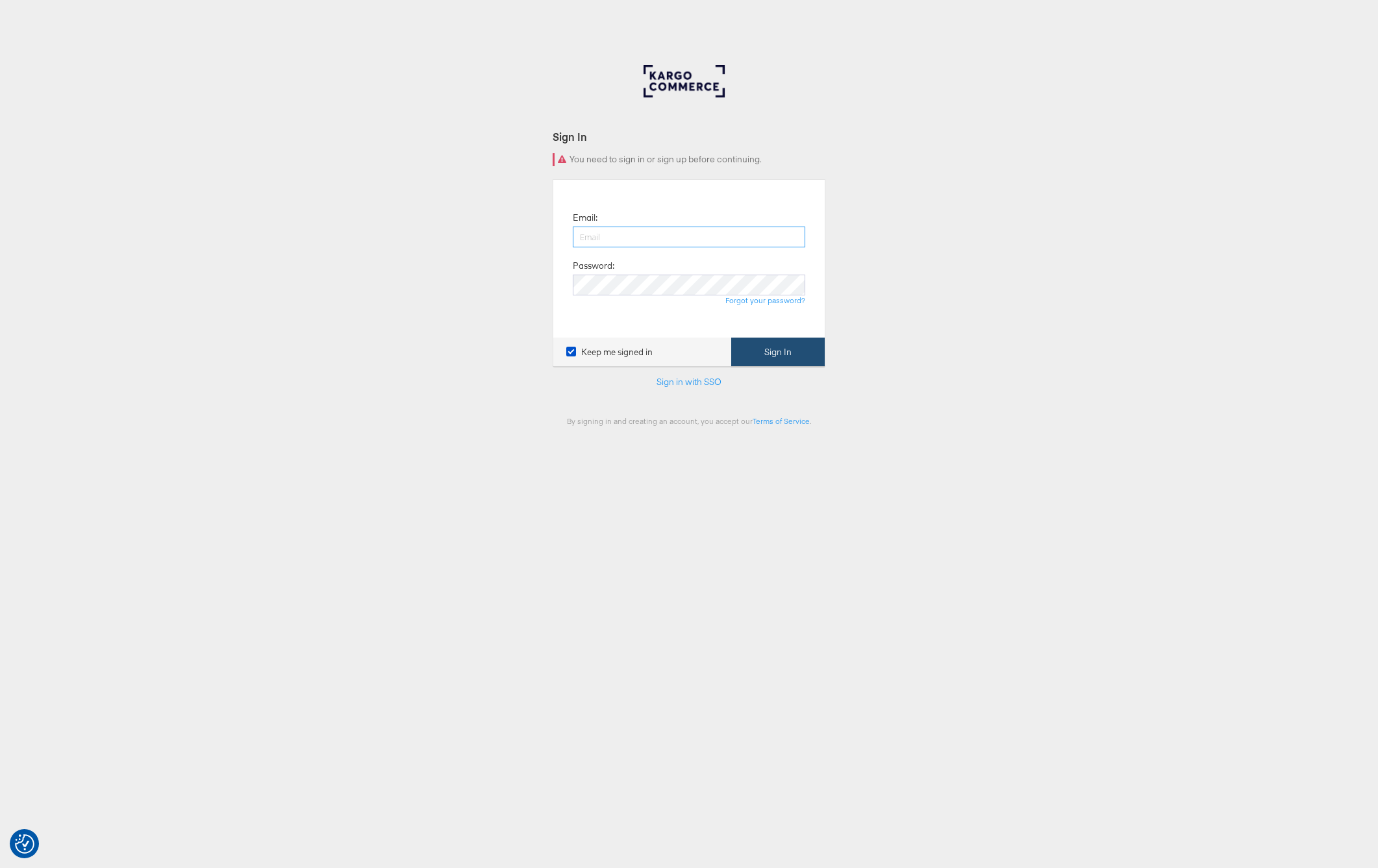
type input "[PERSON_NAME][EMAIL_ADDRESS][PERSON_NAME][DOMAIN_NAME]"
click at [754, 353] on button "Sign In" at bounding box center [778, 352] width 93 height 29
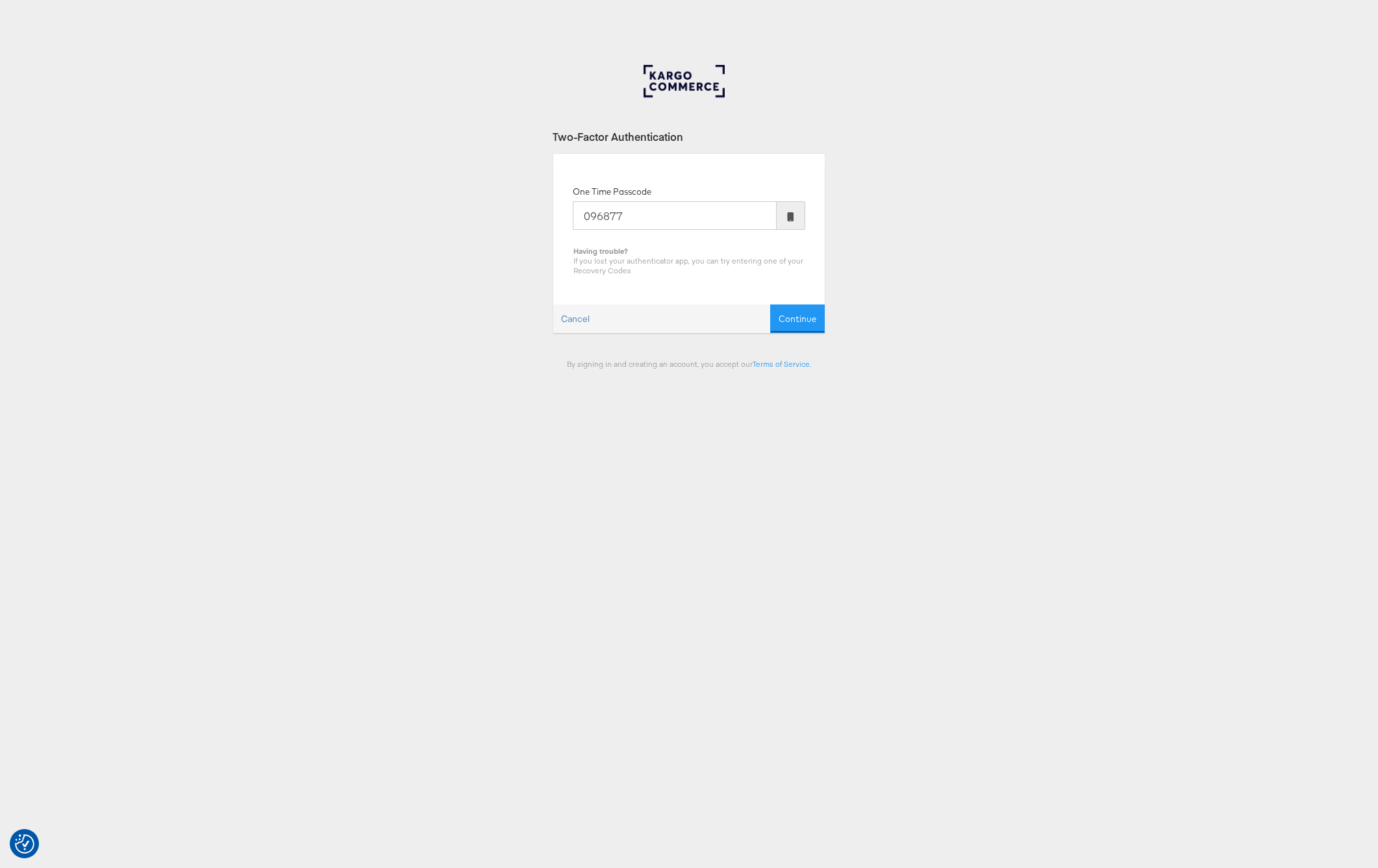
type input "096877"
click at [770, 304] on button "Continue" at bounding box center [797, 319] width 55 height 29
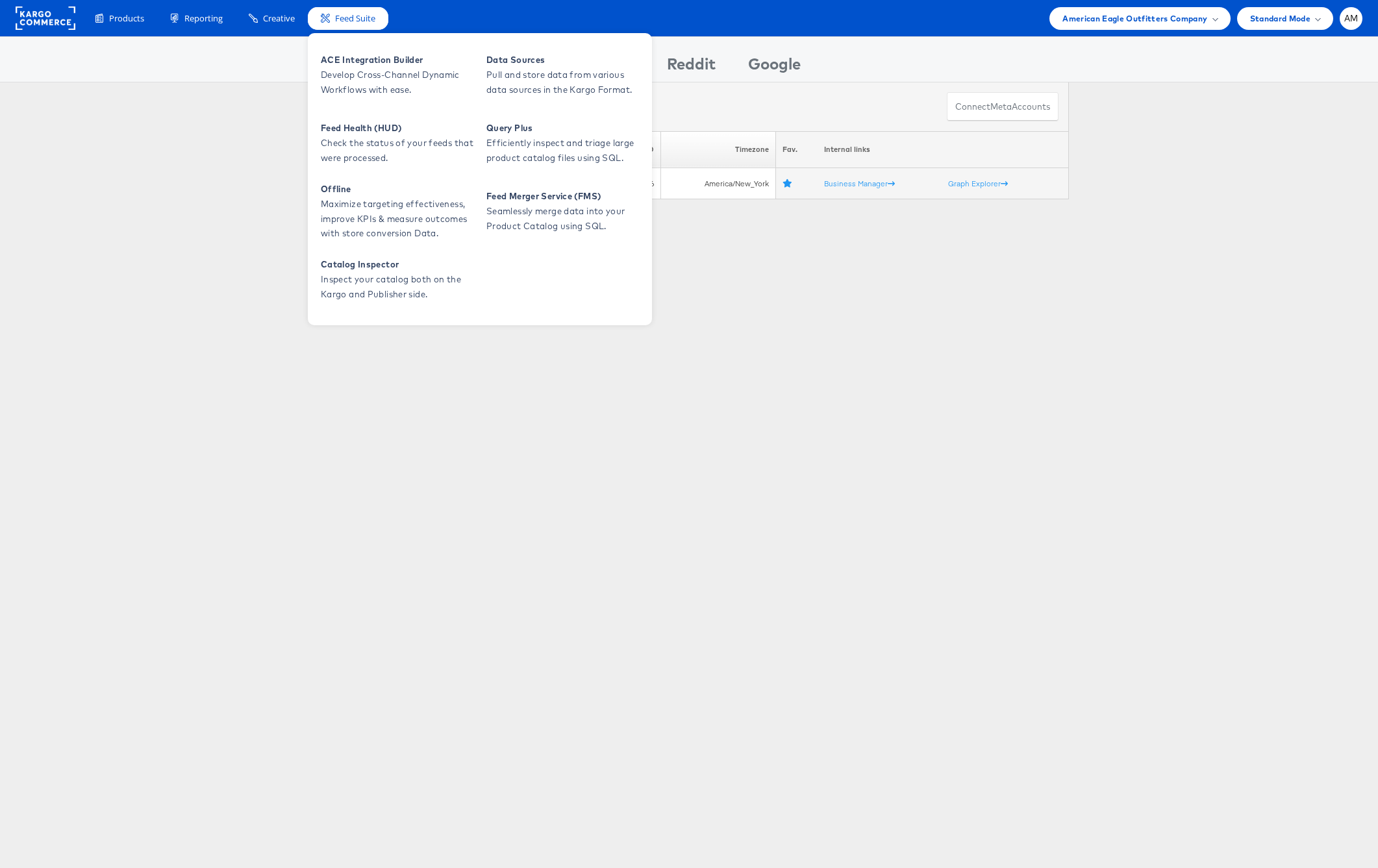
click at [360, 19] on span "Feed Suite" at bounding box center [355, 18] width 40 height 12
click at [374, 82] on span "Develop Cross-Channel Dynamic Workflows with ease." at bounding box center [398, 82] width 156 height 30
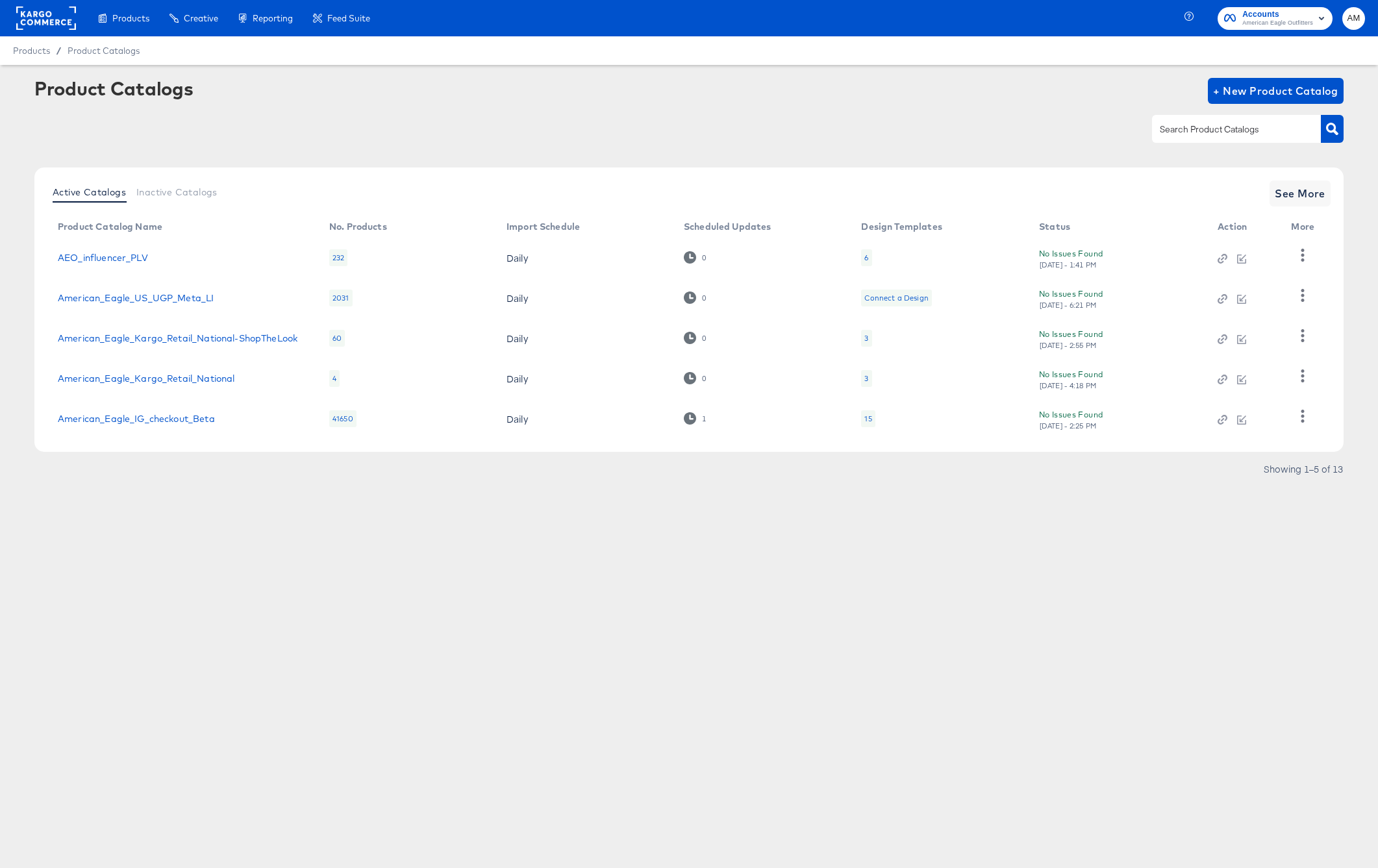
click at [37, 22] on rect at bounding box center [46, 18] width 60 height 24
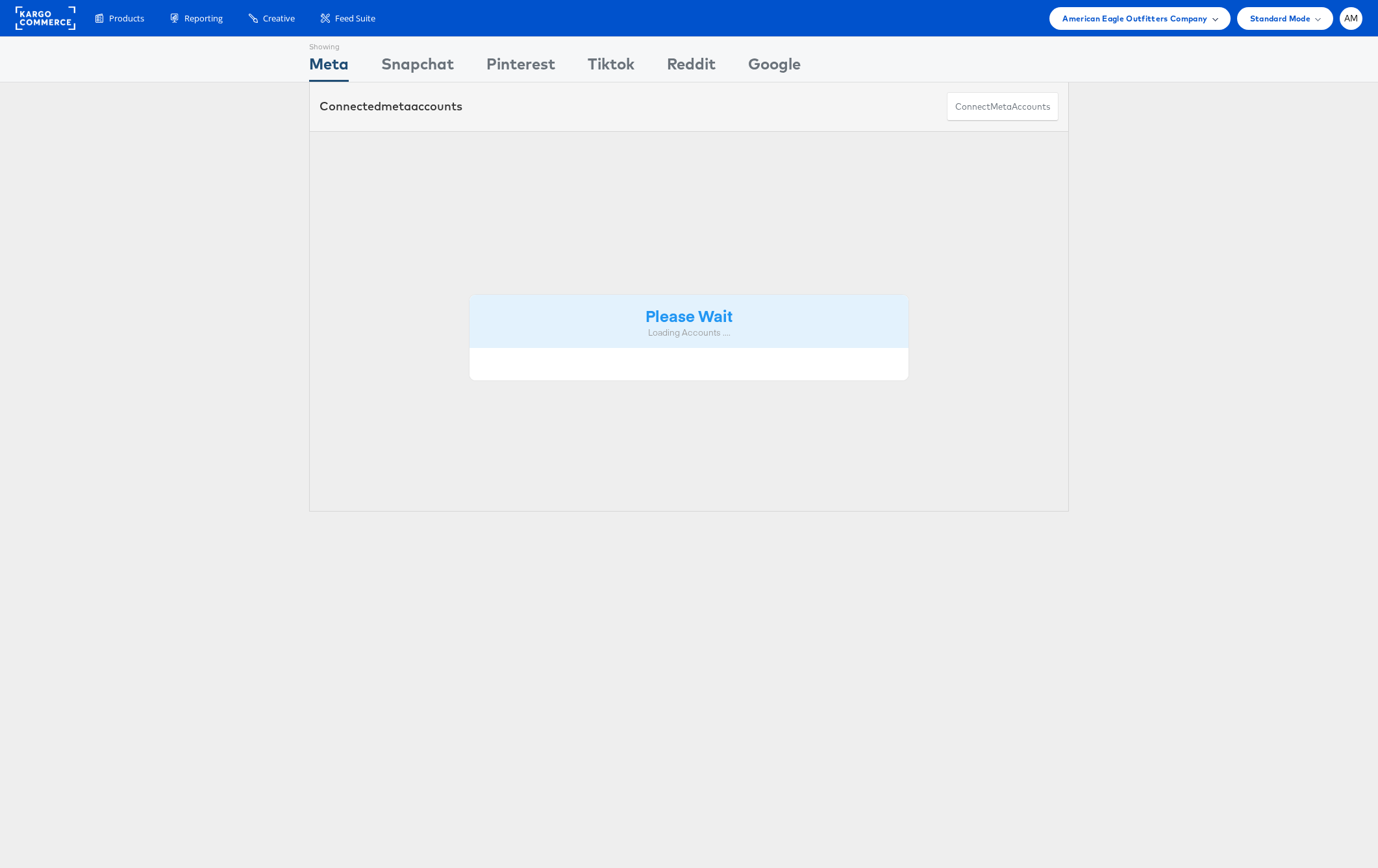
click at [1114, 21] on span "American Eagle Outfitters Company" at bounding box center [1135, 18] width 145 height 14
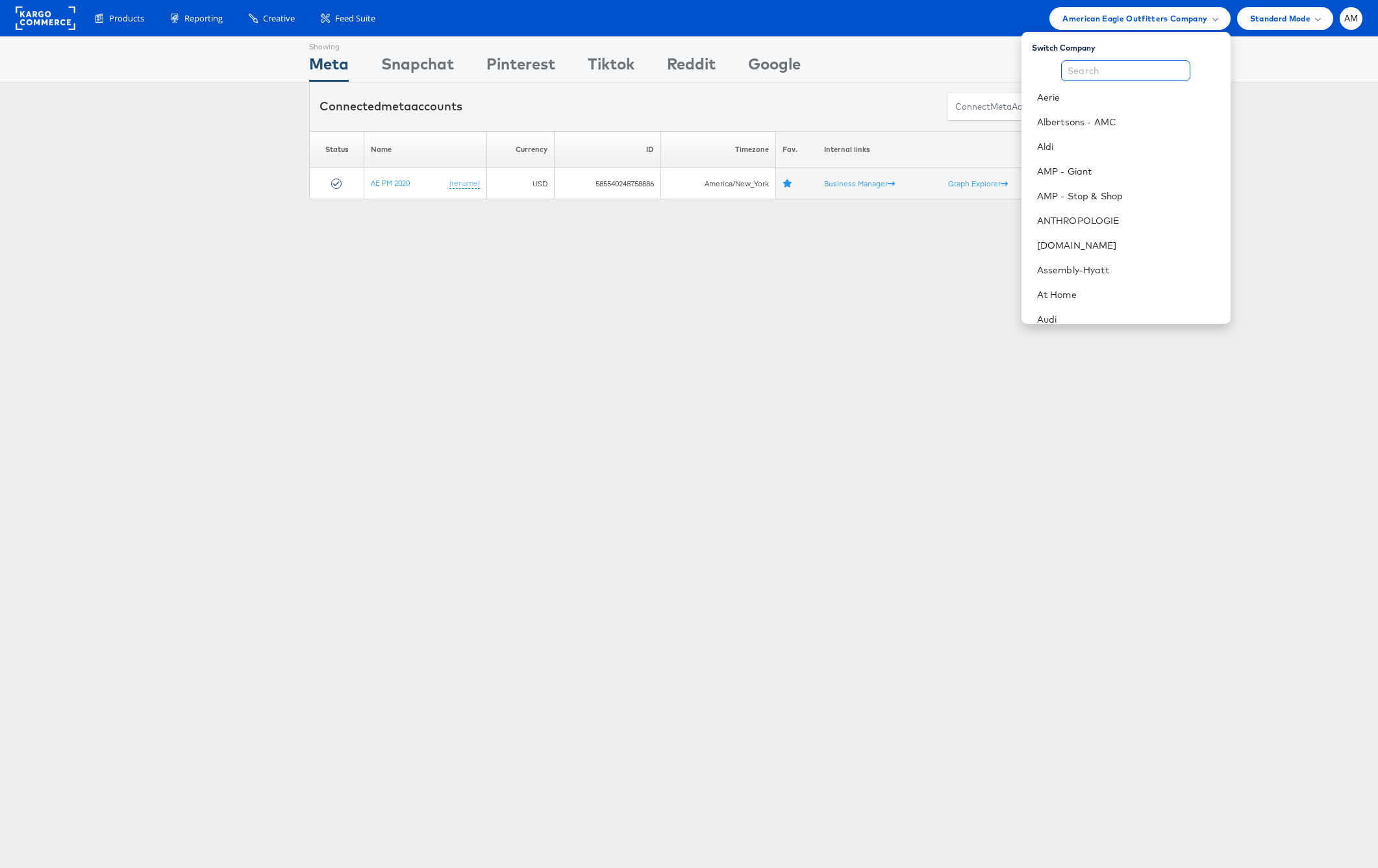
click at [1092, 71] on input "text" at bounding box center [1126, 70] width 129 height 21
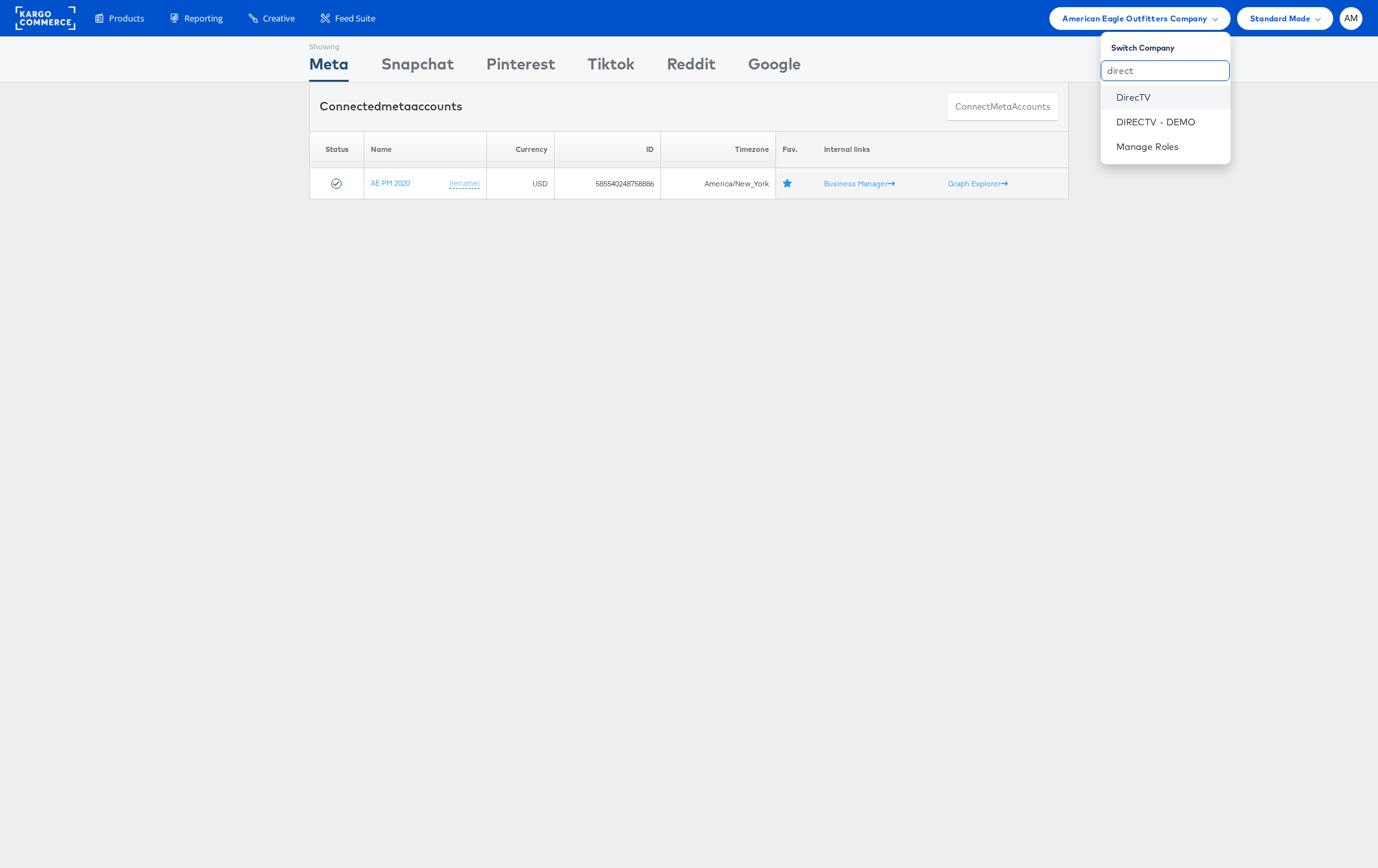
type input "direct"
click at [1118, 93] on link "DirecTV" at bounding box center [1168, 98] width 104 height 13
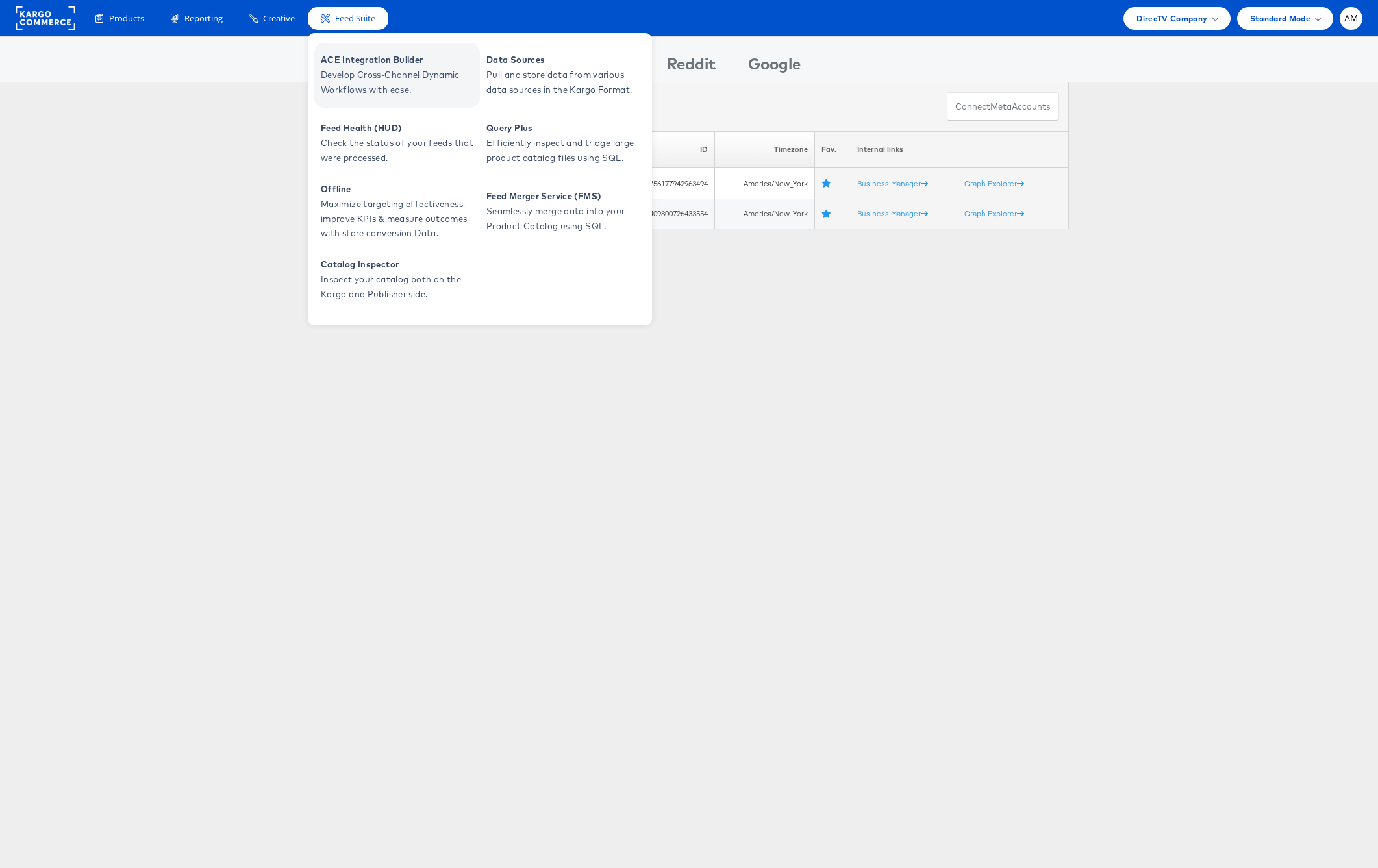
click at [356, 72] on span "Develop Cross-Channel Dynamic Workflows with ease." at bounding box center [398, 82] width 156 height 30
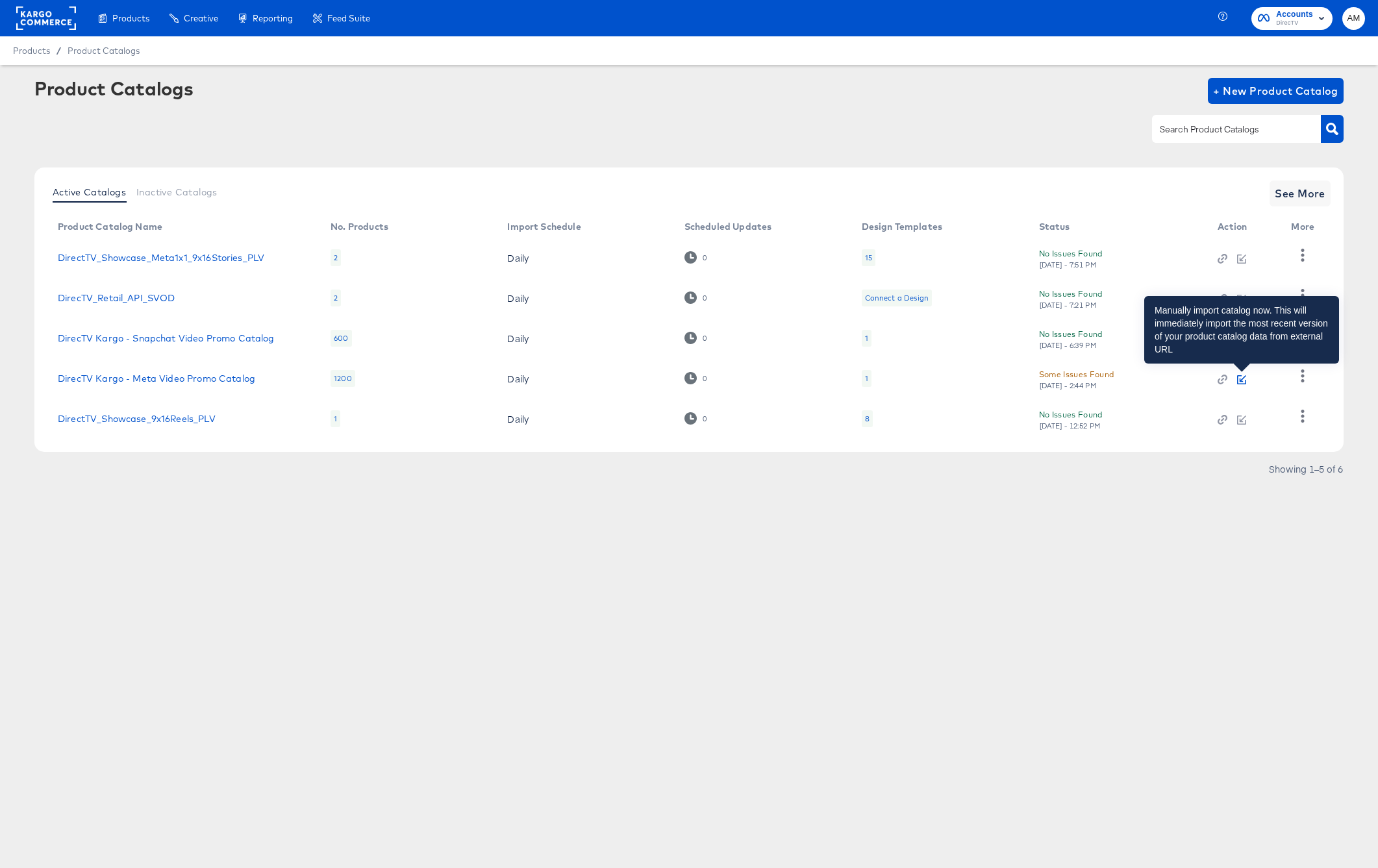
click at [1245, 380] on icon "button" at bounding box center [1242, 379] width 9 height 9
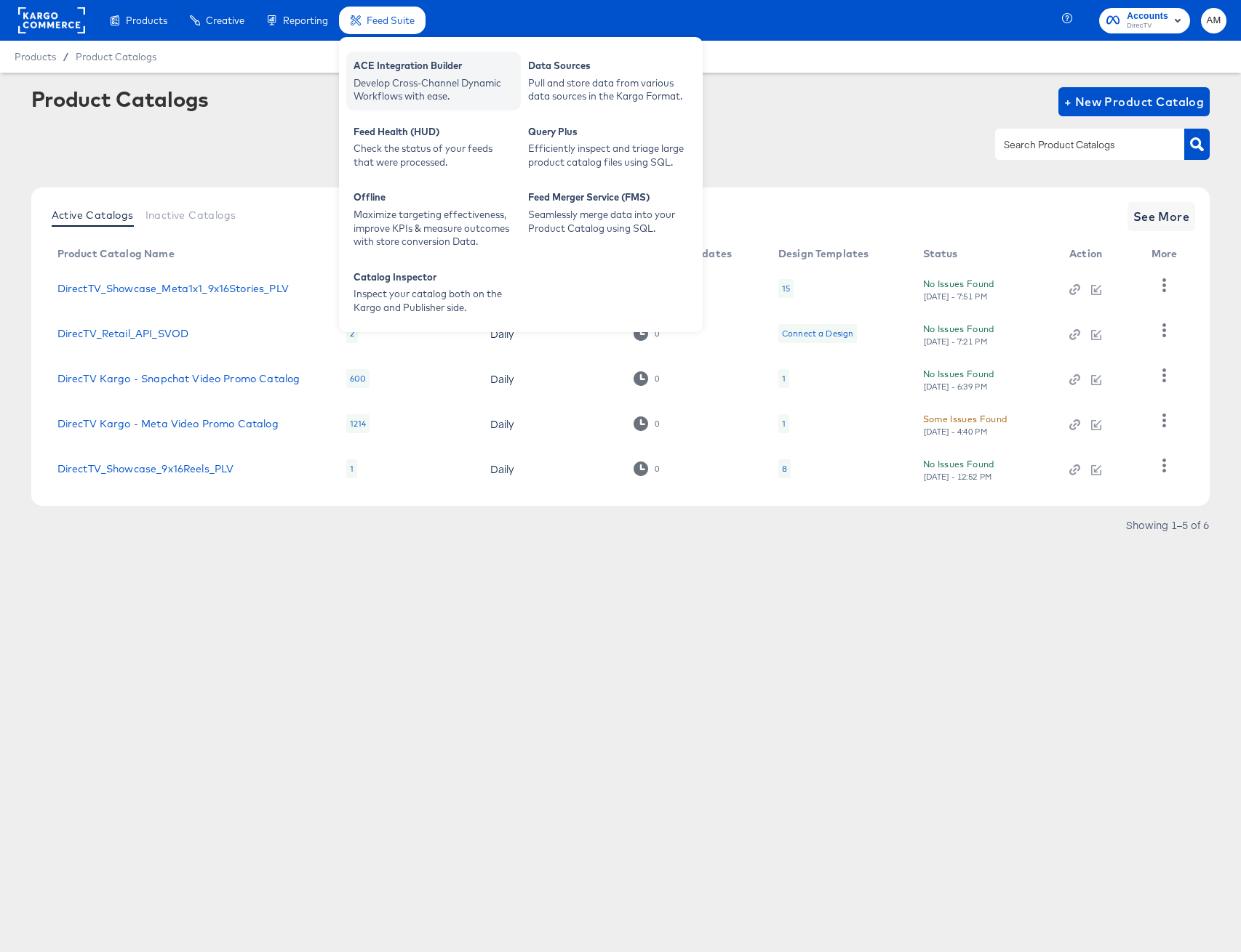
click at [405, 90] on div "Develop Cross-Channel Dynamic Workflows with ease." at bounding box center [433, 89] width 160 height 27
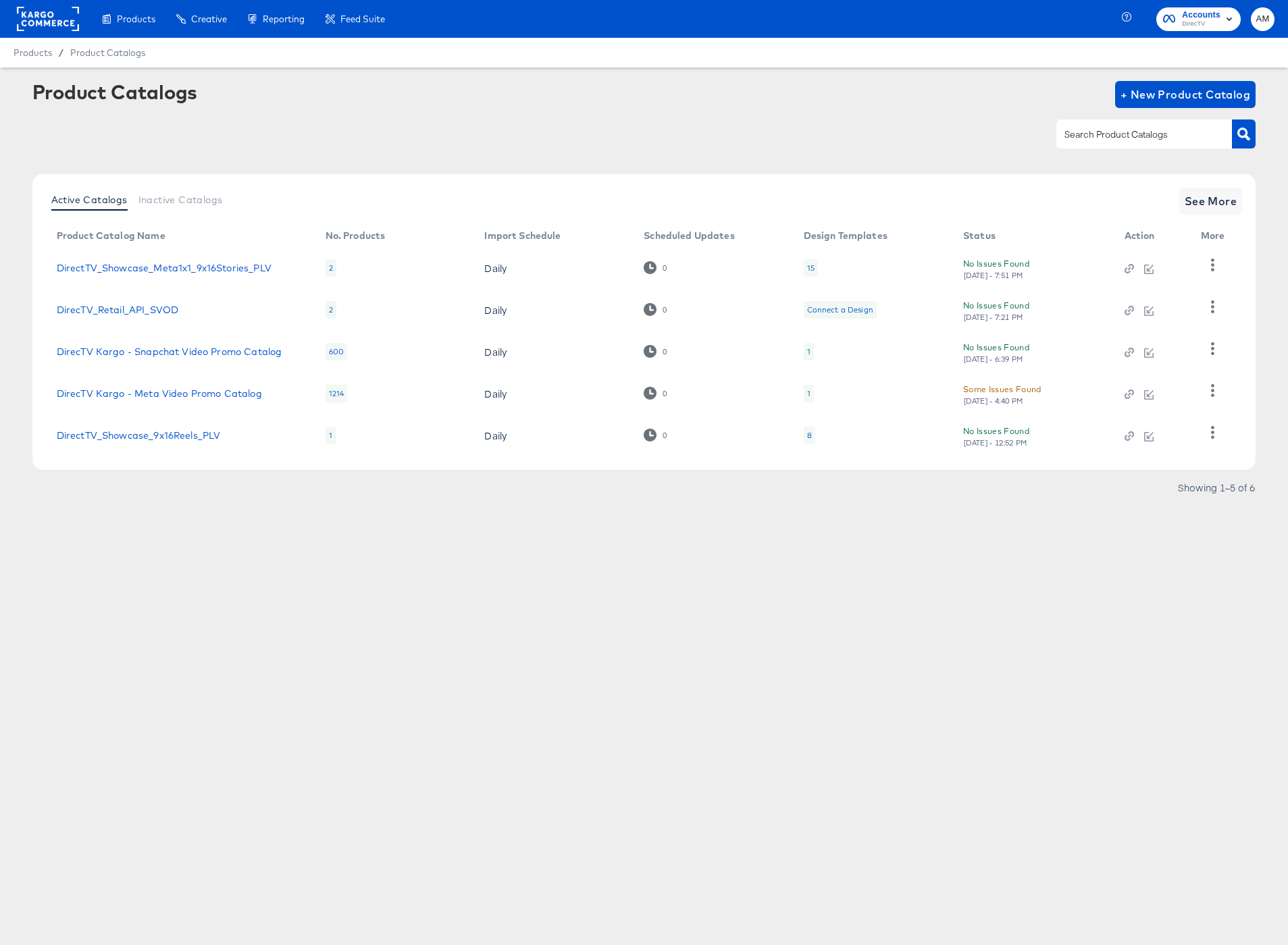
click at [937, 602] on div "Products Products Product Catalogs Enhance Your Product Catalog, Map Them to Pu…" at bounding box center [644, 472] width 1288 height 945
